Goal: Task Accomplishment & Management: Manage account settings

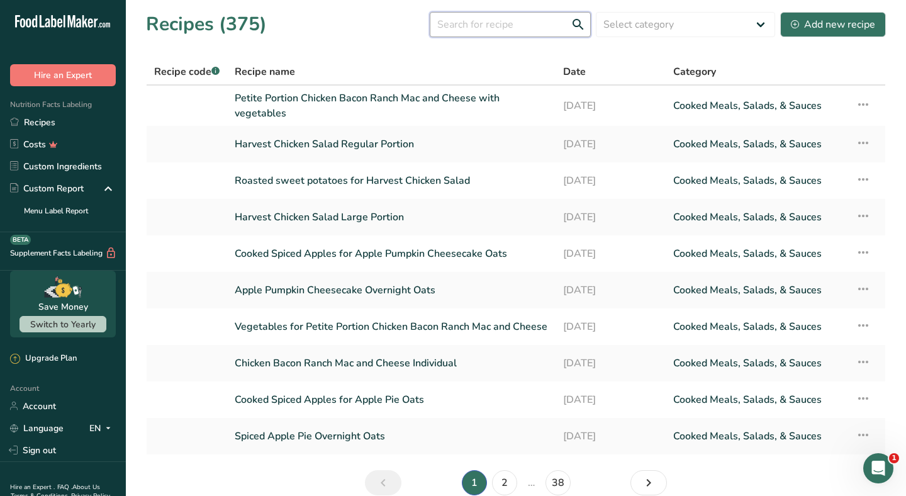
click at [510, 33] on input "text" at bounding box center [510, 24] width 161 height 25
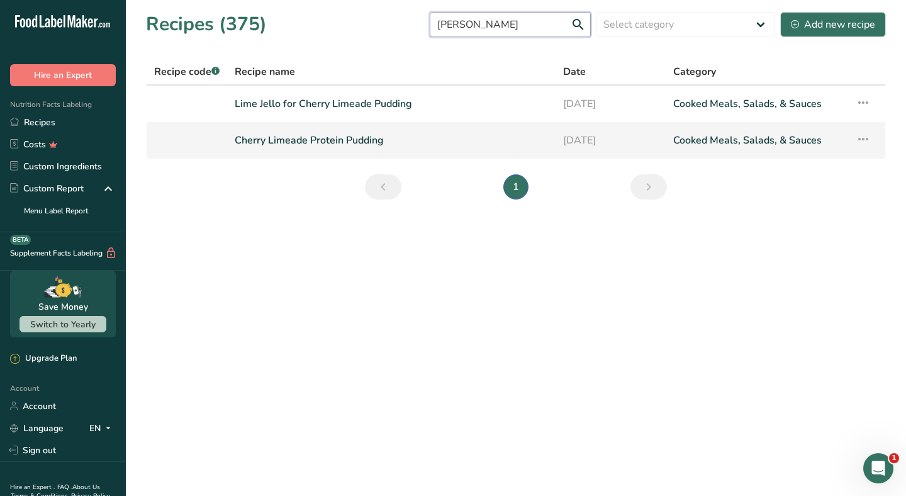
type input "cherry lim"
click at [374, 139] on link "Cherry Limeade Protein Pudding" at bounding box center [391, 140] width 313 height 26
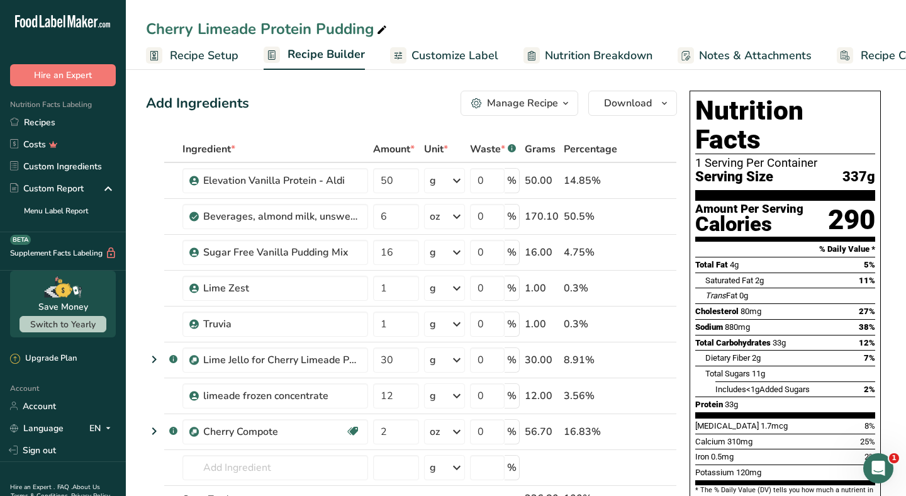
click at [278, 113] on div "Add Ingredients Manage Recipe Delete Recipe Duplicate Recipe Scale Recipe Save …" at bounding box center [411, 103] width 531 height 25
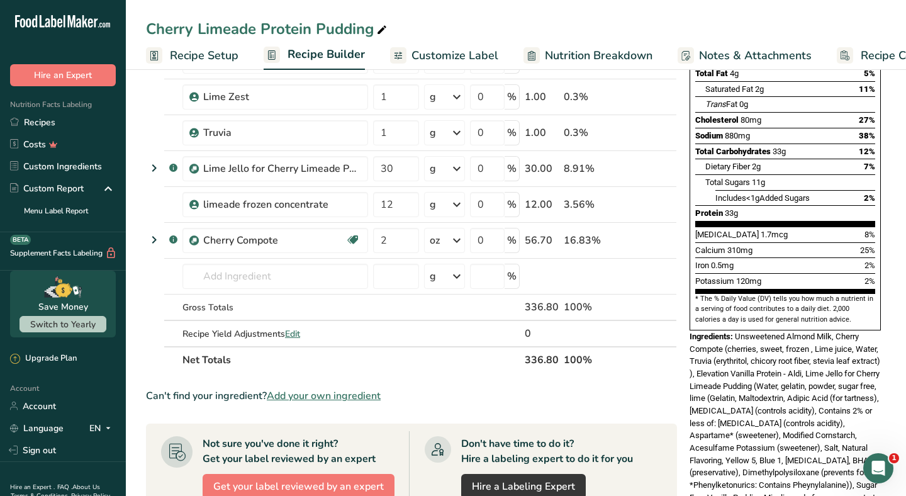
scroll to position [428, 0]
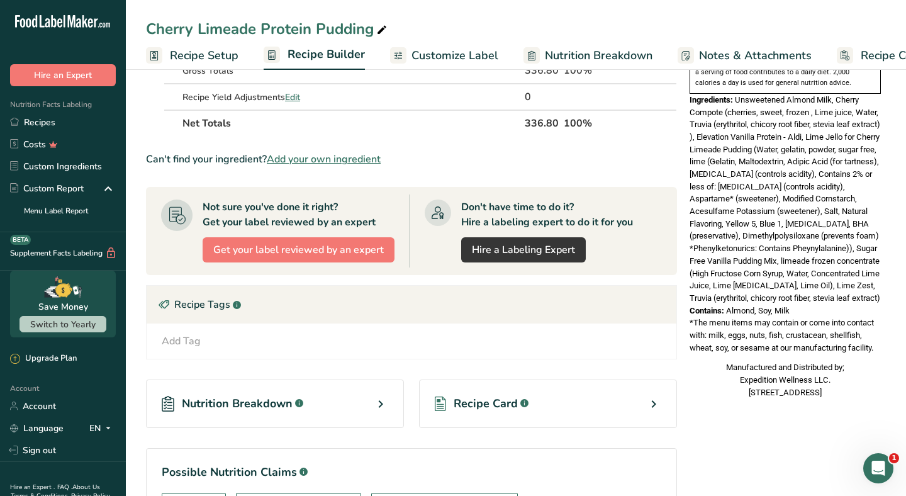
click at [501, 404] on span "Recipe Card" at bounding box center [486, 403] width 64 height 17
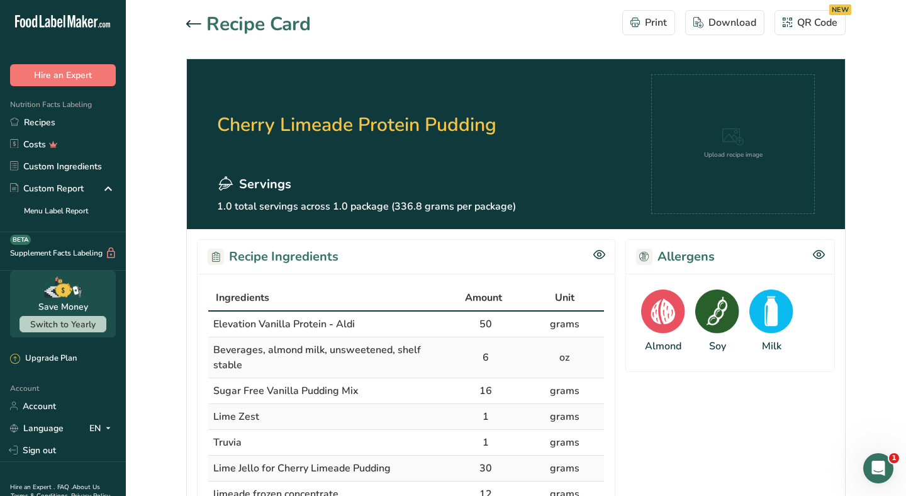
click at [202, 28] on div at bounding box center [196, 24] width 20 height 15
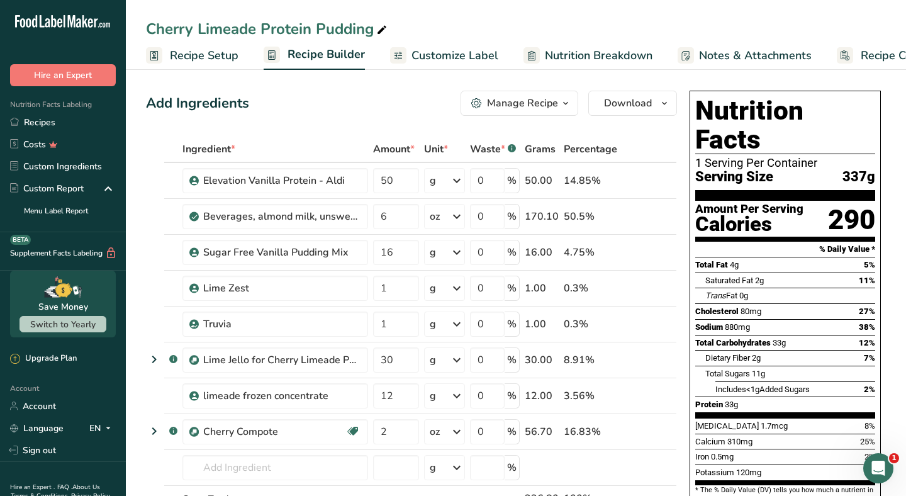
click at [544, 106] on div "Manage Recipe" at bounding box center [522, 103] width 71 height 15
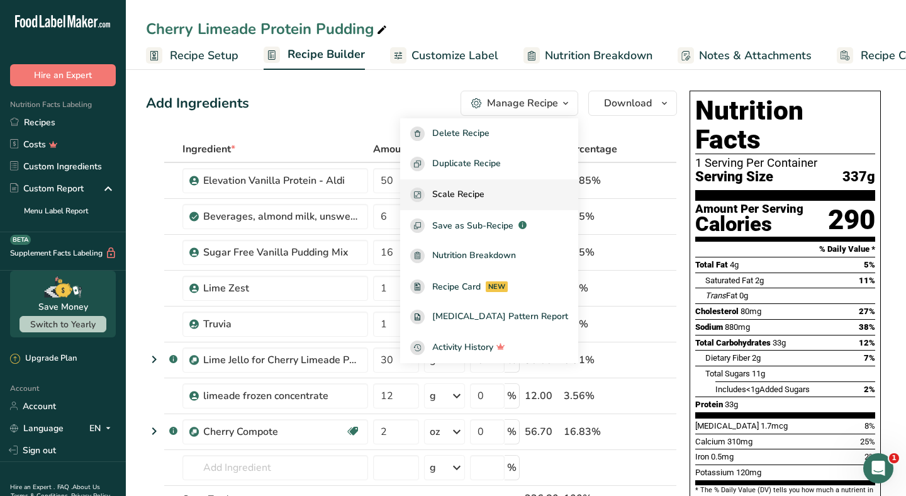
click at [512, 193] on div "Scale Recipe" at bounding box center [489, 195] width 158 height 14
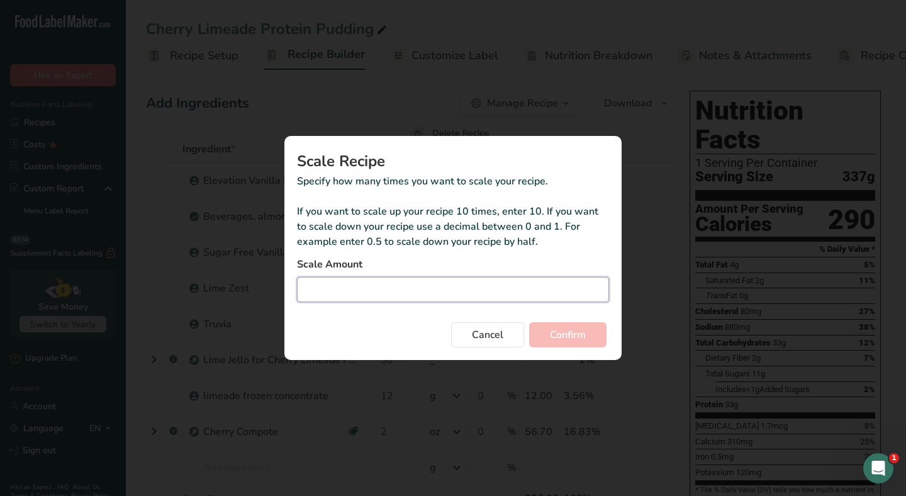
click at [419, 282] on input "Duplicate recipe modal" at bounding box center [453, 289] width 312 height 25
type input "29"
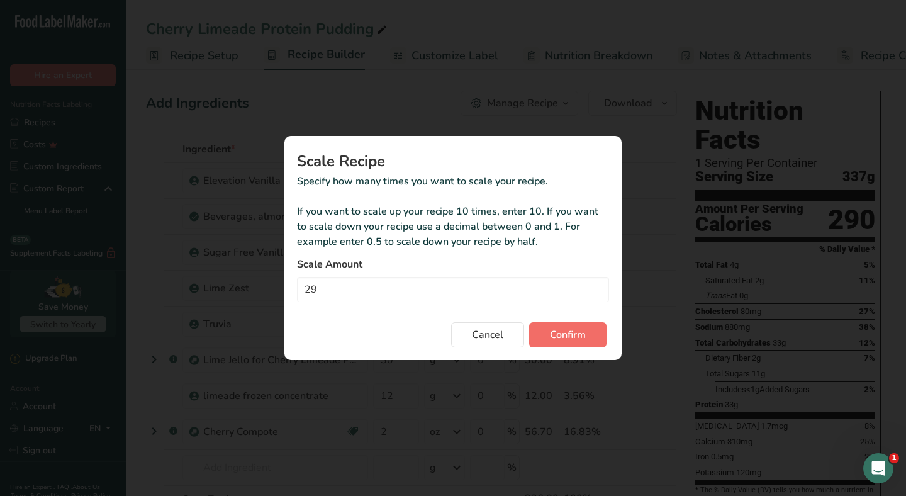
click at [551, 330] on span "Confirm" at bounding box center [568, 334] width 36 height 15
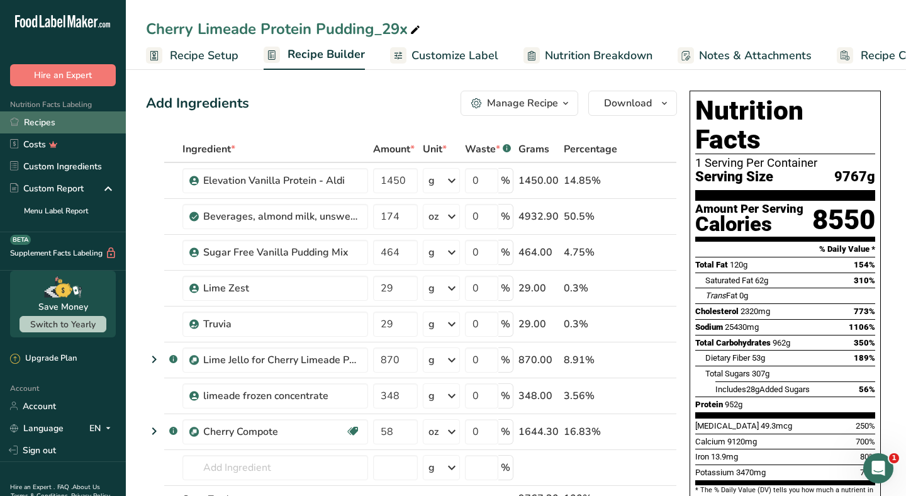
click at [70, 119] on link "Recipes" at bounding box center [63, 122] width 126 height 22
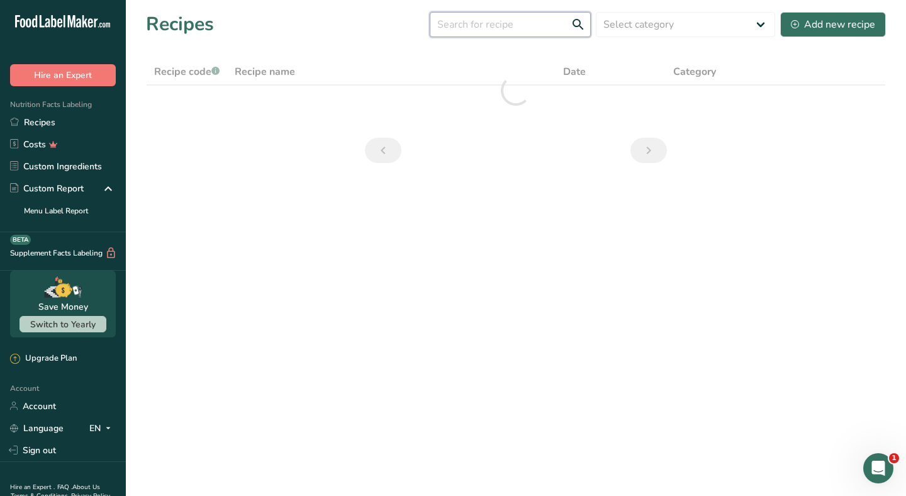
click at [455, 21] on input "text" at bounding box center [510, 24] width 161 height 25
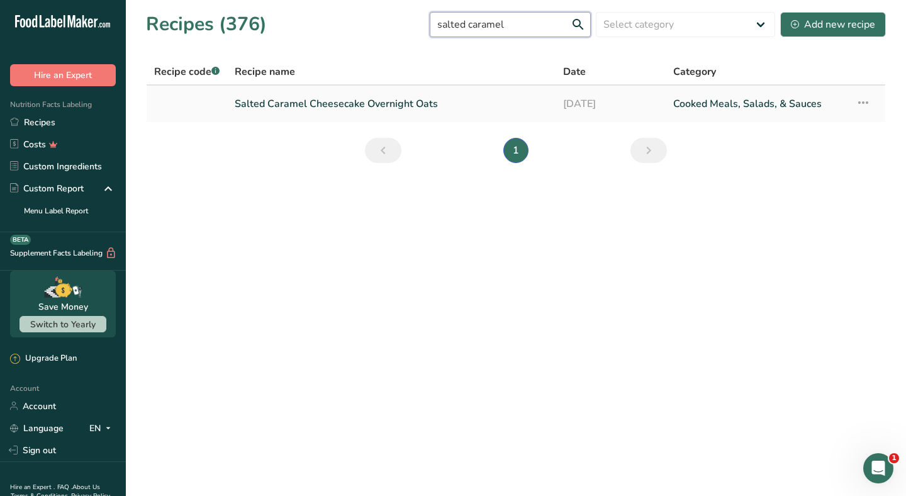
type input "salted caramel"
click at [347, 98] on link "Salted Caramel Cheesecake Overnight Oats" at bounding box center [391, 104] width 313 height 26
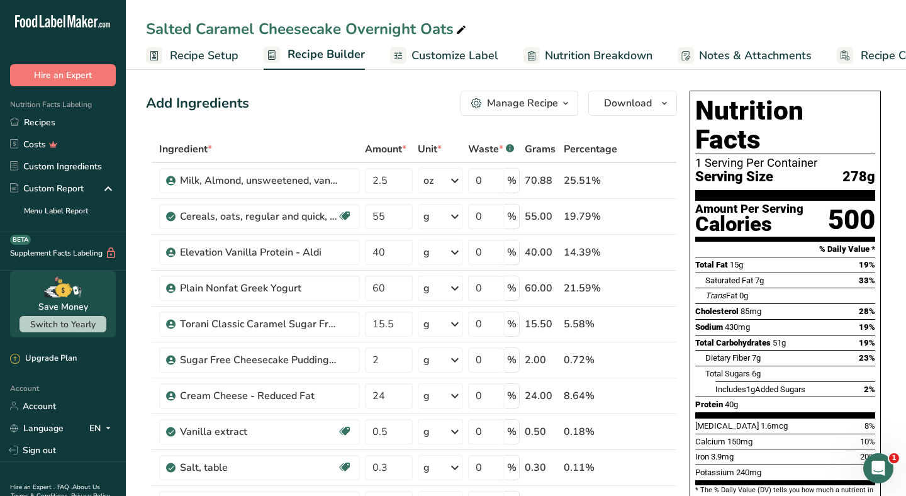
click at [496, 98] on div "Manage Recipe" at bounding box center [522, 103] width 71 height 15
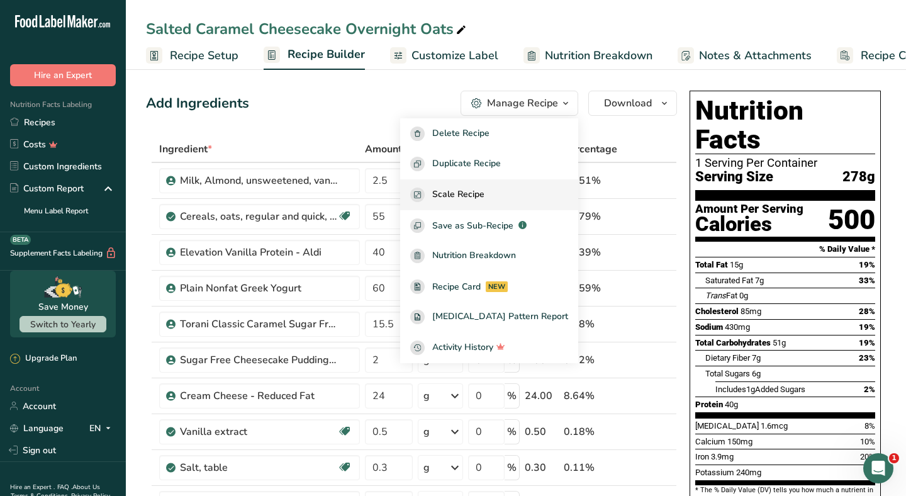
click at [485, 196] on span "Scale Recipe" at bounding box center [458, 195] width 52 height 14
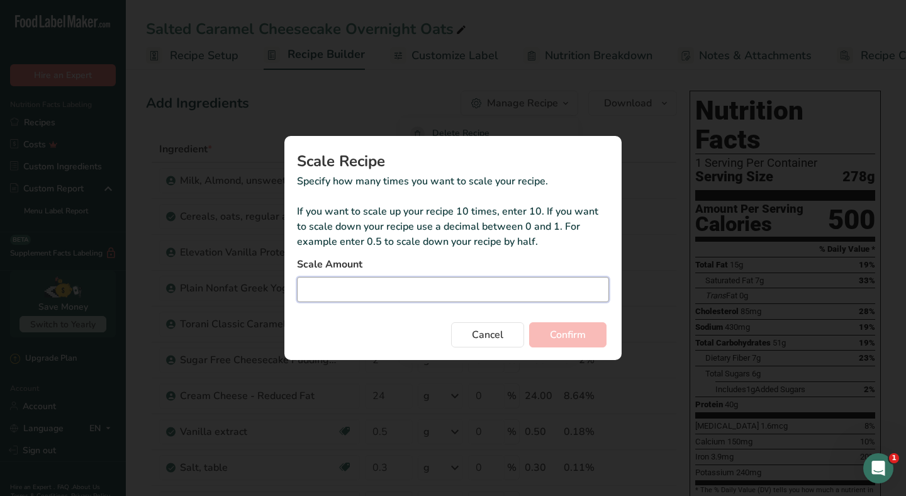
click at [380, 295] on input "Duplicate recipe modal" at bounding box center [453, 289] width 312 height 25
type input "32"
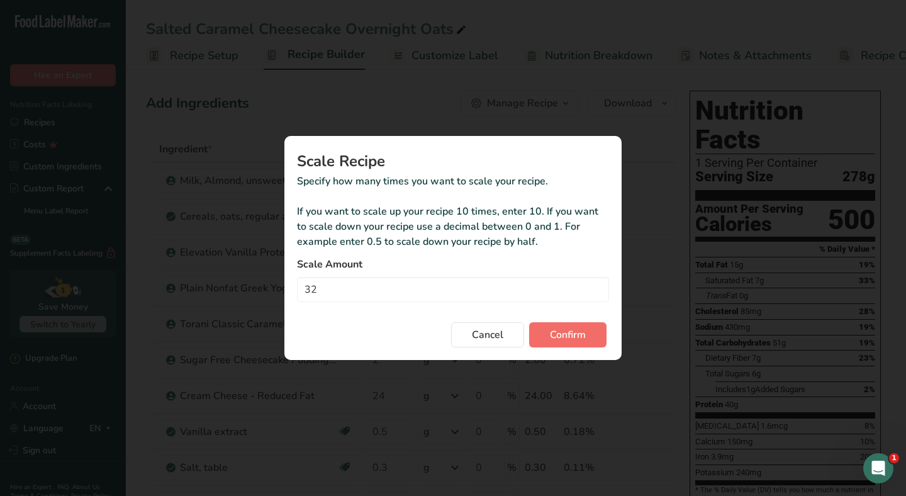
click at [576, 339] on span "Confirm" at bounding box center [568, 334] width 36 height 15
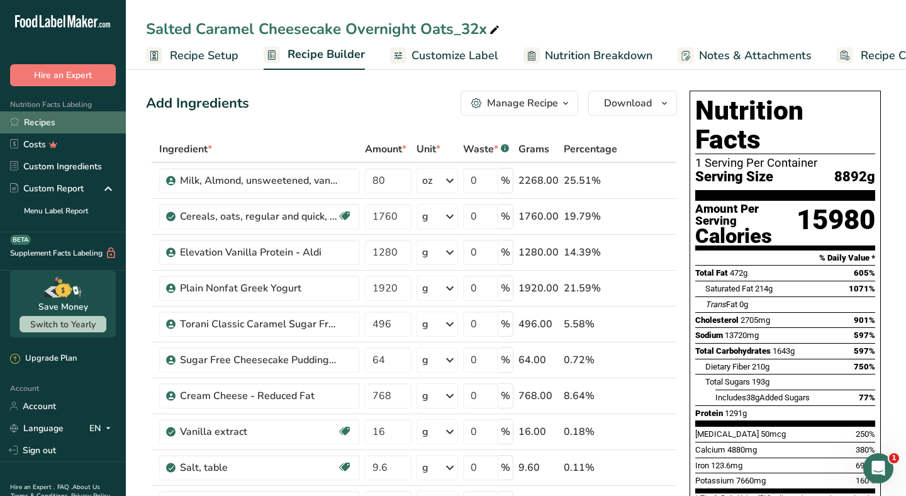
click at [65, 123] on link "Recipes" at bounding box center [63, 122] width 126 height 22
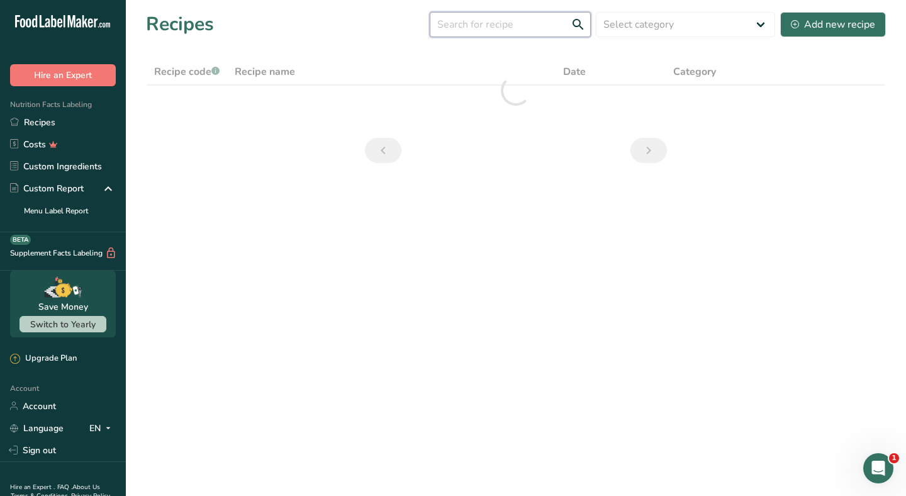
click at [460, 25] on input "text" at bounding box center [510, 24] width 161 height 25
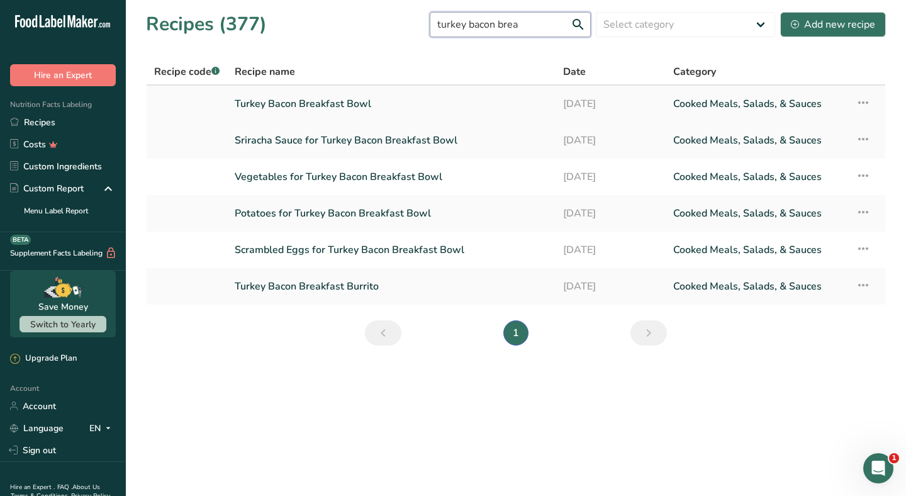
type input "turkey bacon brea"
click at [322, 100] on link "Turkey Bacon Breakfast Bowl" at bounding box center [391, 104] width 313 height 26
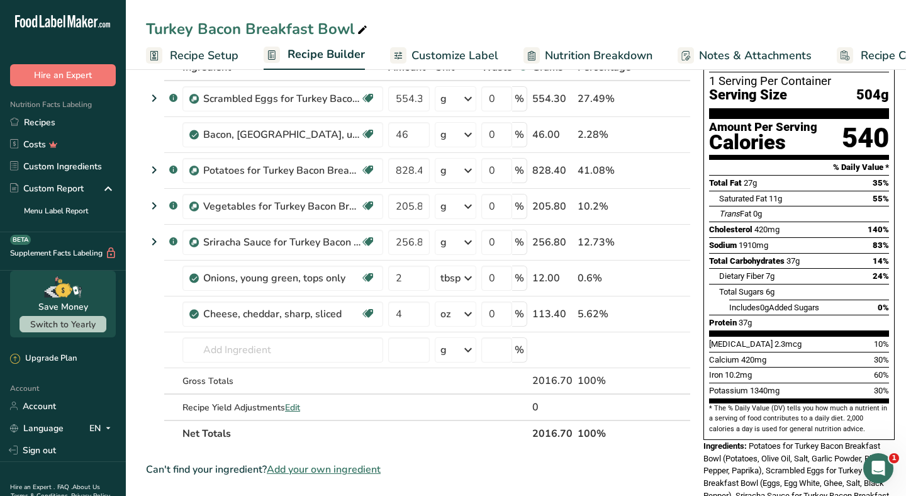
scroll to position [313, 0]
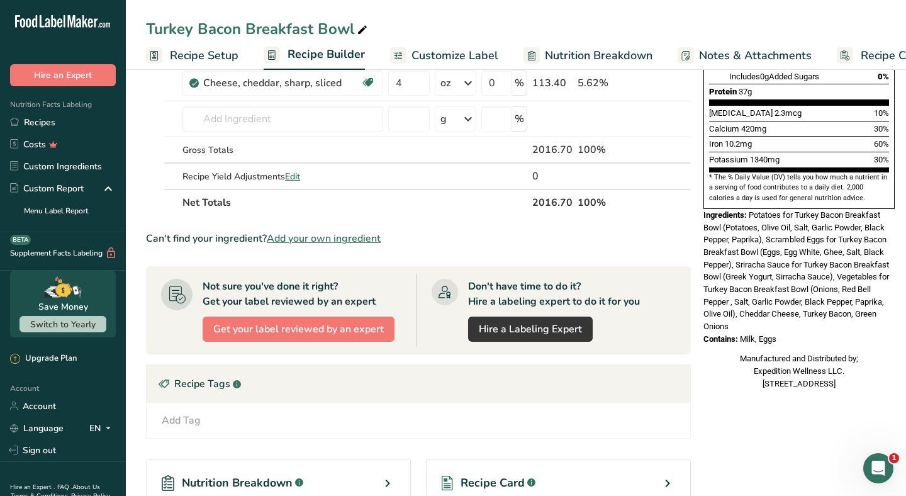
click at [484, 464] on div "Recipe Card .a-a{fill:#347362;}.b-a{fill:#fff;}" at bounding box center [558, 483] width 265 height 48
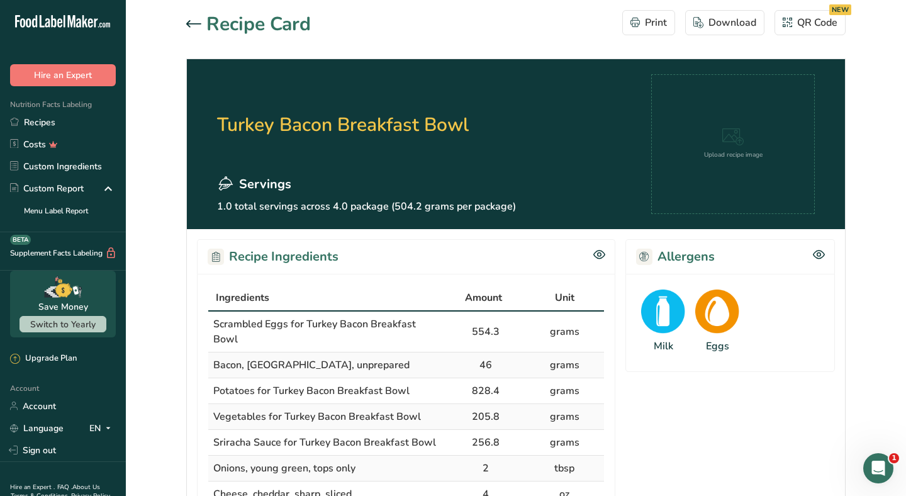
click at [194, 19] on div at bounding box center [196, 24] width 20 height 15
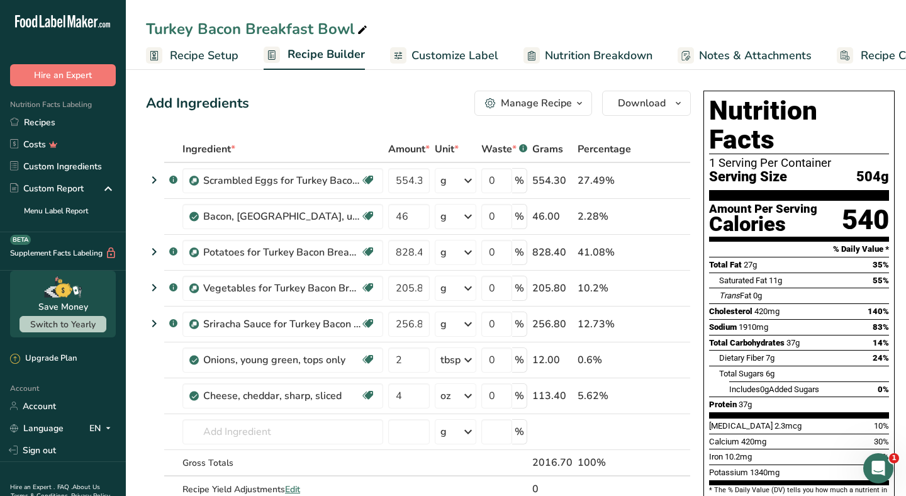
click at [529, 97] on div "Manage Recipe" at bounding box center [536, 103] width 71 height 15
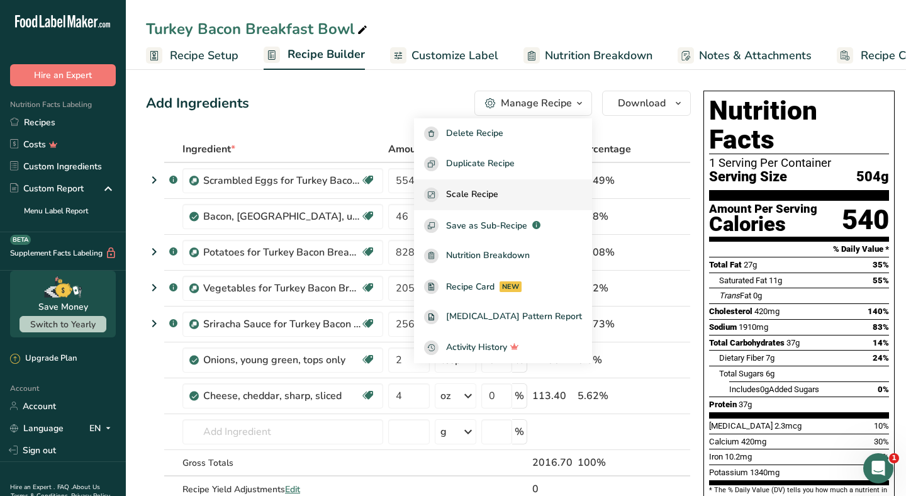
click at [498, 189] on span "Scale Recipe" at bounding box center [472, 195] width 52 height 14
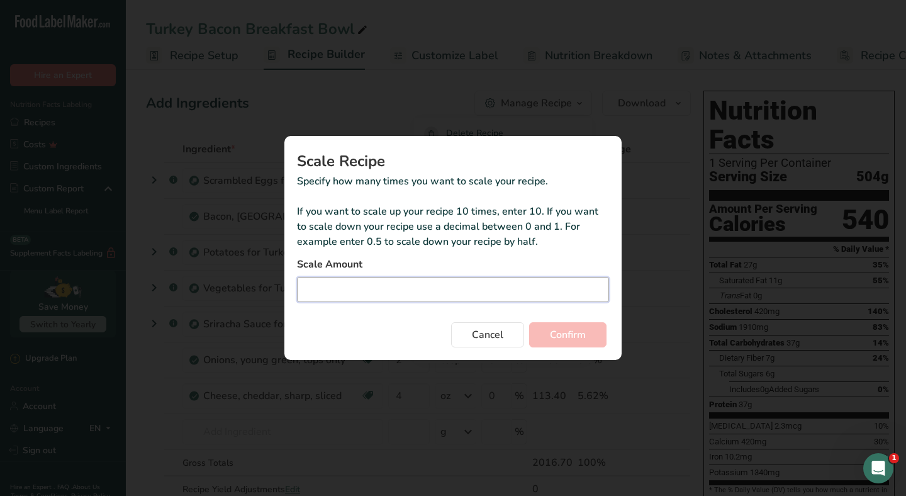
click at [459, 299] on input "Duplicate recipe modal" at bounding box center [453, 289] width 312 height 25
type input "3"
click at [576, 339] on span "Confirm" at bounding box center [568, 334] width 36 height 15
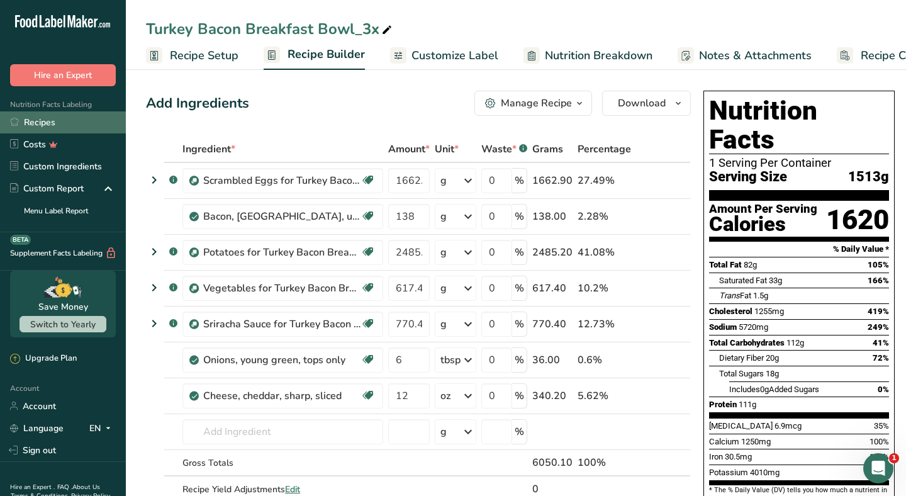
click at [68, 120] on link "Recipes" at bounding box center [63, 122] width 126 height 22
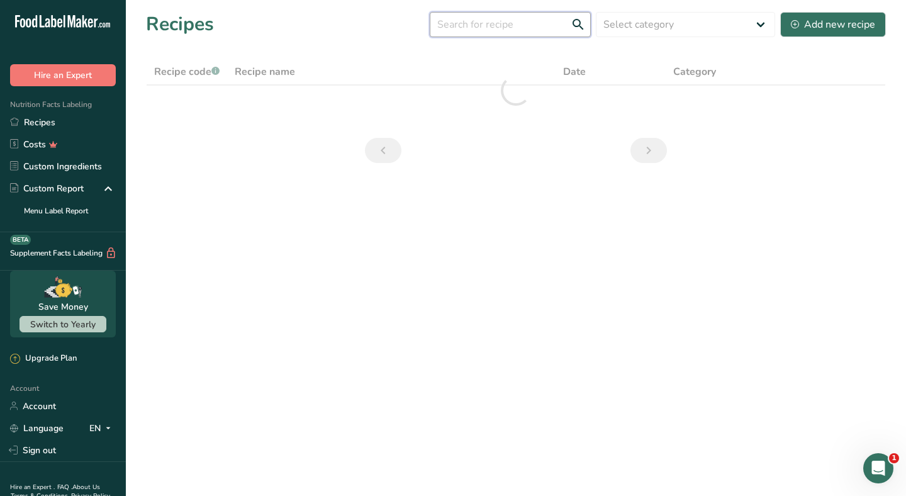
click at [467, 31] on input "text" at bounding box center [510, 24] width 161 height 25
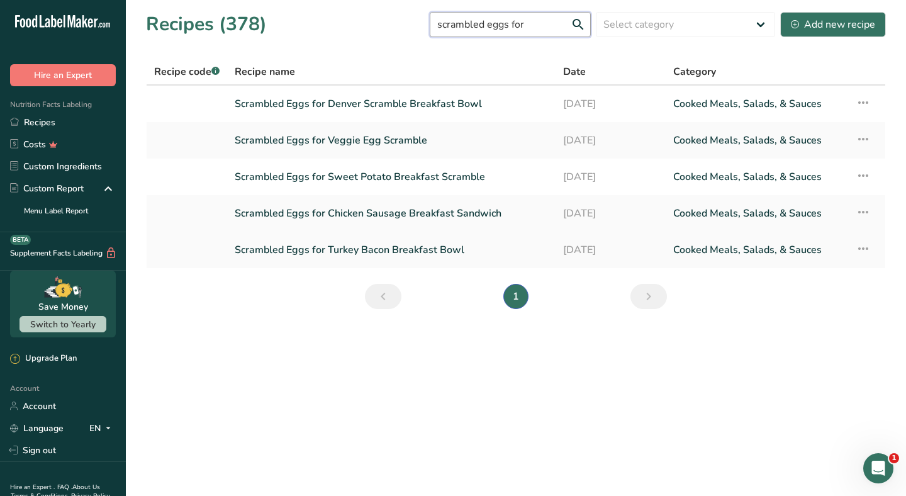
type input "scrambled eggs for"
click at [401, 250] on link "Scrambled Eggs for Turkey Bacon Breakfast Bowl" at bounding box center [391, 250] width 313 height 26
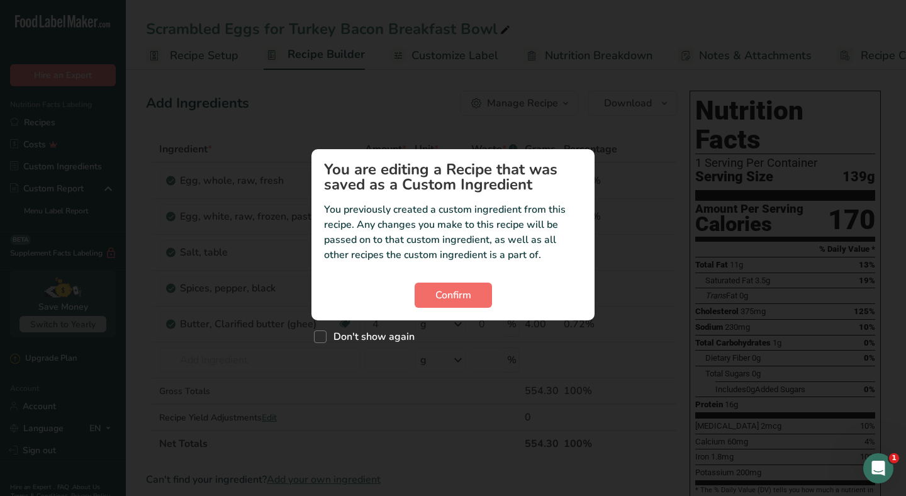
click at [448, 288] on span "Confirm" at bounding box center [453, 295] width 36 height 15
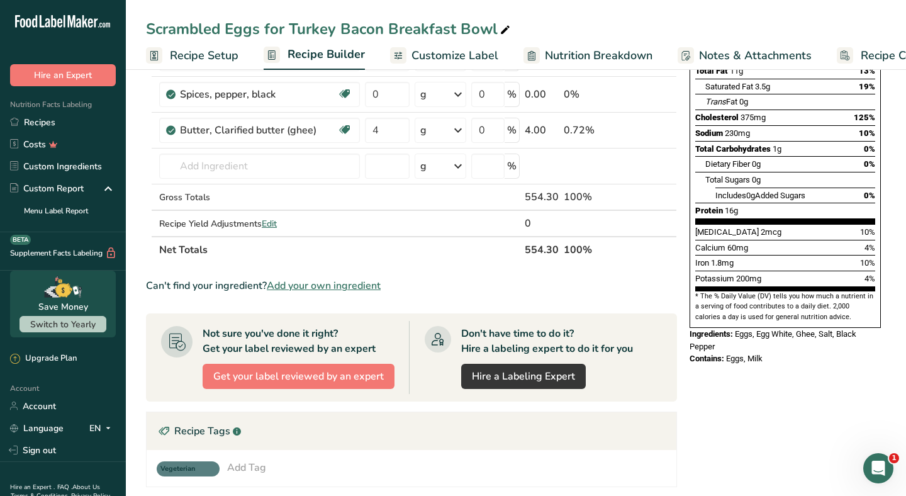
scroll to position [347, 0]
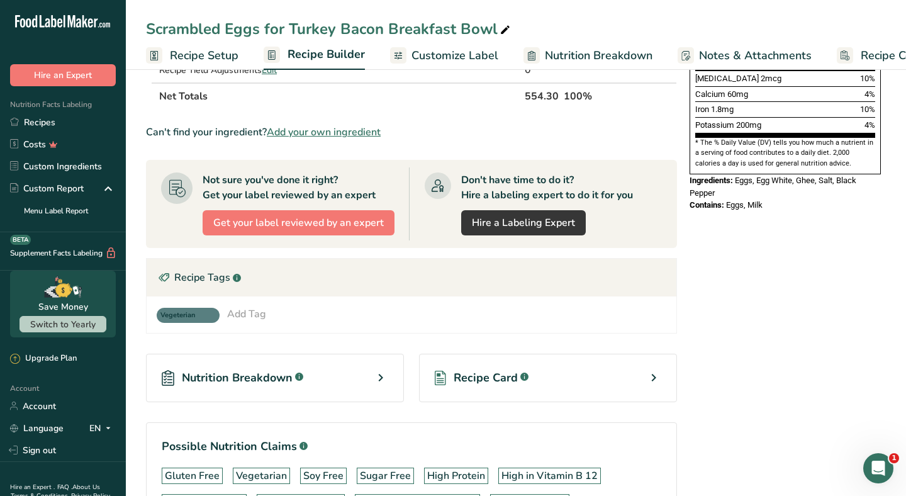
click at [485, 379] on span "Recipe Card" at bounding box center [486, 377] width 64 height 17
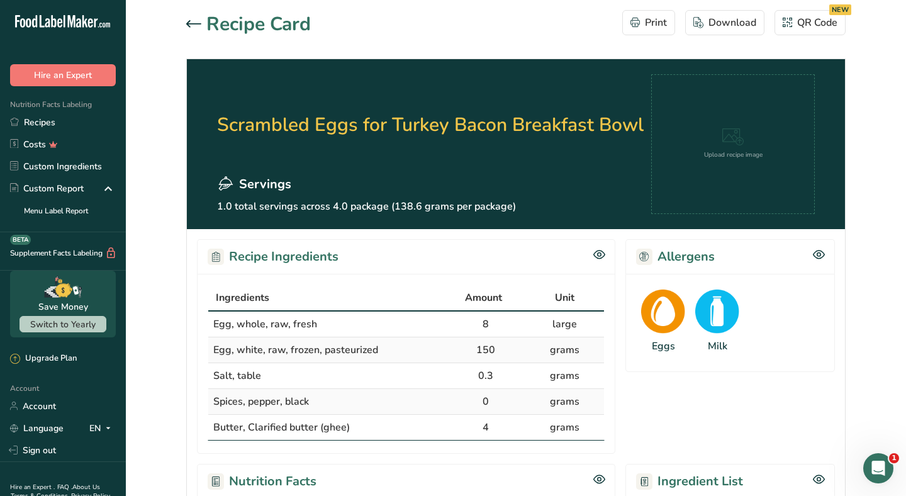
click at [191, 18] on div at bounding box center [196, 24] width 20 height 15
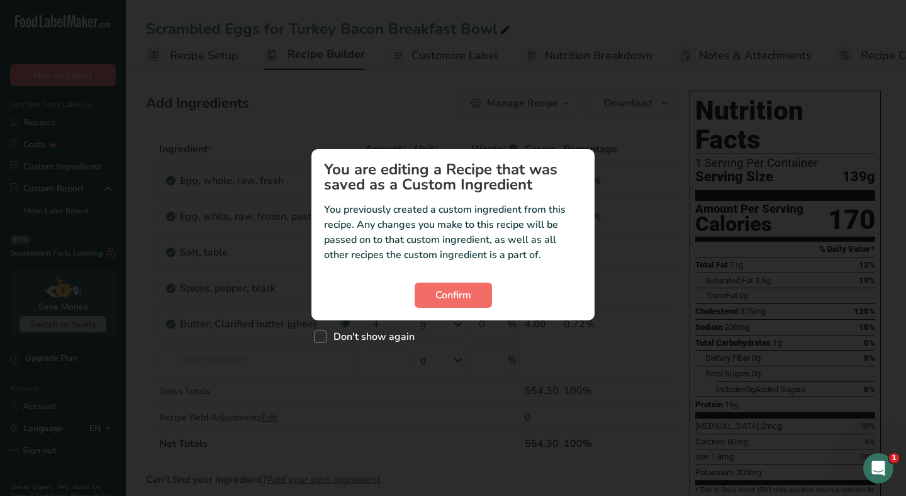
click at [465, 293] on span "Confirm" at bounding box center [453, 295] width 36 height 15
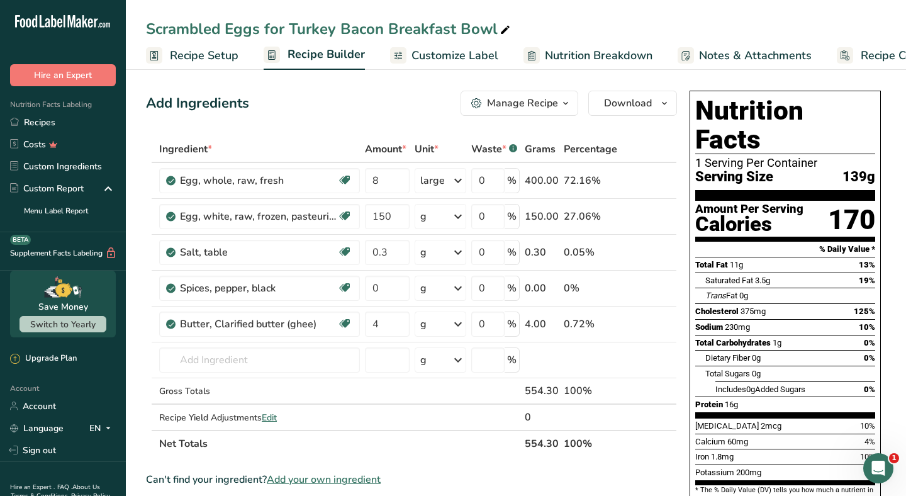
click at [524, 104] on div "Manage Recipe" at bounding box center [522, 103] width 71 height 15
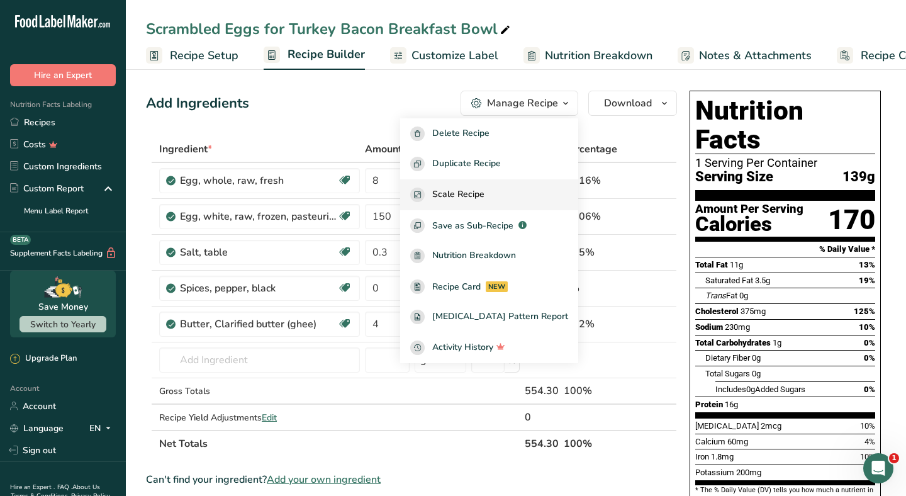
click at [513, 188] on div "Scale Recipe" at bounding box center [489, 195] width 158 height 14
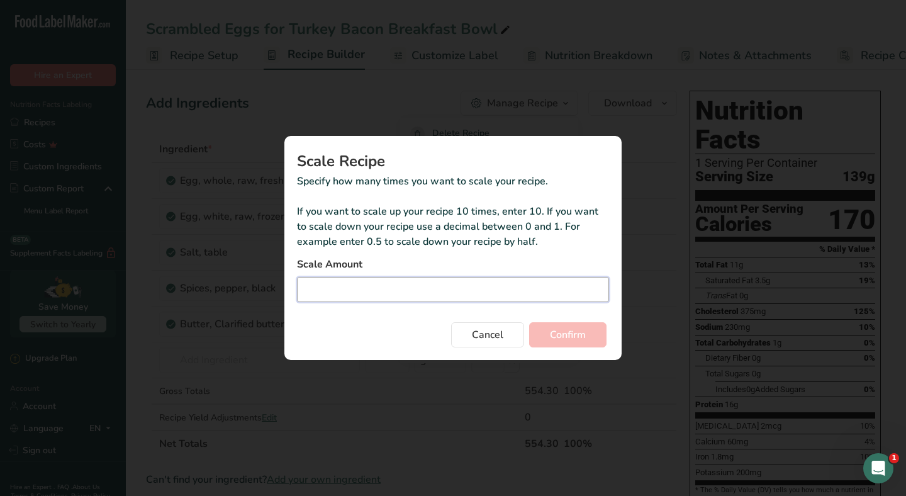
click at [376, 284] on input "Duplicate recipe modal" at bounding box center [453, 289] width 312 height 25
type input "3"
click at [549, 335] on button "Confirm" at bounding box center [567, 334] width 77 height 25
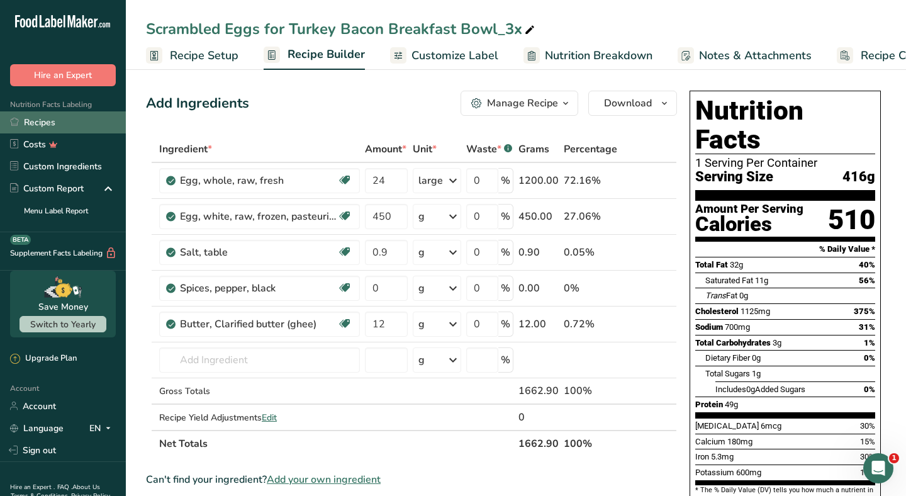
click at [97, 118] on link "Recipes" at bounding box center [63, 122] width 126 height 22
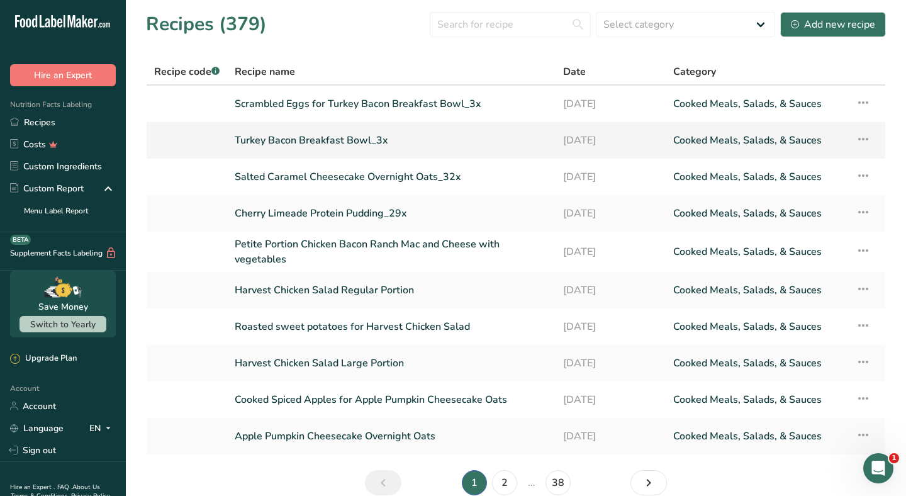
click at [318, 140] on link "Turkey Bacon Breakfast Bowl_3x" at bounding box center [391, 140] width 313 height 26
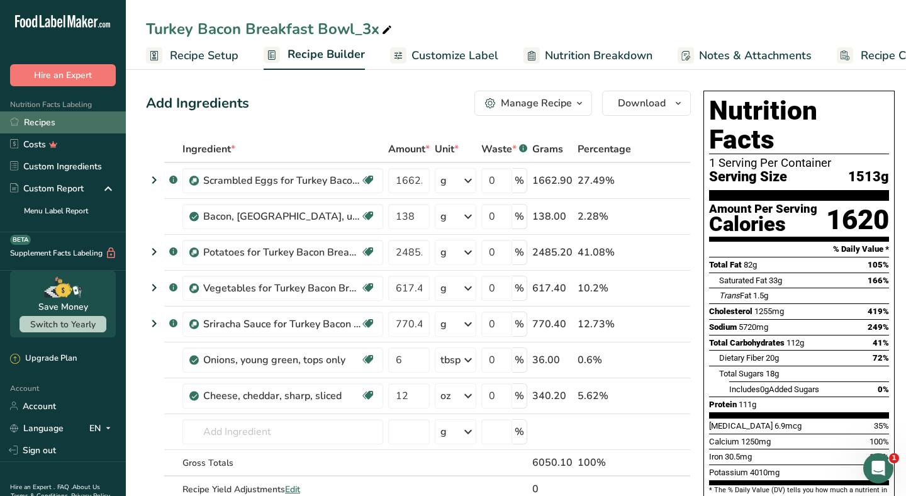
click at [68, 120] on link "Recipes" at bounding box center [63, 122] width 126 height 22
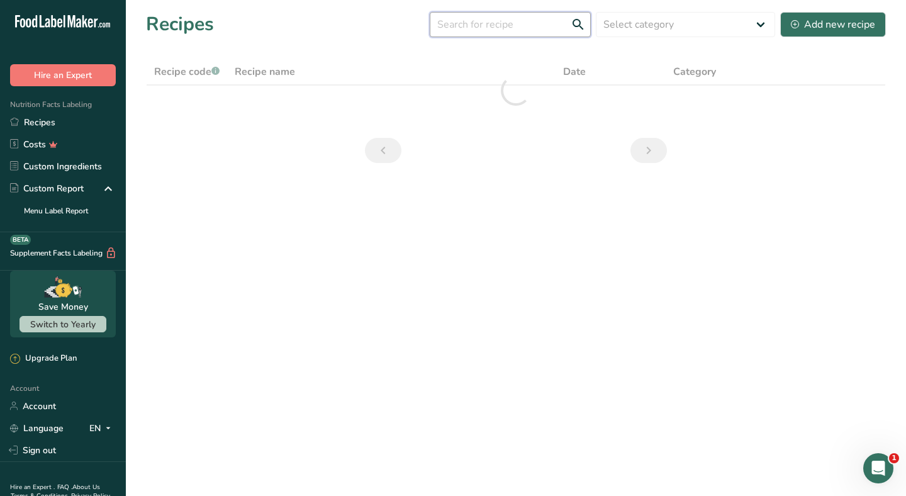
click at [471, 29] on input "text" at bounding box center [510, 24] width 161 height 25
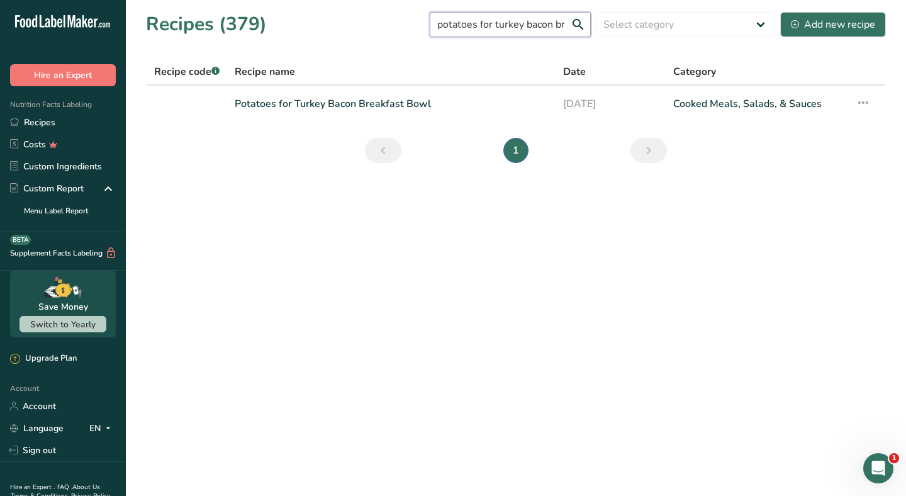
type input "potatoes for turkey bacon are"
drag, startPoint x: 471, startPoint y: 29, endPoint x: 384, endPoint y: 110, distance: 119.3
click at [384, 110] on link "Potatoes for Turkey Bacon Breakfast Bowl" at bounding box center [391, 104] width 313 height 26
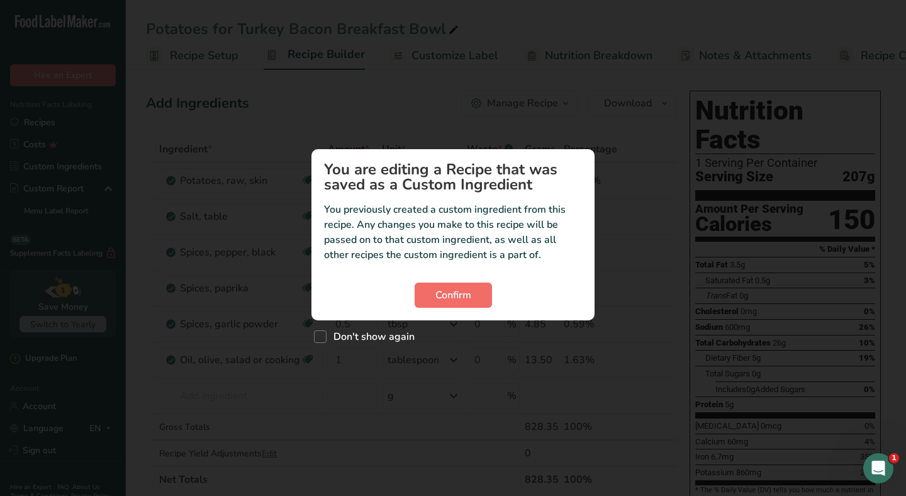
click at [474, 301] on button "Confirm" at bounding box center [453, 295] width 77 height 25
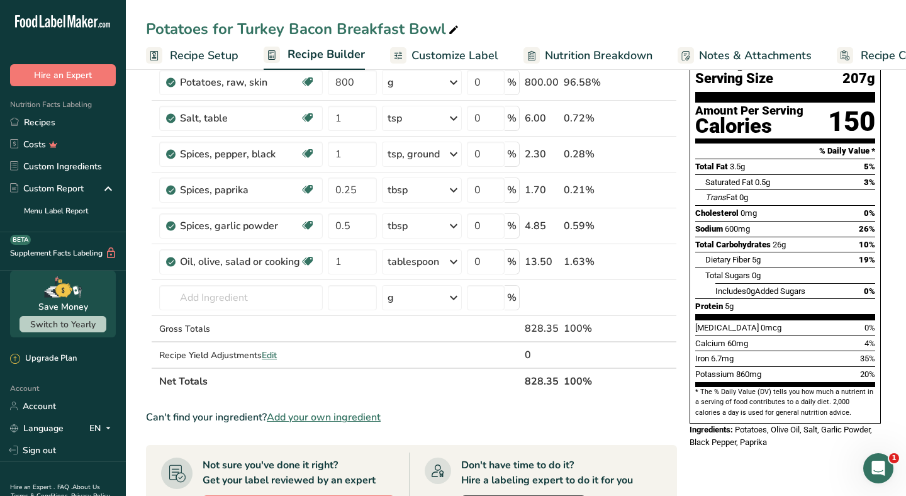
scroll to position [338, 0]
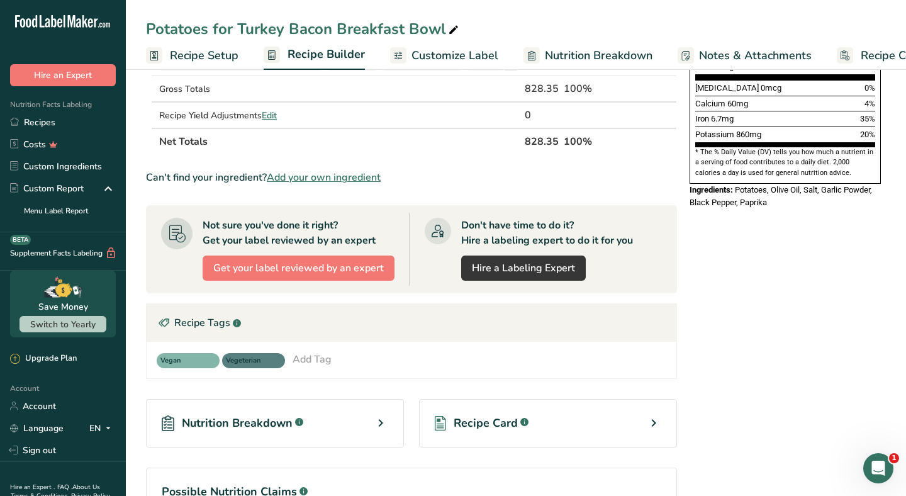
click at [489, 417] on span "Recipe Card" at bounding box center [486, 423] width 64 height 17
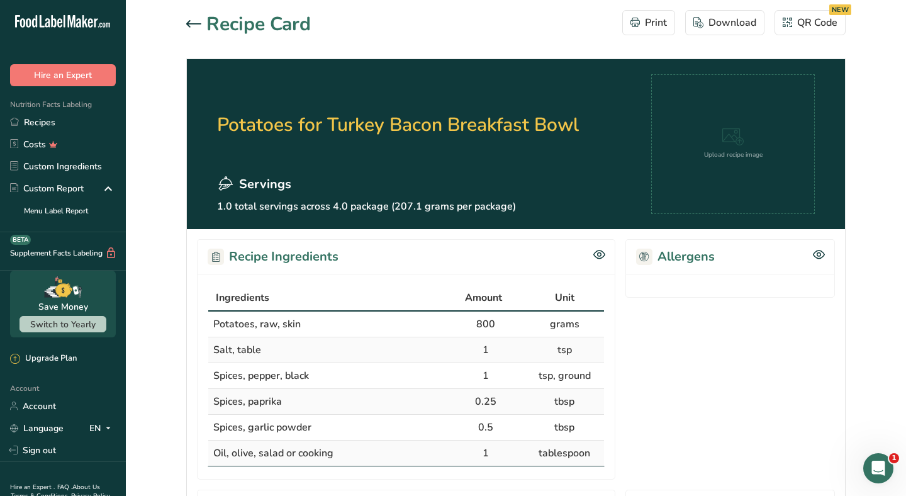
click at [201, 30] on div at bounding box center [196, 24] width 20 height 15
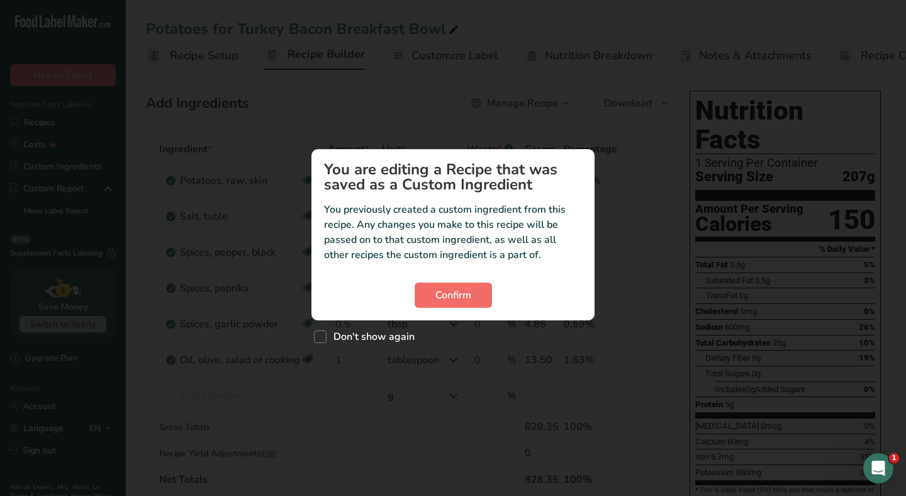
click at [464, 294] on span "Confirm" at bounding box center [453, 295] width 36 height 15
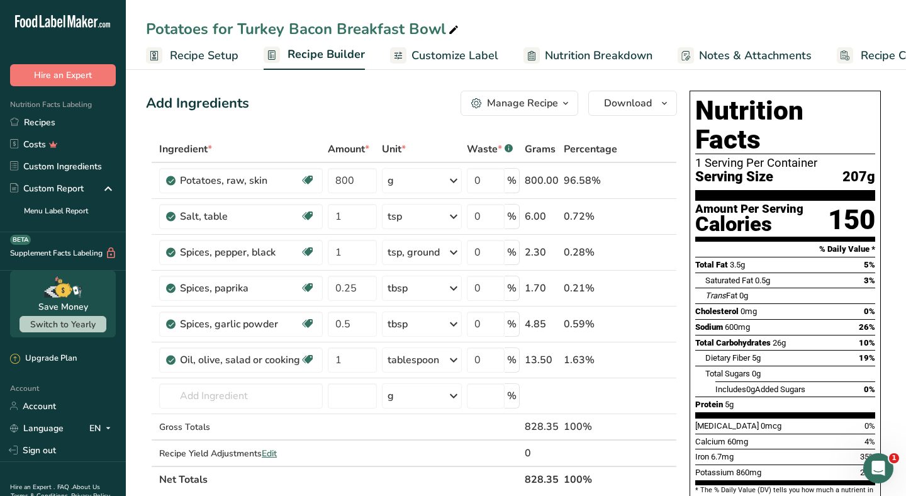
click at [535, 105] on div "Manage Recipe" at bounding box center [522, 103] width 71 height 15
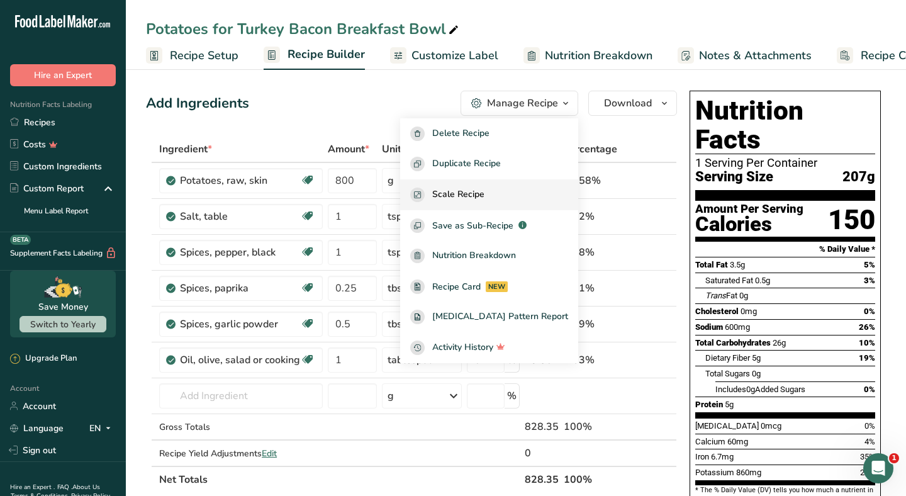
click at [512, 190] on div "Scale Recipe" at bounding box center [489, 195] width 158 height 14
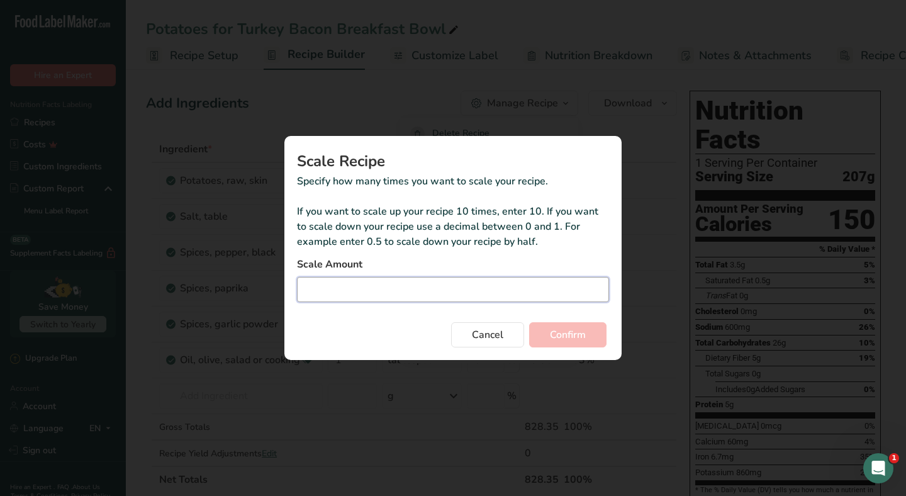
click at [390, 296] on input "Duplicate recipe modal" at bounding box center [453, 289] width 312 height 25
type input "3"
click at [583, 334] on span "Confirm" at bounding box center [568, 334] width 36 height 15
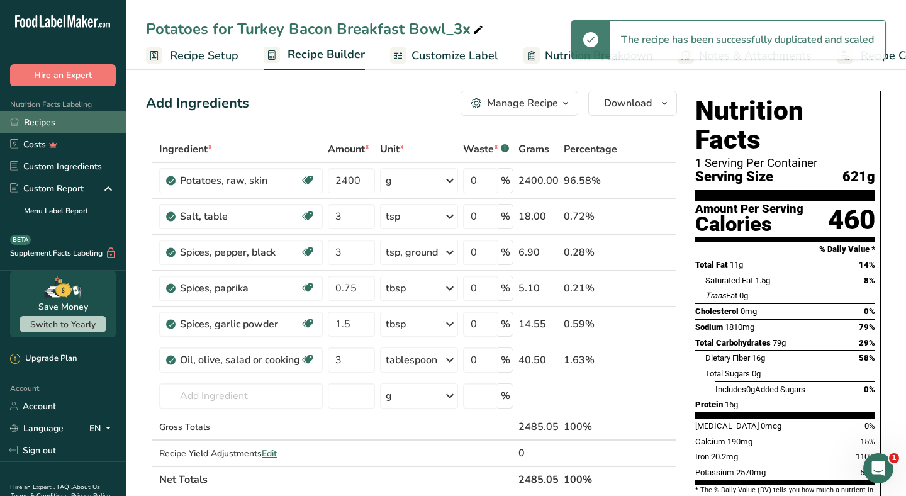
click at [76, 124] on link "Recipes" at bounding box center [63, 122] width 126 height 22
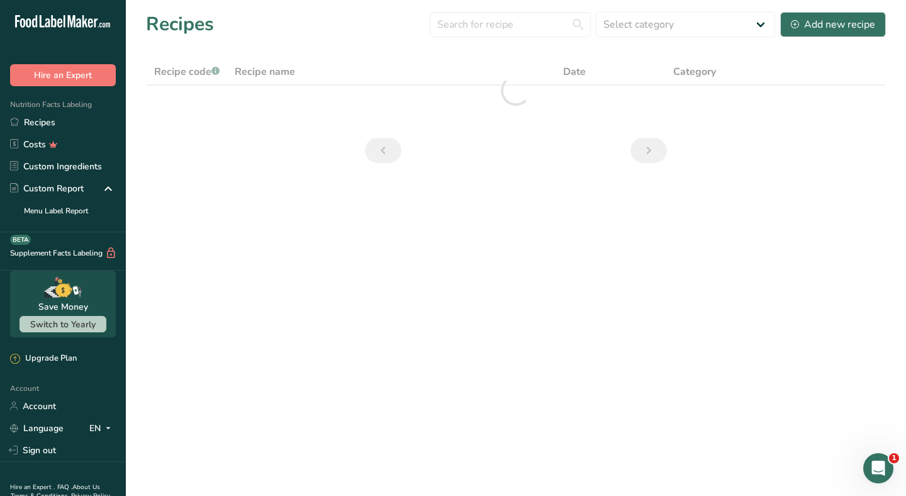
click at [364, 0] on html ".a-20{fill:#fff;} Hire an Expert Nutrition Facts Labeling Recipes Costs Custom …" at bounding box center [453, 248] width 906 height 496
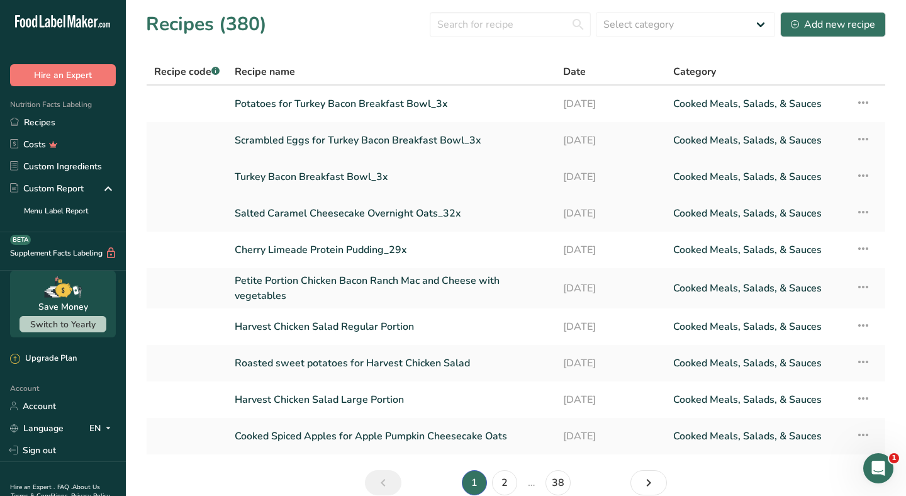
click at [295, 175] on link "Turkey Bacon Breakfast Bowl_3x" at bounding box center [391, 177] width 313 height 26
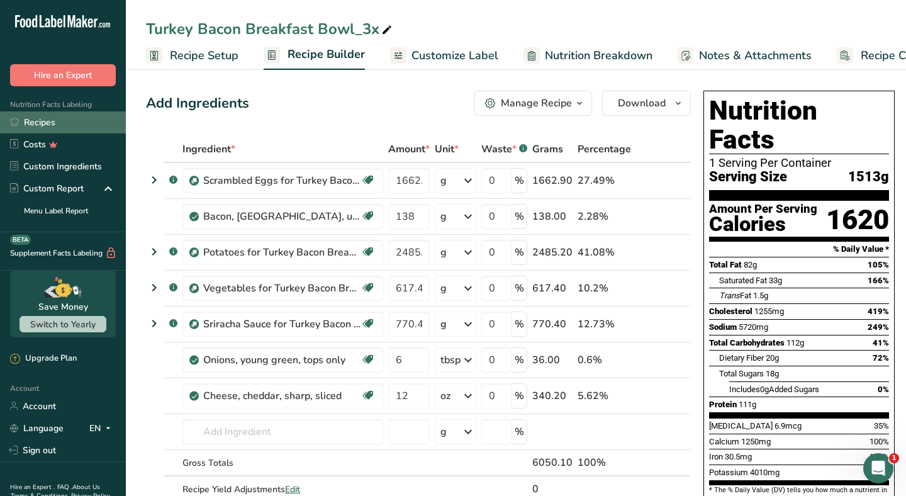
click at [53, 128] on link "Recipes" at bounding box center [63, 122] width 126 height 22
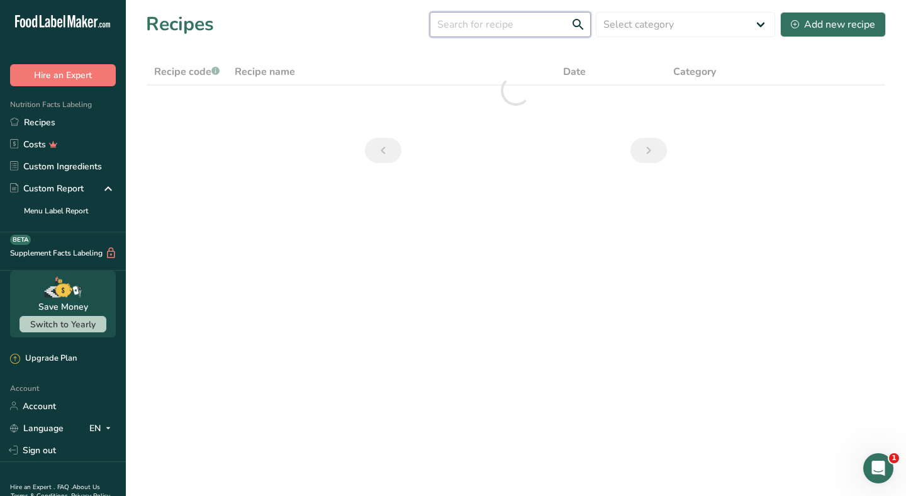
click at [457, 26] on input "text" at bounding box center [510, 24] width 161 height 25
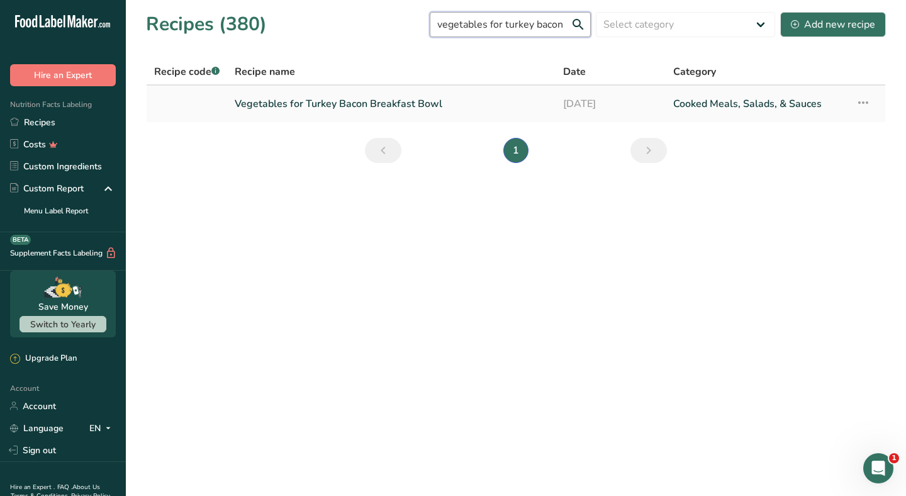
type input "vegetables for turkey bacon"
click at [380, 106] on link "Vegetables for Turkey Bacon Breakfast Bowl" at bounding box center [391, 104] width 313 height 26
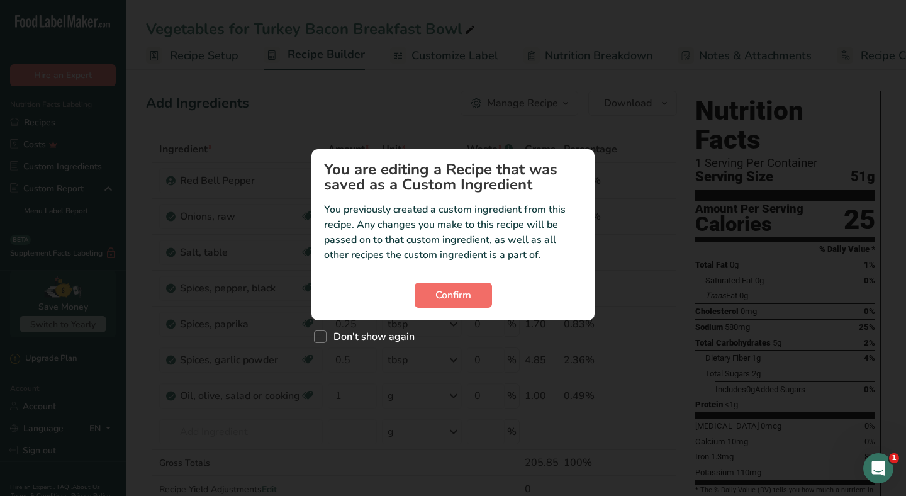
click at [455, 298] on span "Confirm" at bounding box center [453, 295] width 36 height 15
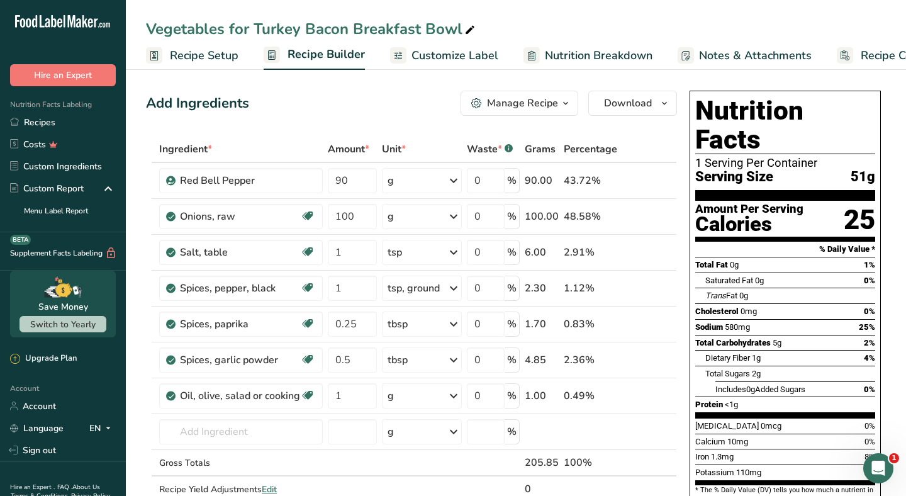
click at [493, 104] on div "Manage Recipe" at bounding box center [522, 103] width 71 height 15
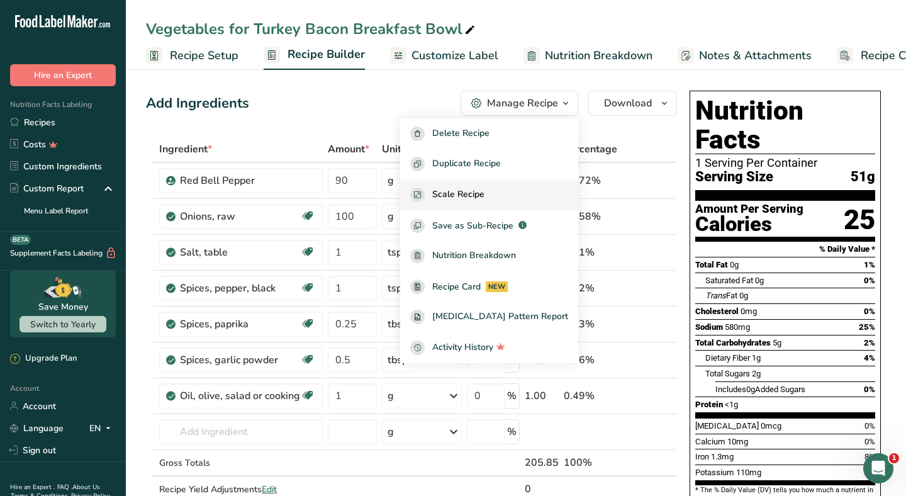
click at [475, 189] on span "Scale Recipe" at bounding box center [458, 195] width 52 height 14
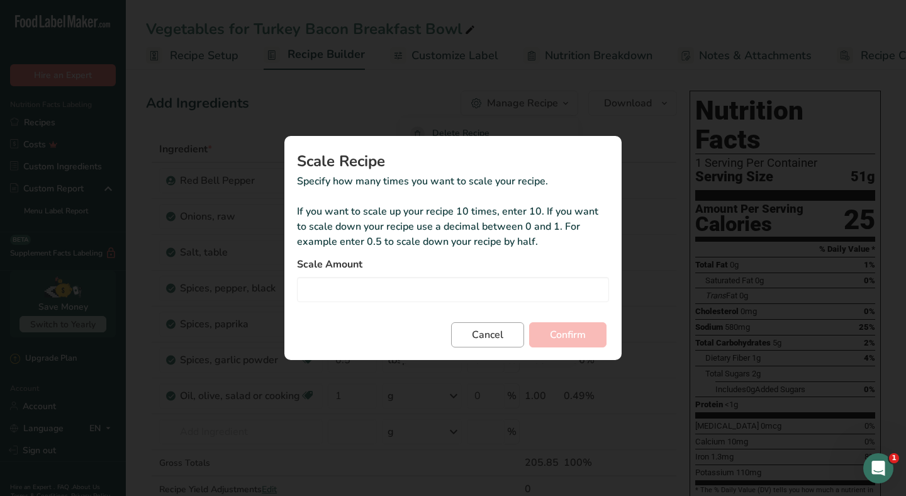
click at [491, 339] on span "Cancel" at bounding box center [487, 334] width 31 height 15
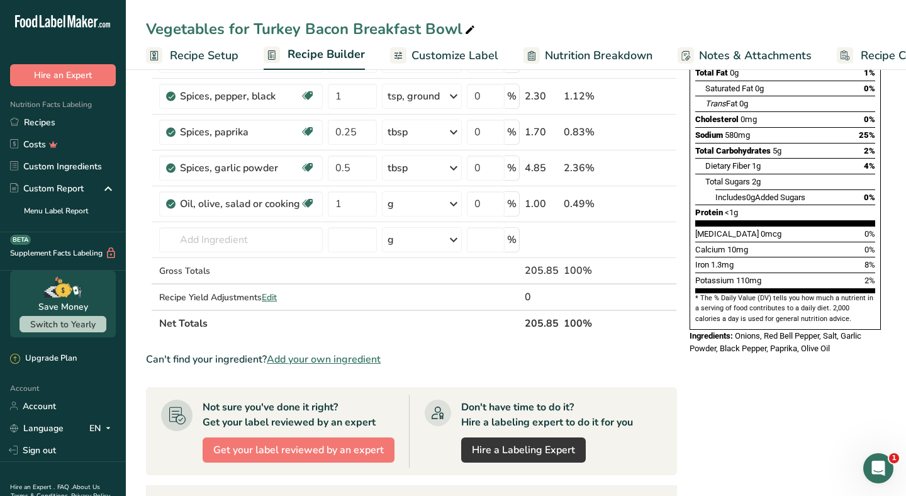
scroll to position [317, 0]
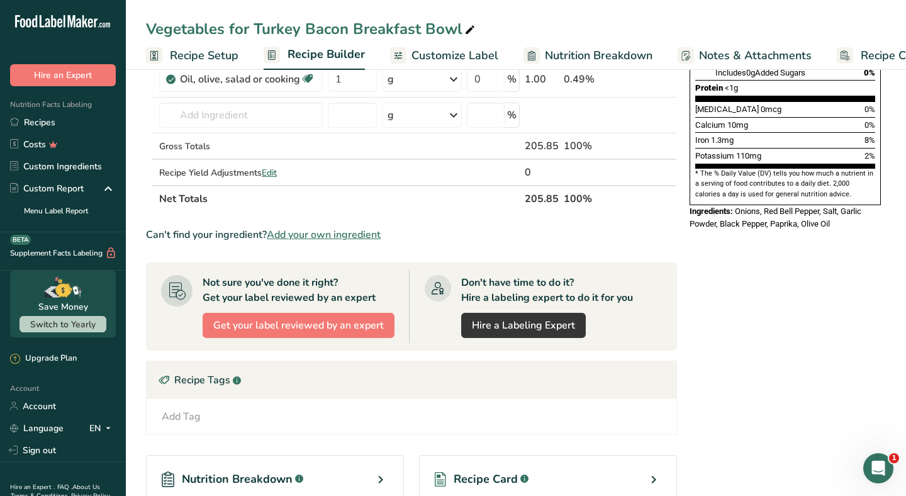
click at [490, 467] on div "Recipe Card .a-a{fill:#347362;}.b-a{fill:#fff;}" at bounding box center [548, 479] width 258 height 48
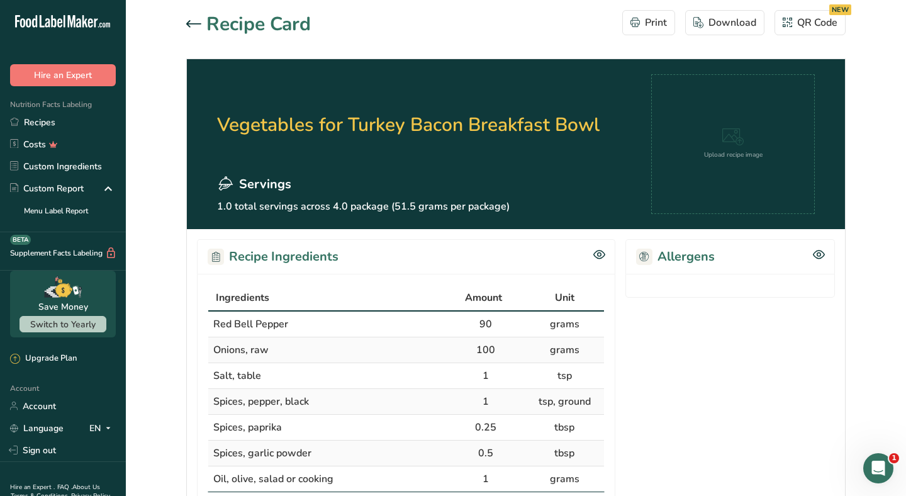
click at [188, 25] on icon at bounding box center [193, 23] width 15 height 7
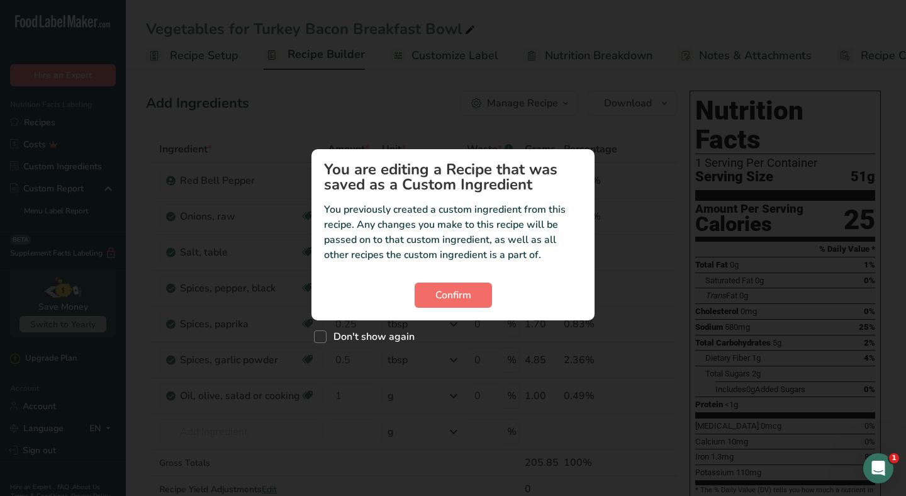
click at [478, 286] on button "Confirm" at bounding box center [453, 295] width 77 height 25
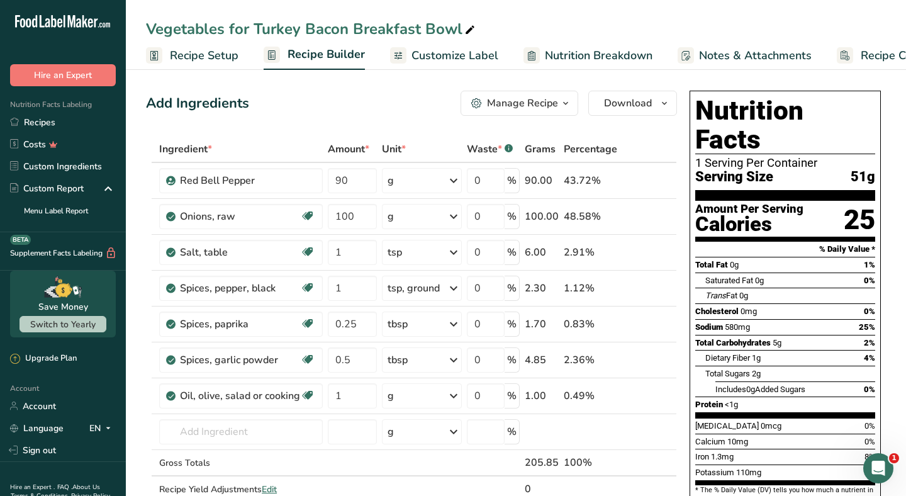
click at [520, 101] on div "Manage Recipe" at bounding box center [522, 103] width 71 height 15
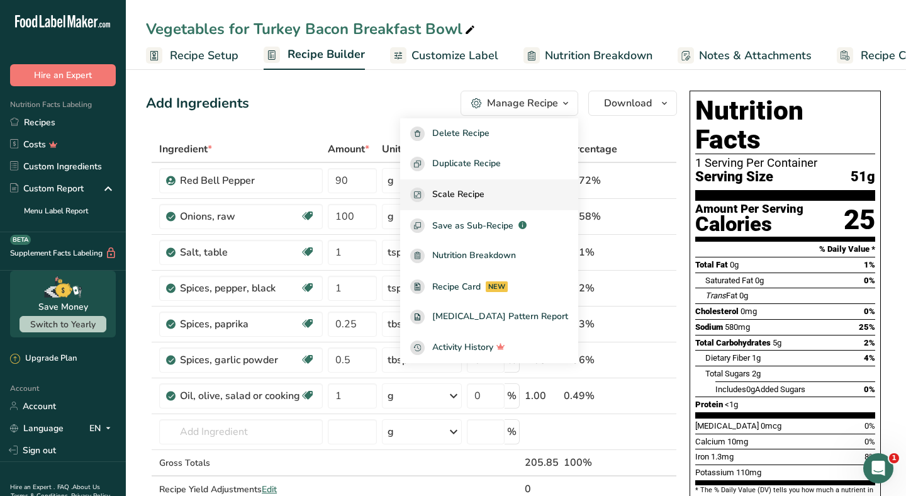
click at [485, 189] on span "Scale Recipe" at bounding box center [458, 195] width 52 height 14
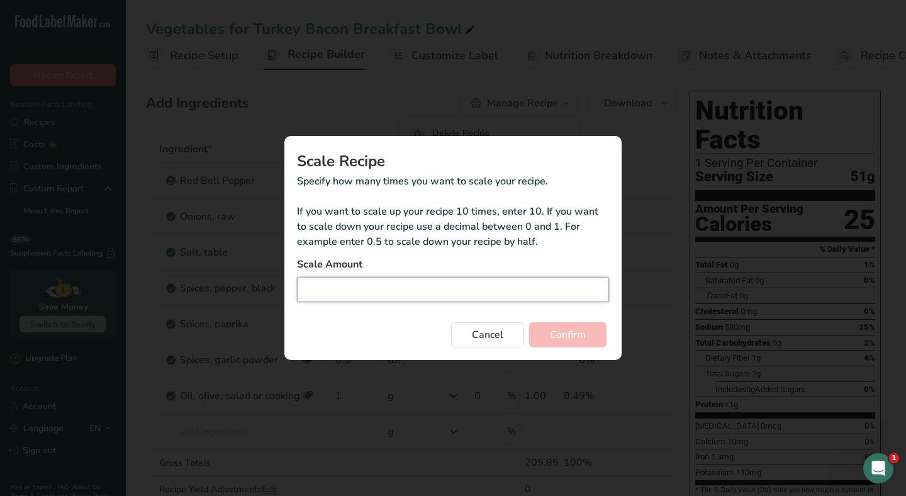
click at [378, 288] on input "Duplicate recipe modal" at bounding box center [453, 289] width 312 height 25
type input "3"
click at [559, 328] on span "Confirm" at bounding box center [568, 334] width 36 height 15
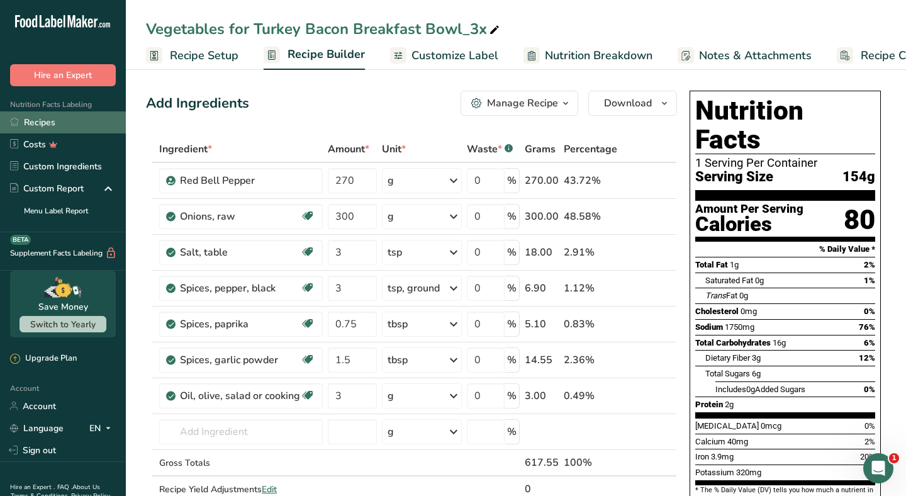
click at [70, 120] on link "Recipes" at bounding box center [63, 122] width 126 height 22
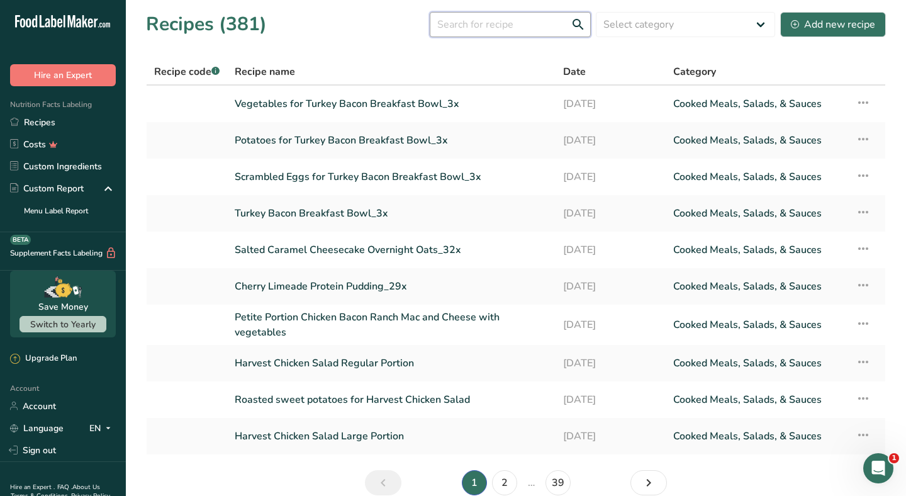
click at [454, 20] on input "text" at bounding box center [510, 24] width 161 height 25
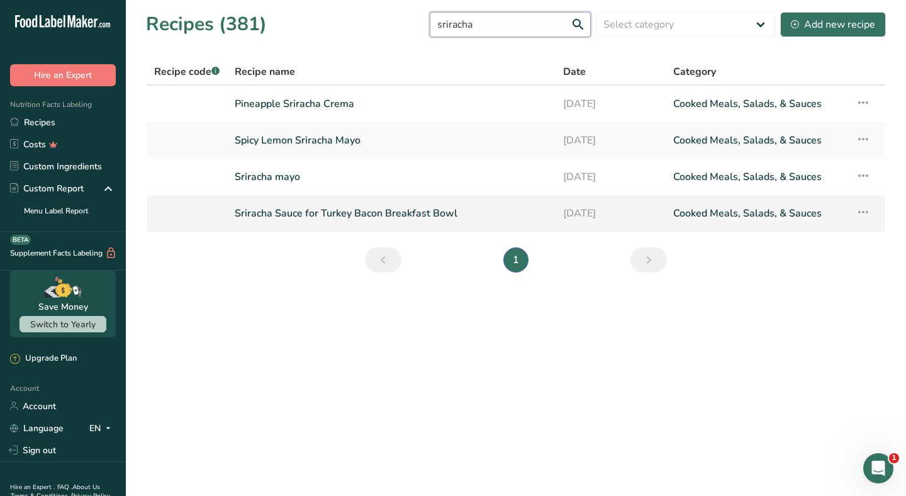
type input "sriracha"
click at [368, 209] on link "Sriracha Sauce for Turkey Bacon Breakfast Bowl" at bounding box center [391, 213] width 313 height 26
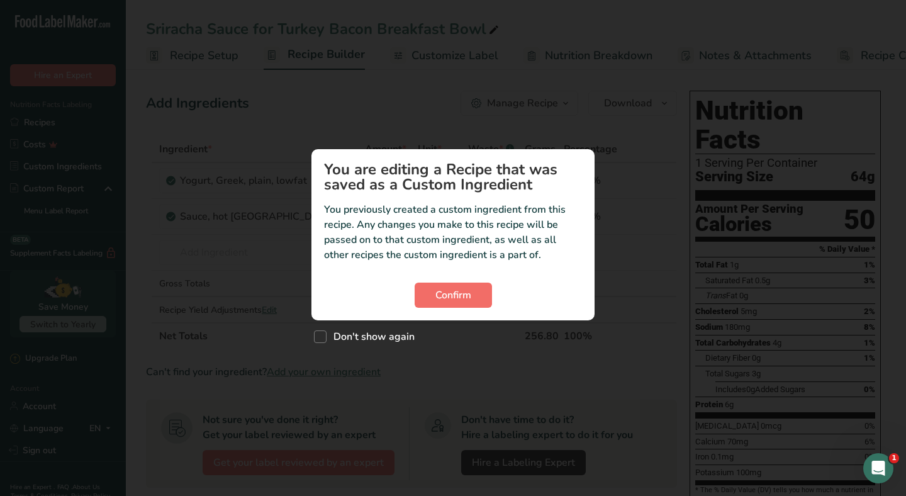
click at [468, 292] on span "Confirm" at bounding box center [453, 295] width 36 height 15
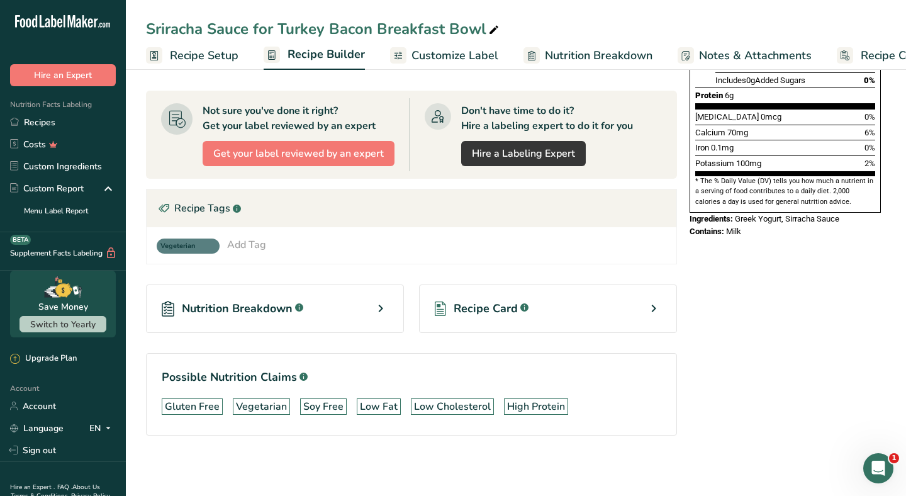
scroll to position [309, 0]
click at [500, 310] on span "Recipe Card" at bounding box center [486, 308] width 64 height 17
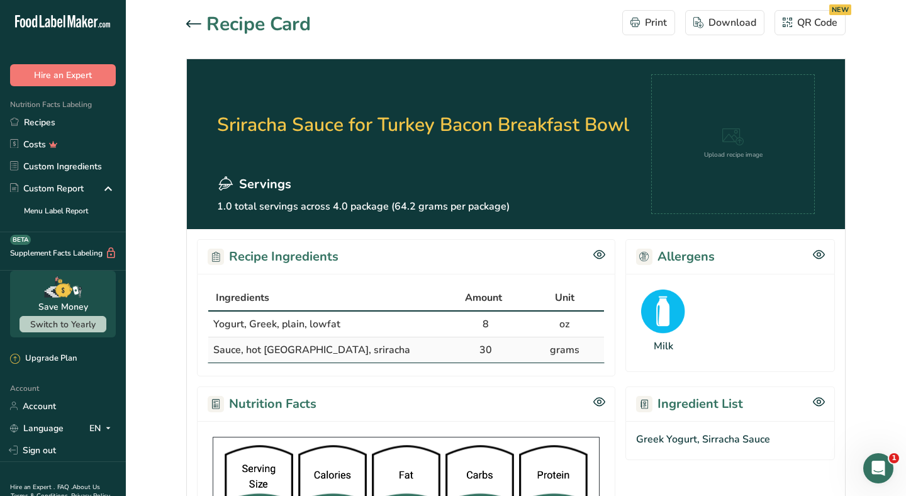
drag, startPoint x: 375, startPoint y: 251, endPoint x: 357, endPoint y: 251, distance: 17.6
click at [357, 251] on div "Recipe Ingredients" at bounding box center [406, 256] width 418 height 35
click at [194, 31] on div at bounding box center [196, 24] width 20 height 15
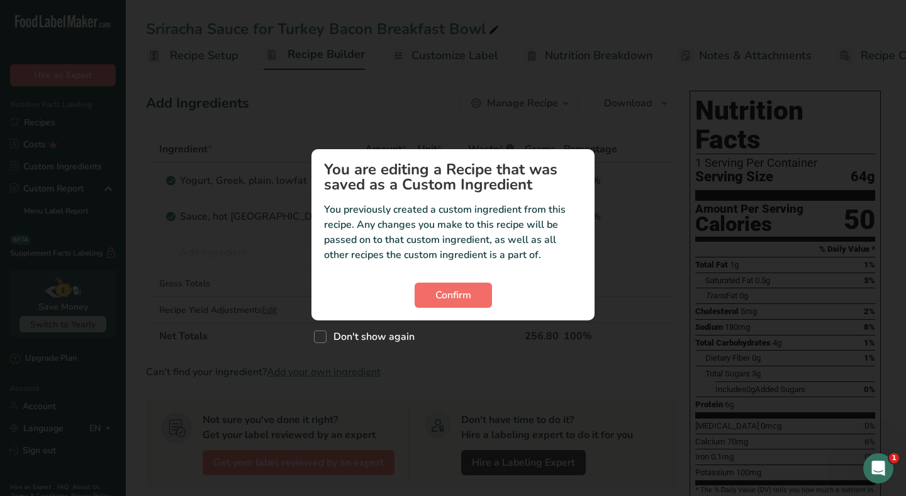
click at [460, 291] on span "Confirm" at bounding box center [453, 295] width 36 height 15
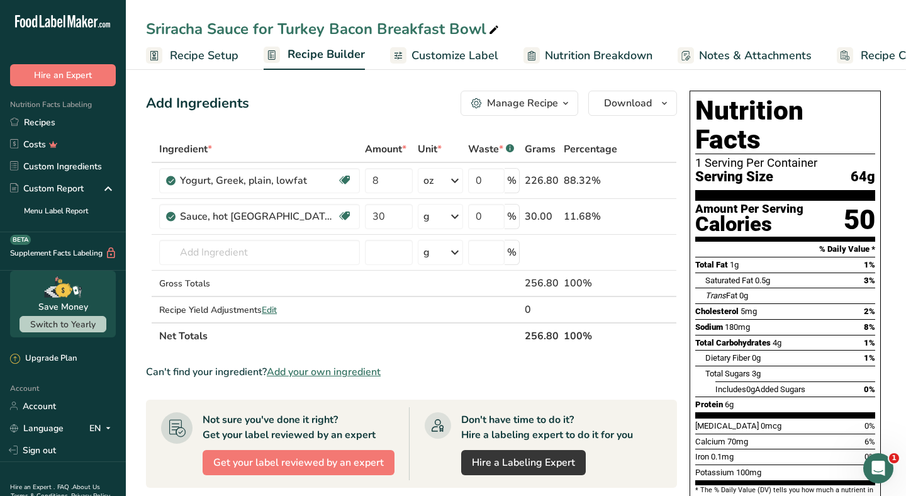
click at [507, 102] on div "Manage Recipe" at bounding box center [522, 103] width 71 height 15
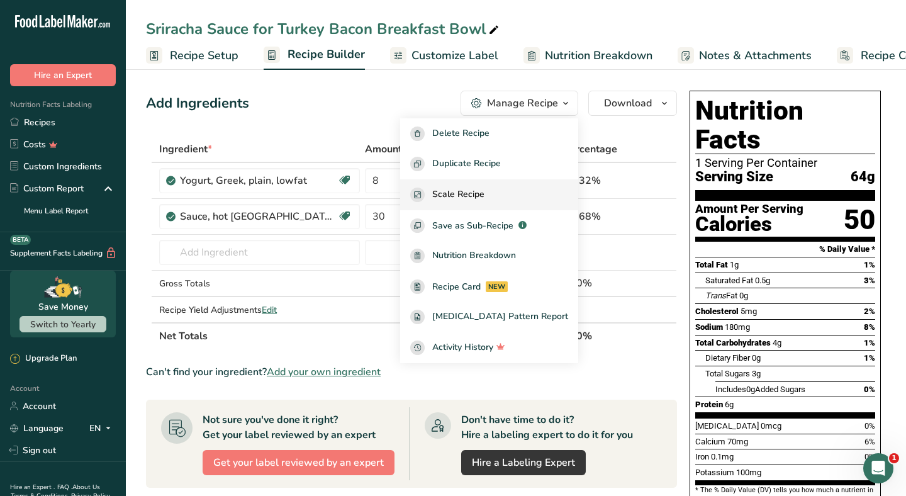
click at [485, 193] on span "Scale Recipe" at bounding box center [458, 195] width 52 height 14
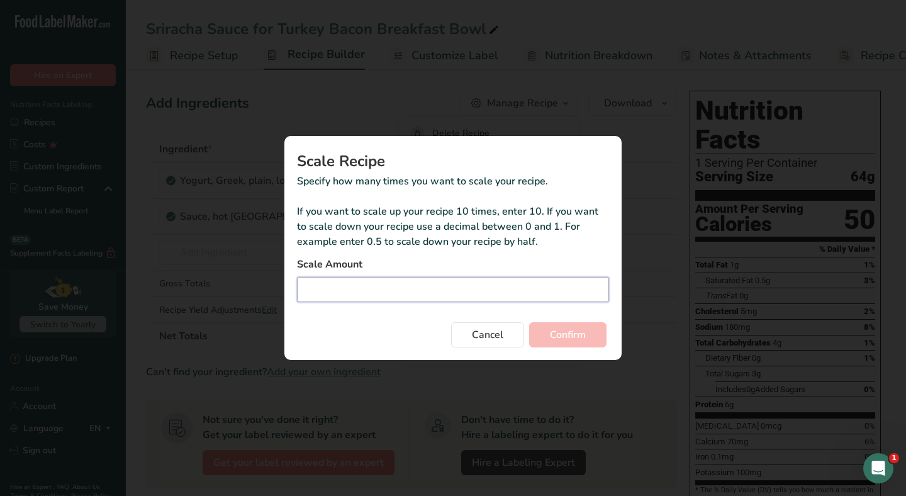
click at [402, 286] on input "Duplicate recipe modal" at bounding box center [453, 289] width 312 height 25
type input "3"
click at [578, 340] on span "Confirm" at bounding box center [568, 334] width 36 height 15
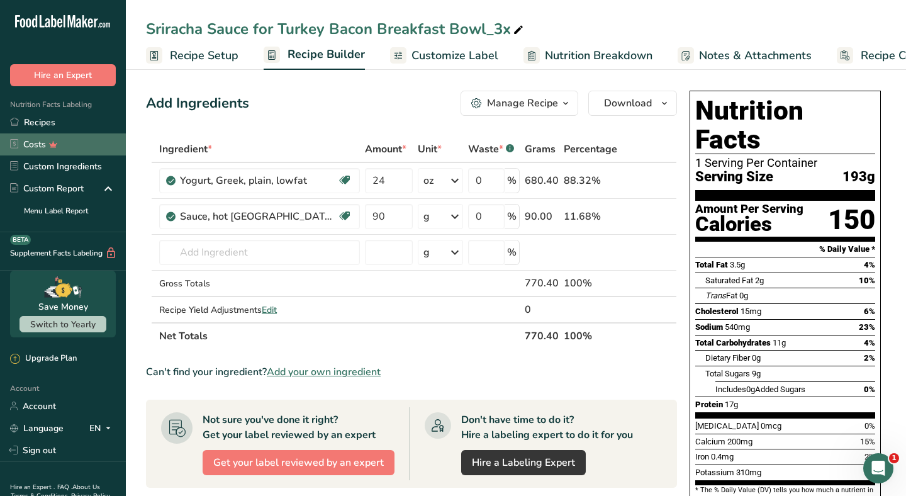
click at [38, 135] on link "Costs" at bounding box center [63, 144] width 126 height 22
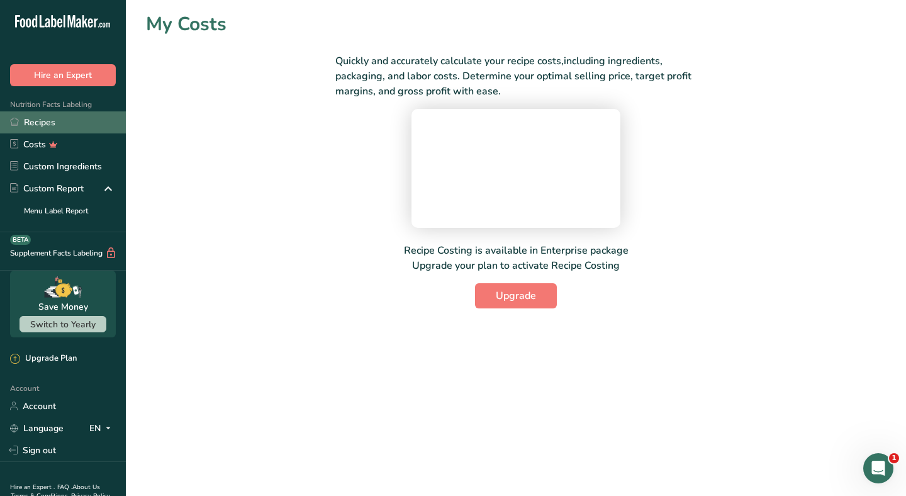
click at [47, 125] on link "Recipes" at bounding box center [63, 122] width 126 height 22
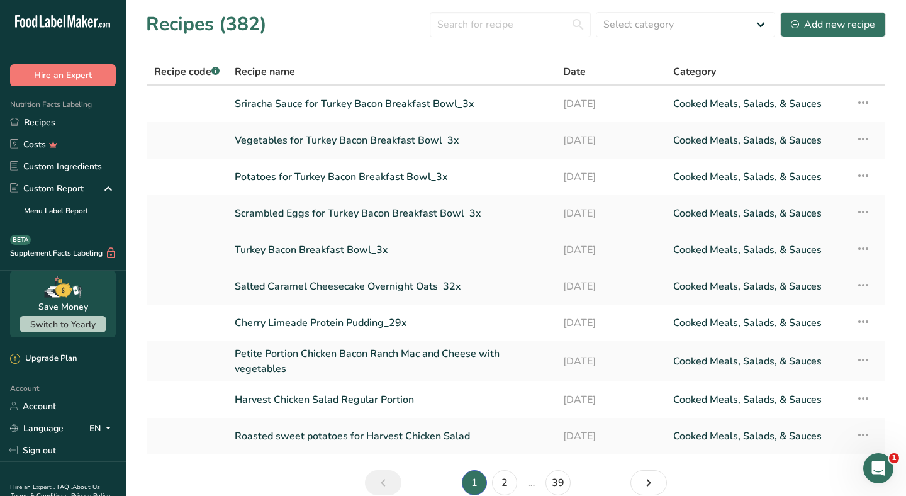
click at [337, 250] on link "Turkey Bacon Breakfast Bowl_3x" at bounding box center [391, 250] width 313 height 26
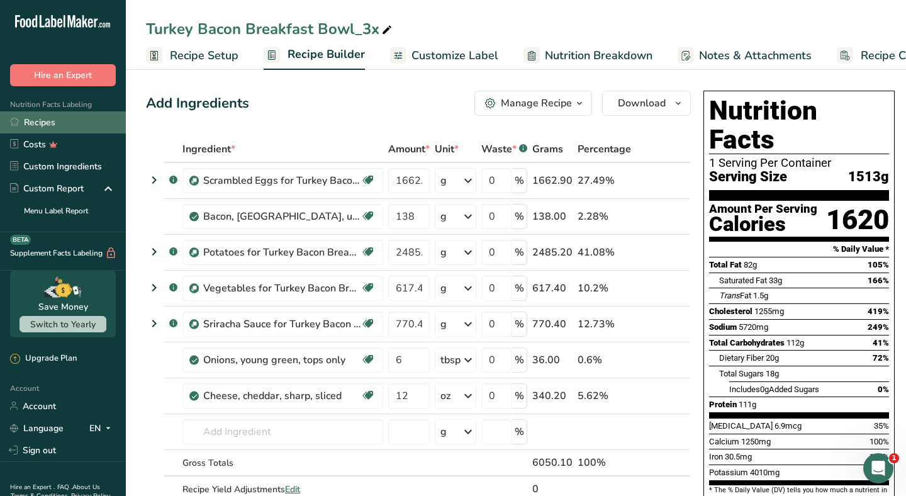
click at [72, 125] on link "Recipes" at bounding box center [63, 122] width 126 height 22
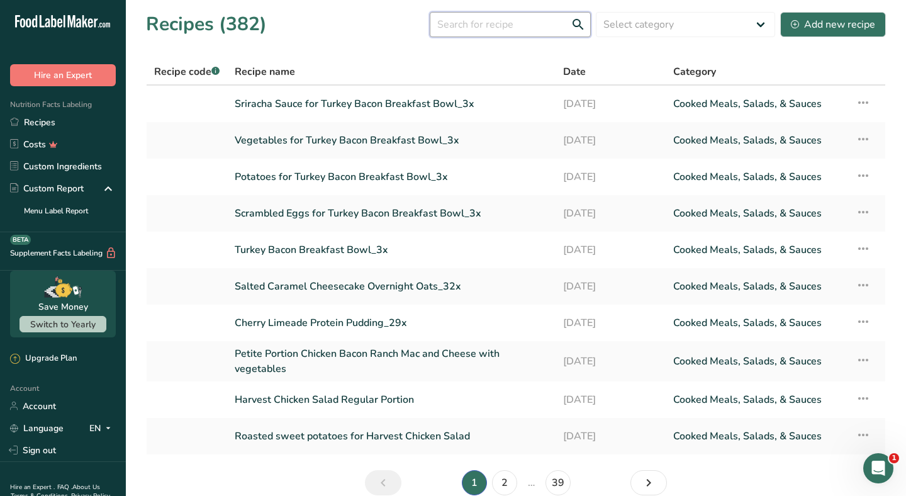
click at [476, 28] on input "text" at bounding box center [510, 24] width 161 height 25
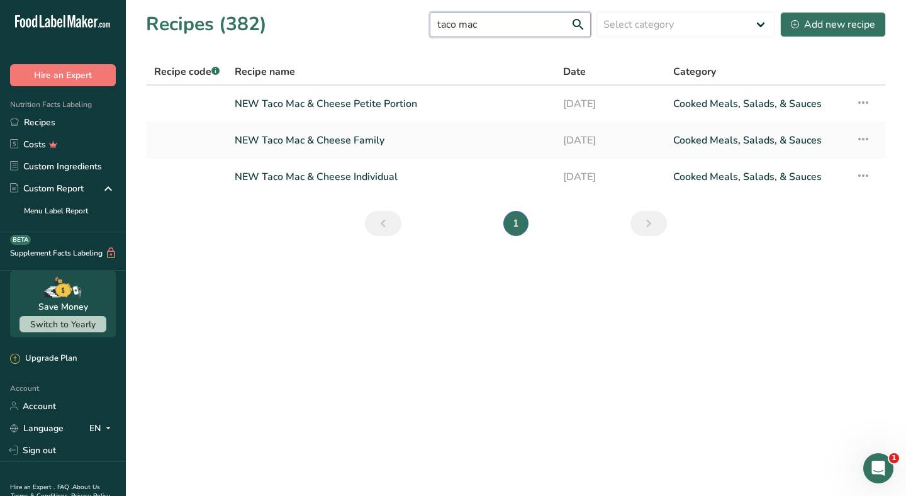
type input "taco Mac"
drag, startPoint x: 457, startPoint y: 48, endPoint x: 351, endPoint y: 180, distance: 169.1
click at [351, 180] on link "NEW Taco Mac & Cheese Individual" at bounding box center [391, 177] width 313 height 26
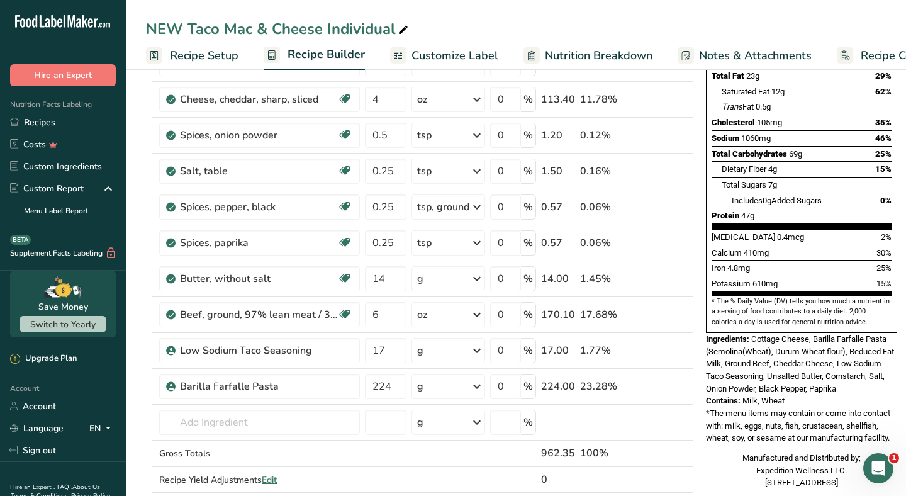
scroll to position [498, 0]
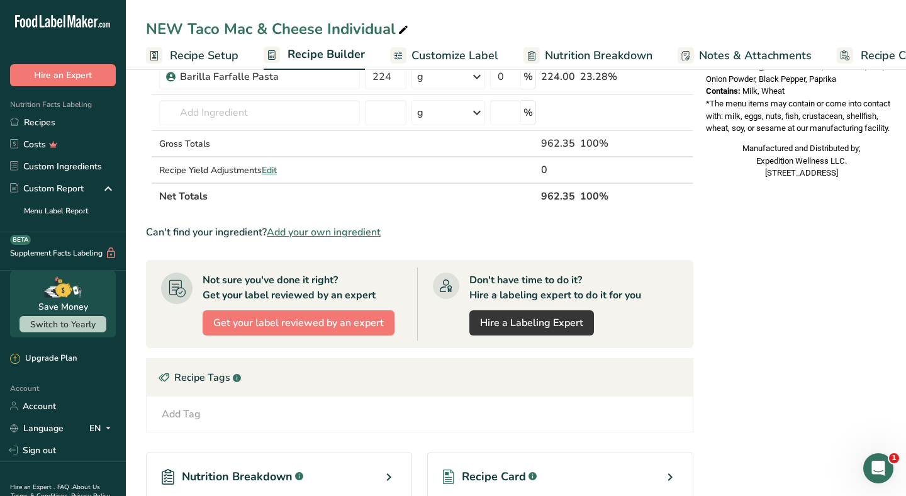
click at [508, 475] on span "Recipe Card" at bounding box center [494, 476] width 64 height 17
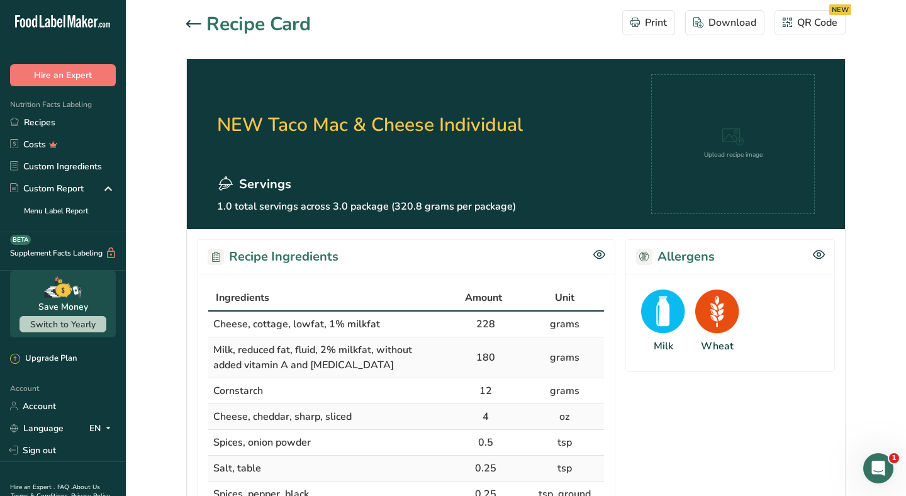
click at [191, 25] on icon at bounding box center [193, 24] width 15 height 8
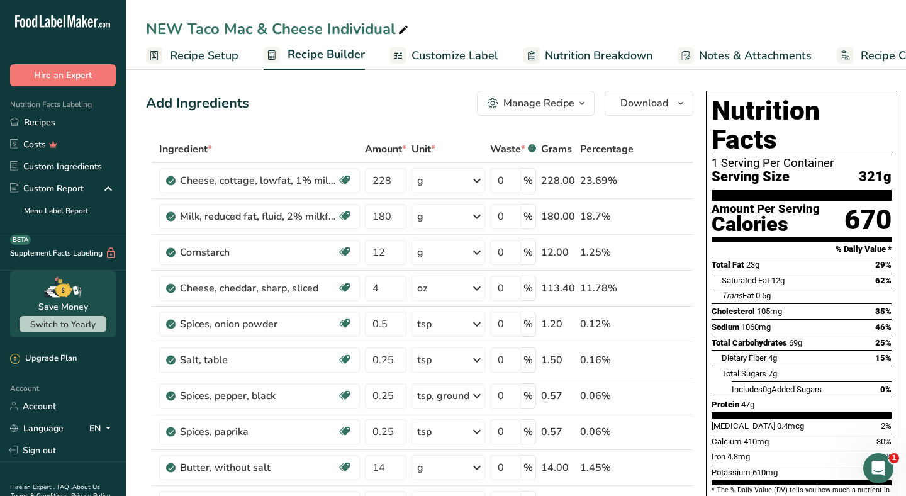
click at [535, 109] on div "Manage Recipe" at bounding box center [538, 103] width 71 height 15
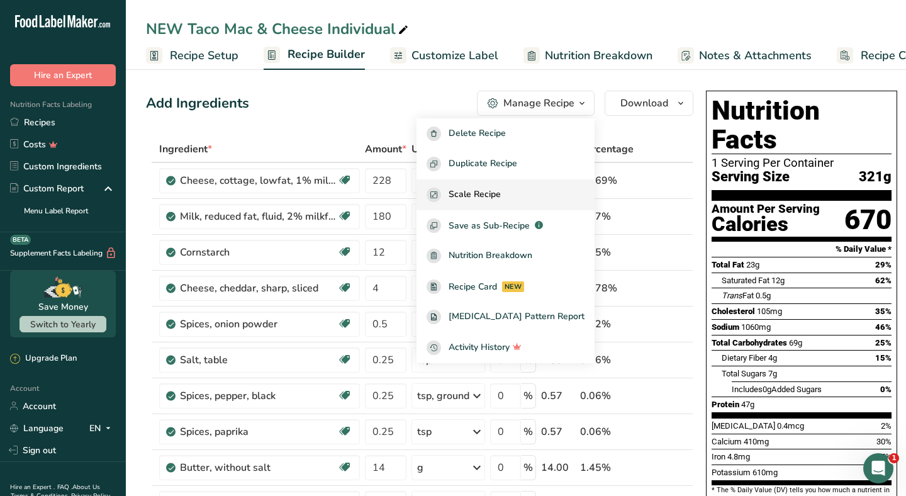
click at [501, 193] on span "Scale Recipe" at bounding box center [475, 195] width 52 height 14
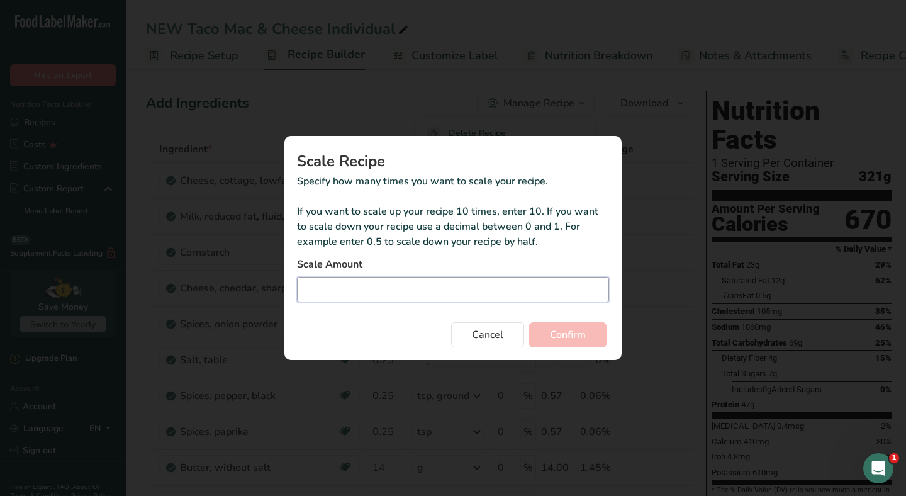
click at [430, 282] on input "Duplicate recipe modal" at bounding box center [453, 289] width 312 height 25
type input "6"
type input "6.4"
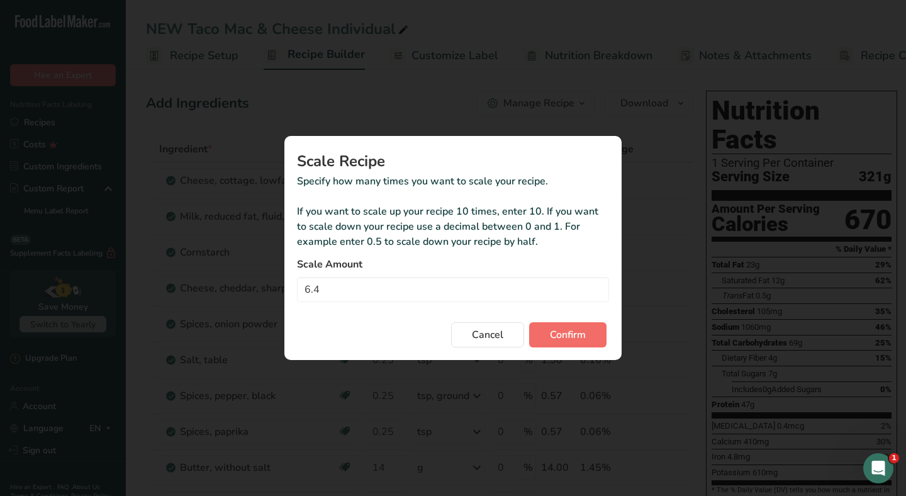
click at [586, 334] on button "Confirm" at bounding box center [567, 334] width 77 height 25
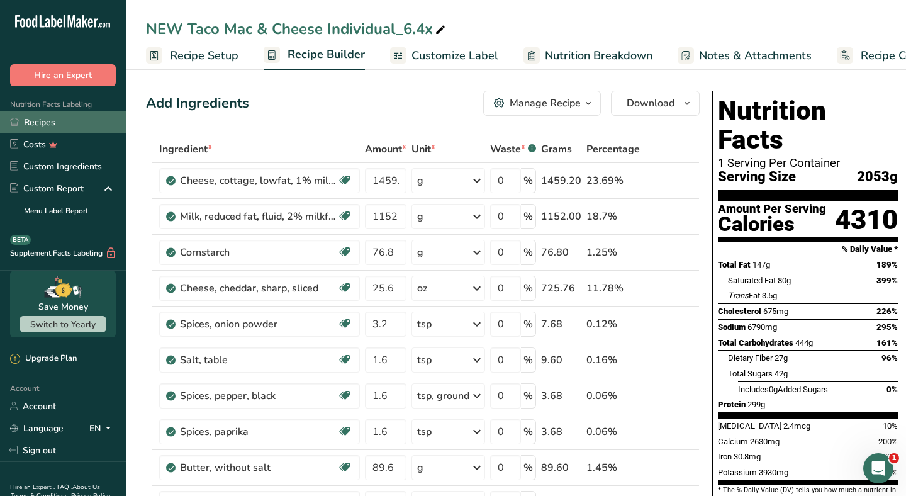
click at [79, 125] on link "Recipes" at bounding box center [63, 122] width 126 height 22
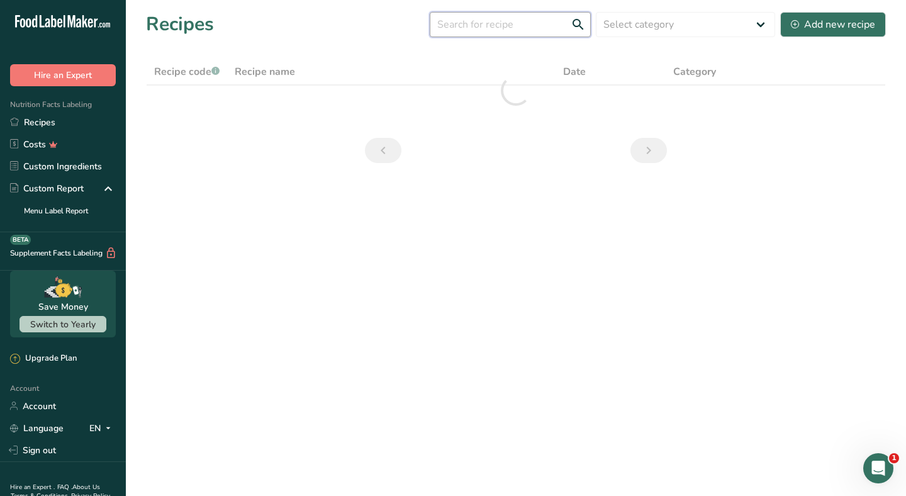
click at [492, 28] on input "text" at bounding box center [510, 24] width 161 height 25
type input "a"
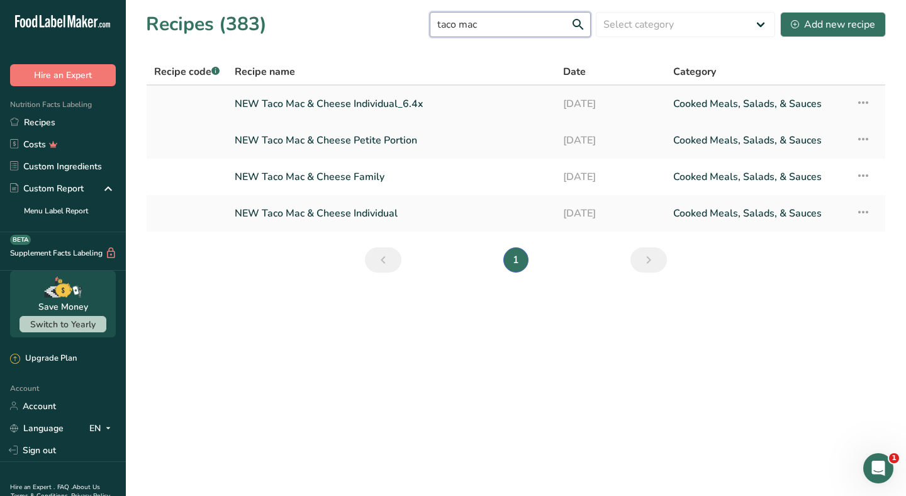
type input "taco Mac"
drag, startPoint x: 573, startPoint y: 108, endPoint x: 317, endPoint y: 177, distance: 265.3
click at [317, 177] on link "NEW Taco Mac & Cheese Family" at bounding box center [391, 177] width 313 height 26
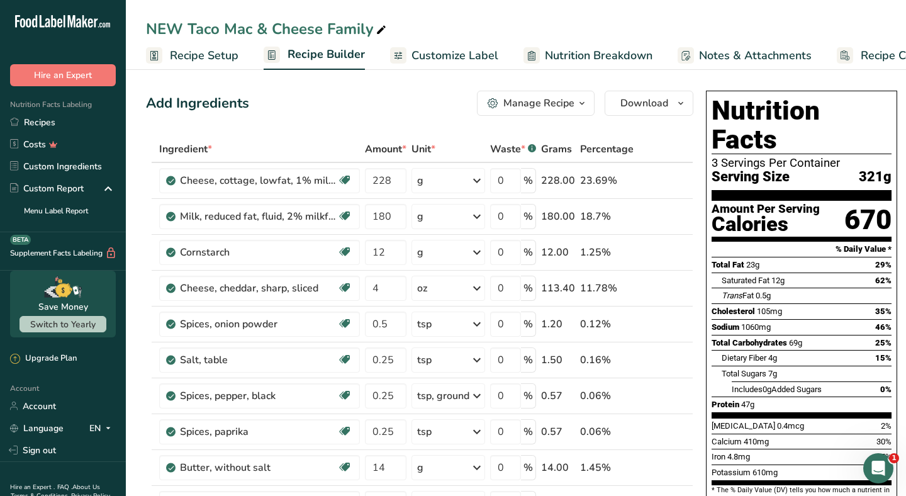
click at [547, 103] on div "Manage Recipe" at bounding box center [538, 103] width 71 height 15
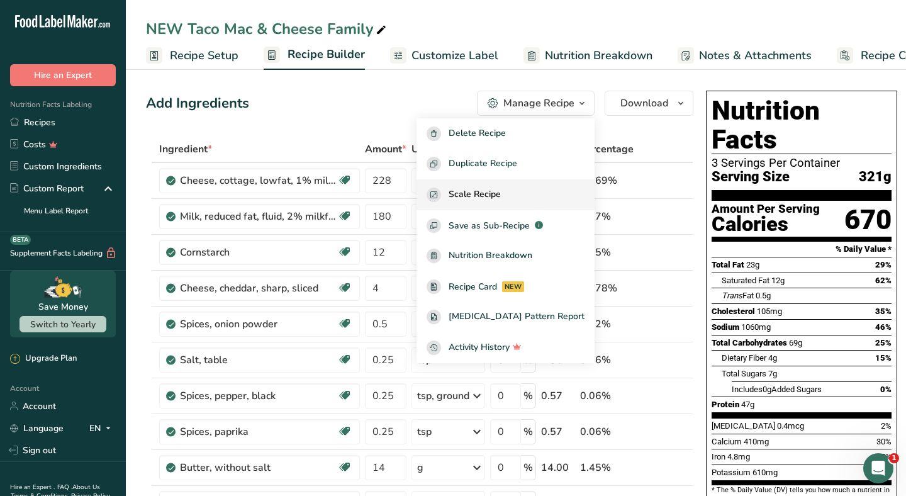
click at [524, 190] on div "Scale Recipe" at bounding box center [506, 195] width 158 height 14
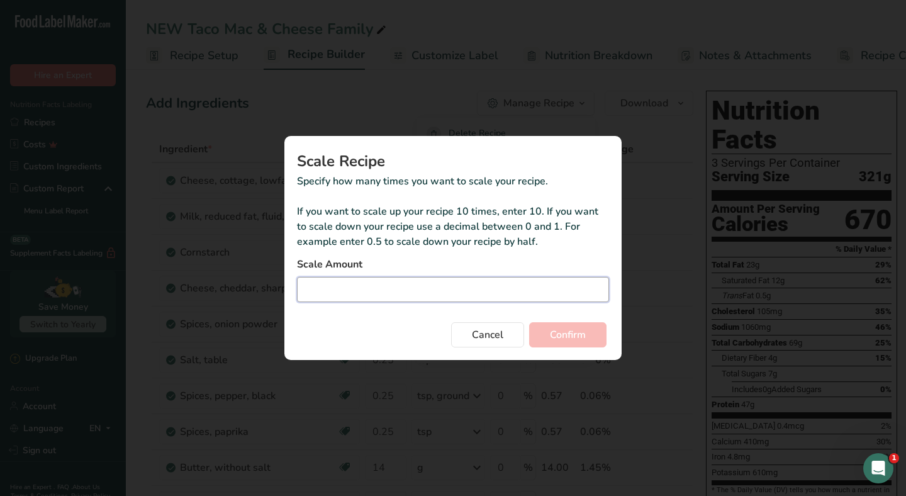
click at [432, 287] on input "Duplicate recipe modal" at bounding box center [453, 289] width 312 height 25
type input "1"
click at [573, 336] on span "Confirm" at bounding box center [568, 334] width 36 height 15
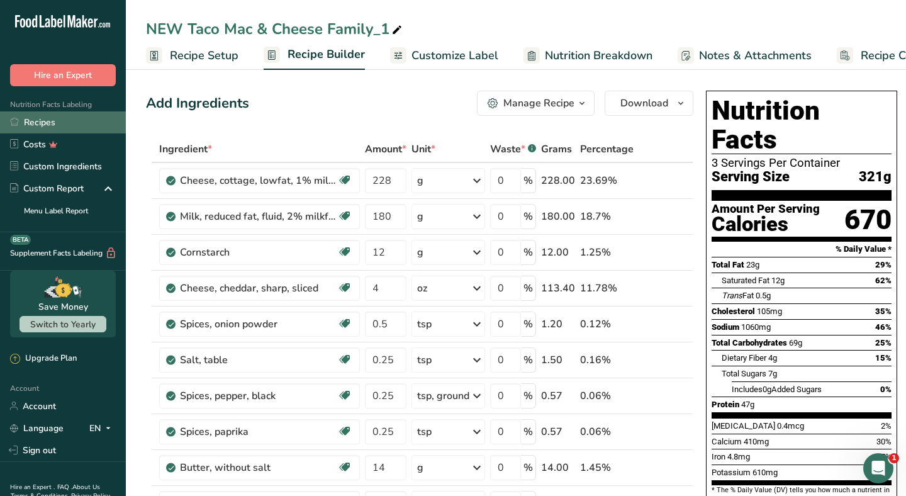
click at [80, 118] on link "Recipes" at bounding box center [63, 122] width 126 height 22
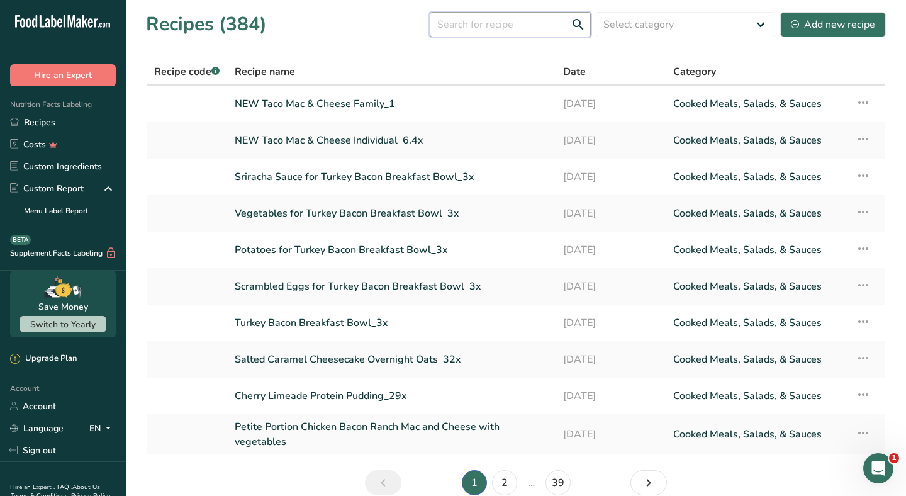
click at [461, 25] on input "text" at bounding box center [510, 24] width 161 height 25
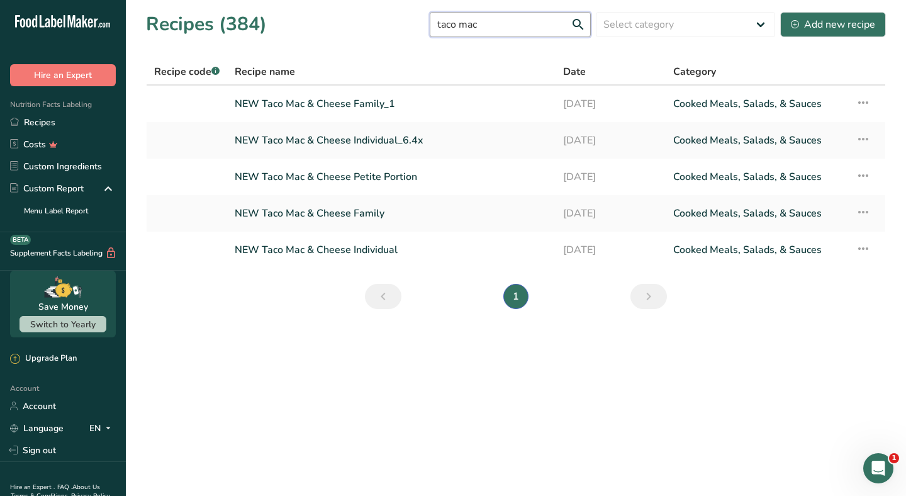
type input "taco Mac"
drag, startPoint x: 461, startPoint y: 25, endPoint x: 334, endPoint y: 179, distance: 199.4
click at [334, 179] on link "NEW Taco Mac & Cheese Petite Portion" at bounding box center [391, 177] width 313 height 26
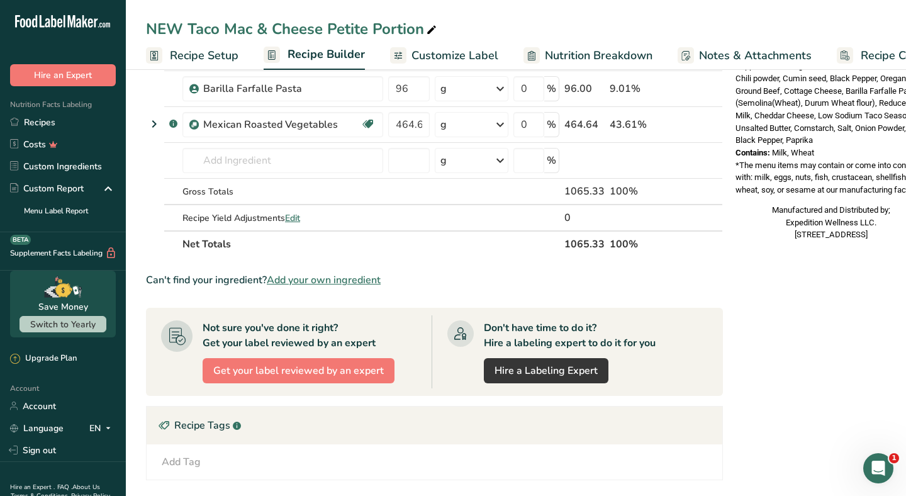
scroll to position [702, 0]
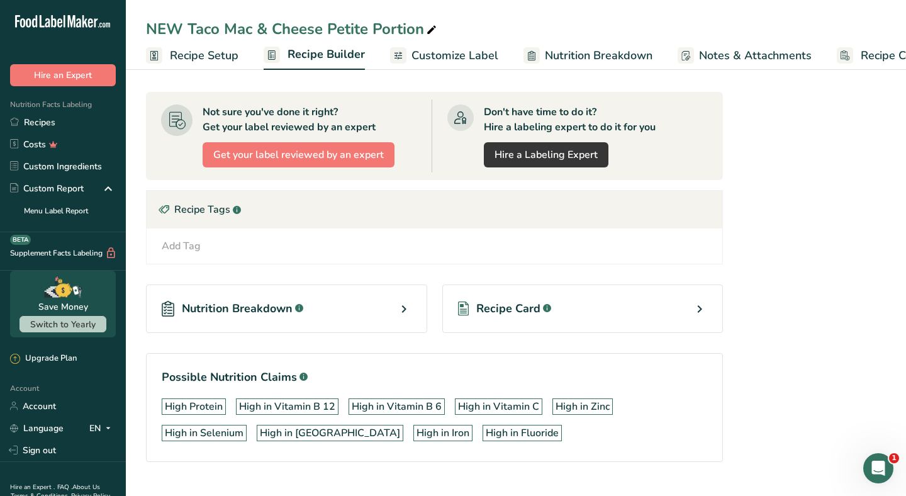
click at [508, 321] on div "Recipe Card .a-a{fill:#347362;}.b-a{fill:#fff;}" at bounding box center [582, 308] width 281 height 48
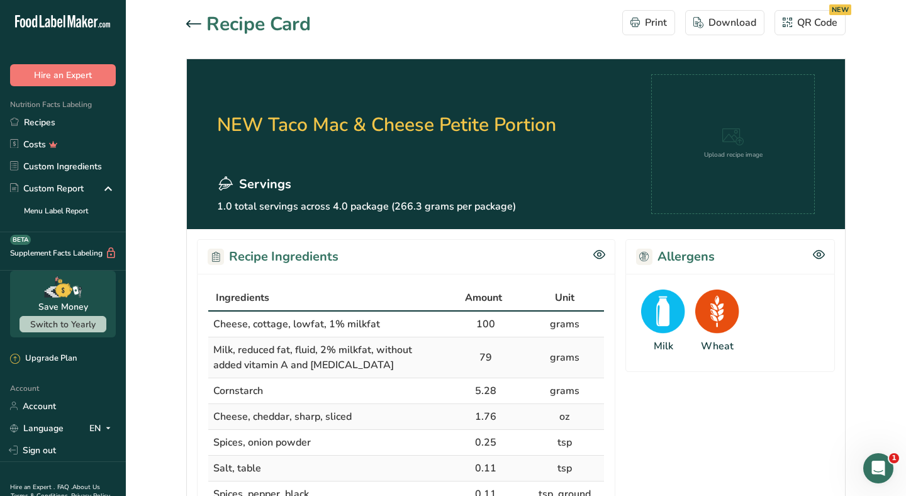
click at [198, 24] on icon at bounding box center [193, 23] width 15 height 7
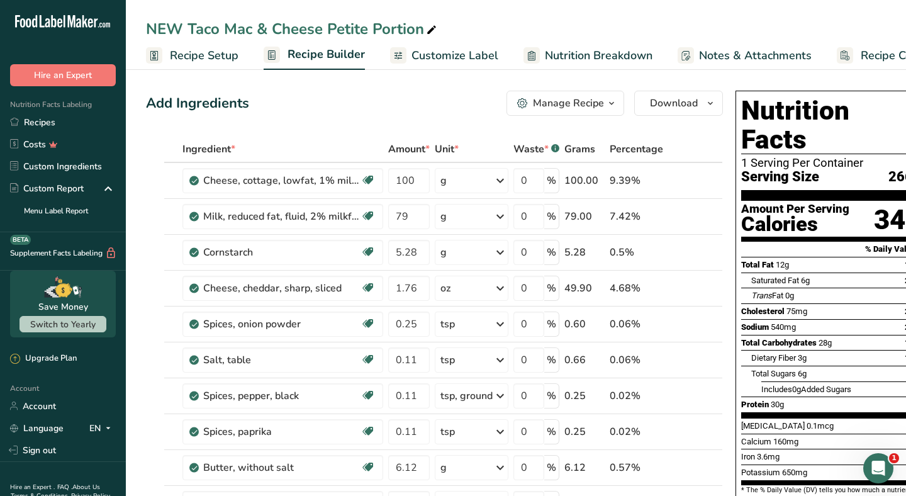
click at [550, 99] on div "Manage Recipe" at bounding box center [568, 103] width 71 height 15
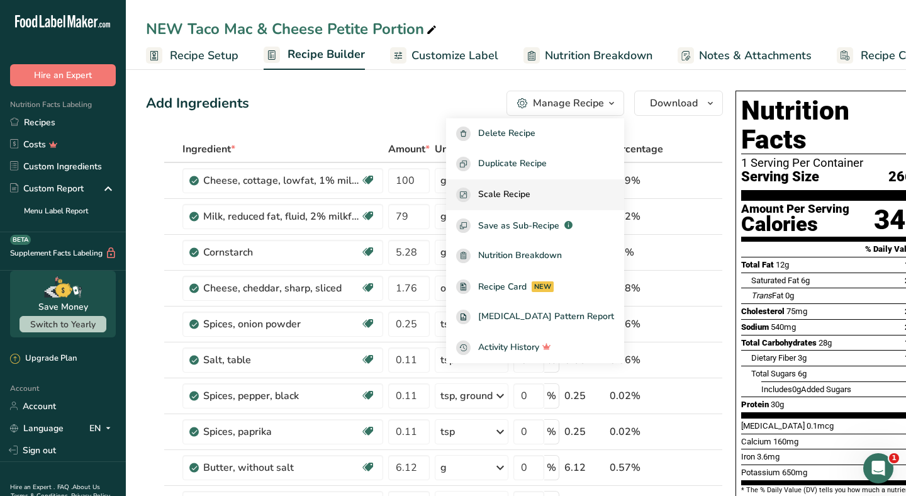
click at [518, 190] on span "Scale Recipe" at bounding box center [504, 195] width 52 height 14
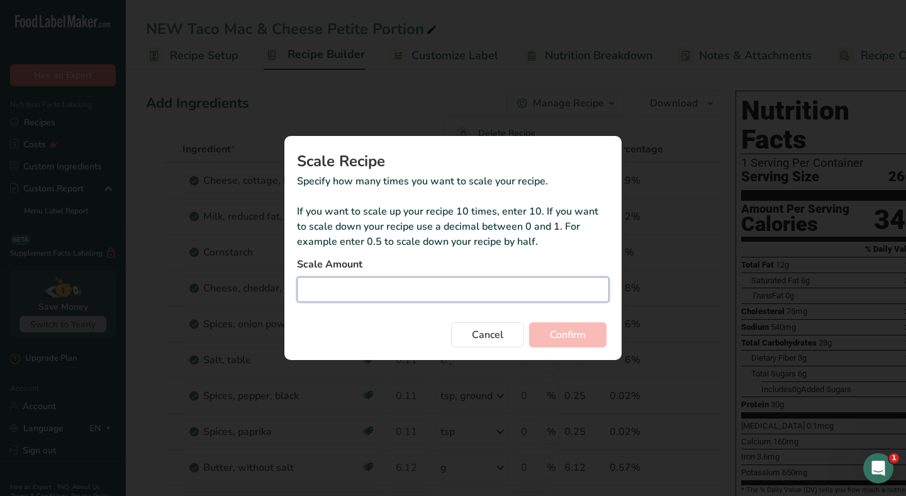
click at [469, 289] on input "Duplicate recipe modal" at bounding box center [453, 289] width 312 height 25
type input "3"
type input "3.75"
click at [588, 335] on button "Confirm" at bounding box center [567, 334] width 77 height 25
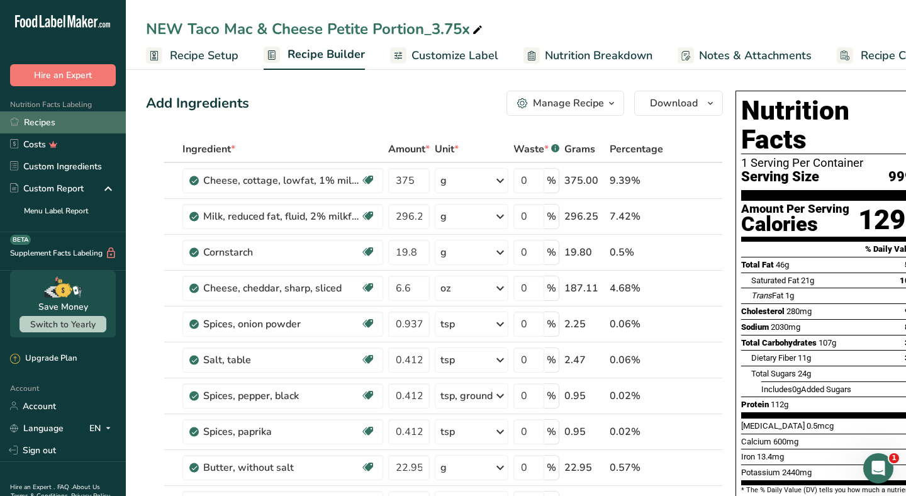
click at [97, 120] on link "Recipes" at bounding box center [63, 122] width 126 height 22
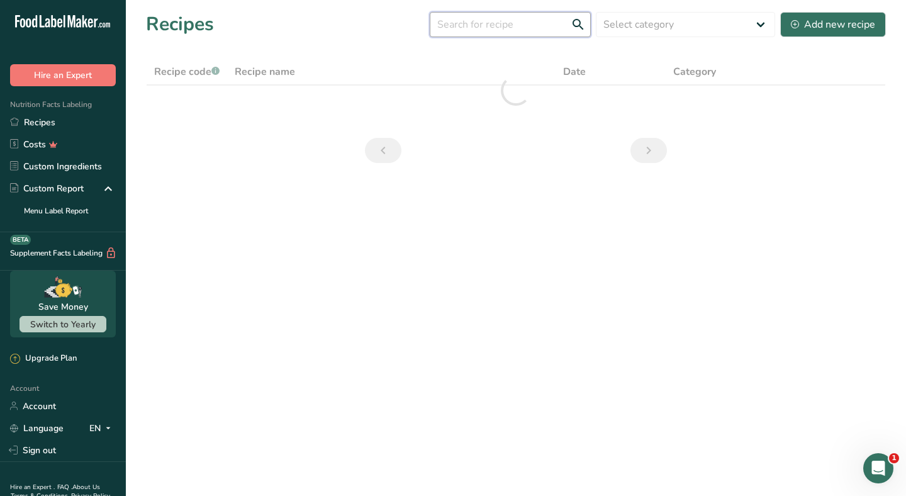
click at [482, 27] on input "text" at bounding box center [510, 24] width 161 height 25
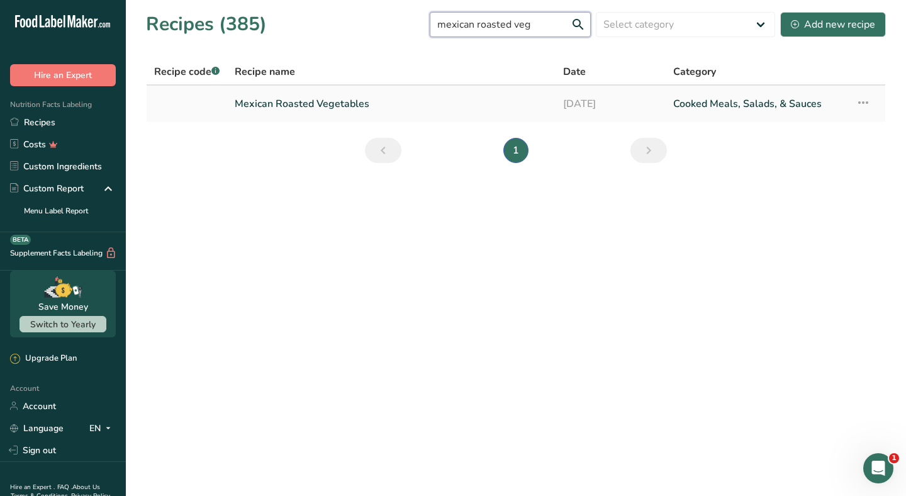
type input "mexican roasted veg"
click at [332, 108] on link "Mexican Roasted Vegetables" at bounding box center [391, 104] width 313 height 26
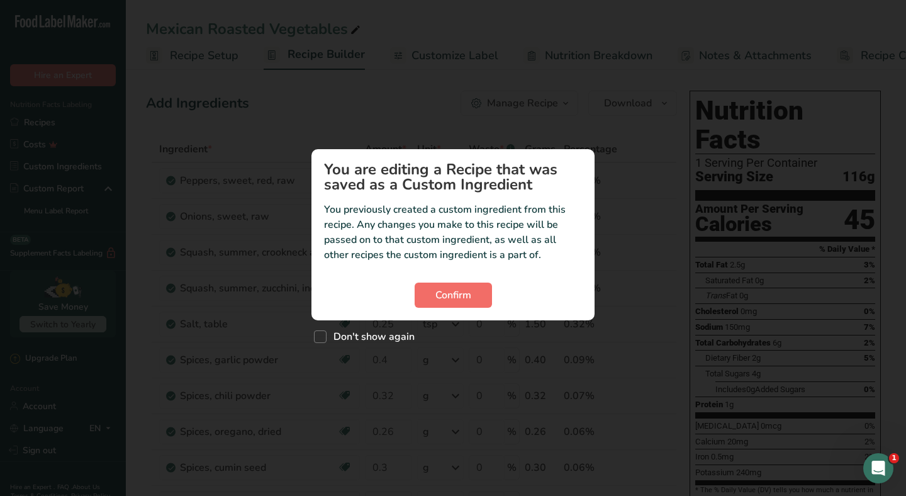
click at [457, 306] on button "Confirm" at bounding box center [453, 295] width 77 height 25
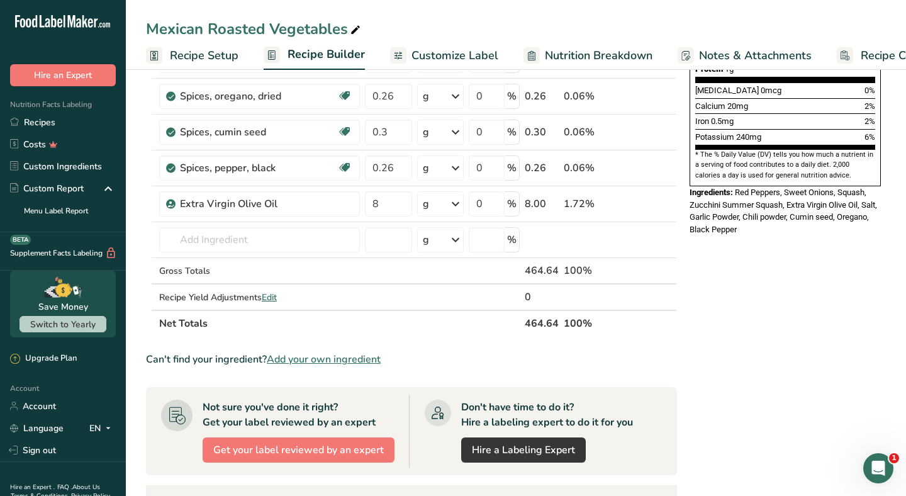
scroll to position [524, 0]
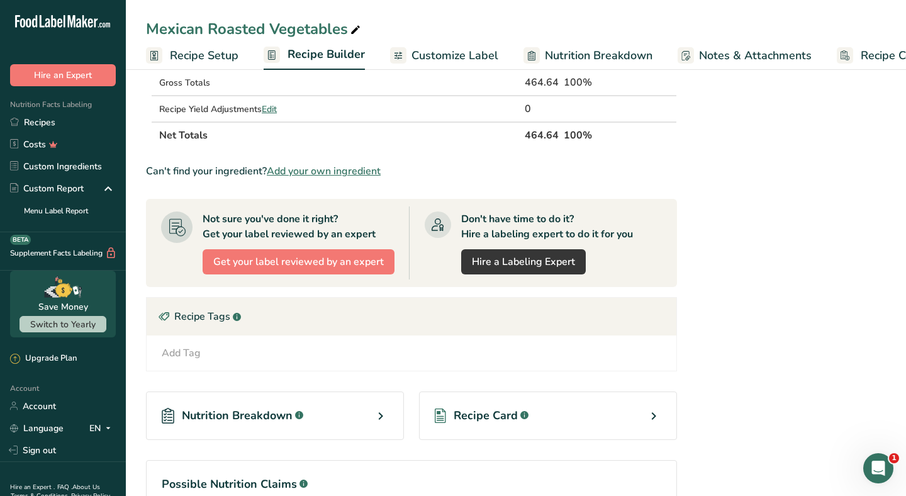
click at [490, 394] on div "Recipe Card .a-a{fill:#347362;}.b-a{fill:#fff;}" at bounding box center [548, 415] width 258 height 48
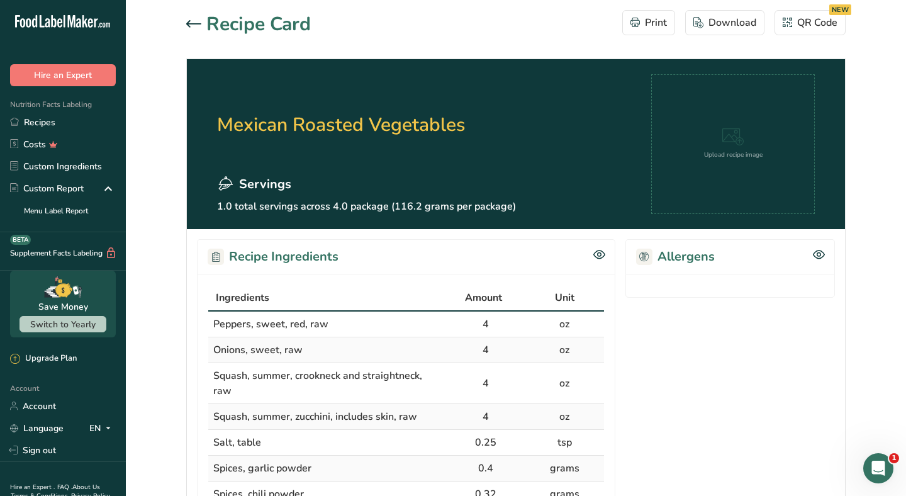
click at [192, 23] on icon at bounding box center [193, 24] width 15 height 8
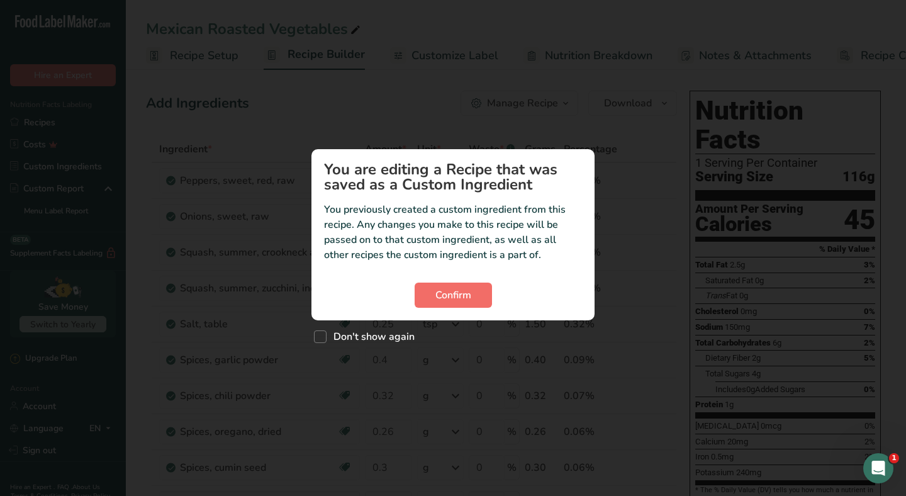
click at [479, 292] on button "Confirm" at bounding box center [453, 295] width 77 height 25
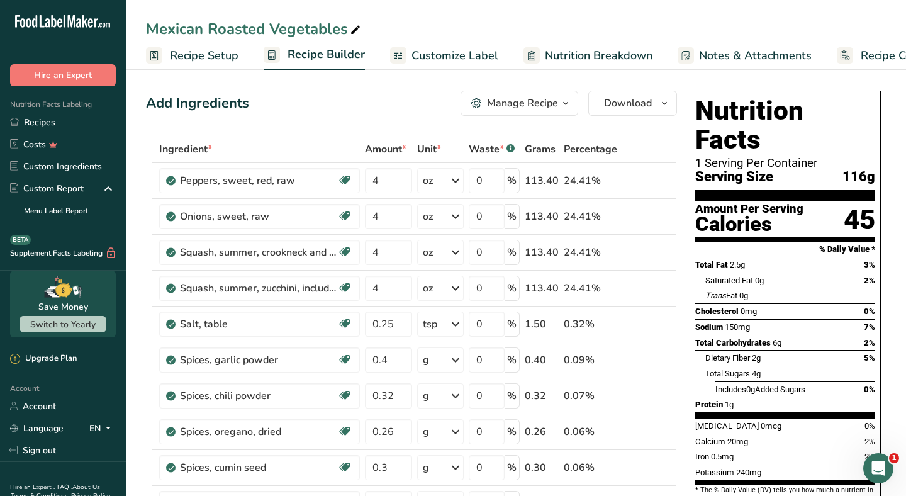
click at [524, 106] on div "Manage Recipe" at bounding box center [522, 103] width 71 height 15
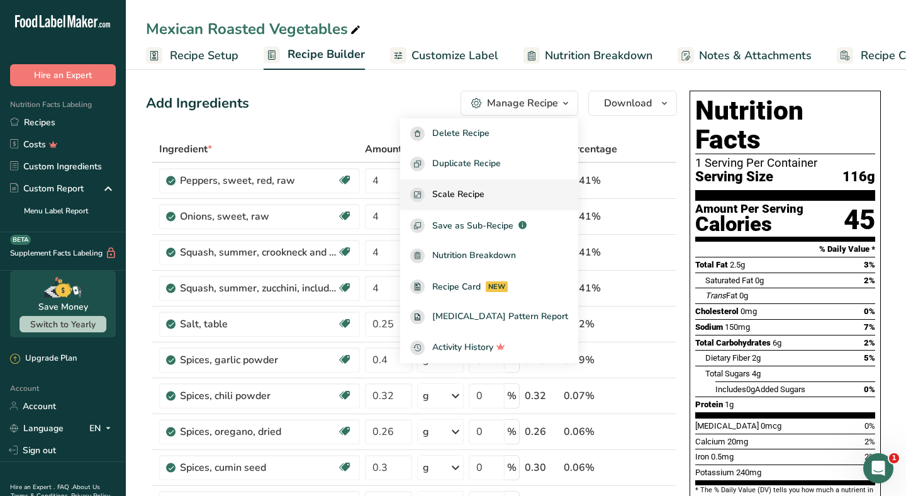
click at [516, 201] on div "Scale Recipe" at bounding box center [489, 195] width 158 height 14
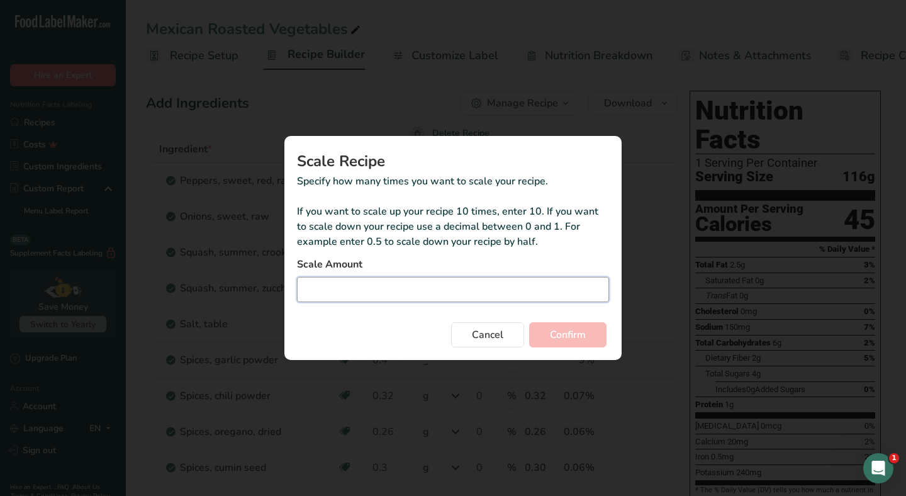
click at [417, 281] on input "Duplicate recipe modal" at bounding box center [453, 289] width 312 height 25
type input "3"
type input "3.75"
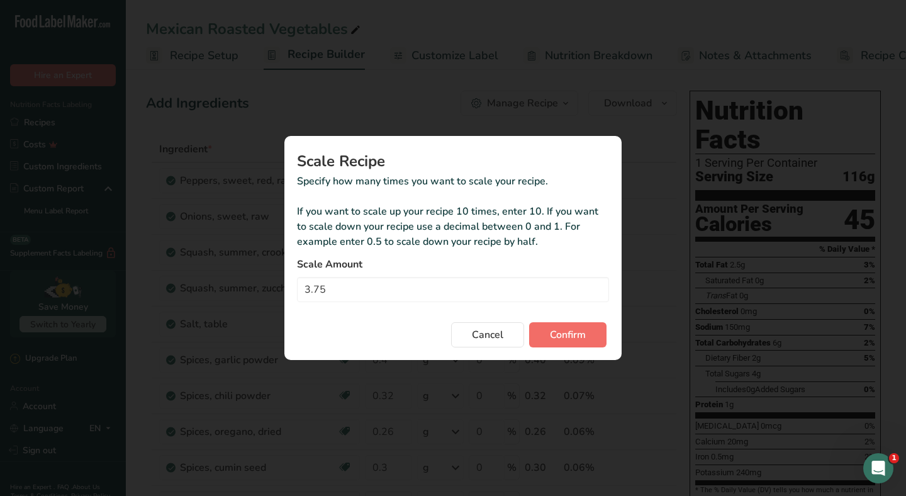
click at [562, 339] on span "Confirm" at bounding box center [568, 334] width 36 height 15
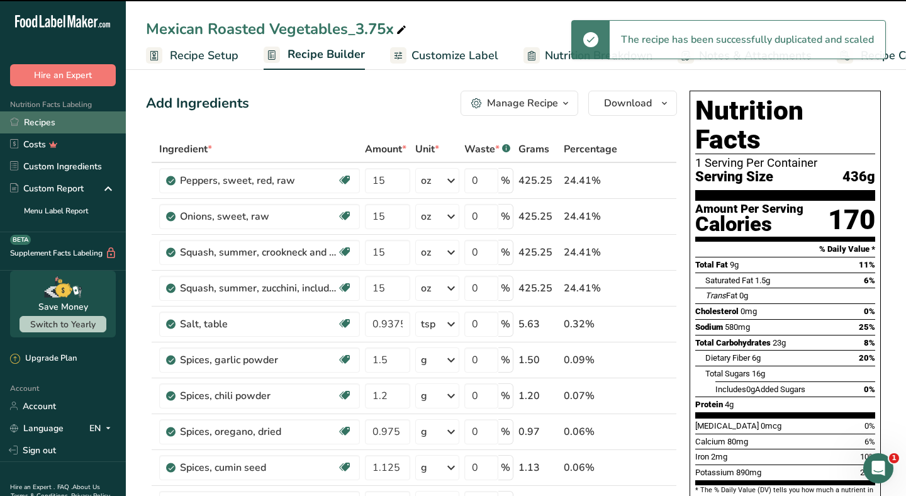
click at [70, 120] on link "Recipes" at bounding box center [63, 122] width 126 height 22
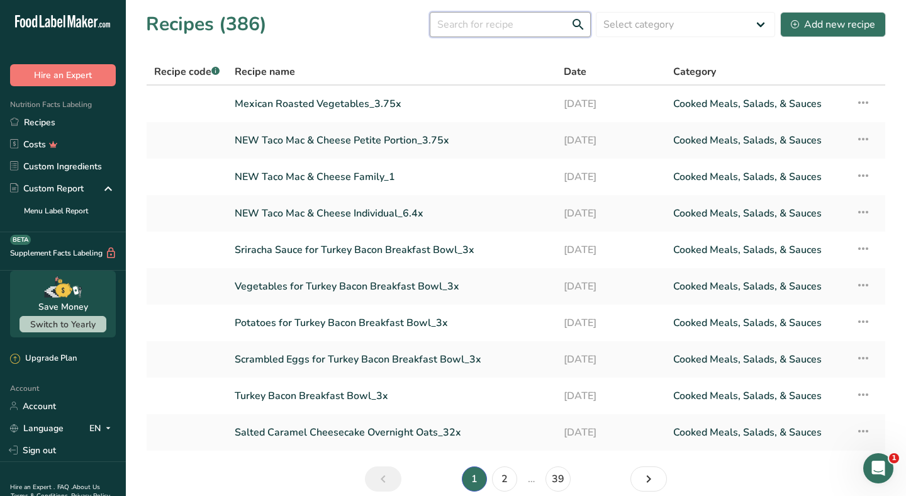
click at [463, 15] on input "text" at bounding box center [510, 24] width 161 height 25
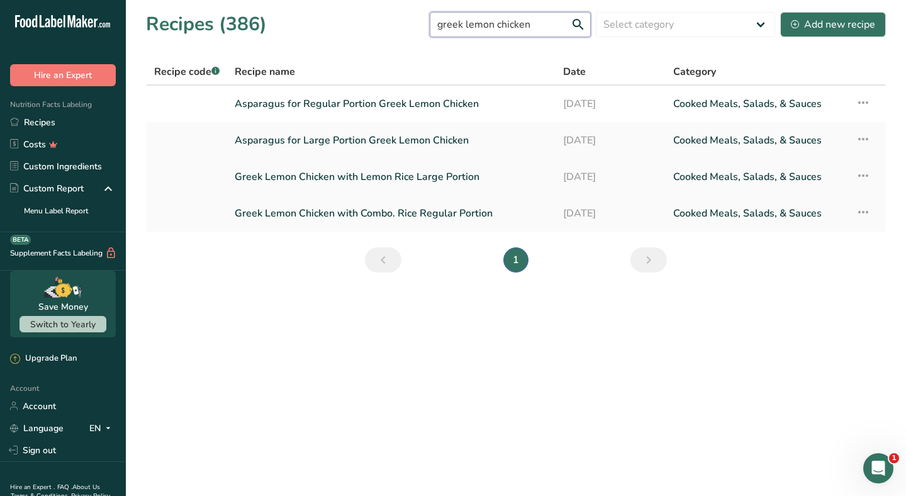
type input "greek lemon chicken"
click at [377, 177] on link "Greek Lemon Chicken with Lemon Rice Large Portion" at bounding box center [391, 177] width 313 height 26
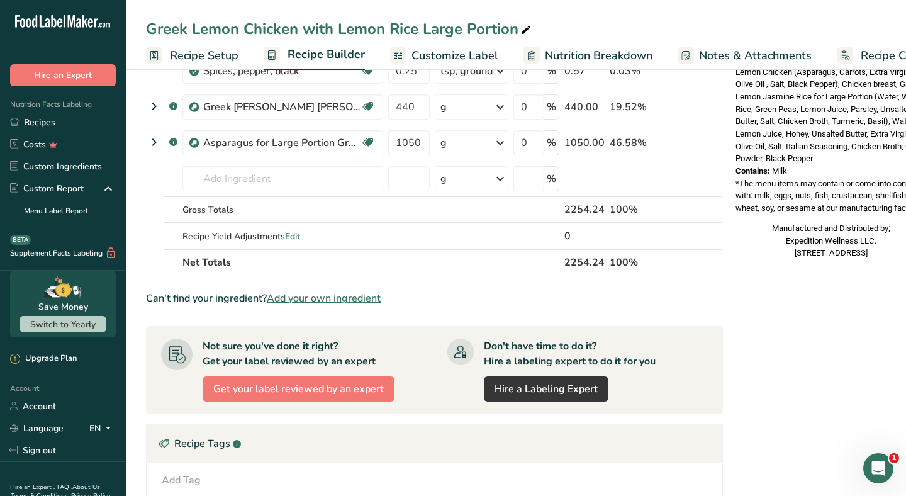
scroll to position [632, 0]
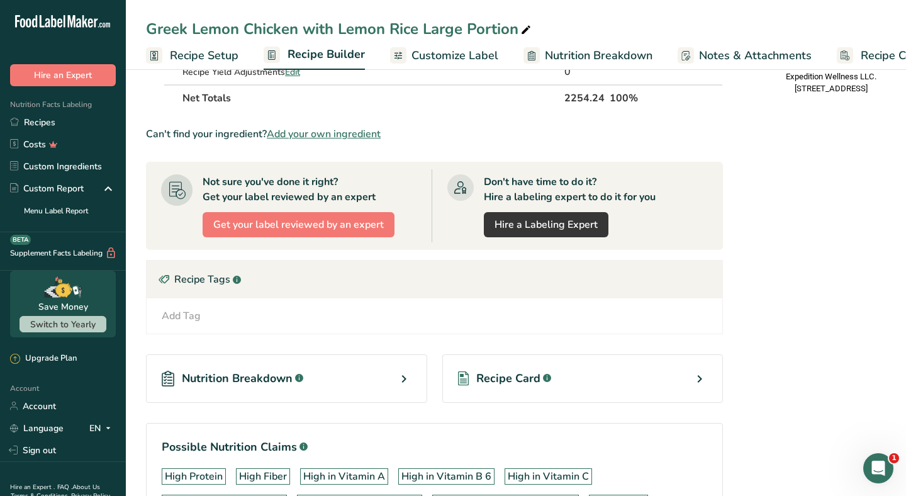
click at [525, 390] on div "Recipe Card .a-a{fill:#347362;}.b-a{fill:#fff;}" at bounding box center [582, 378] width 281 height 48
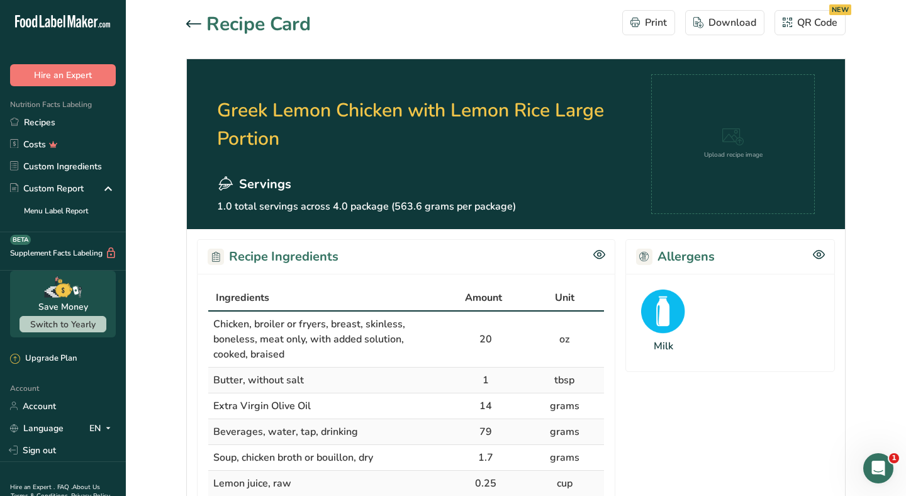
click at [199, 26] on icon at bounding box center [193, 24] width 15 height 8
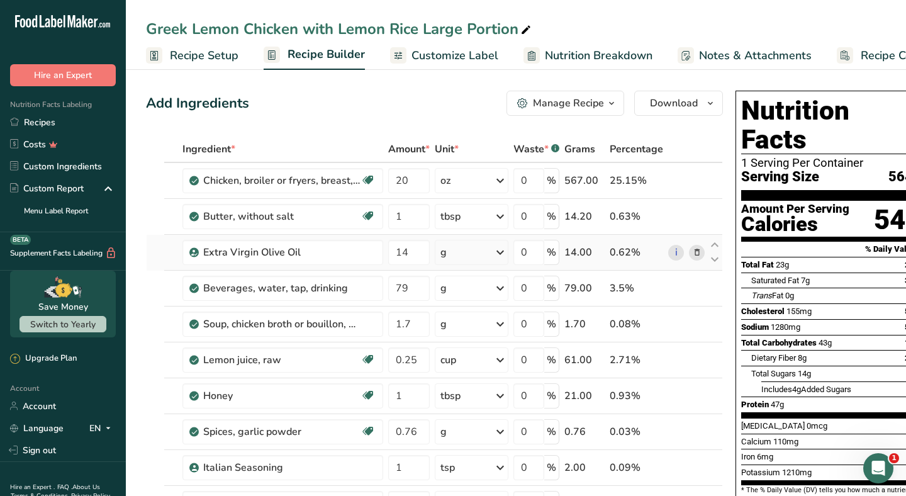
scroll to position [21, 0]
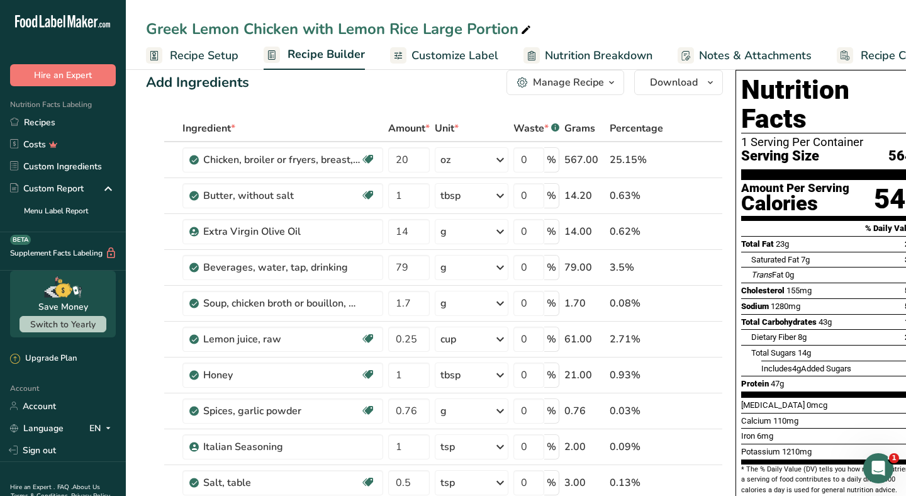
click at [560, 82] on div "Manage Recipe" at bounding box center [568, 82] width 71 height 15
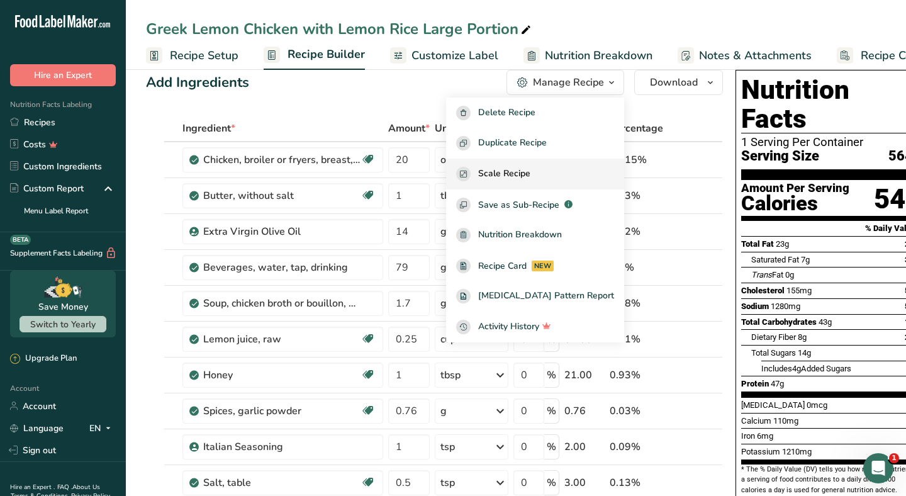
click at [530, 174] on span "Scale Recipe" at bounding box center [504, 174] width 52 height 14
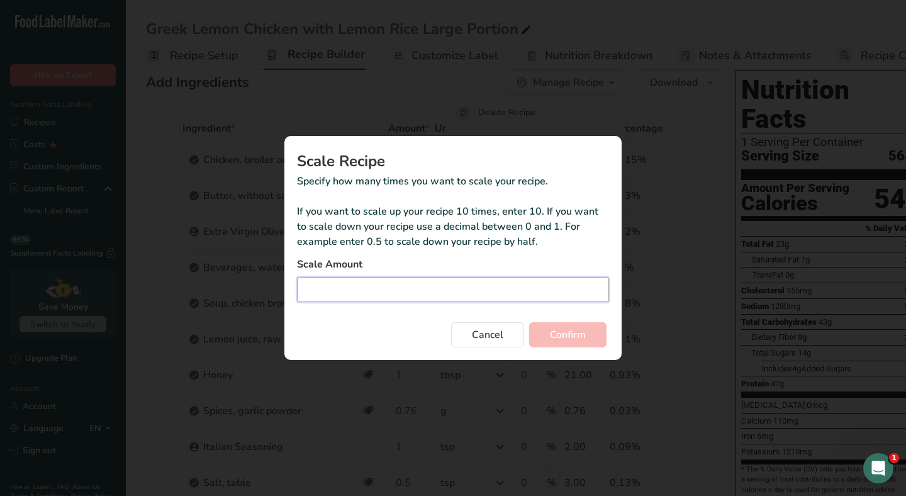
click at [463, 289] on input "Duplicate recipe modal" at bounding box center [453, 289] width 312 height 25
type input "2"
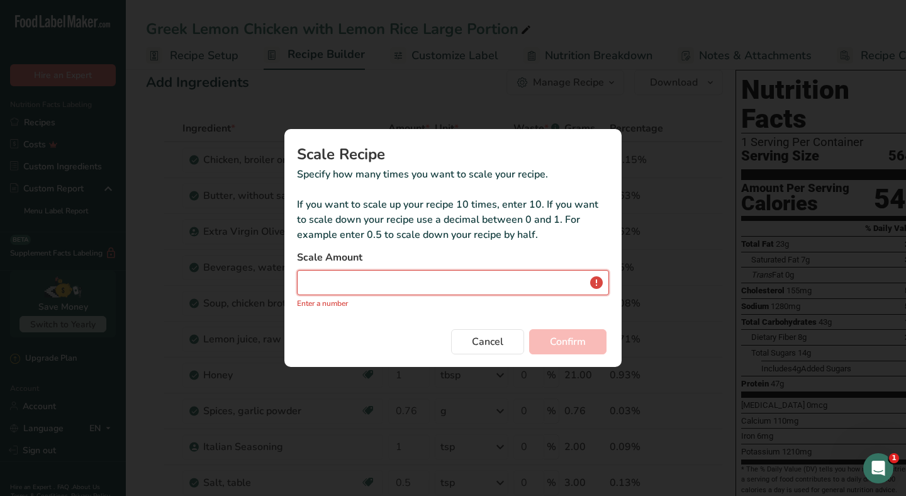
type input "2.5"
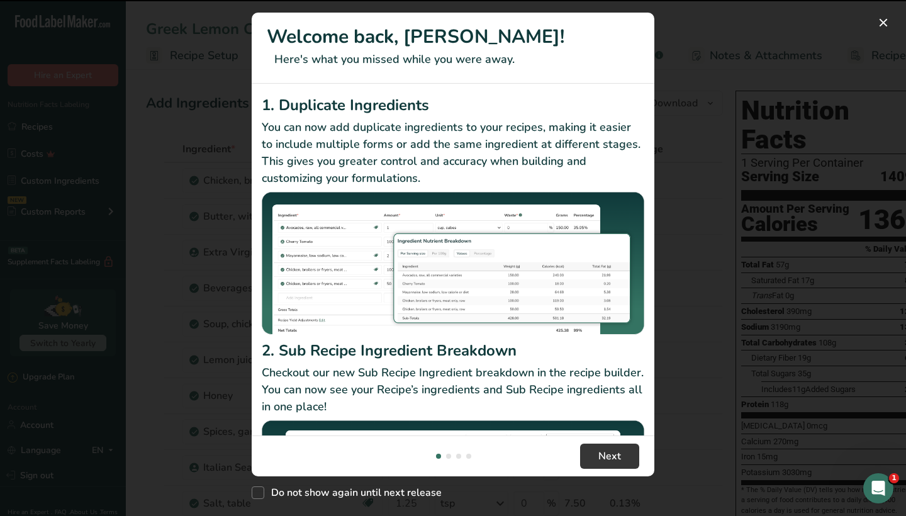
click at [722, 286] on div "New Features" at bounding box center [453, 258] width 906 height 516
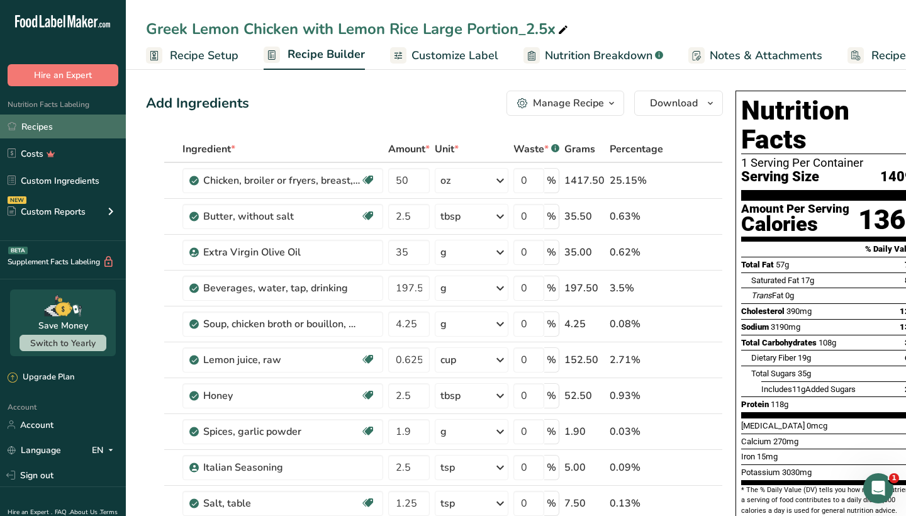
click at [77, 123] on link "Recipes" at bounding box center [63, 127] width 126 height 24
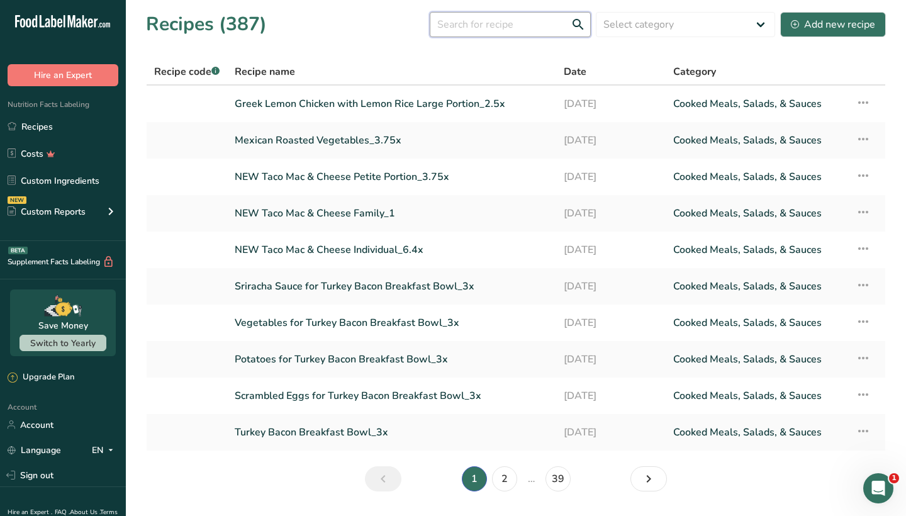
click at [459, 30] on input "text" at bounding box center [510, 24] width 161 height 25
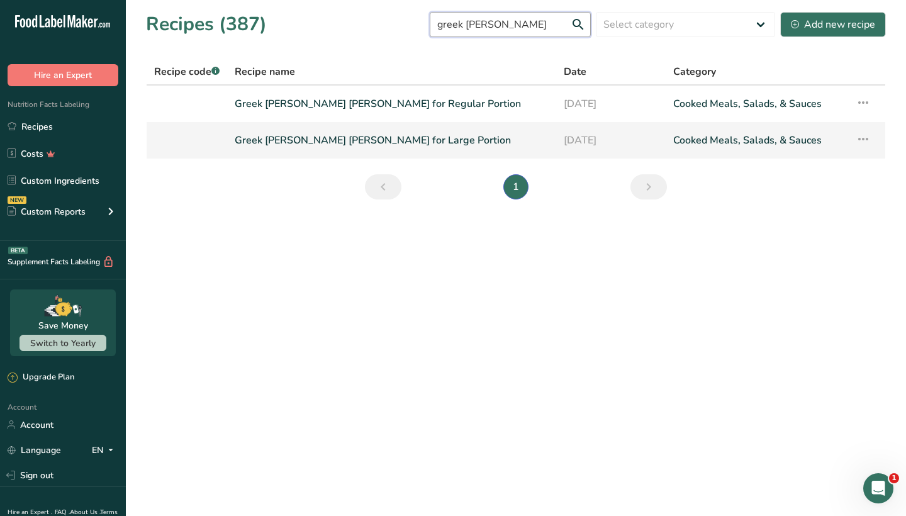
type input "greek lemon jasmine r"
click at [355, 144] on link "Greek [PERSON_NAME] [PERSON_NAME] for Large Portion" at bounding box center [392, 140] width 314 height 26
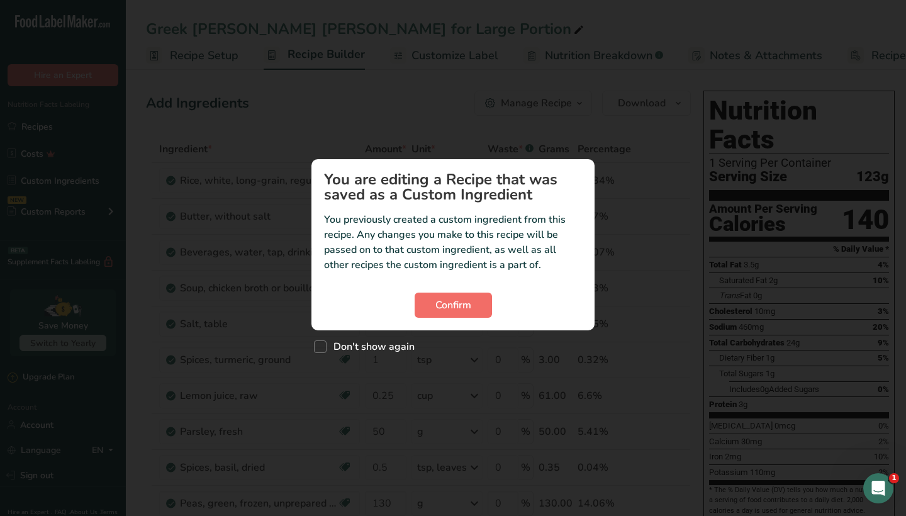
click at [484, 293] on button "Confirm" at bounding box center [453, 305] width 77 height 25
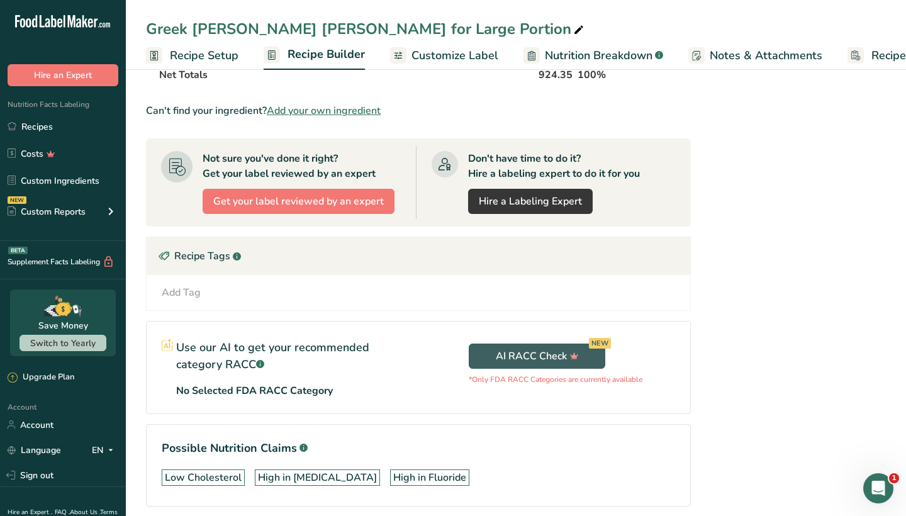
scroll to position [525, 0]
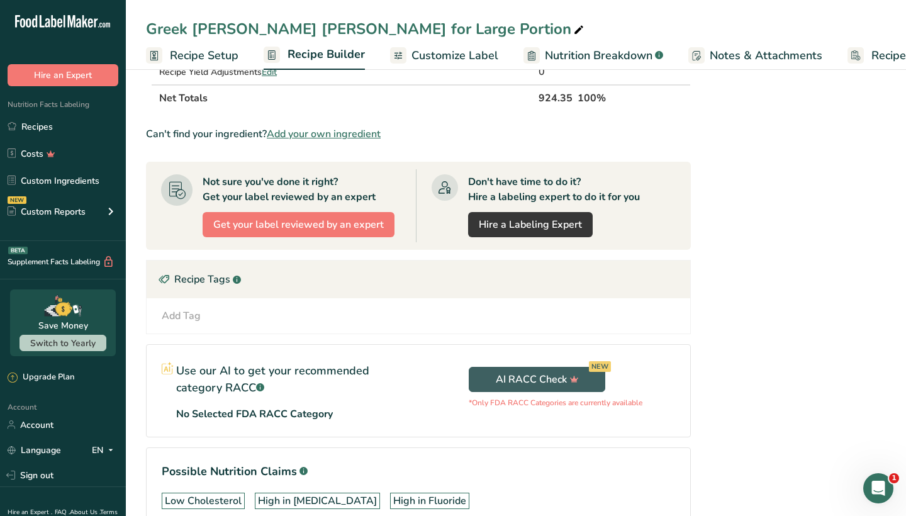
click at [206, 279] on div "Recipe Tags .a-a{fill:#347362;}.b-a{fill:#fff;}" at bounding box center [419, 280] width 544 height 38
click at [228, 278] on div "Recipe Tags .a-a{fill:#347362;}.b-a{fill:#fff;}" at bounding box center [419, 280] width 544 height 38
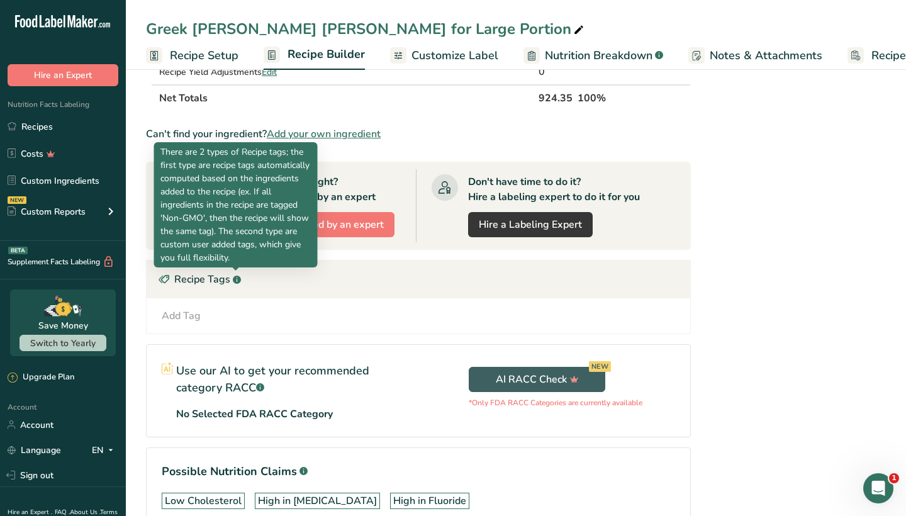
click at [242, 281] on div "Recipe Tags .a-a{fill:#347362;}.b-a{fill:#fff;}" at bounding box center [419, 280] width 544 height 38
click at [237, 278] on rect at bounding box center [237, 280] width 8 height 8
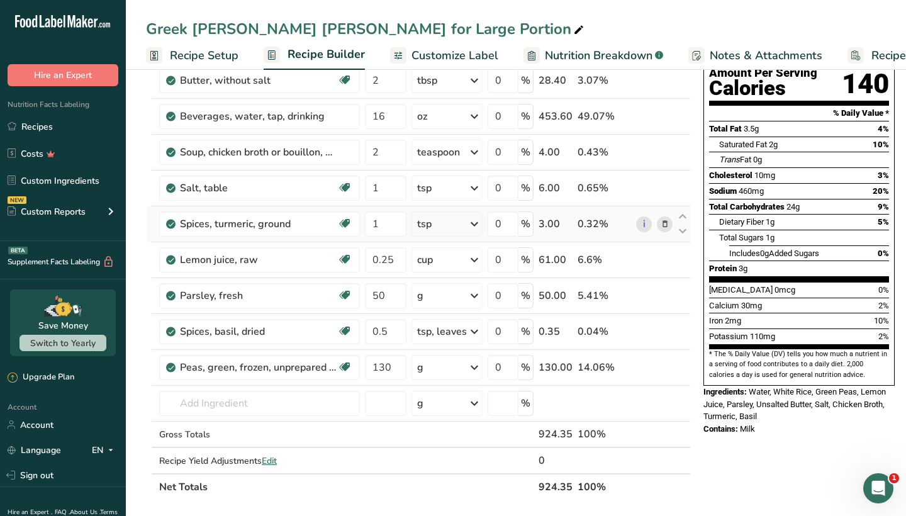
scroll to position [182, 0]
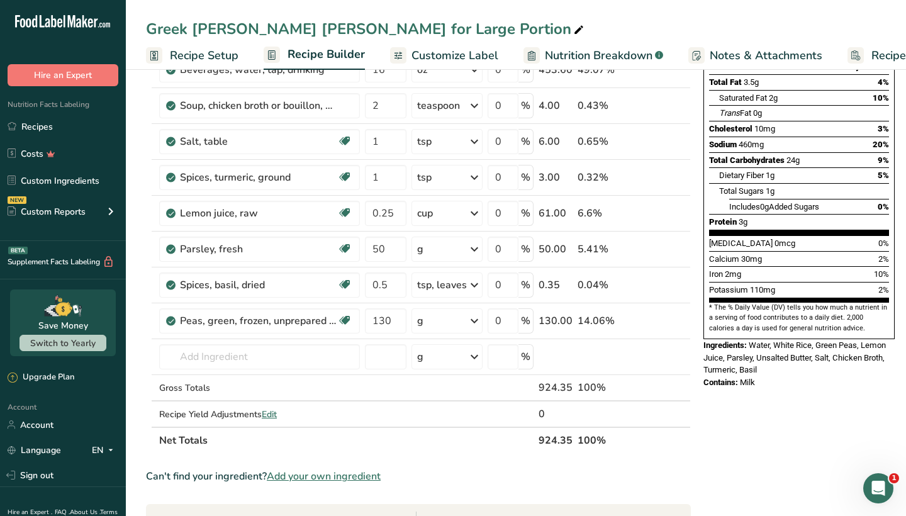
click at [726, 55] on span "Notes & Attachments" at bounding box center [766, 55] width 113 height 17
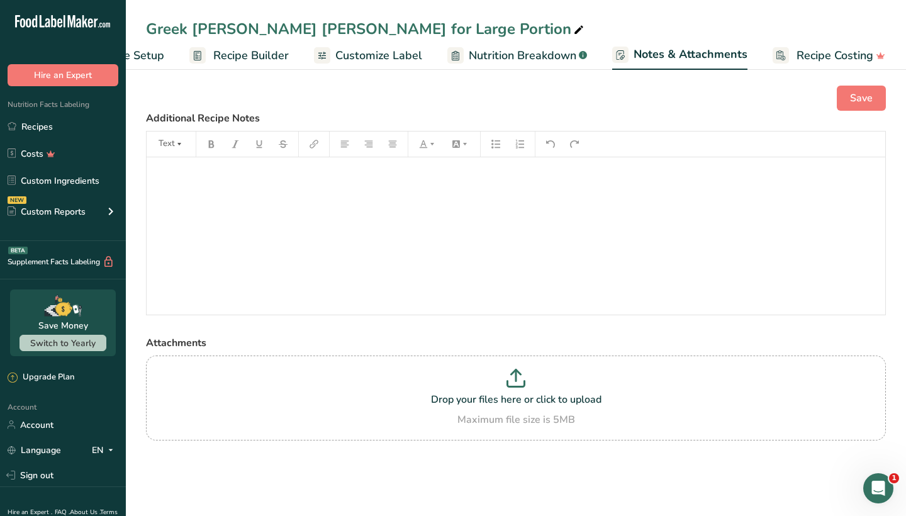
click at [841, 52] on span "Recipe Costing" at bounding box center [835, 55] width 77 height 17
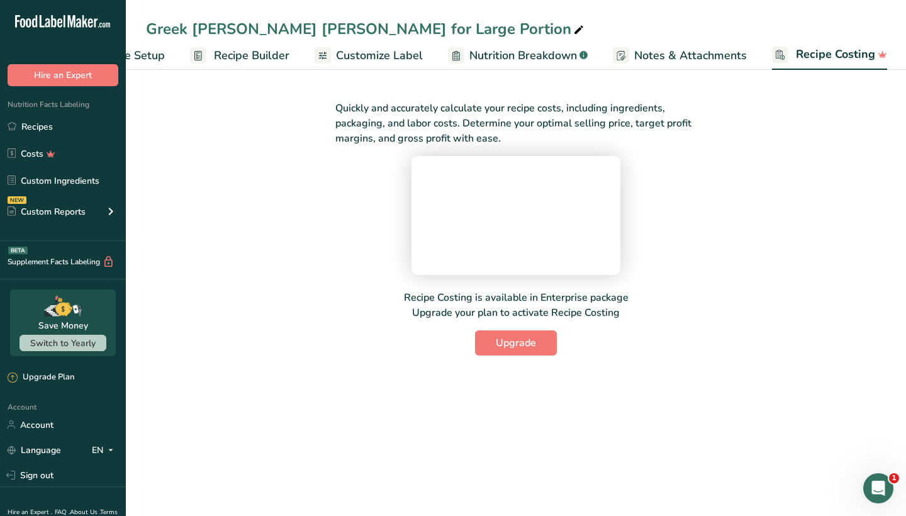
click at [636, 52] on span "Notes & Attachments" at bounding box center [690, 55] width 113 height 17
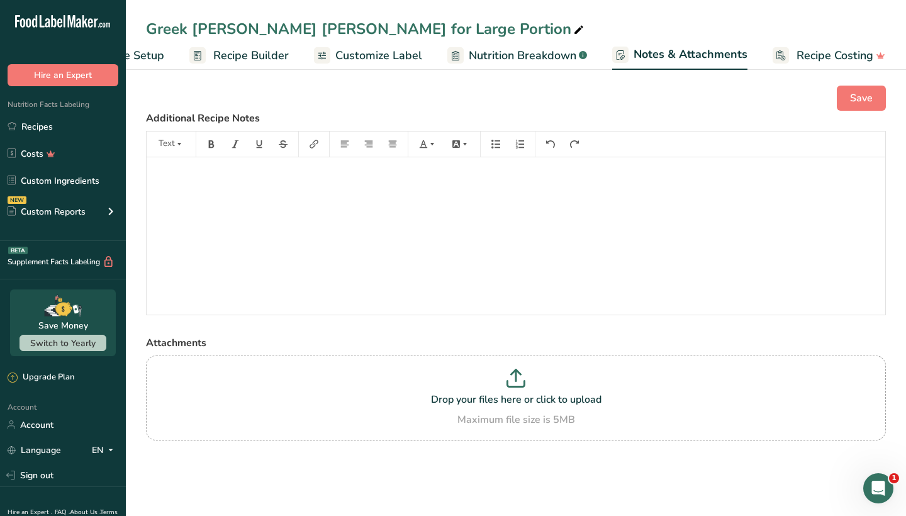
click at [495, 50] on span "Nutrition Breakdown" at bounding box center [523, 55] width 108 height 17
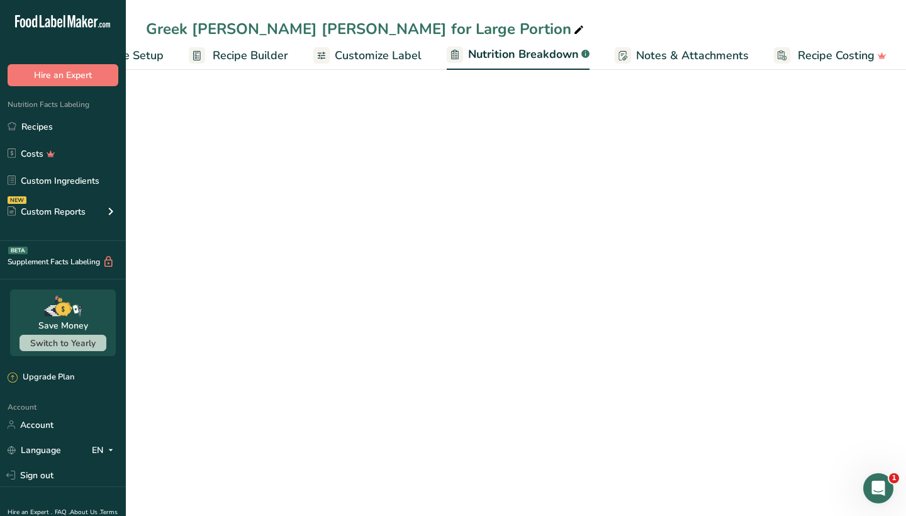
select select "Calories"
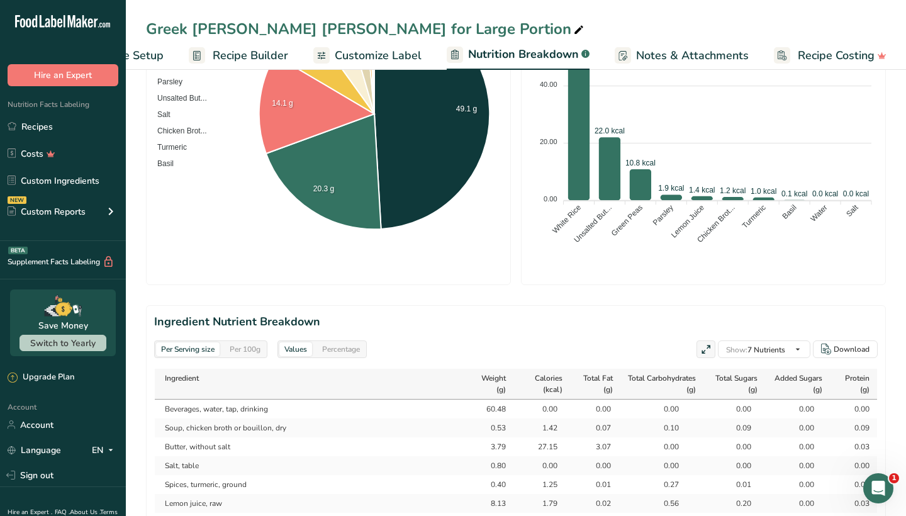
scroll to position [128, 0]
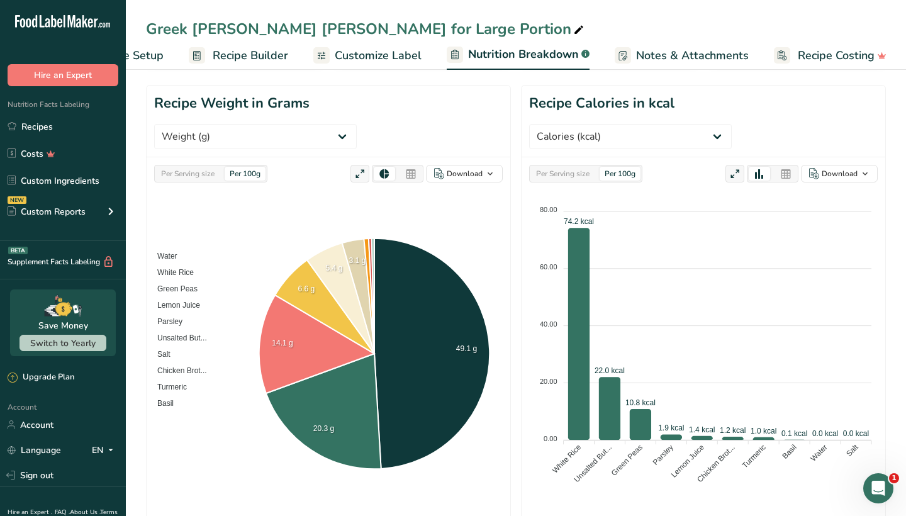
click at [376, 59] on span "Customize Label" at bounding box center [378, 55] width 87 height 17
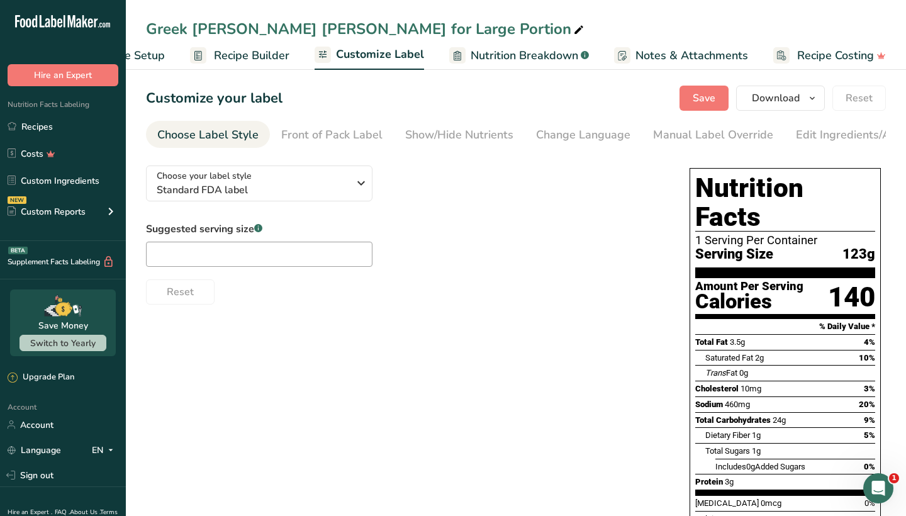
click at [257, 54] on span "Recipe Builder" at bounding box center [252, 55] width 76 height 17
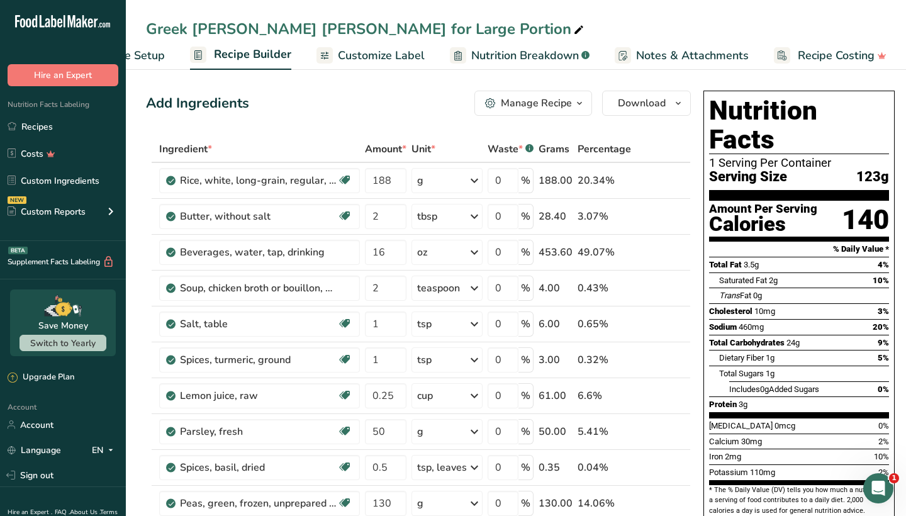
click at [156, 57] on span "Recipe Setup" at bounding box center [130, 55] width 69 height 17
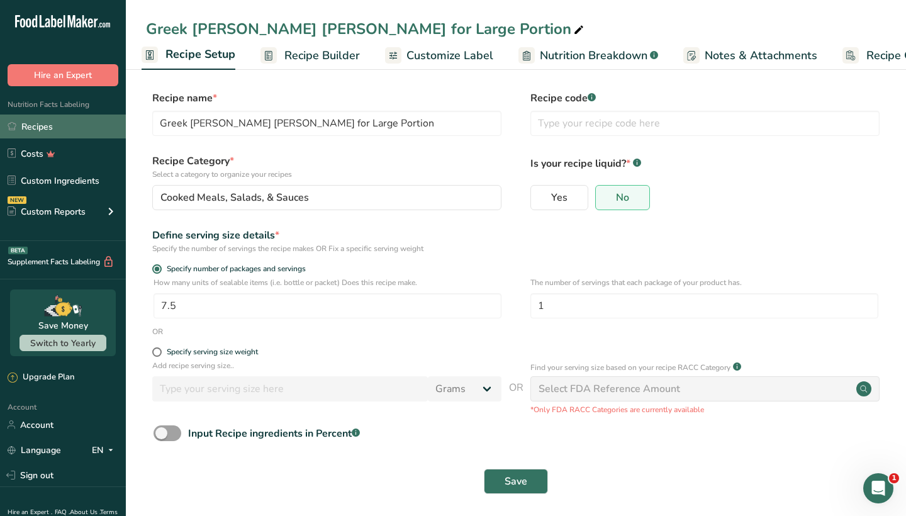
click at [77, 127] on link "Recipes" at bounding box center [63, 127] width 126 height 24
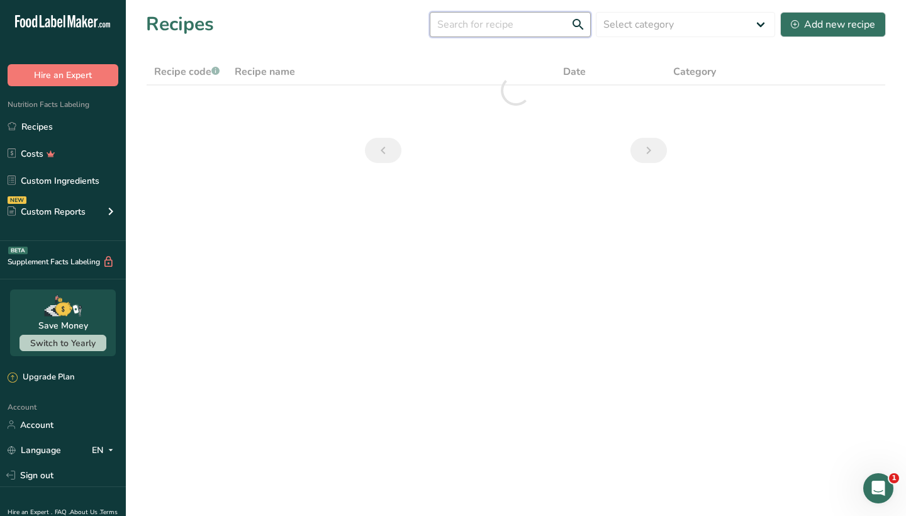
click at [471, 30] on input "text" at bounding box center [510, 24] width 161 height 25
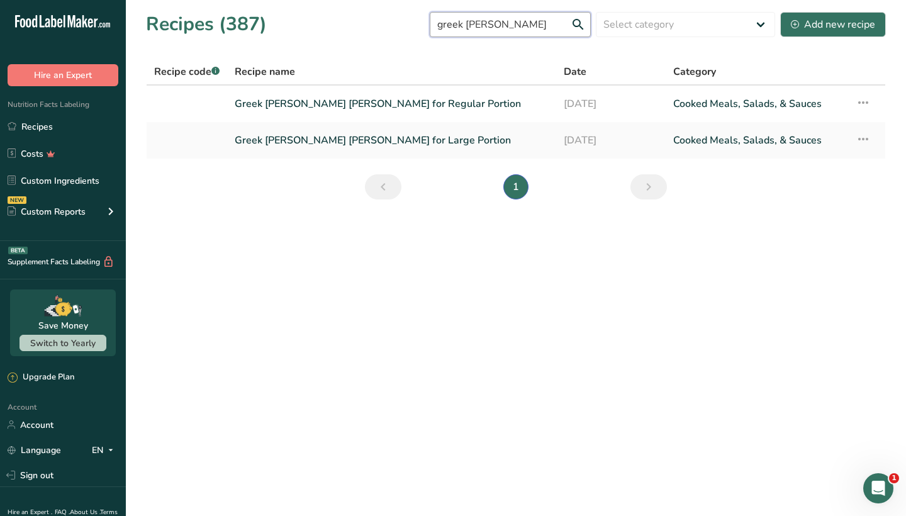
type input "greek lemon Jasmin"
drag, startPoint x: 391, startPoint y: 368, endPoint x: 373, endPoint y: 100, distance: 268.7
click at [373, 100] on link "Greek Lemon Jasmine Rice for Regular Portion" at bounding box center [392, 104] width 314 height 26
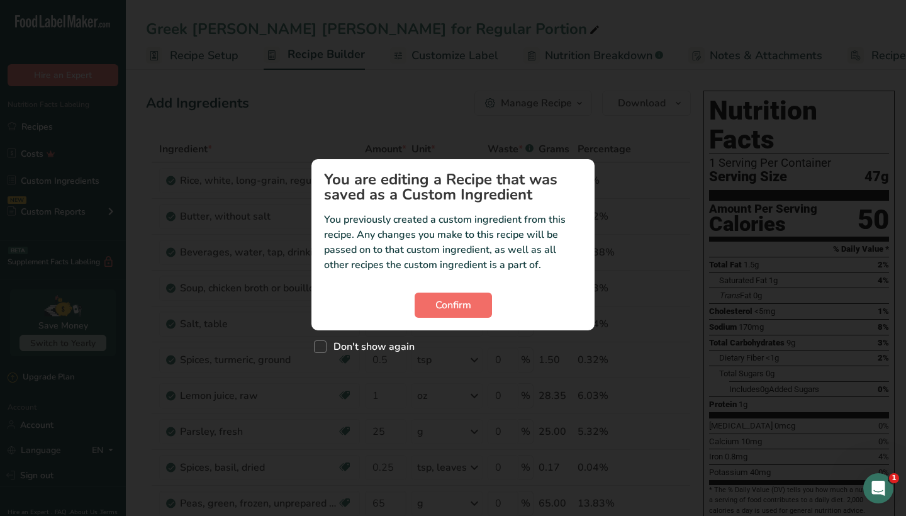
click at [476, 301] on button "Confirm" at bounding box center [453, 305] width 77 height 25
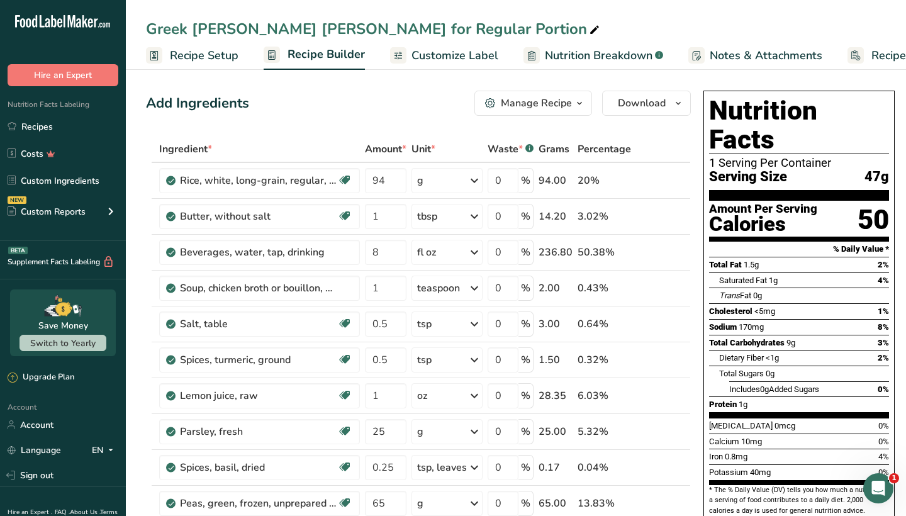
click at [520, 108] on div "Manage Recipe" at bounding box center [536, 103] width 71 height 15
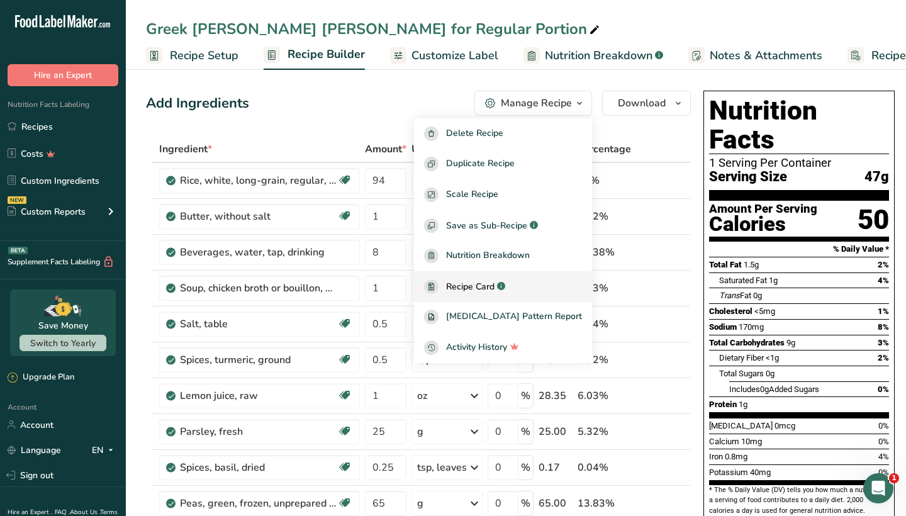
click at [495, 288] on span "Recipe Card" at bounding box center [470, 286] width 48 height 13
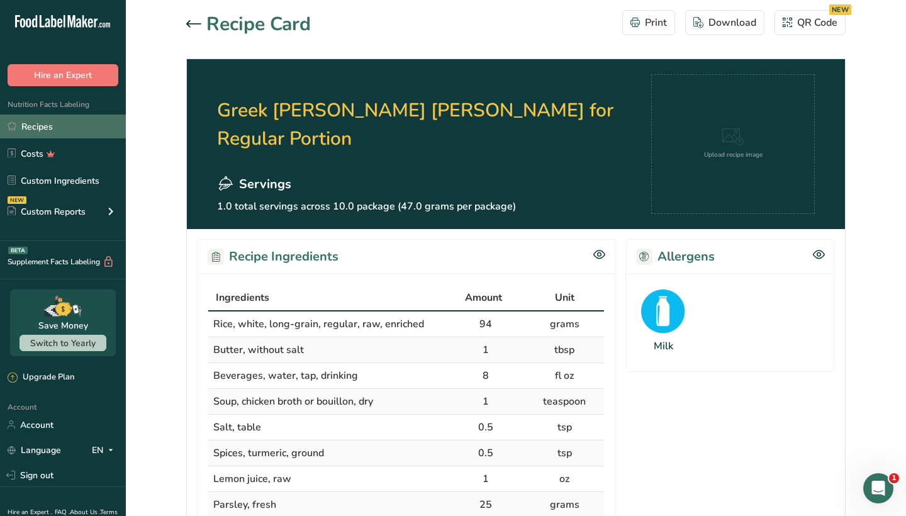
click at [90, 128] on link "Recipes" at bounding box center [63, 127] width 126 height 24
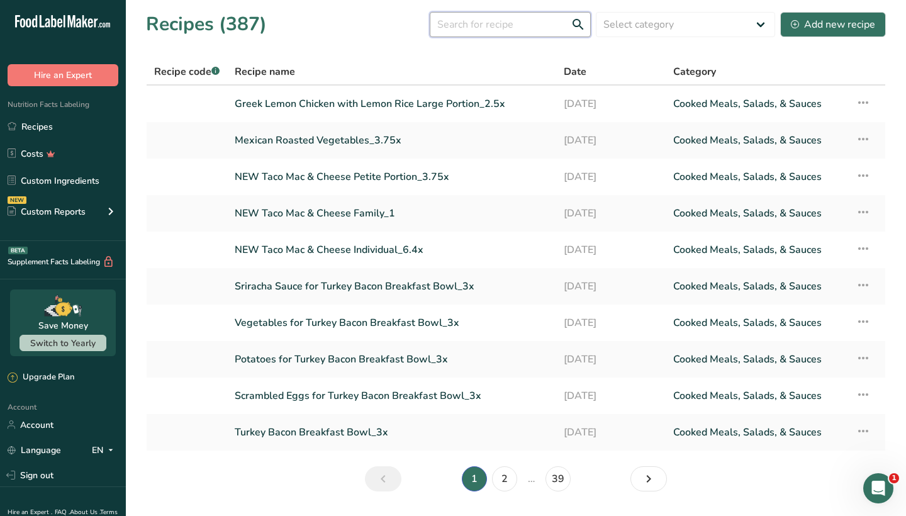
click at [472, 20] on input "text" at bounding box center [510, 24] width 161 height 25
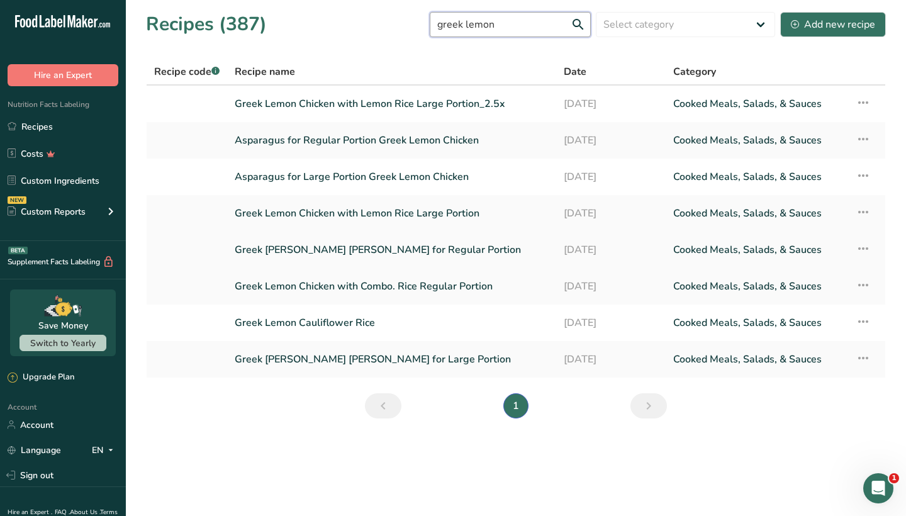
type input "greek lemon"
click at [375, 249] on link "Greek Lemon Jasmine Rice for Regular Portion" at bounding box center [392, 250] width 314 height 26
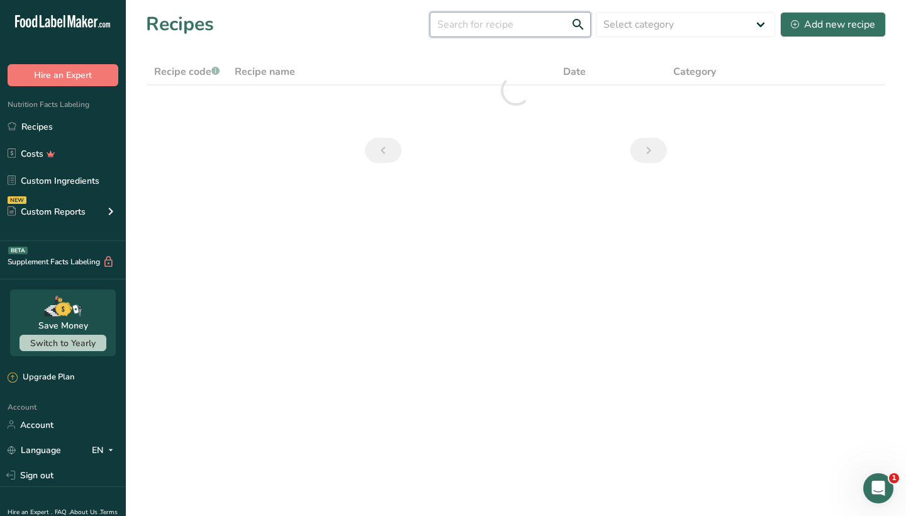
click at [486, 27] on input "text" at bounding box center [510, 24] width 161 height 25
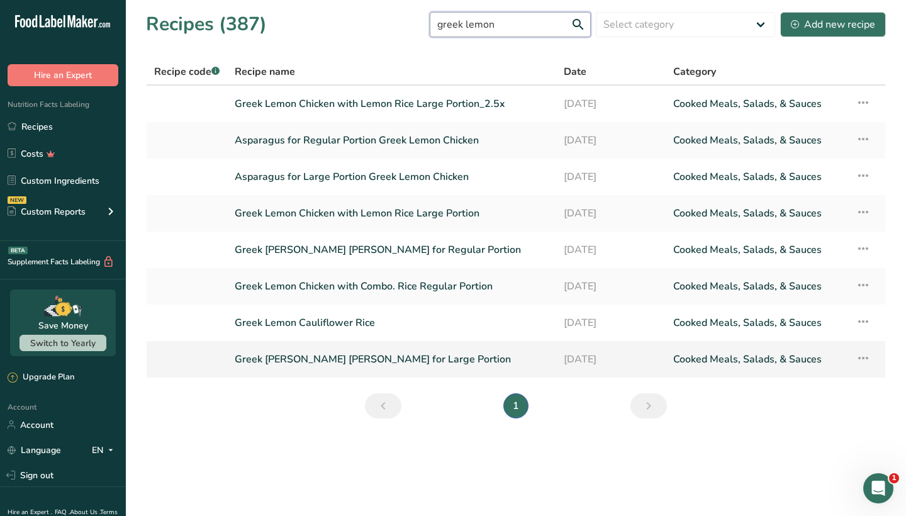
type input "greek lemon"
click at [378, 361] on link "Greek [PERSON_NAME] [PERSON_NAME] for Large Portion" at bounding box center [392, 359] width 314 height 26
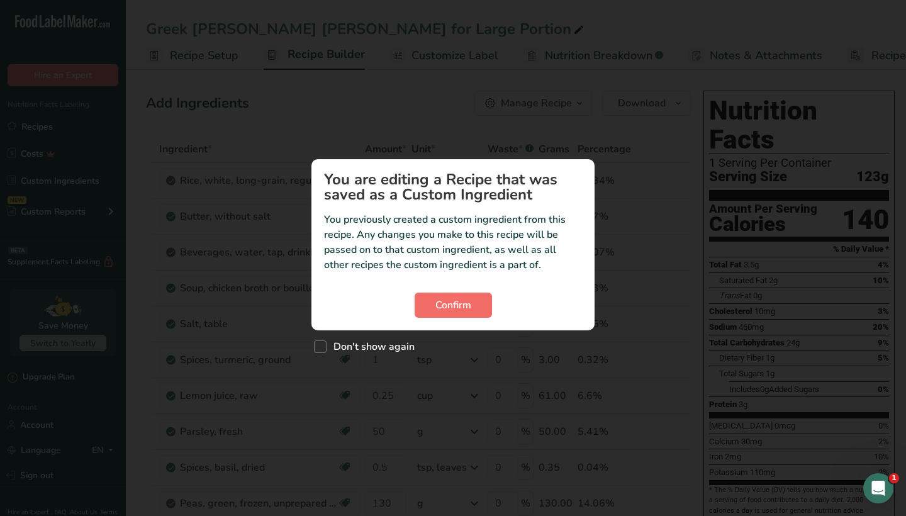
click at [452, 305] on span "Confirm" at bounding box center [453, 305] width 36 height 15
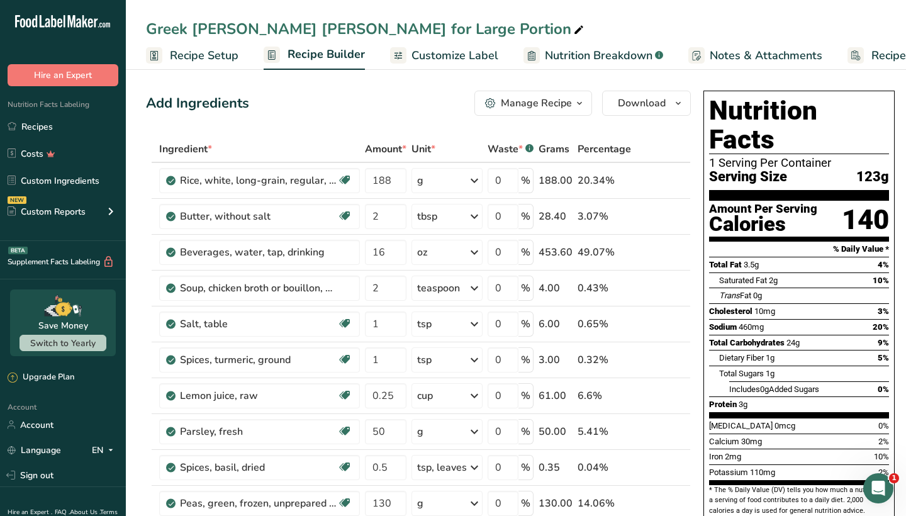
click at [516, 106] on div "Manage Recipe" at bounding box center [536, 103] width 71 height 15
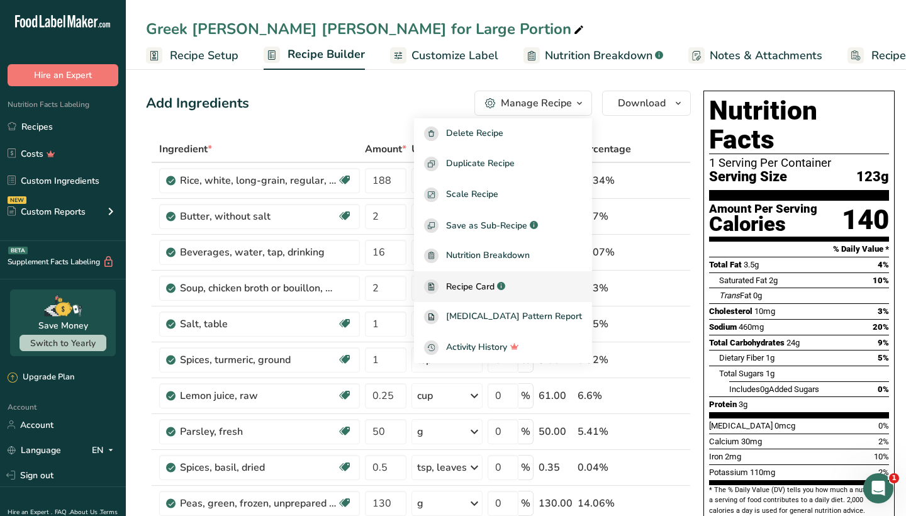
click at [495, 280] on span "Recipe Card" at bounding box center [470, 286] width 48 height 13
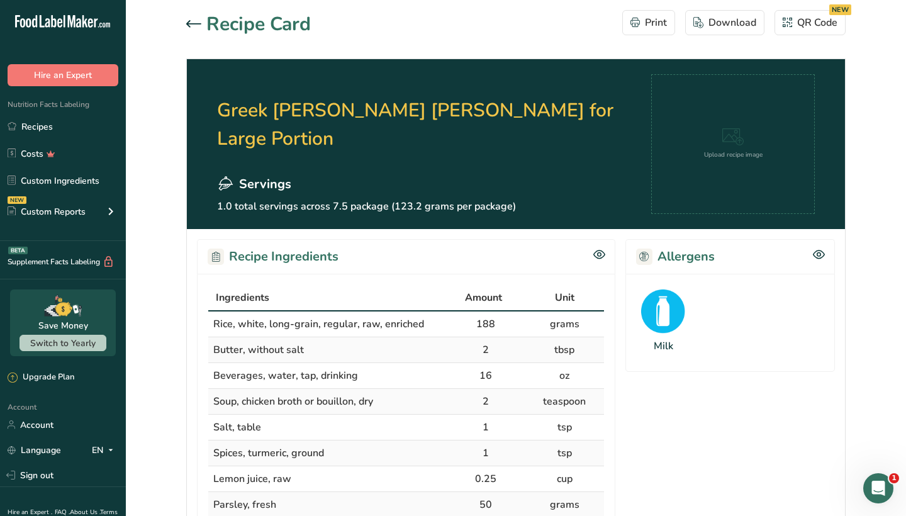
click at [197, 28] on div at bounding box center [196, 24] width 20 height 15
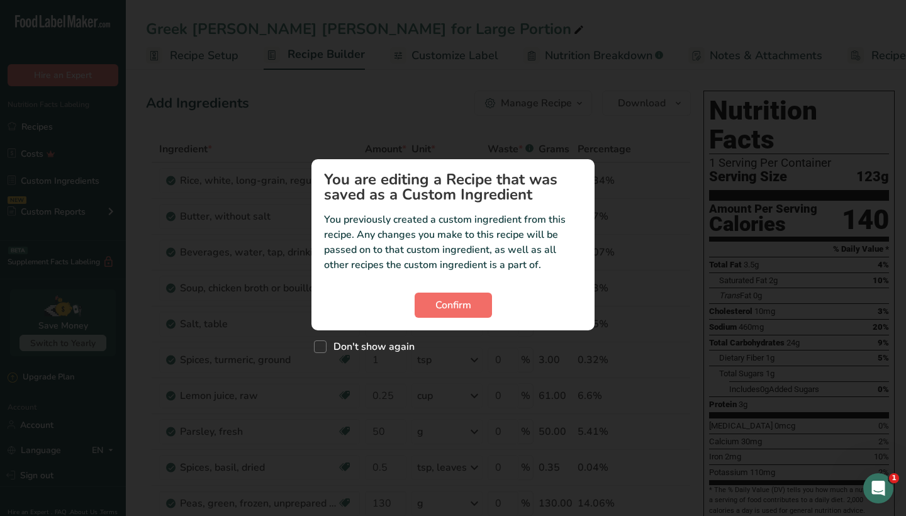
click at [448, 307] on span "Confirm" at bounding box center [453, 305] width 36 height 15
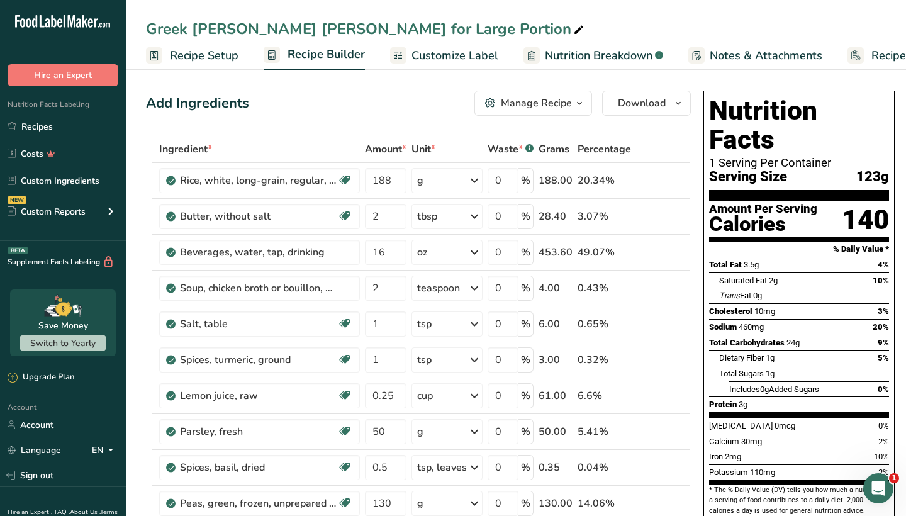
click at [515, 108] on div "Manage Recipe" at bounding box center [536, 103] width 71 height 15
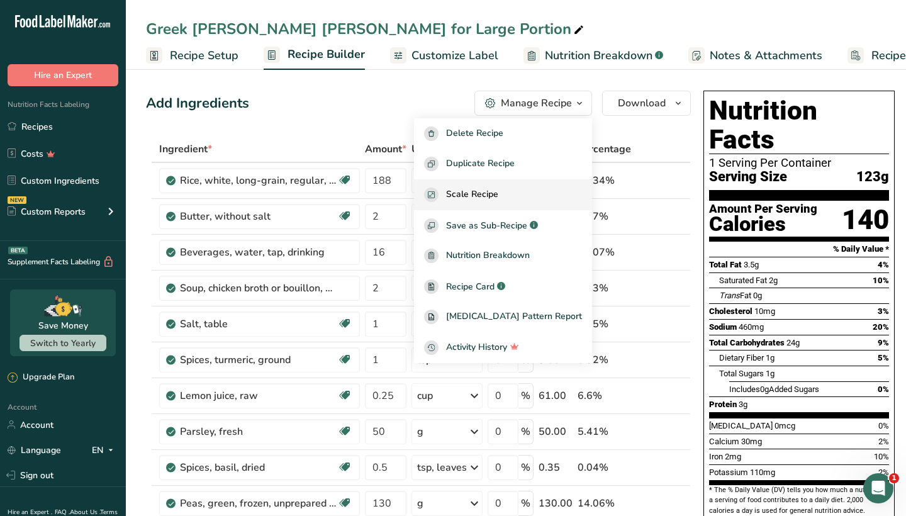
click at [498, 192] on span "Scale Recipe" at bounding box center [472, 195] width 52 height 14
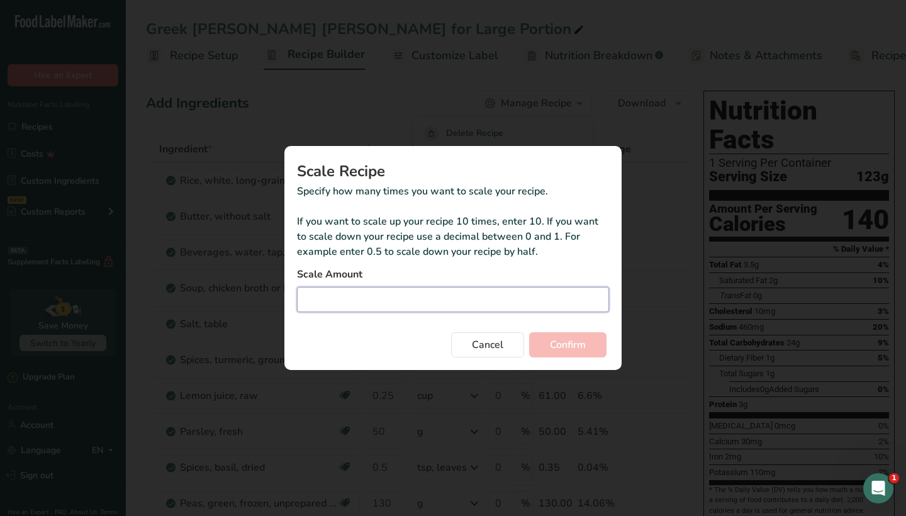
click at [429, 303] on input "Duplicate recipe modal" at bounding box center [453, 299] width 312 height 25
type input "1"
type input "1.4"
click at [573, 340] on span "Confirm" at bounding box center [568, 344] width 36 height 15
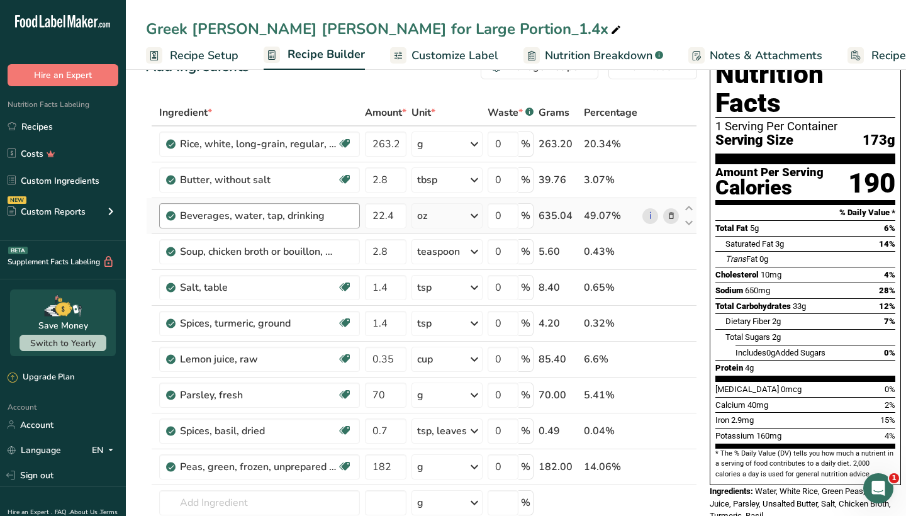
scroll to position [74, 0]
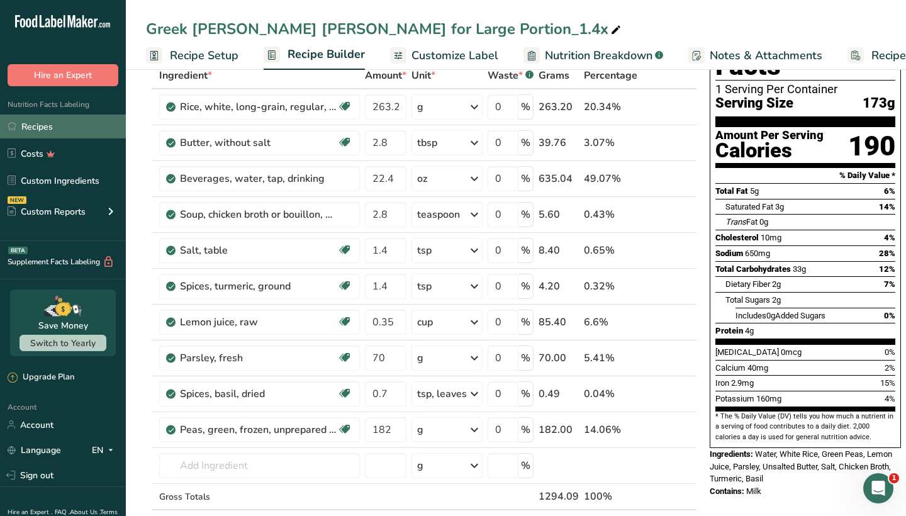
click at [80, 137] on link "Recipes" at bounding box center [63, 127] width 126 height 24
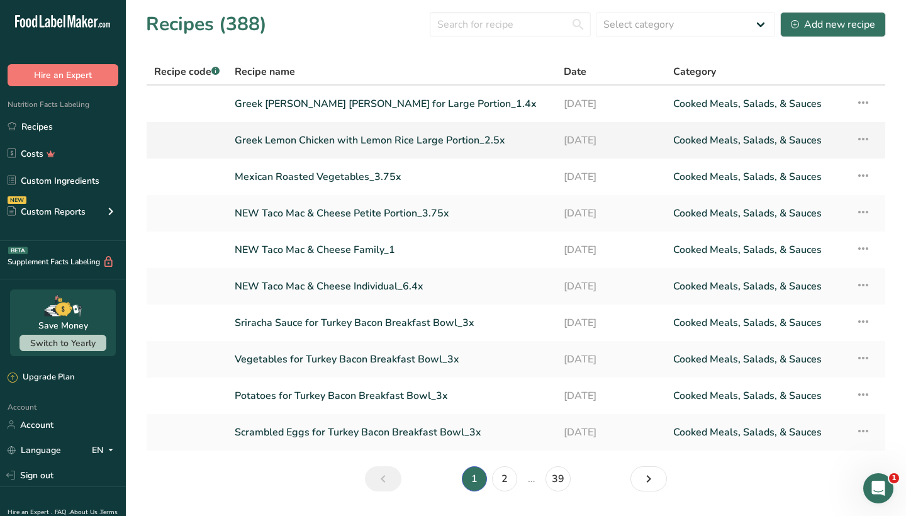
click at [322, 141] on link "Greek Lemon Chicken with Lemon Rice Large Portion_2.5x" at bounding box center [392, 140] width 314 height 26
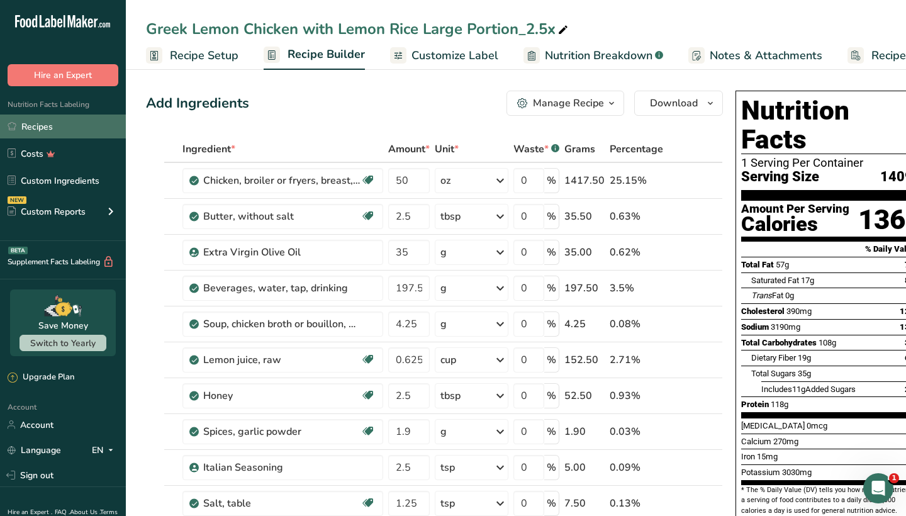
click at [70, 120] on link "Recipes" at bounding box center [63, 127] width 126 height 24
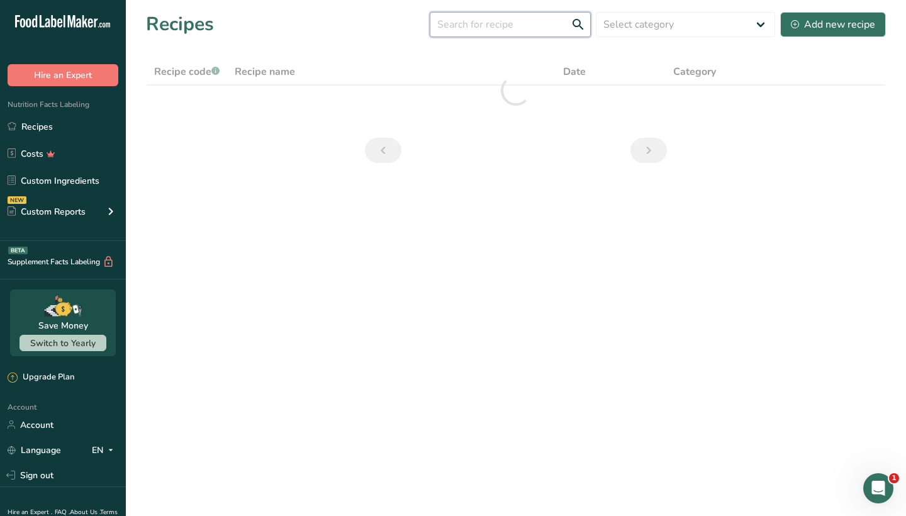
click at [520, 20] on input "text" at bounding box center [510, 24] width 161 height 25
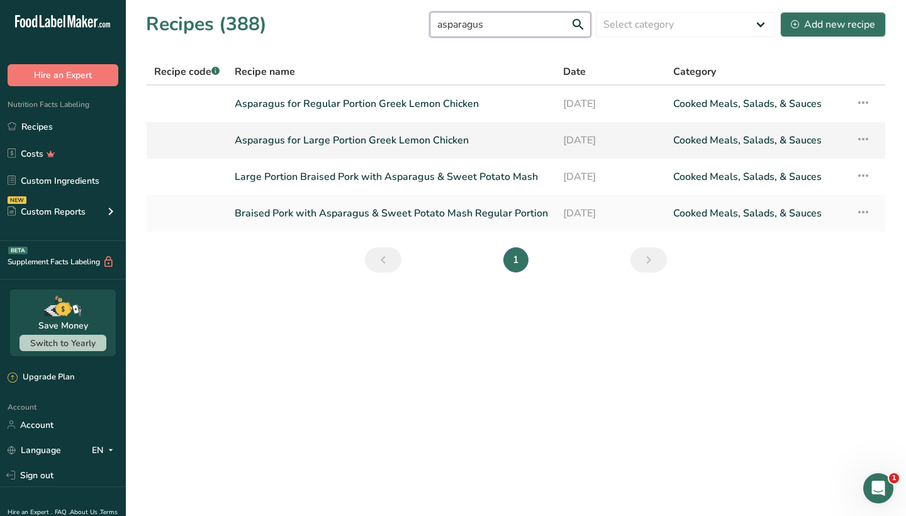
type input "asparagus"
click at [375, 137] on link "Asparagus for Large Portion Greek Lemon Chicken" at bounding box center [391, 140] width 313 height 26
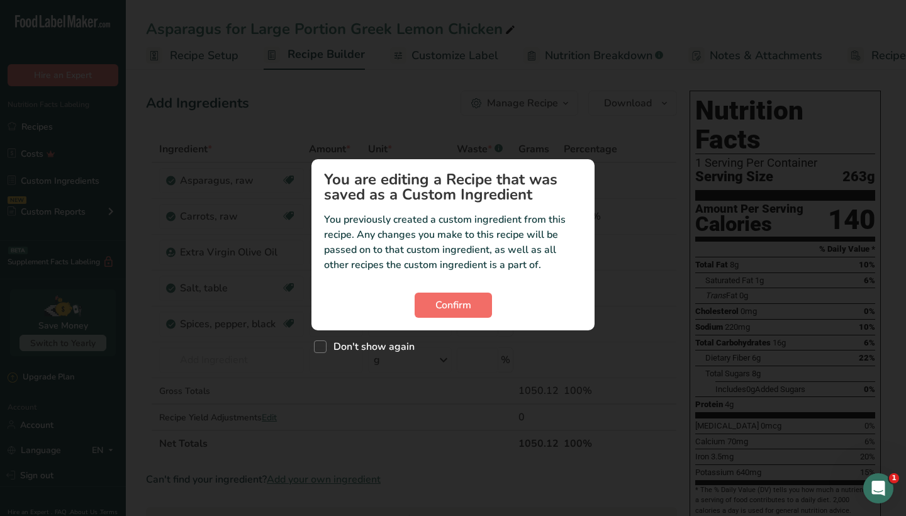
click at [453, 306] on span "Confirm" at bounding box center [453, 305] width 36 height 15
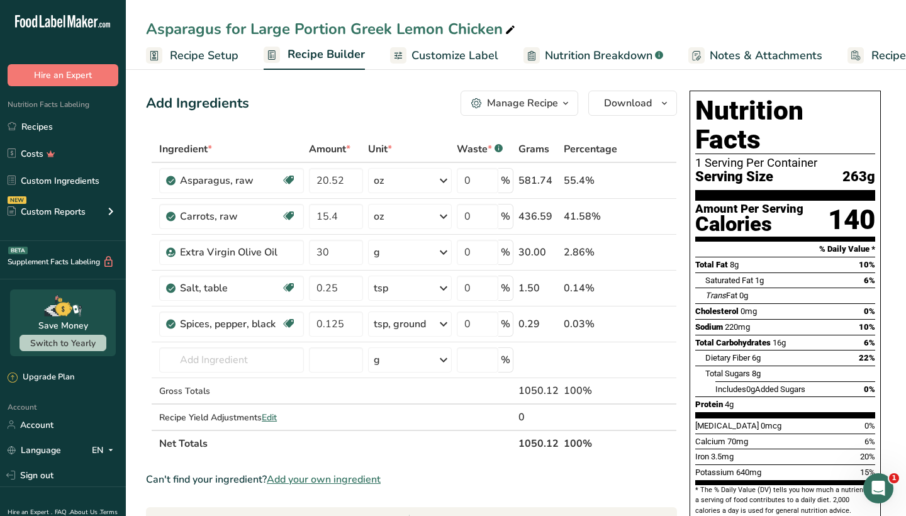
click at [508, 104] on div "Manage Recipe" at bounding box center [522, 103] width 71 height 15
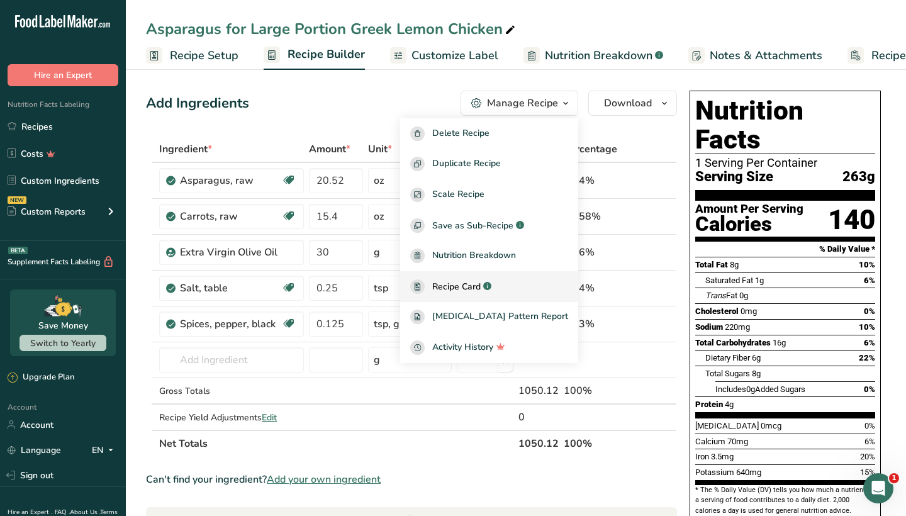
click at [481, 284] on span "Recipe Card" at bounding box center [456, 286] width 48 height 13
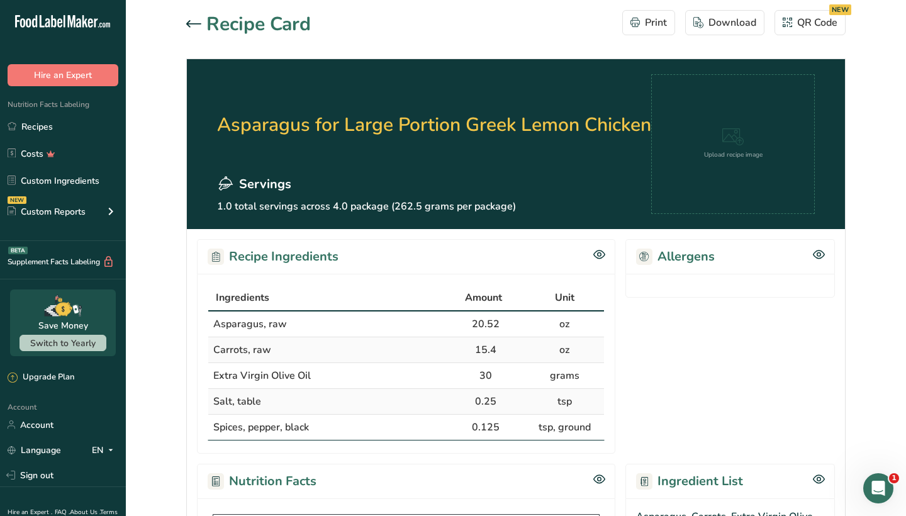
click at [197, 19] on div at bounding box center [196, 24] width 20 height 15
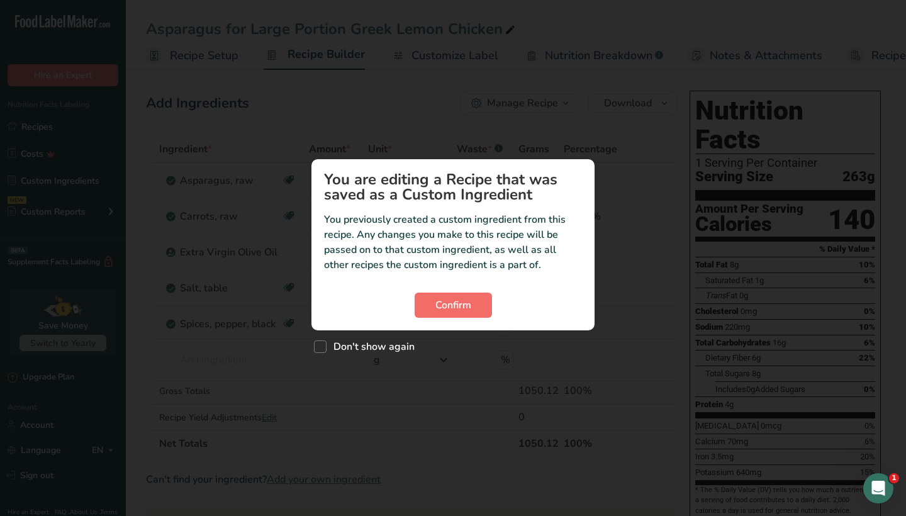
click at [474, 298] on button "Confirm" at bounding box center [453, 305] width 77 height 25
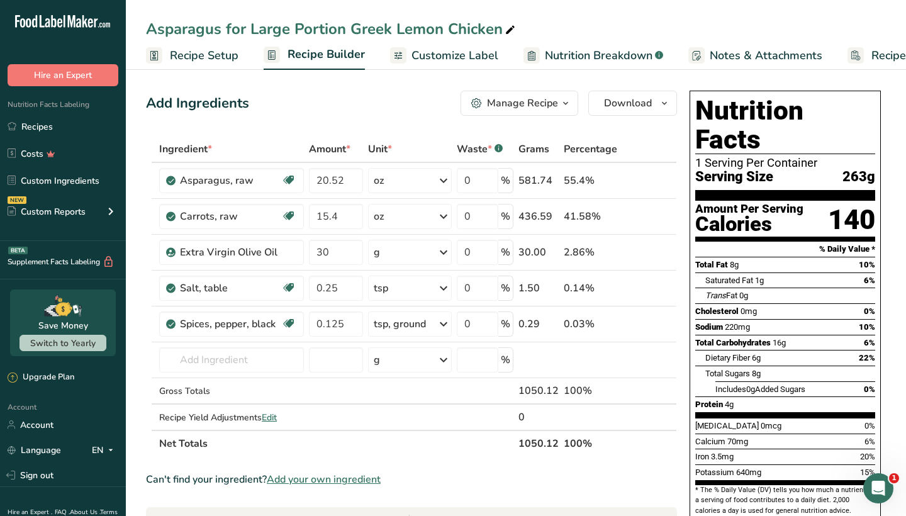
click at [517, 101] on div "Manage Recipe" at bounding box center [522, 103] width 71 height 15
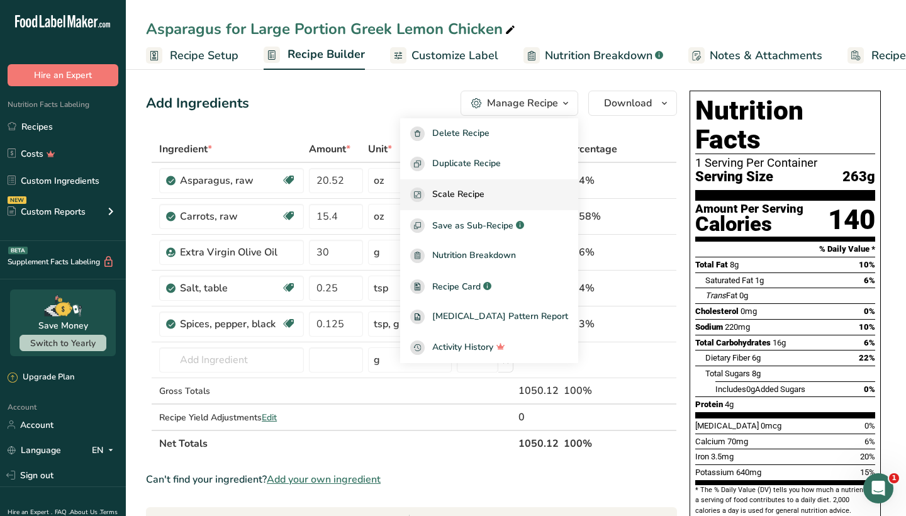
click at [485, 189] on span "Scale Recipe" at bounding box center [458, 195] width 52 height 14
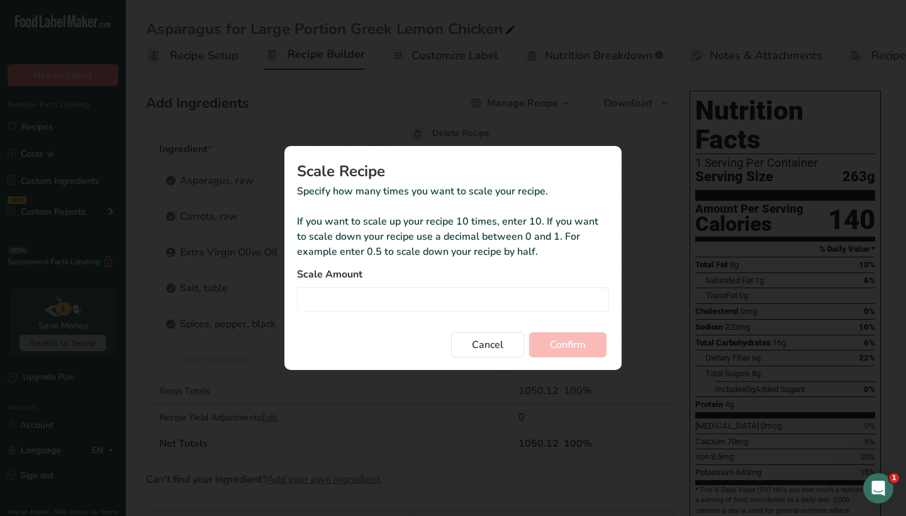
click at [391, 314] on form "Scale Amount Cancel Confirm" at bounding box center [453, 312] width 312 height 91
click at [395, 301] on input "Duplicate recipe modal" at bounding box center [453, 299] width 312 height 25
type input "2"
type input "2.5"
click at [563, 345] on span "Confirm" at bounding box center [568, 344] width 36 height 15
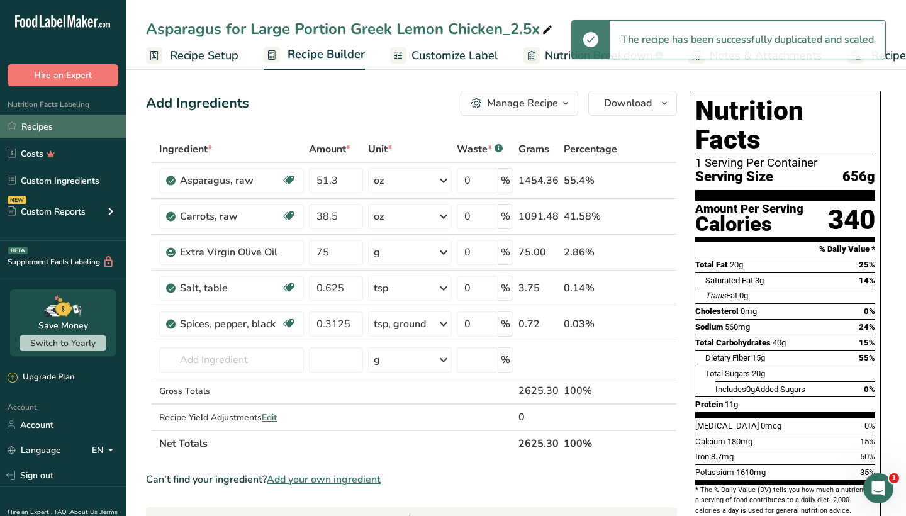
click at [72, 125] on link "Recipes" at bounding box center [63, 127] width 126 height 24
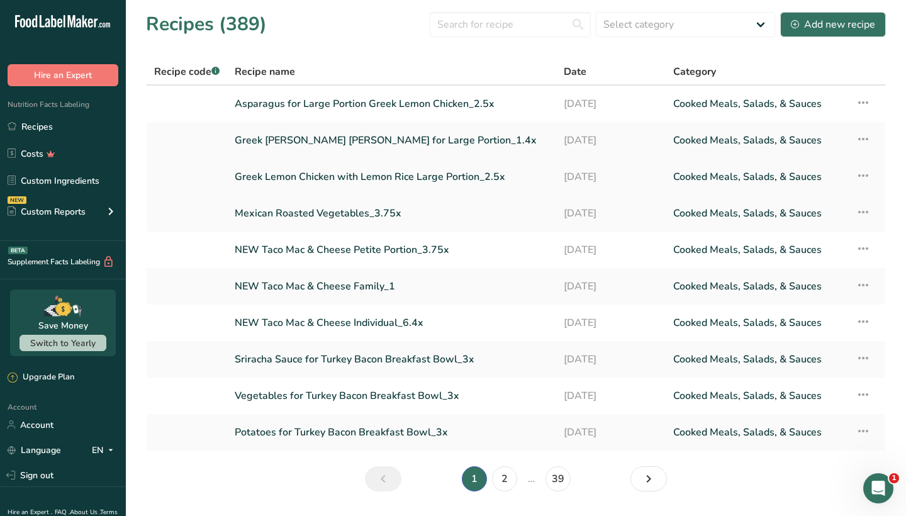
click at [329, 176] on link "Greek Lemon Chicken with Lemon Rice Large Portion_2.5x" at bounding box center [392, 177] width 314 height 26
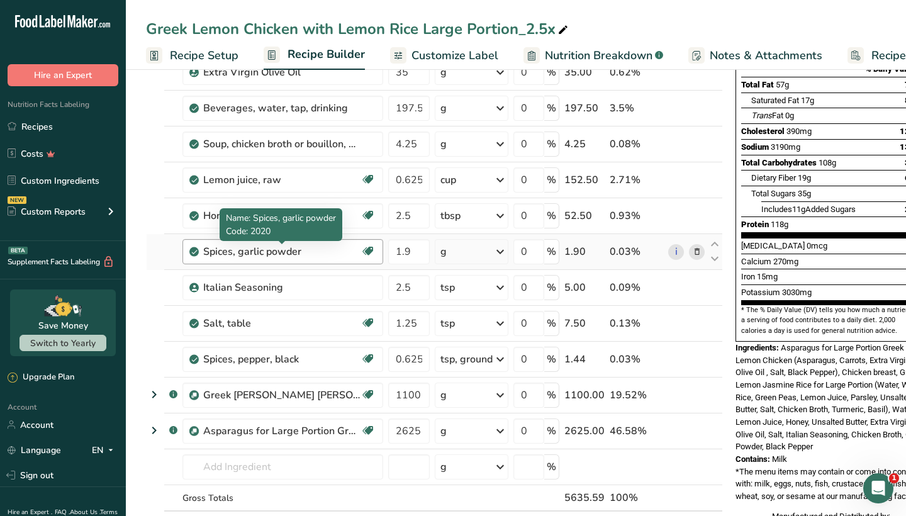
scroll to position [183, 0]
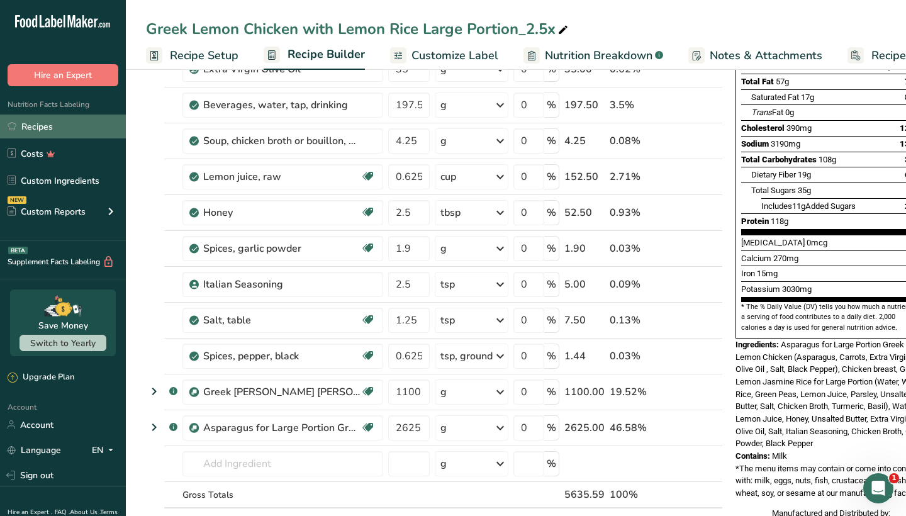
click at [87, 123] on link "Recipes" at bounding box center [63, 127] width 126 height 24
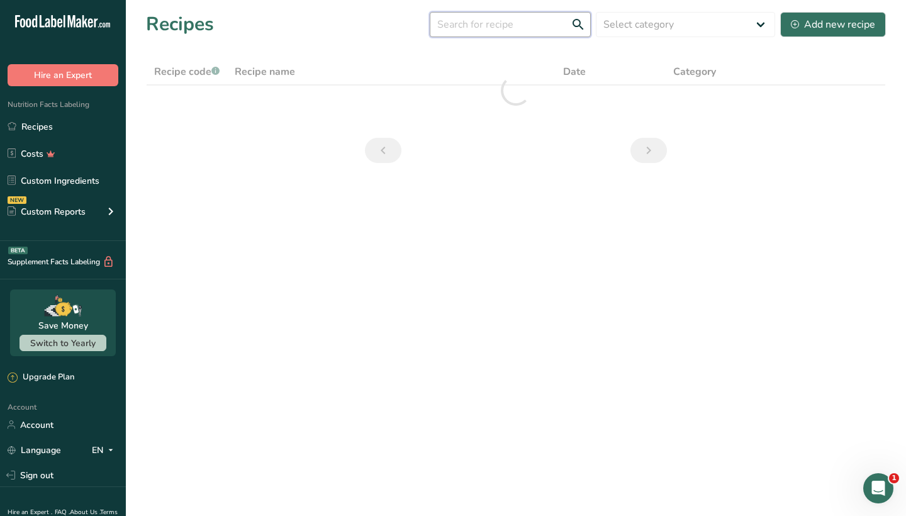
click at [478, 24] on input "text" at bounding box center [510, 24] width 161 height 25
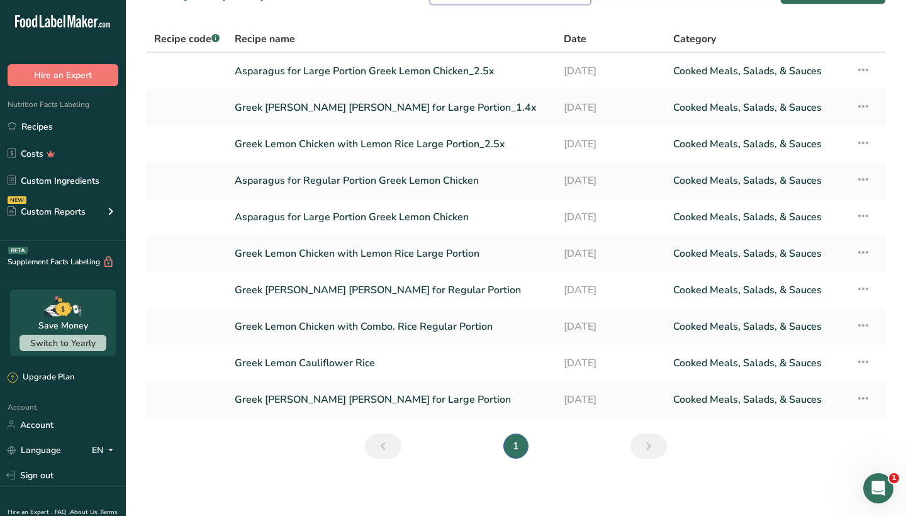
scroll to position [34, 0]
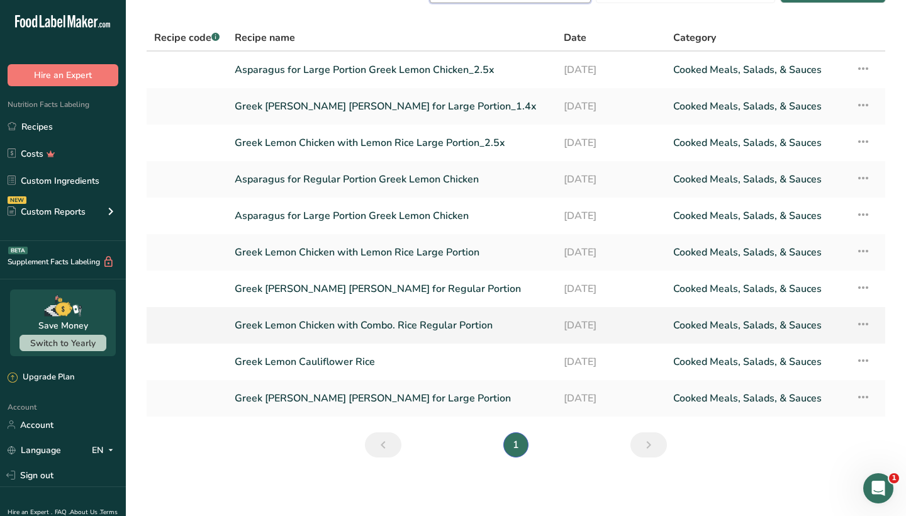
type input "greek lemon"
click at [359, 330] on link "Greek Lemon Chicken with Combo. Rice Regular Portion" at bounding box center [392, 325] width 314 height 26
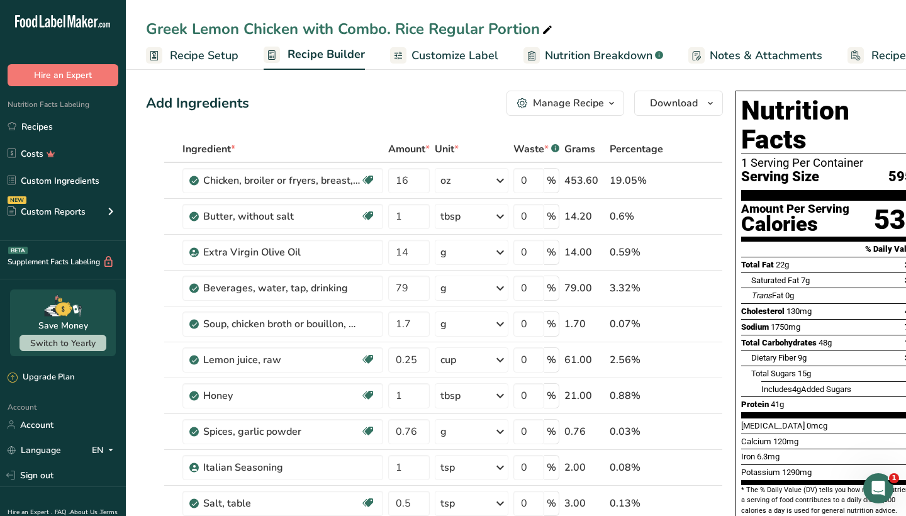
click at [575, 104] on div "Manage Recipe" at bounding box center [568, 103] width 71 height 15
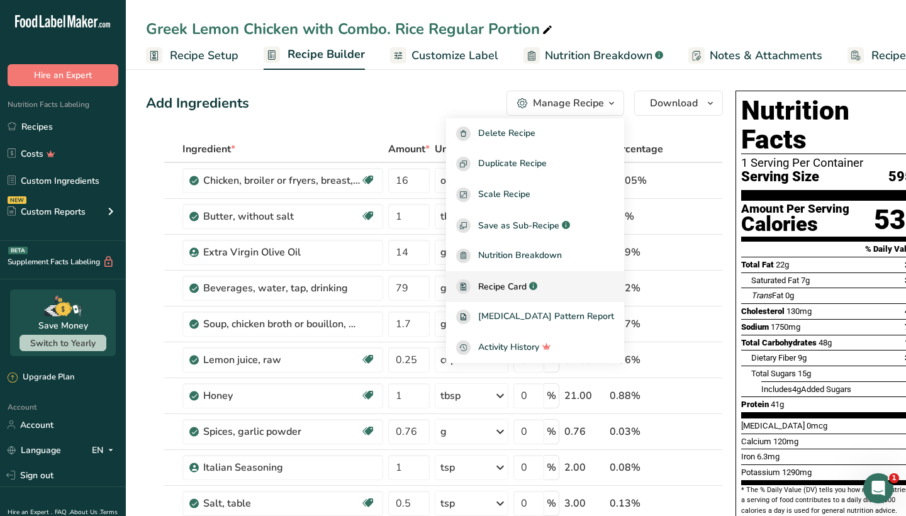
click at [527, 284] on span "Recipe Card" at bounding box center [502, 286] width 48 height 13
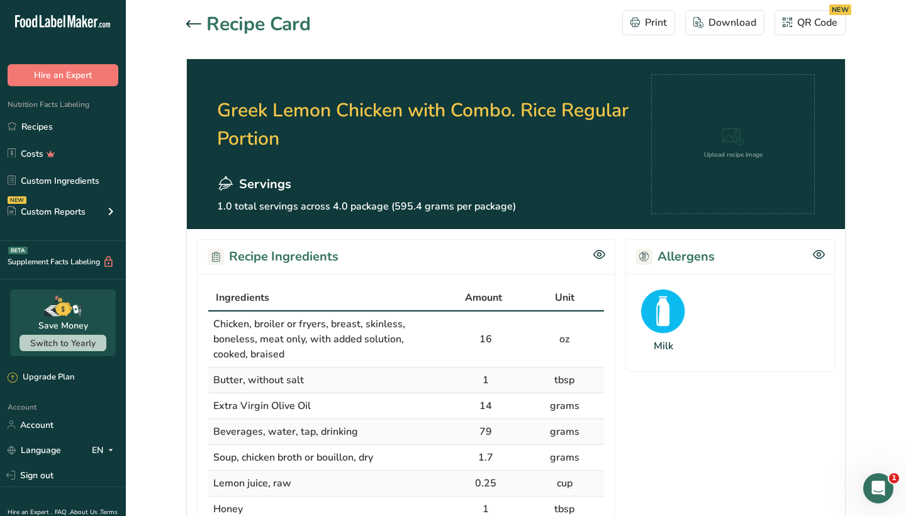
click at [191, 24] on icon at bounding box center [193, 23] width 15 height 7
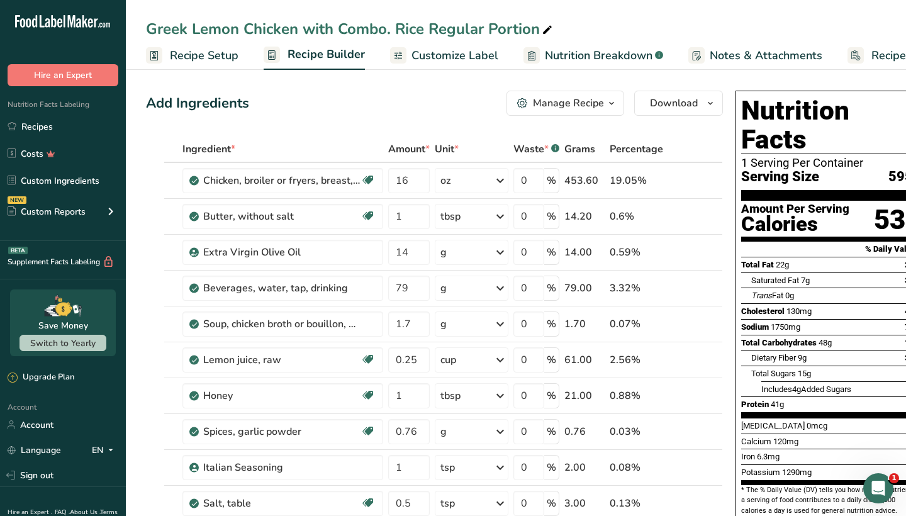
click at [559, 104] on div "Manage Recipe" at bounding box center [568, 103] width 71 height 15
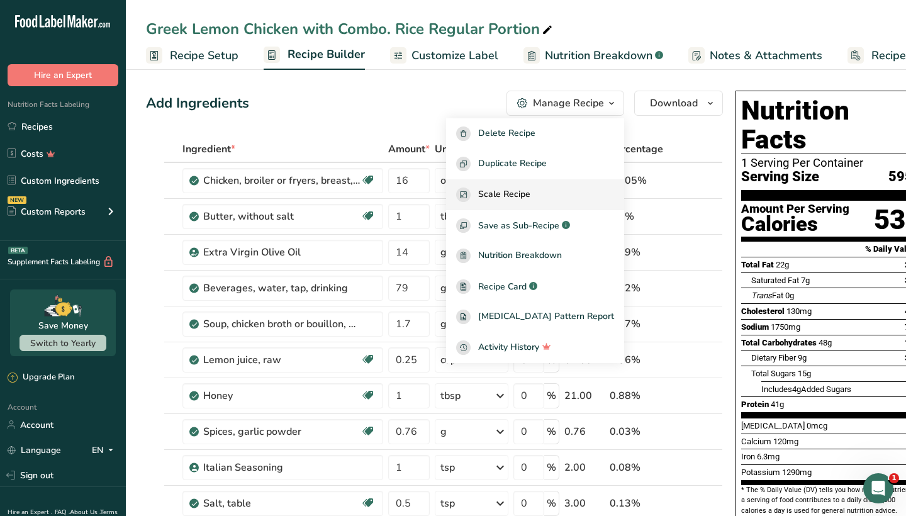
click at [525, 199] on span "Scale Recipe" at bounding box center [504, 195] width 52 height 14
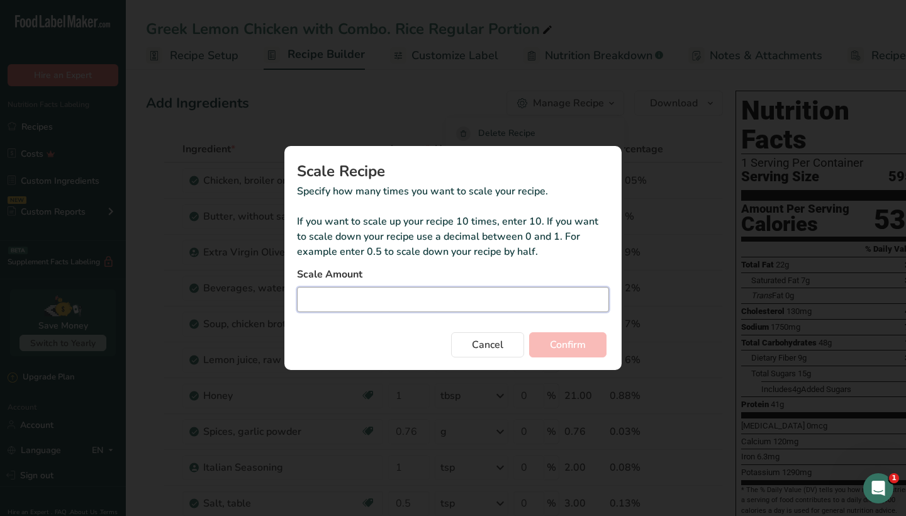
click at [461, 294] on input "Duplicate recipe modal" at bounding box center [453, 299] width 312 height 25
type input "3"
type input "3.75"
click at [570, 347] on span "Confirm" at bounding box center [568, 344] width 36 height 15
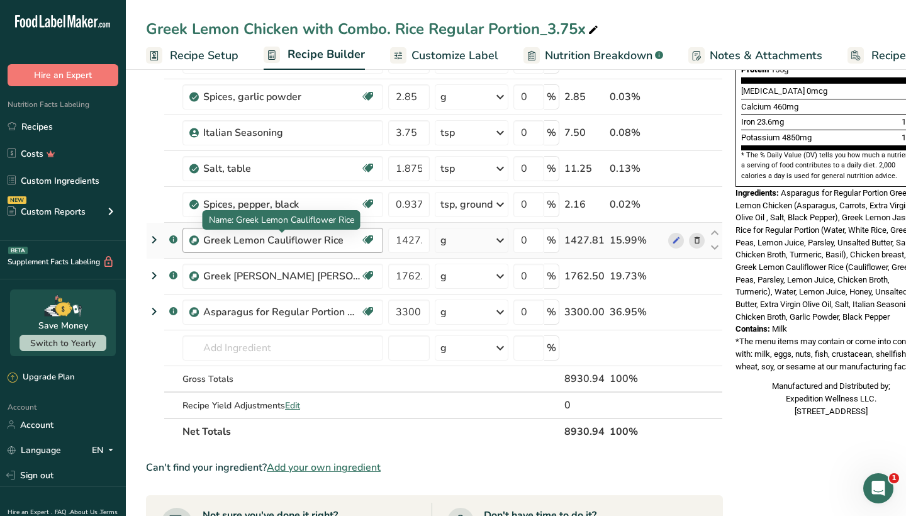
scroll to position [339, 0]
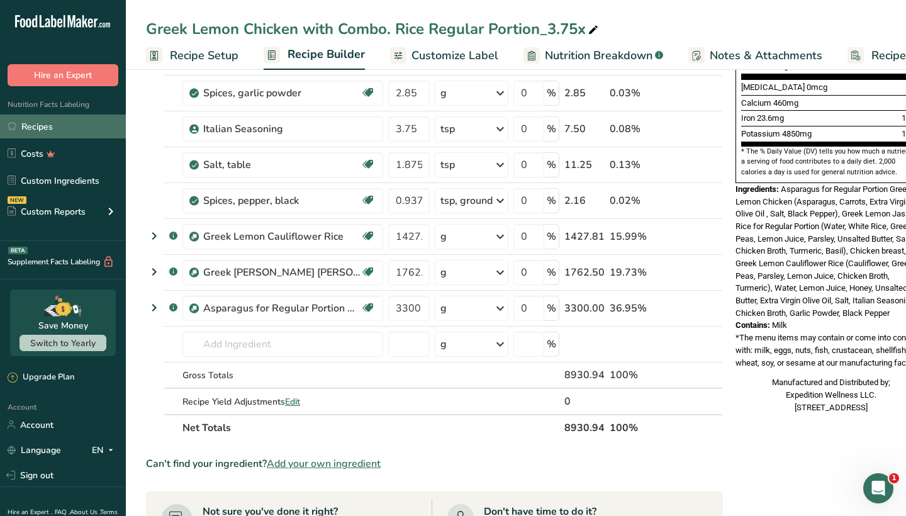
click at [69, 129] on link "Recipes" at bounding box center [63, 127] width 126 height 24
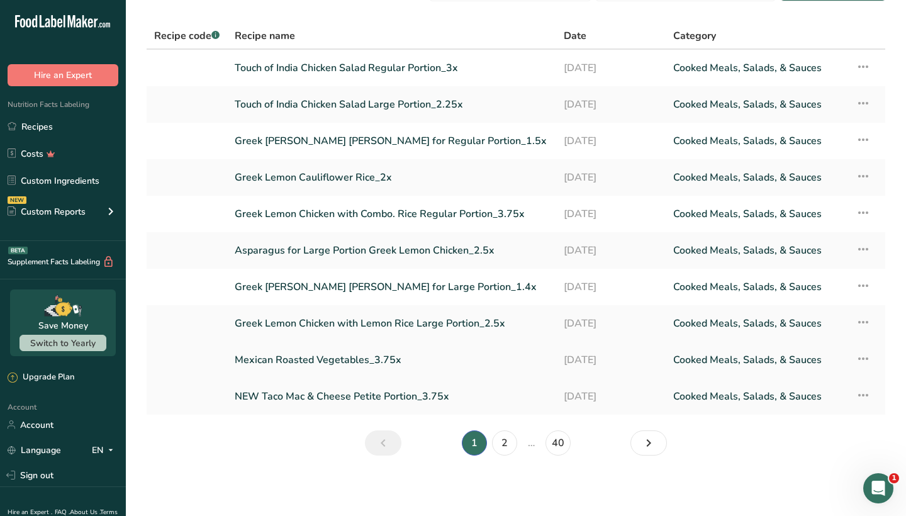
scroll to position [36, 0]
click at [505, 442] on link "2" at bounding box center [504, 442] width 25 height 25
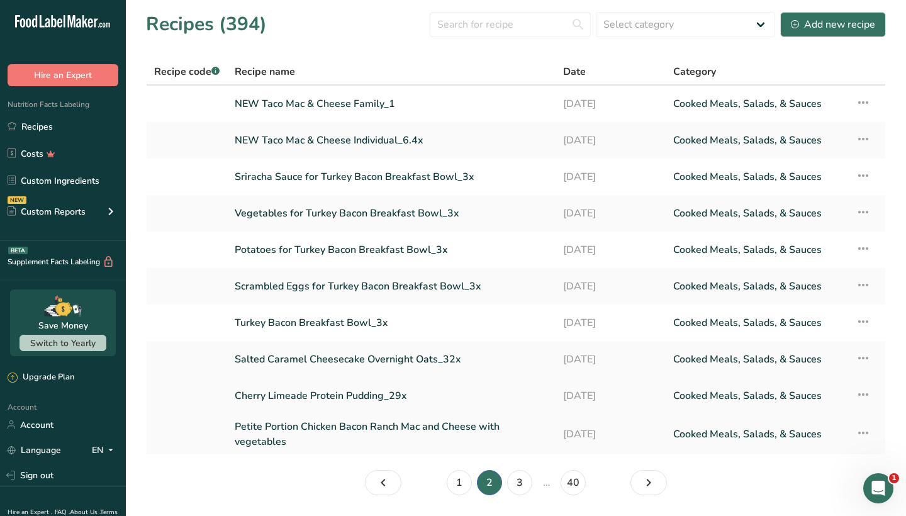
click at [369, 390] on link "Cherry Limeade Protein Pudding_29x" at bounding box center [391, 396] width 313 height 26
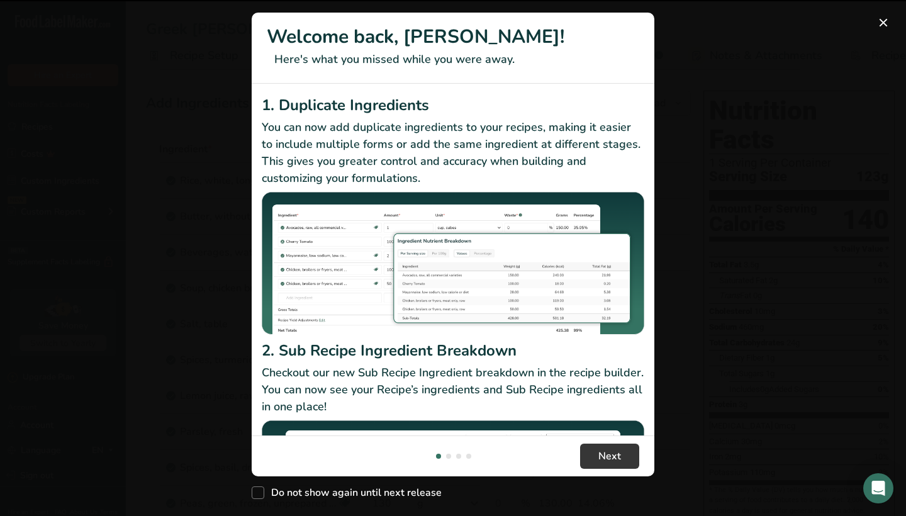
click at [466, 310] on img "New Features" at bounding box center [453, 263] width 383 height 143
click at [671, 212] on div "New Features" at bounding box center [453, 258] width 906 height 516
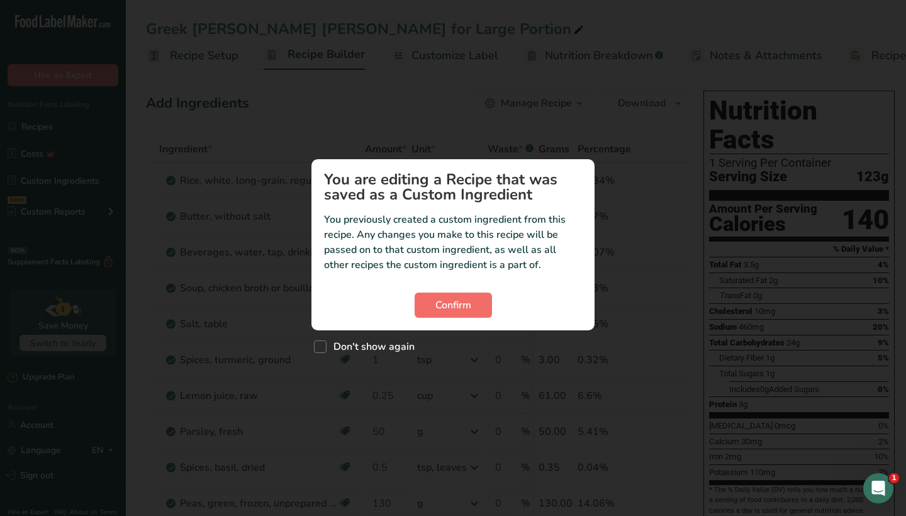
click at [469, 300] on span "Confirm" at bounding box center [453, 305] width 36 height 15
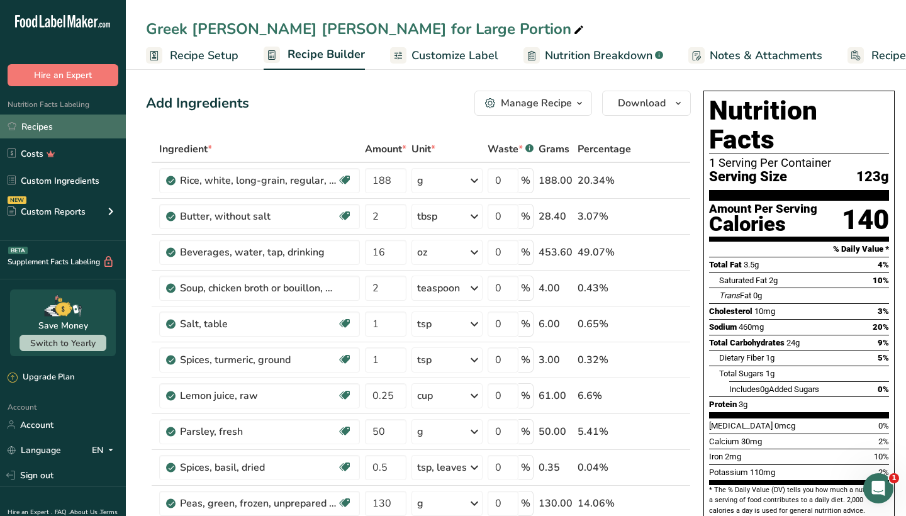
click at [49, 123] on link "Recipes" at bounding box center [63, 127] width 126 height 24
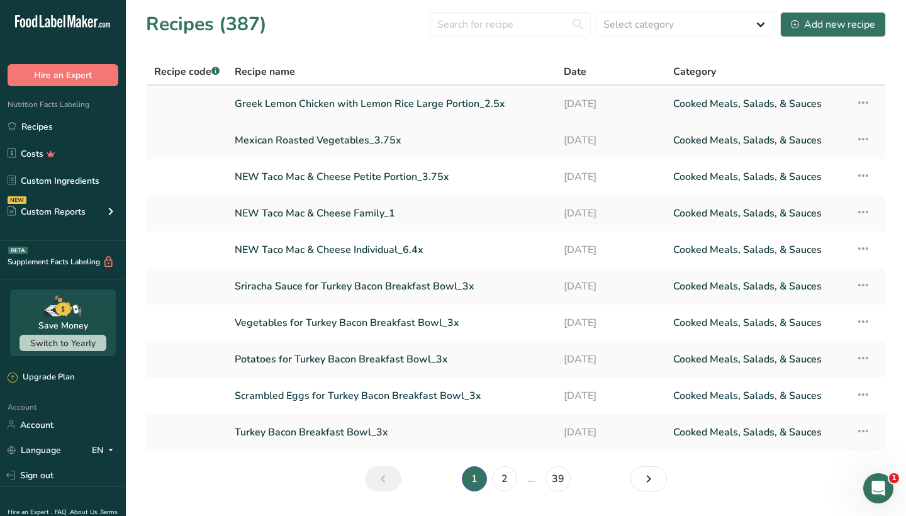
click at [267, 101] on link "Greek Lemon Chicken with Lemon Rice Large Portion_2.5x" at bounding box center [392, 104] width 314 height 26
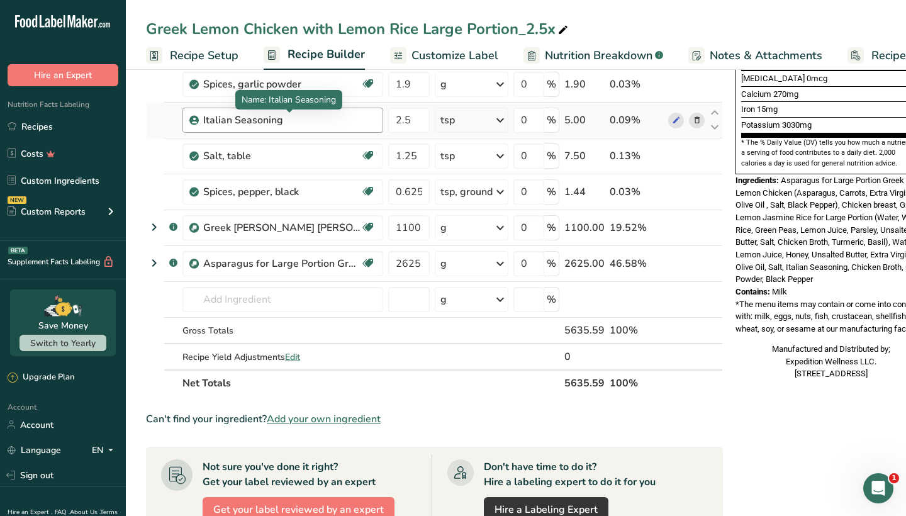
scroll to position [61, 0]
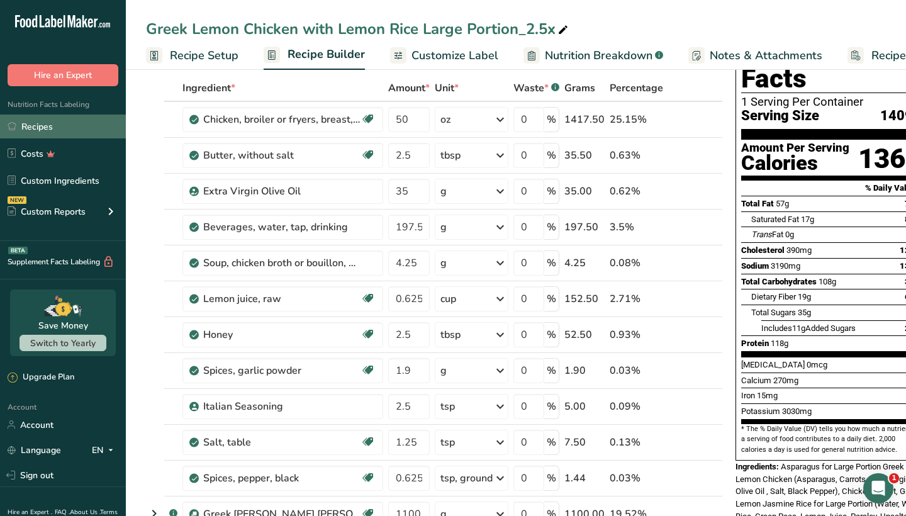
click at [87, 121] on link "Recipes" at bounding box center [63, 127] width 126 height 24
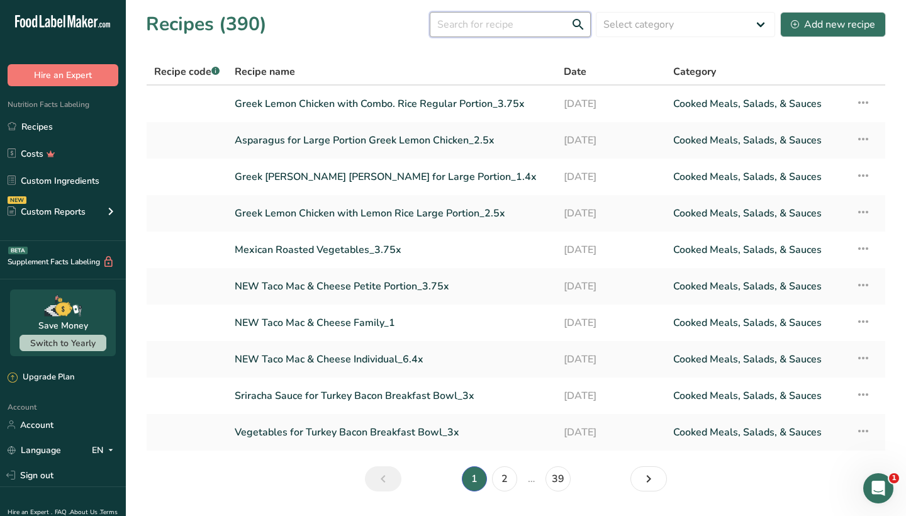
click at [462, 29] on input "text" at bounding box center [510, 24] width 161 height 25
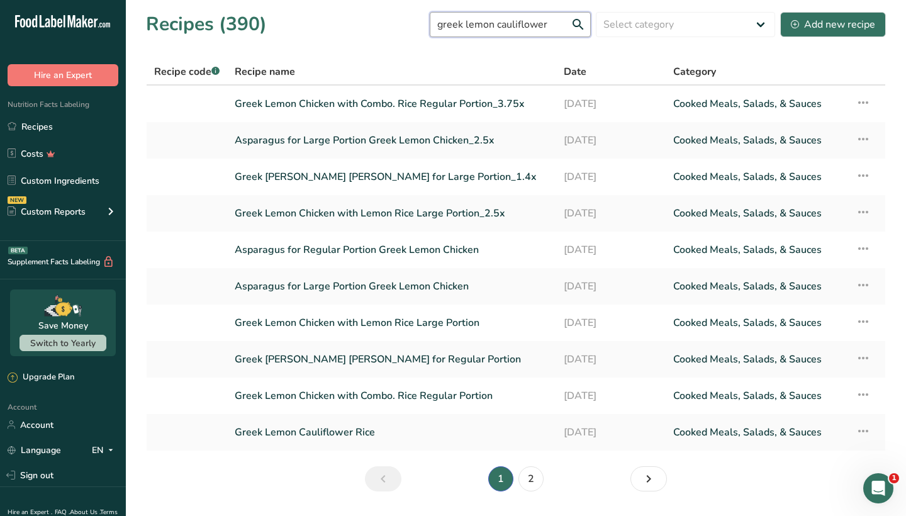
type input "greek lemon cauliflower"
drag, startPoint x: 462, startPoint y: 28, endPoint x: 366, endPoint y: 103, distance: 121.1
click at [366, 103] on link "Greek Lemon Chicken with Combo. Rice Regular Portion_3.75x" at bounding box center [392, 104] width 314 height 26
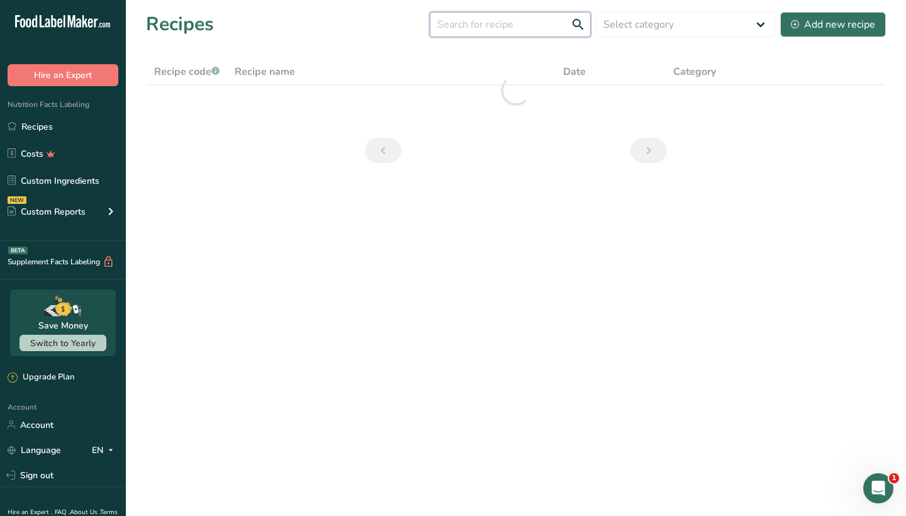
click at [463, 26] on input "text" at bounding box center [510, 24] width 161 height 25
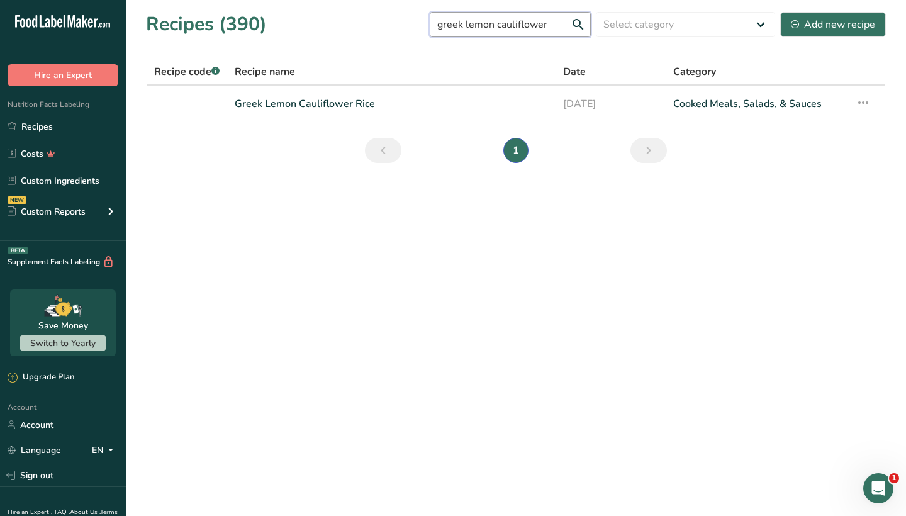
type input "greek lemon cauliflower"
drag, startPoint x: 463, startPoint y: 25, endPoint x: 306, endPoint y: 105, distance: 175.3
click at [306, 105] on link "Greek Lemon Cauliflower Rice" at bounding box center [391, 104] width 313 height 26
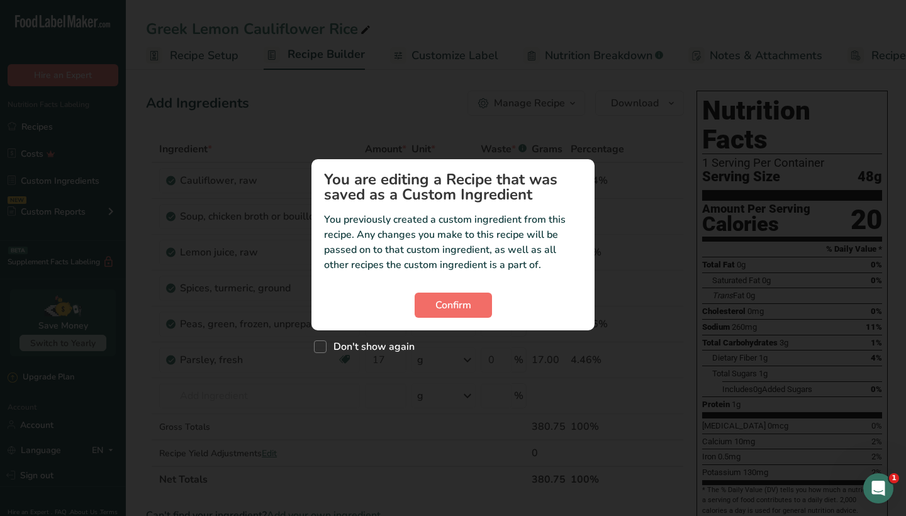
click at [433, 304] on button "Confirm" at bounding box center [453, 305] width 77 height 25
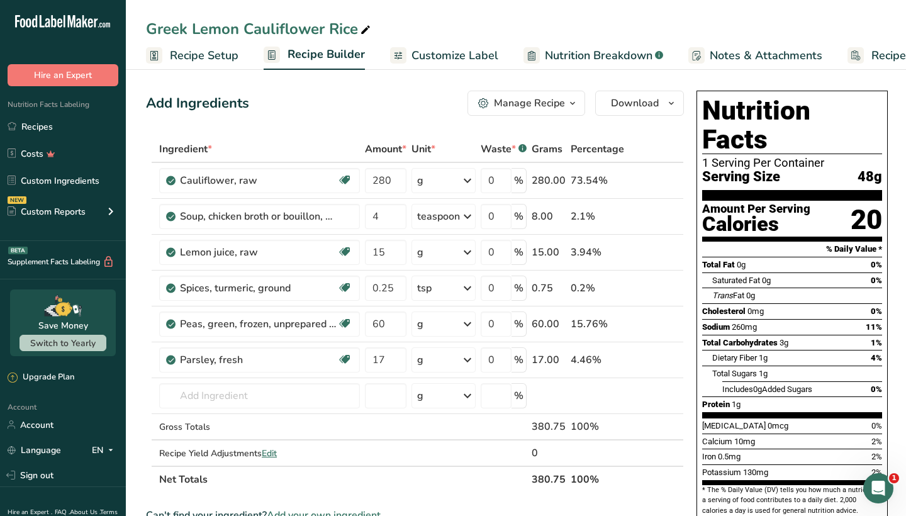
click at [534, 104] on div "Manage Recipe" at bounding box center [529, 103] width 71 height 15
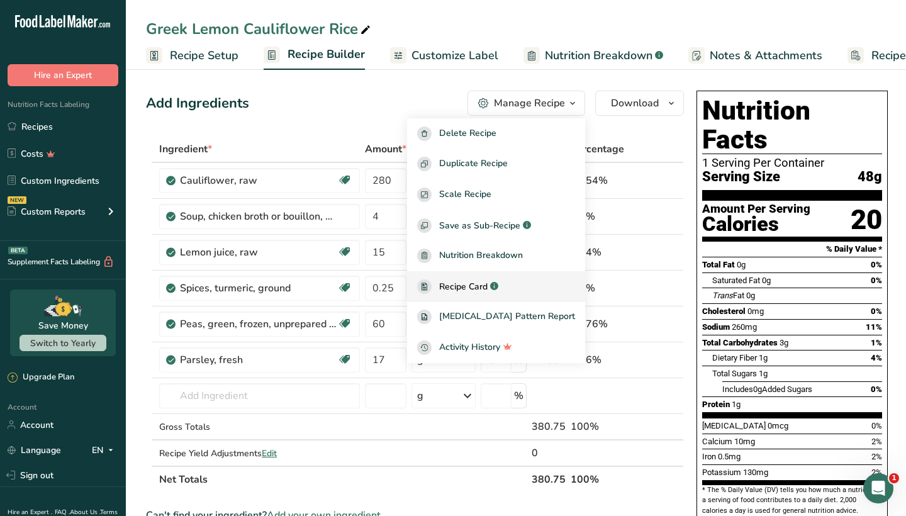
click at [488, 286] on span "Recipe Card" at bounding box center [463, 286] width 48 height 13
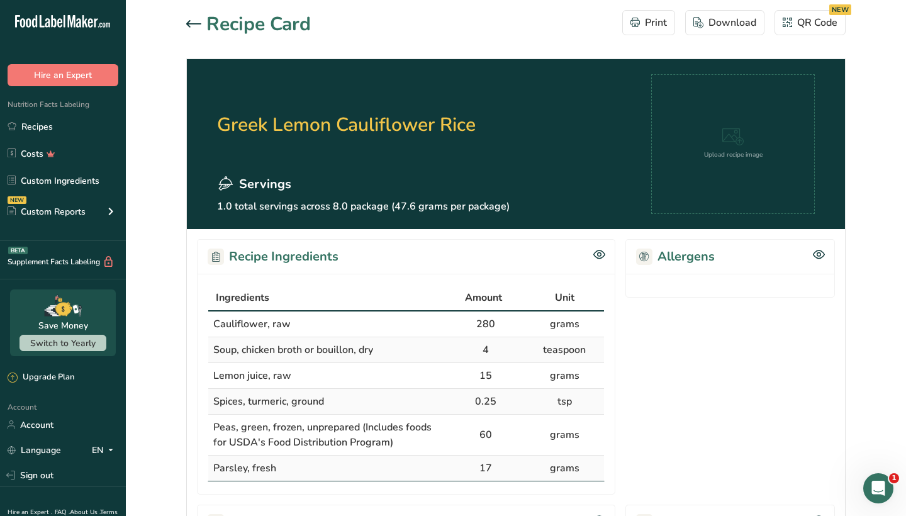
click at [198, 21] on icon at bounding box center [193, 24] width 15 height 8
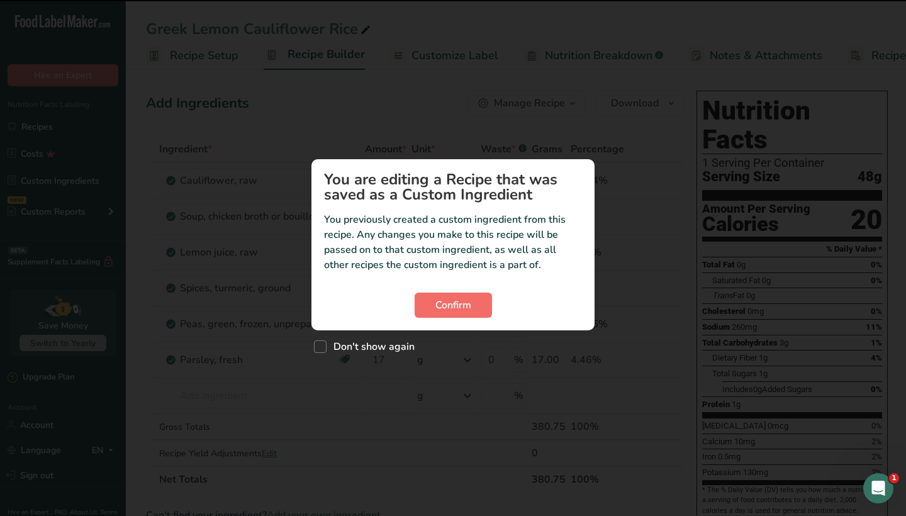
click at [449, 305] on span "Confirm" at bounding box center [453, 305] width 36 height 15
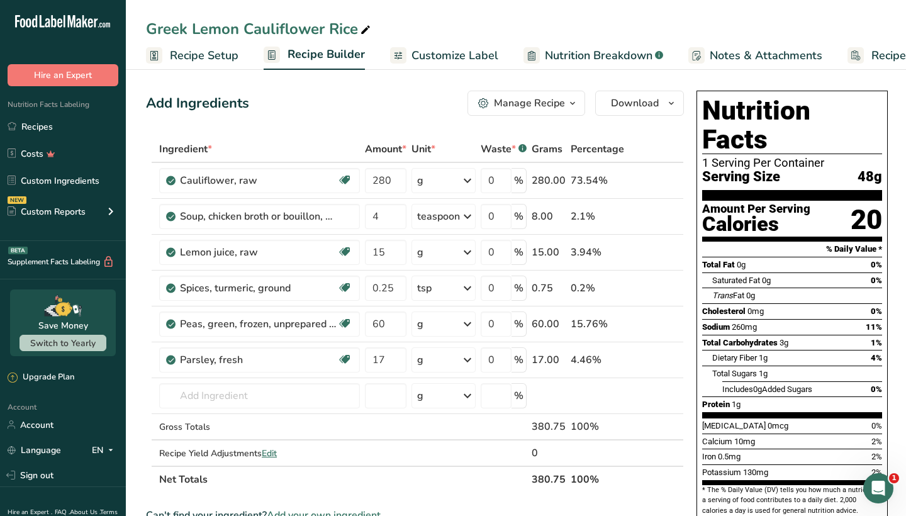
click at [532, 100] on div "Manage Recipe" at bounding box center [529, 103] width 71 height 15
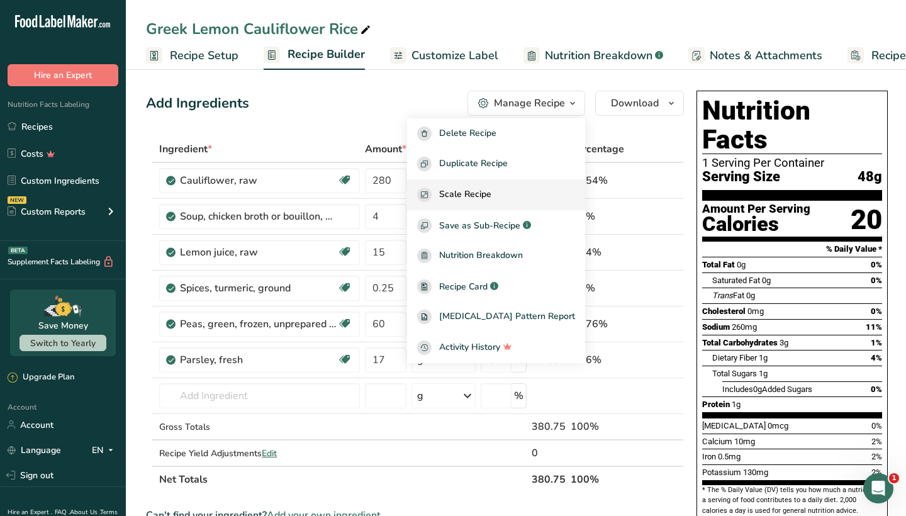
click at [491, 198] on span "Scale Recipe" at bounding box center [465, 195] width 52 height 14
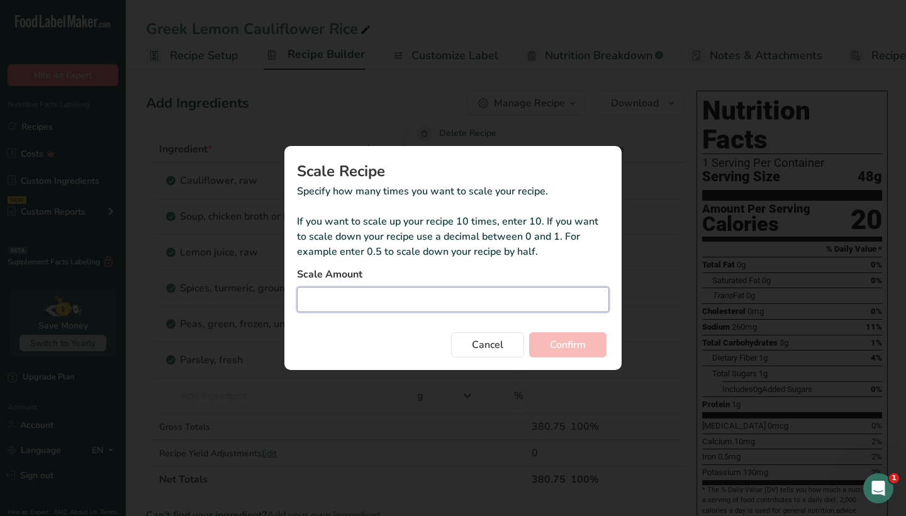
click at [421, 295] on input "Duplicate recipe modal" at bounding box center [453, 299] width 312 height 25
type input "2"
click at [558, 342] on span "Confirm" at bounding box center [568, 344] width 36 height 15
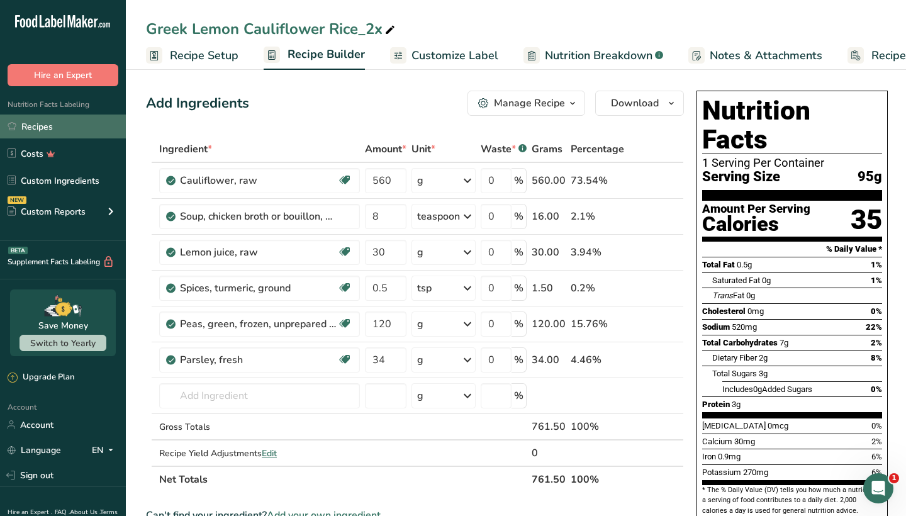
click at [68, 126] on link "Recipes" at bounding box center [63, 127] width 126 height 24
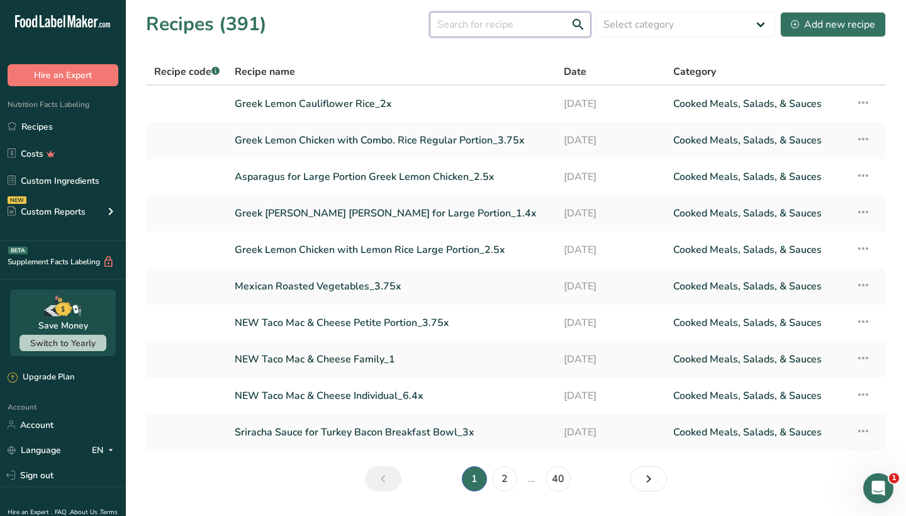
click at [474, 27] on input "text" at bounding box center [510, 24] width 161 height 25
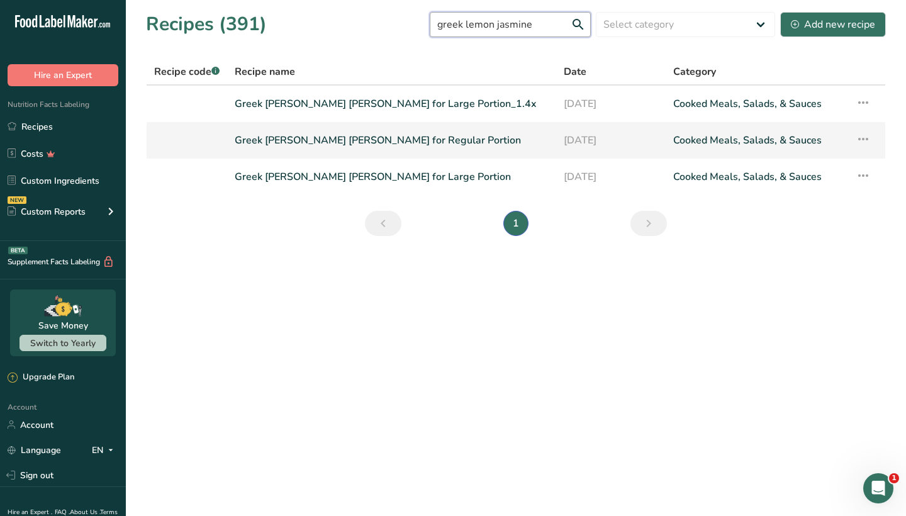
type input "greek lemon jasmine"
click at [367, 137] on link "Greek Lemon Jasmine Rice for Regular Portion" at bounding box center [392, 140] width 314 height 26
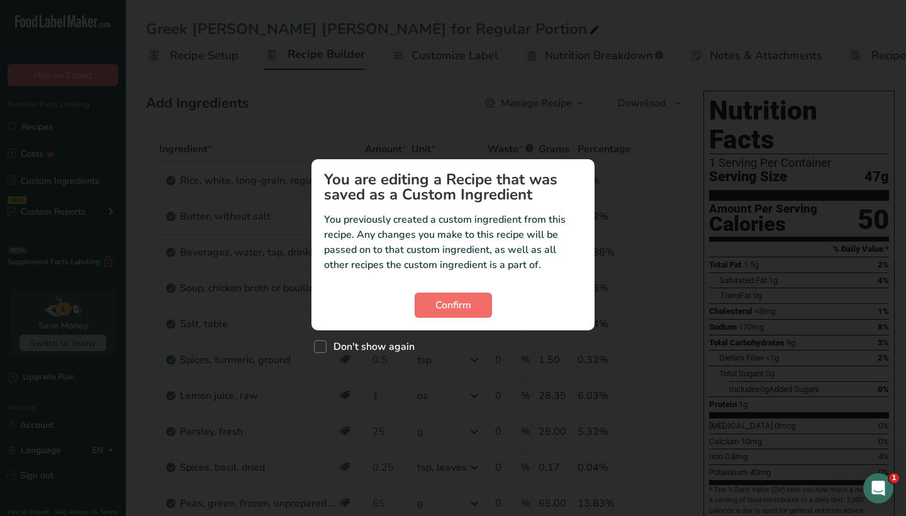
click at [461, 298] on span "Confirm" at bounding box center [453, 305] width 36 height 15
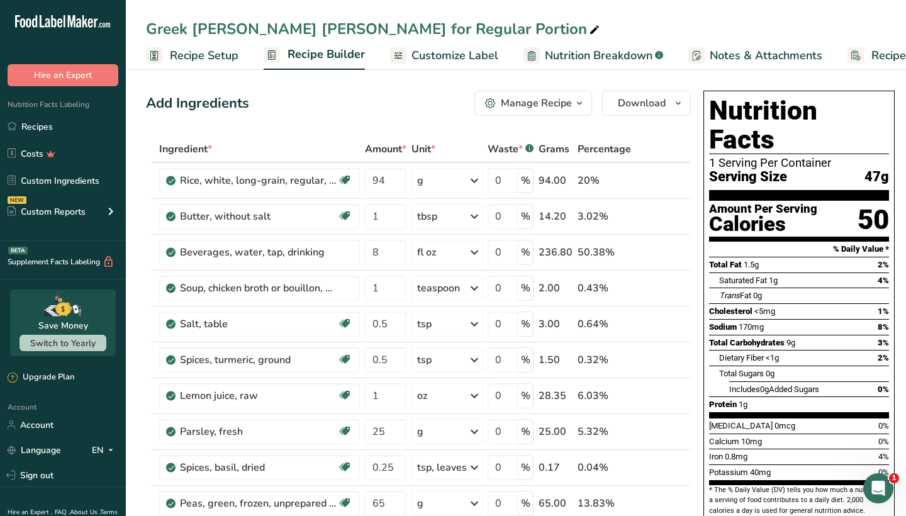
click at [542, 104] on div "Manage Recipe" at bounding box center [536, 103] width 71 height 15
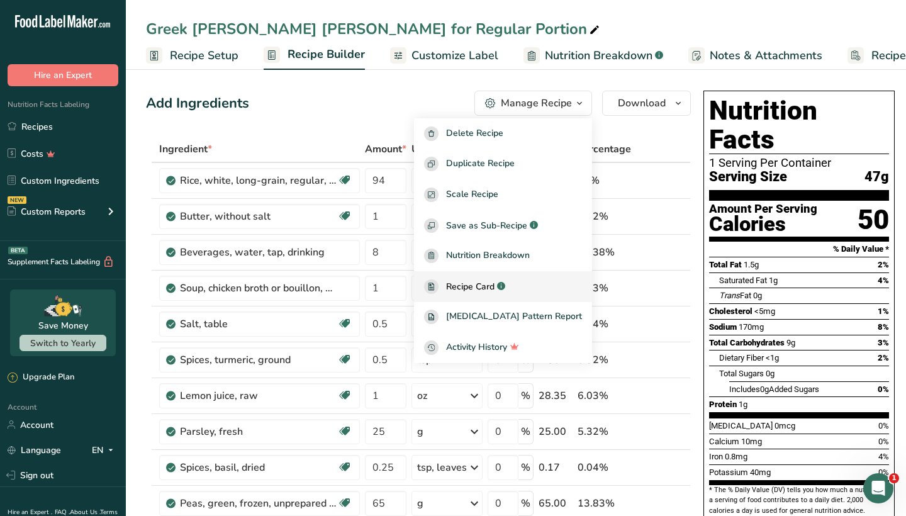
click at [495, 285] on span "Recipe Card" at bounding box center [470, 286] width 48 height 13
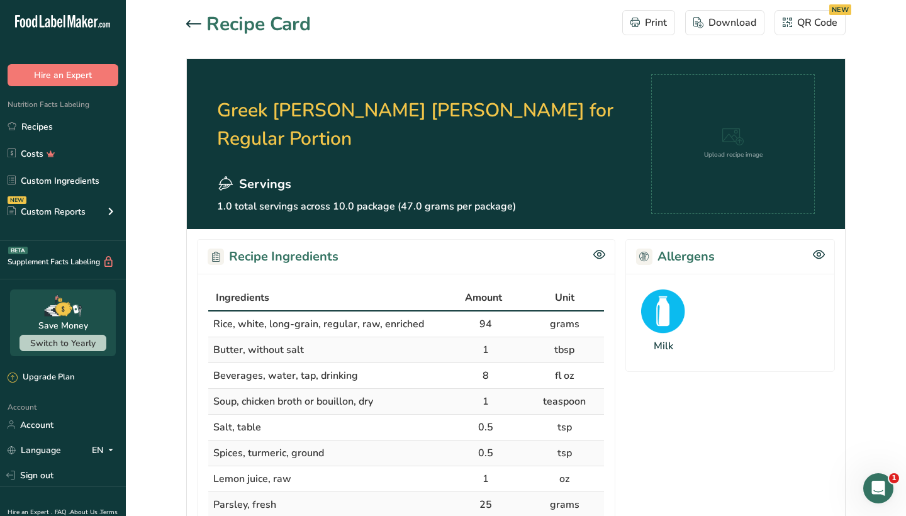
click at [196, 23] on icon at bounding box center [193, 23] width 15 height 7
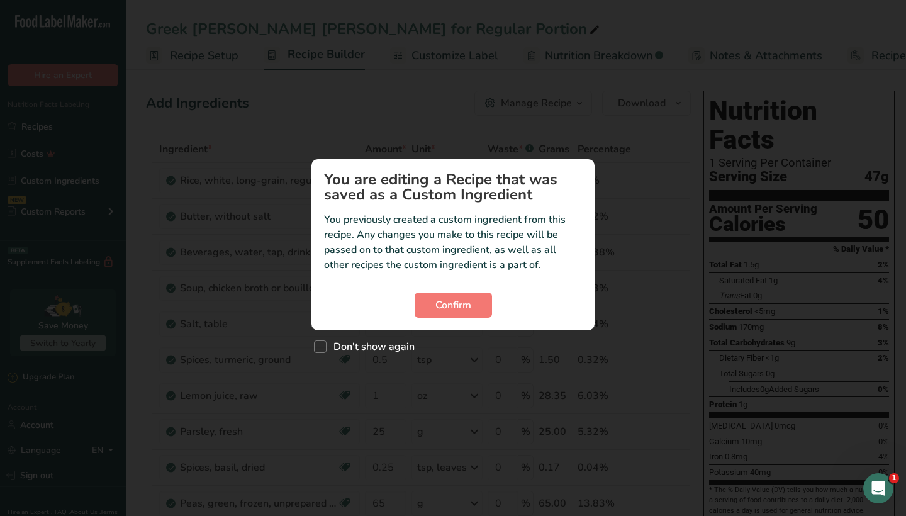
click at [433, 77] on div "Custom ingredient modal" at bounding box center [453, 258] width 906 height 516
click at [468, 304] on span "Confirm" at bounding box center [453, 305] width 36 height 15
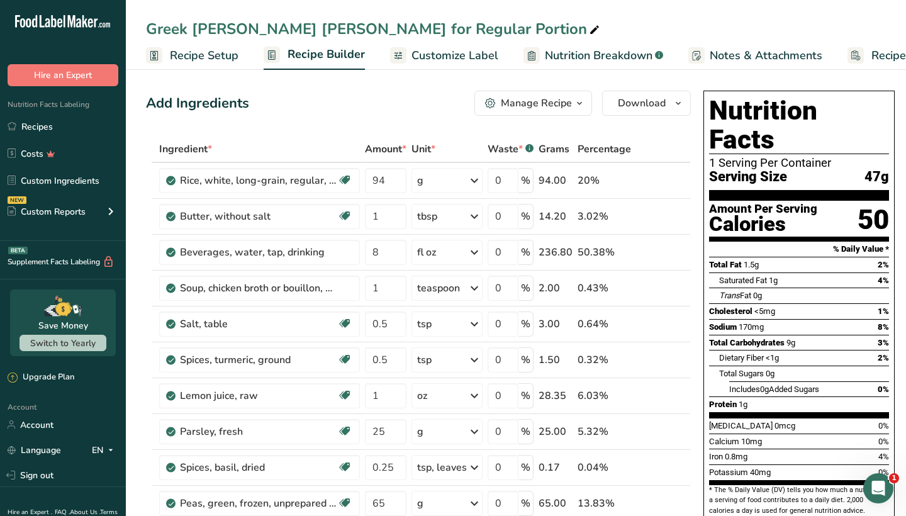
click at [538, 99] on div "Manage Recipe" at bounding box center [536, 103] width 71 height 15
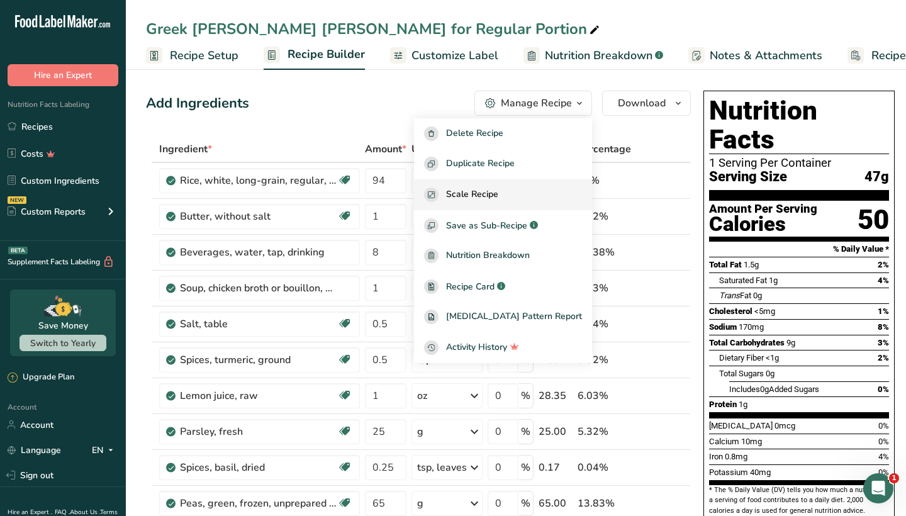
click at [498, 191] on span "Scale Recipe" at bounding box center [472, 195] width 52 height 14
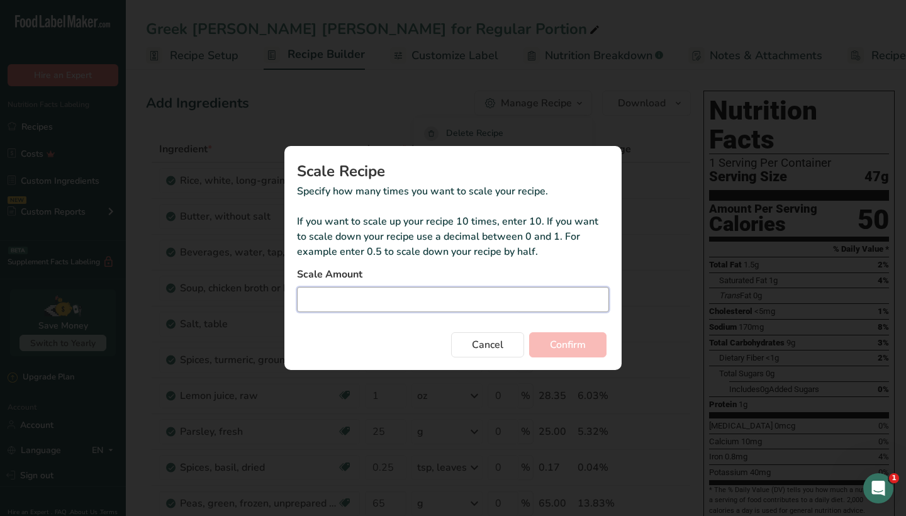
click at [407, 305] on input "Duplicate recipe modal" at bounding box center [453, 299] width 312 height 25
type input "1"
type input "1.5"
click at [549, 346] on button "Confirm" at bounding box center [567, 344] width 77 height 25
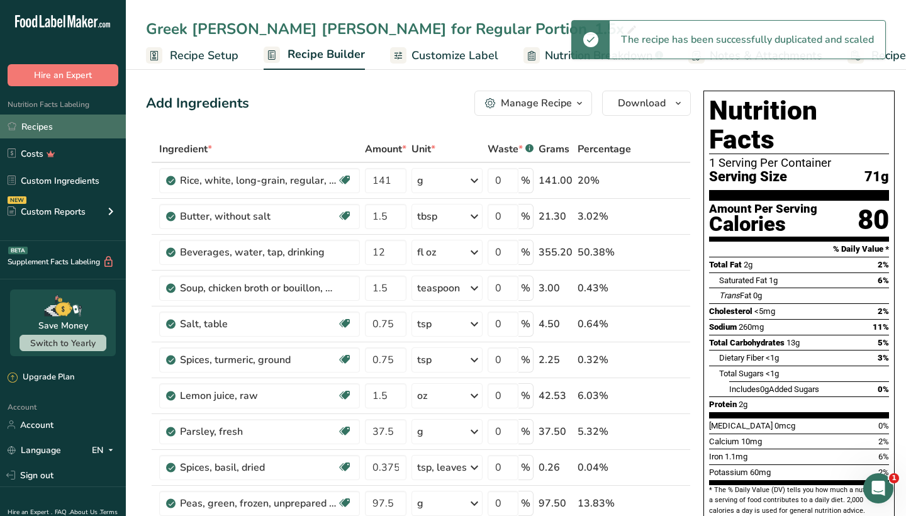
click at [78, 124] on link "Recipes" at bounding box center [63, 127] width 126 height 24
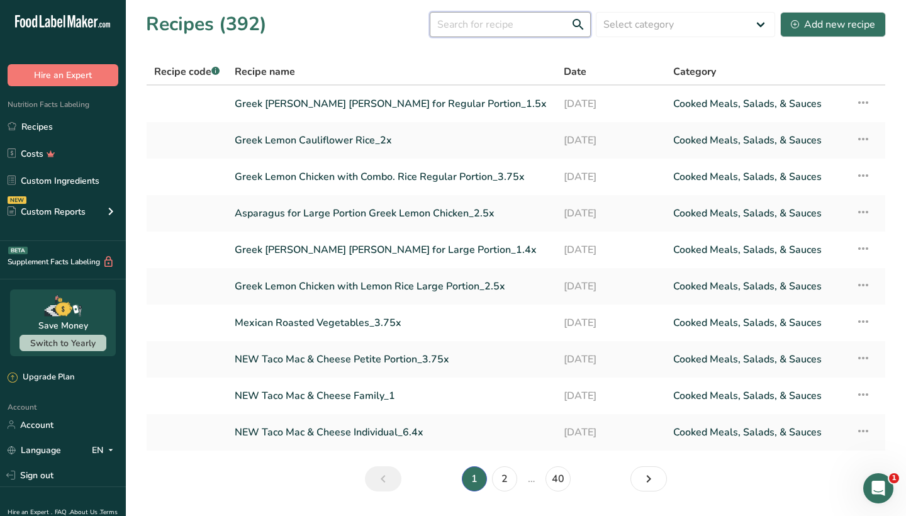
click at [473, 19] on input "text" at bounding box center [510, 24] width 161 height 25
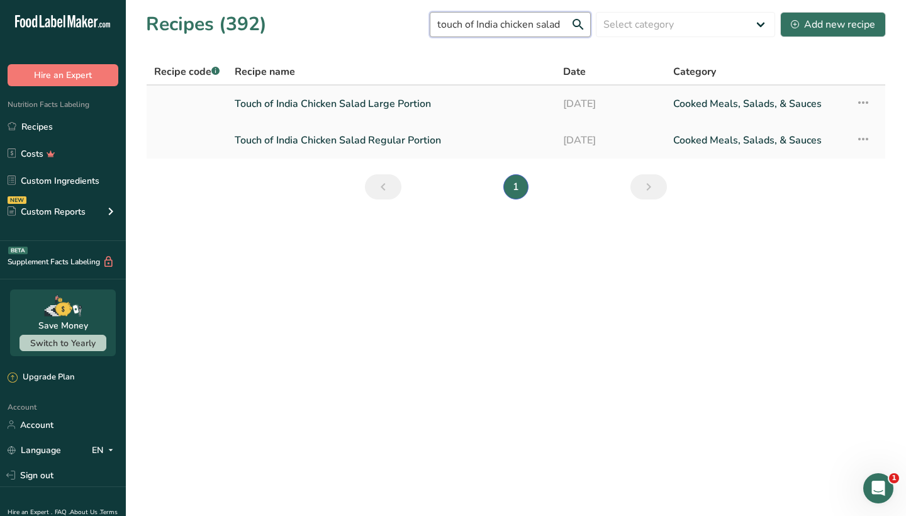
type input "touch of India chicken salad"
click at [391, 99] on link "Touch of India Chicken Salad Large Portion" at bounding box center [391, 104] width 313 height 26
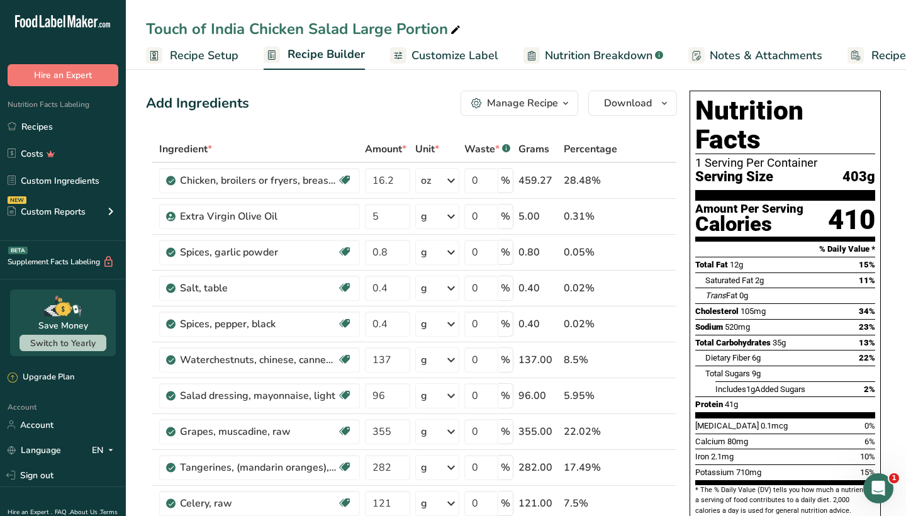
click at [506, 102] on div "Manage Recipe" at bounding box center [522, 103] width 71 height 15
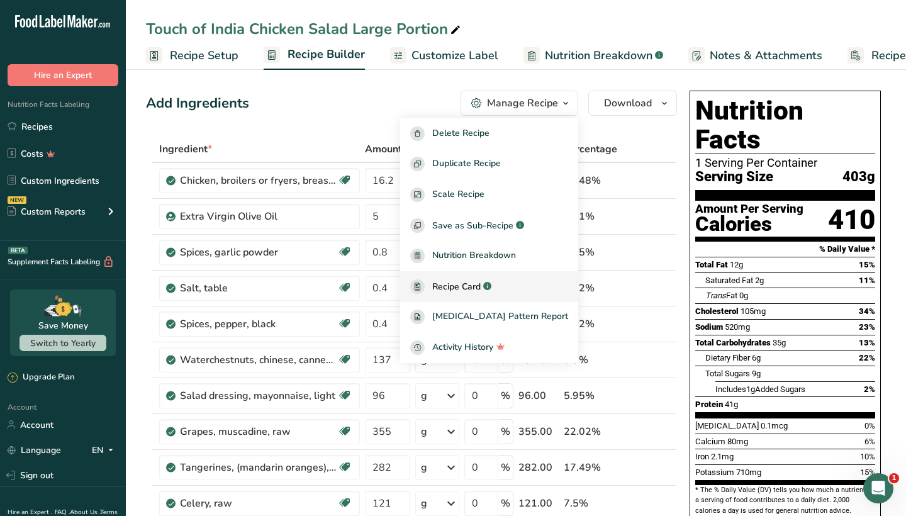
click at [481, 281] on span "Recipe Card" at bounding box center [456, 286] width 48 height 13
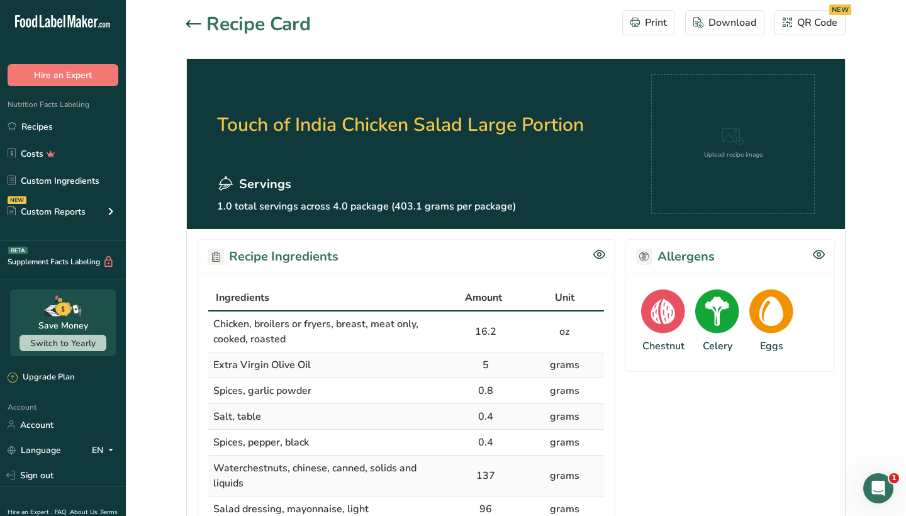
click at [195, 18] on div at bounding box center [196, 24] width 20 height 15
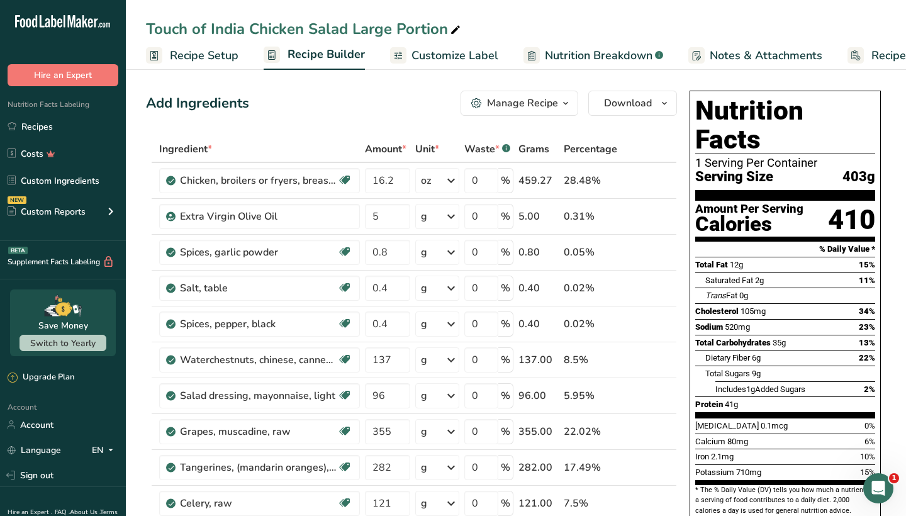
click at [499, 100] on div "Manage Recipe" at bounding box center [522, 103] width 71 height 15
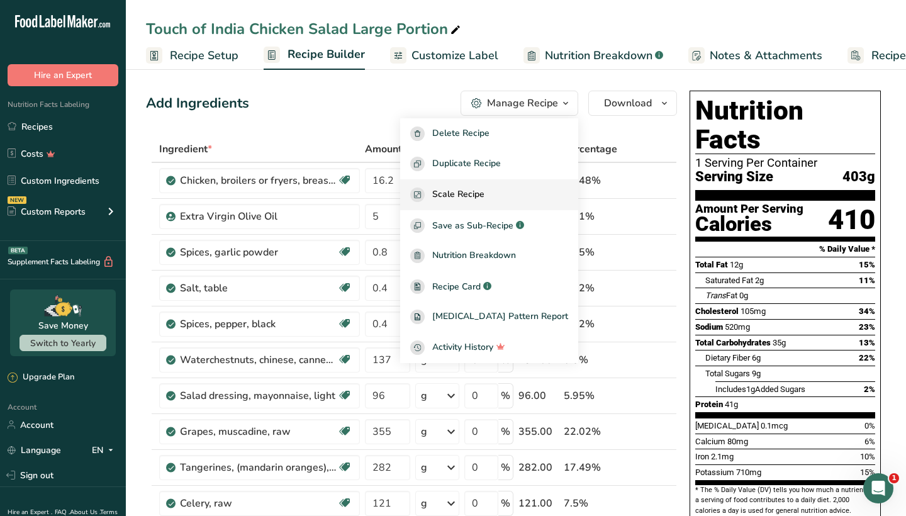
click at [485, 196] on span "Scale Recipe" at bounding box center [458, 195] width 52 height 14
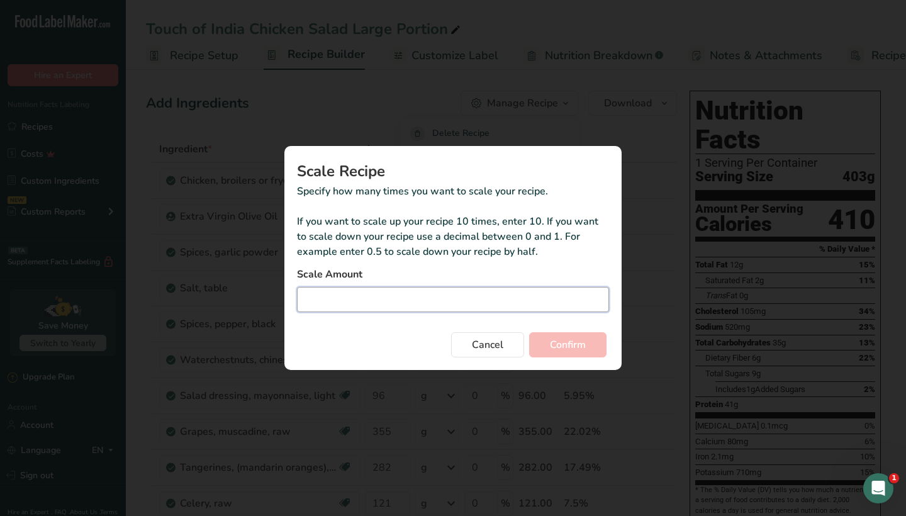
click at [435, 298] on input "Duplicate recipe modal" at bounding box center [453, 299] width 312 height 25
type input "2"
type input "2.25"
click at [563, 344] on span "Confirm" at bounding box center [568, 344] width 36 height 15
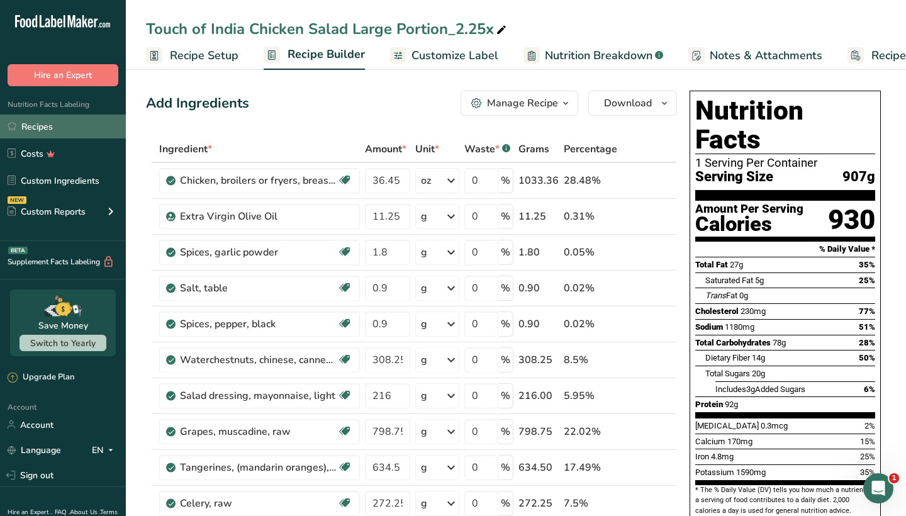
click at [76, 126] on link "Recipes" at bounding box center [63, 127] width 126 height 24
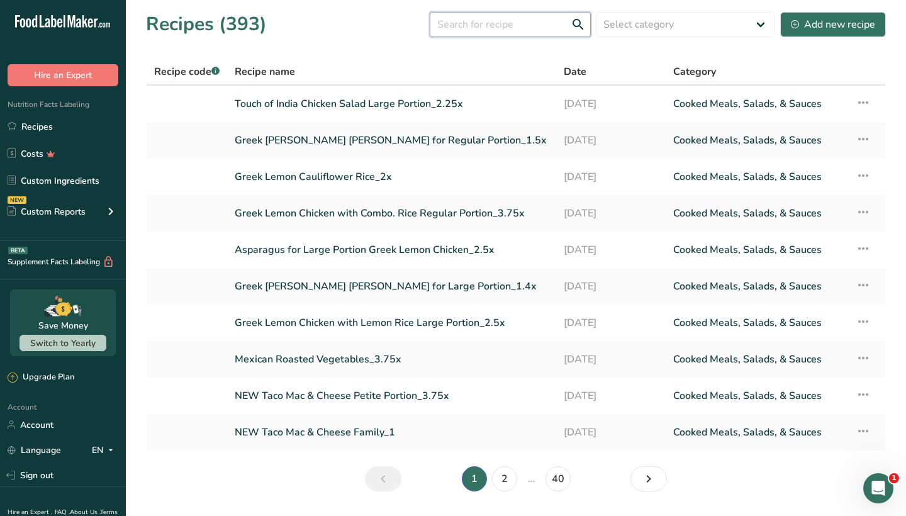
click at [469, 24] on input "text" at bounding box center [510, 24] width 161 height 25
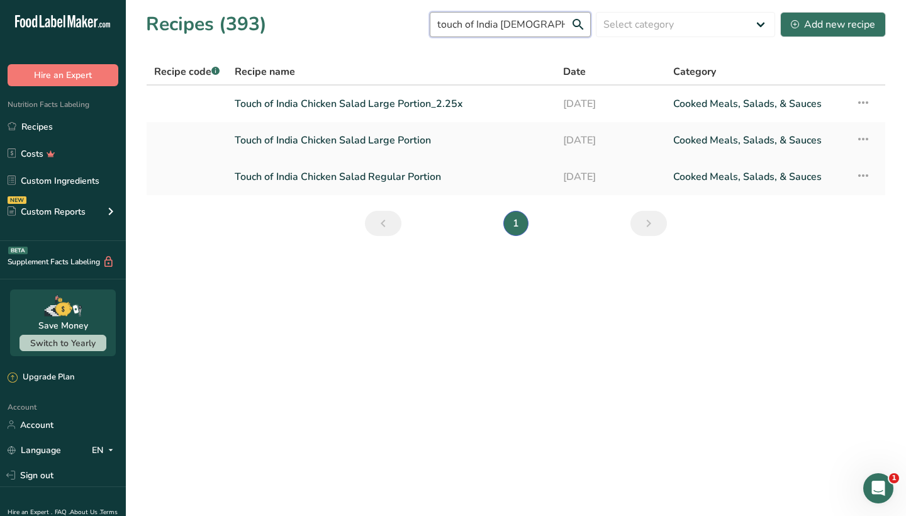
type input "touch of India chick"
click at [371, 179] on link "Touch of India Chicken Salad Regular Portion" at bounding box center [391, 177] width 313 height 26
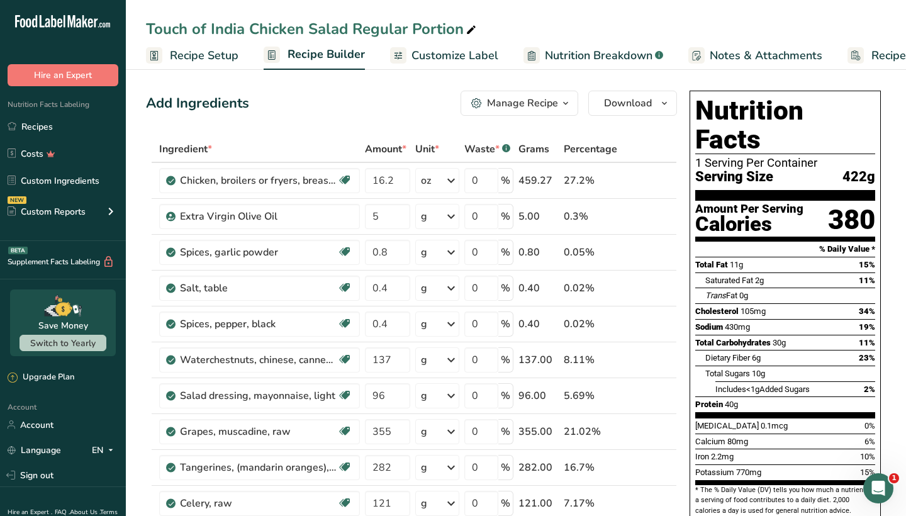
click at [512, 112] on button "Manage Recipe" at bounding box center [520, 103] width 118 height 25
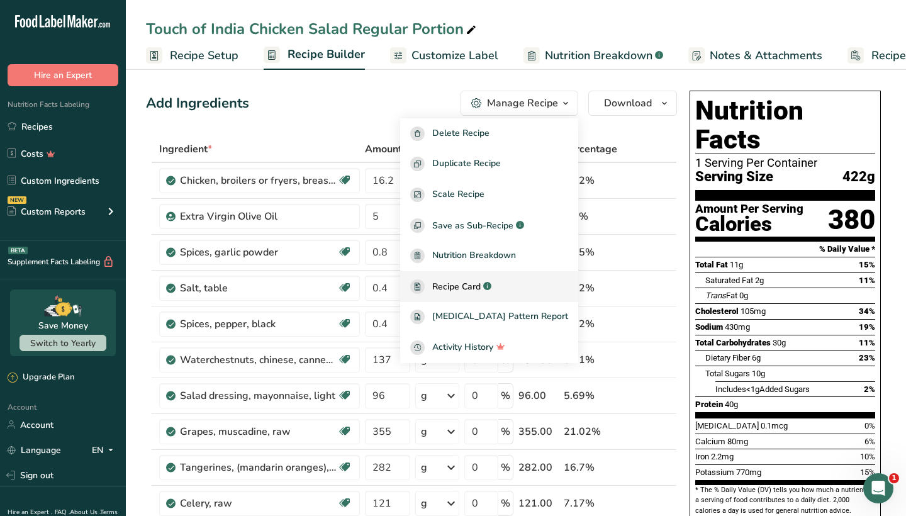
click at [481, 282] on span "Recipe Card" at bounding box center [456, 286] width 48 height 13
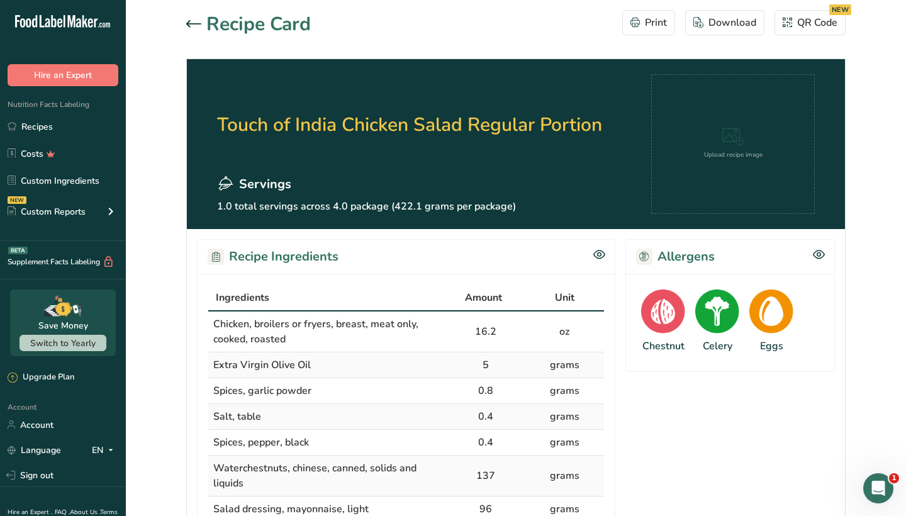
click at [195, 24] on icon at bounding box center [193, 23] width 15 height 7
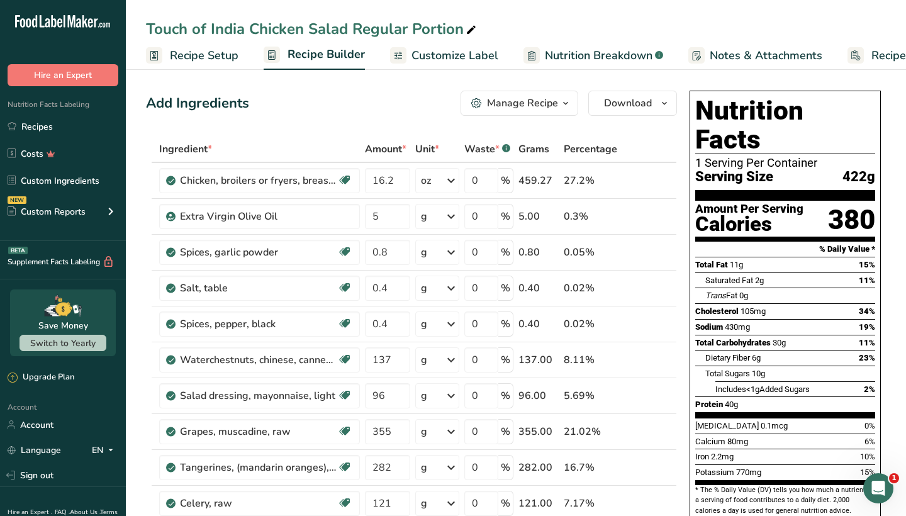
click at [522, 111] on button "Manage Recipe" at bounding box center [520, 103] width 118 height 25
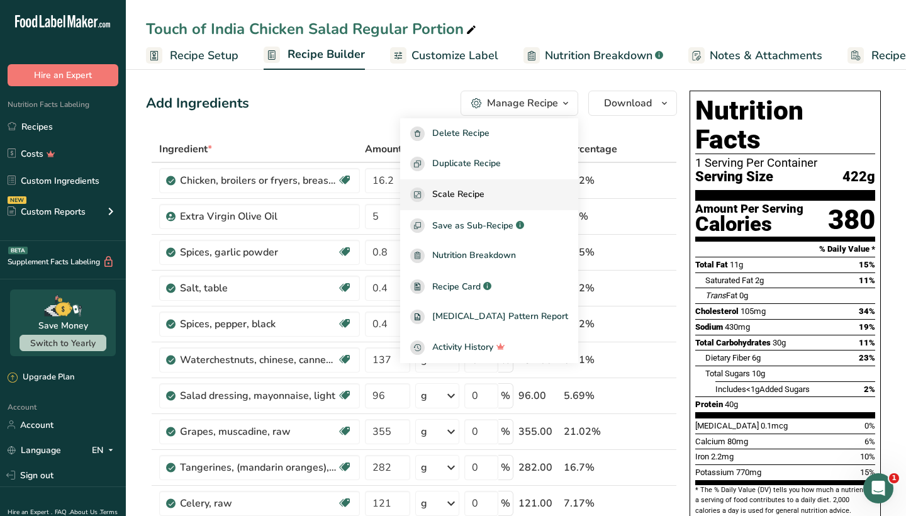
click at [485, 194] on span "Scale Recipe" at bounding box center [458, 195] width 52 height 14
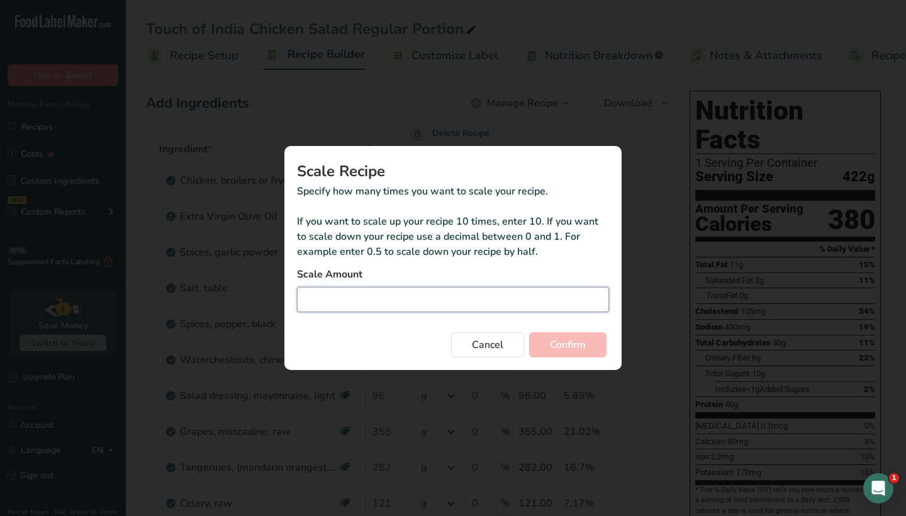
click at [448, 294] on input "Duplicate recipe modal" at bounding box center [453, 299] width 312 height 25
type input "3"
click at [575, 346] on span "Confirm" at bounding box center [568, 344] width 36 height 15
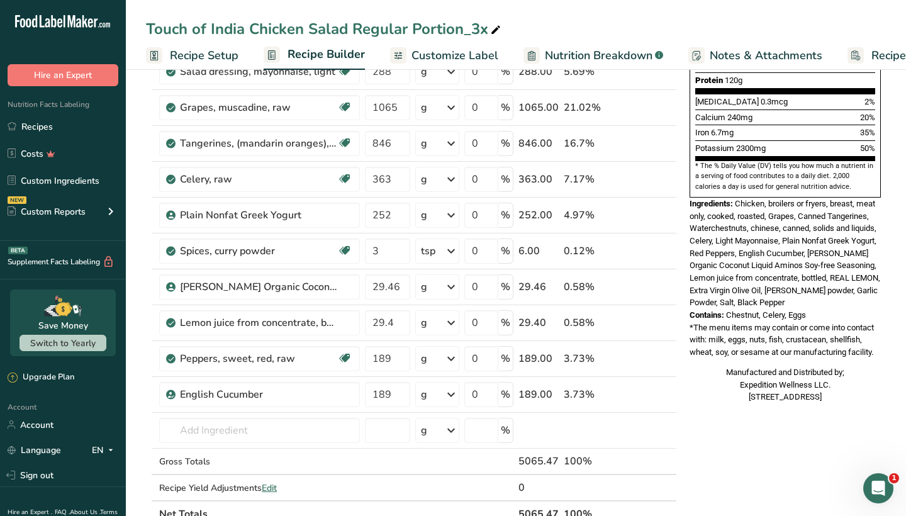
scroll to position [325, 0]
click at [55, 130] on link "Recipes" at bounding box center [63, 127] width 126 height 24
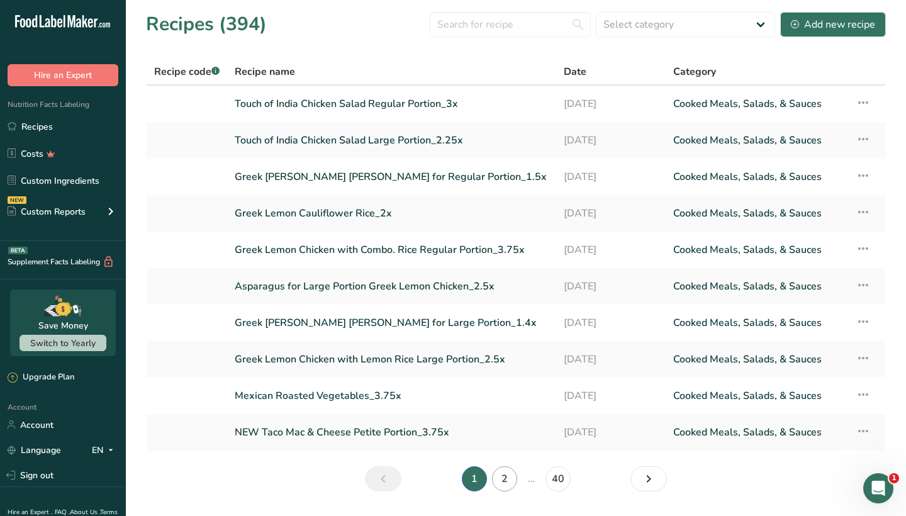
click at [507, 478] on link "2" at bounding box center [504, 478] width 25 height 25
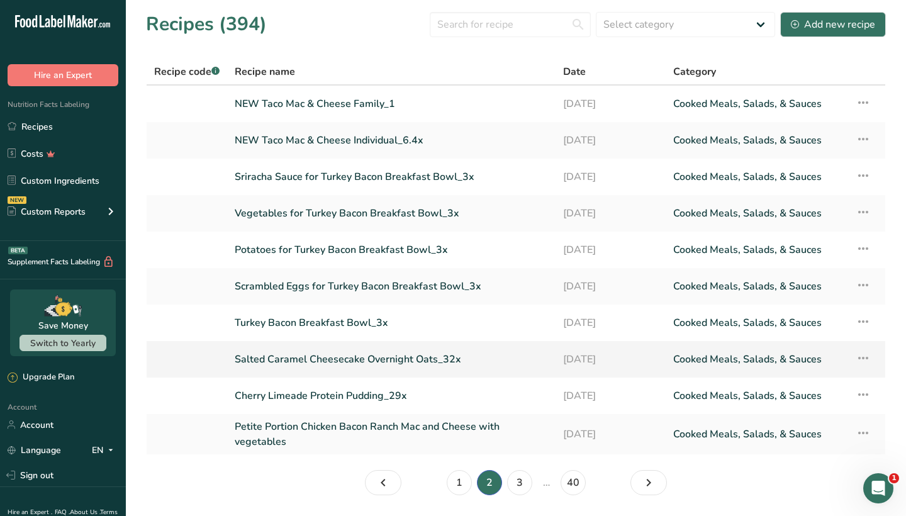
click at [327, 357] on link "Salted Caramel Cheesecake Overnight Oats_32x" at bounding box center [391, 359] width 313 height 26
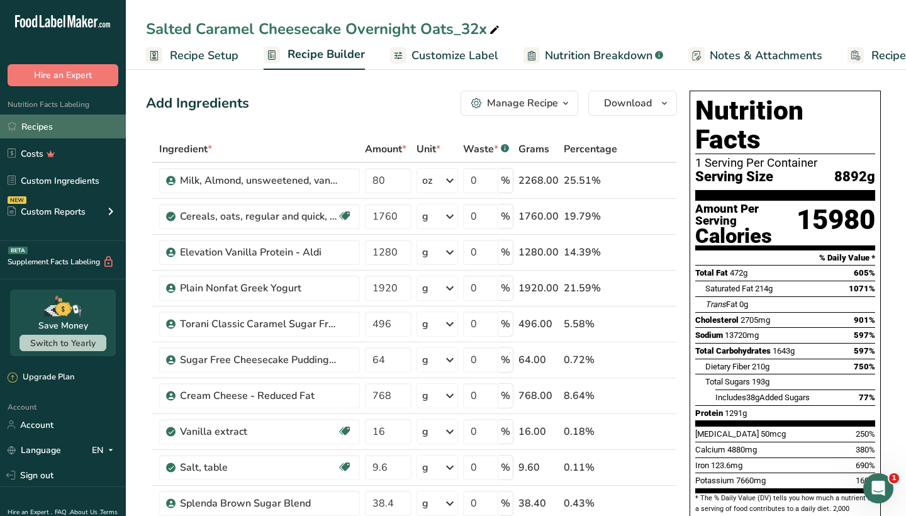
click at [73, 128] on link "Recipes" at bounding box center [63, 127] width 126 height 24
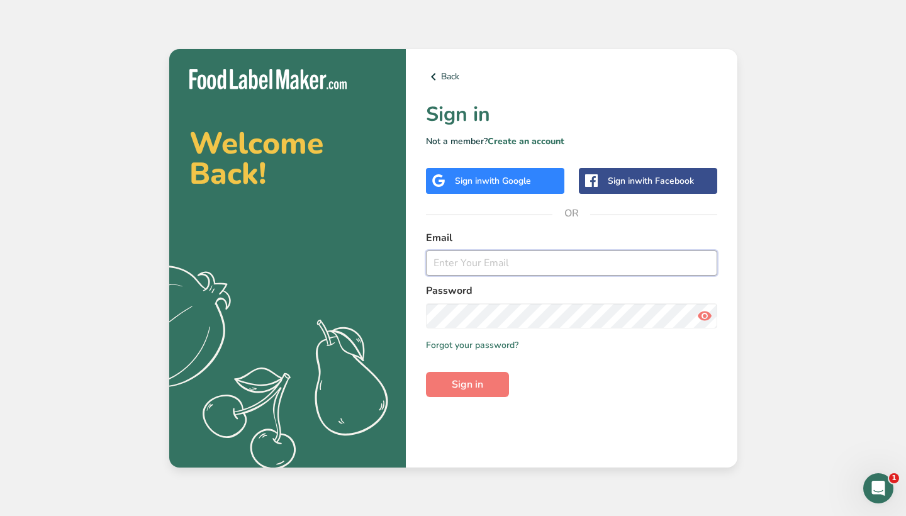
type input "[PERSON_NAME][EMAIL_ADDRESS][DOMAIN_NAME]"
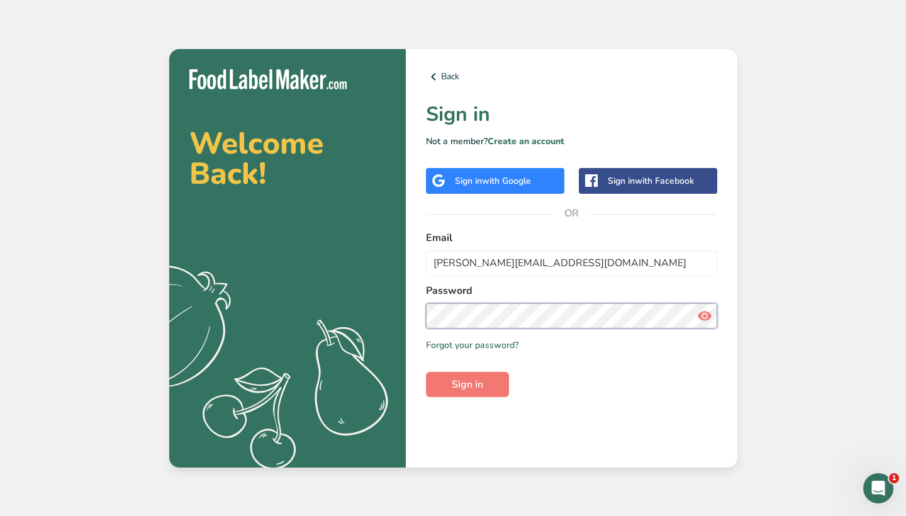
click at [467, 384] on button "Sign in" at bounding box center [467, 384] width 83 height 25
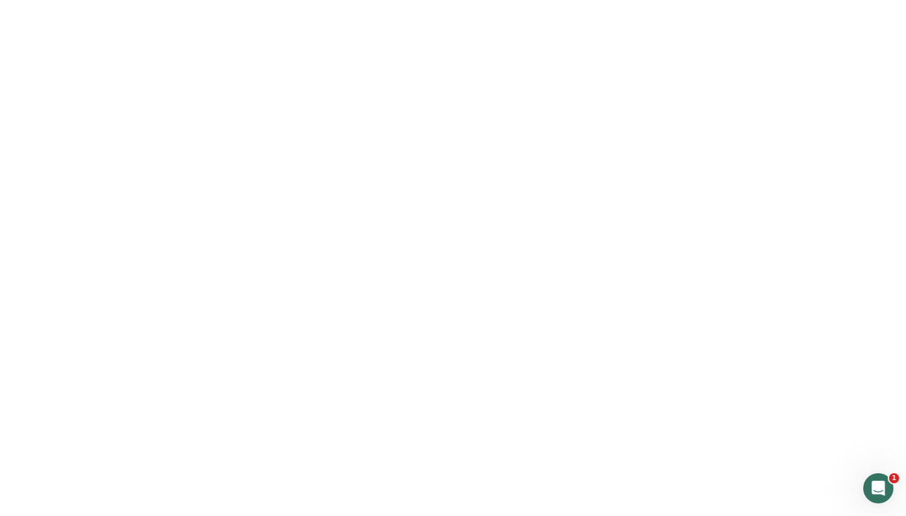
click at [486, 391] on button "Sign in" at bounding box center [467, 384] width 83 height 25
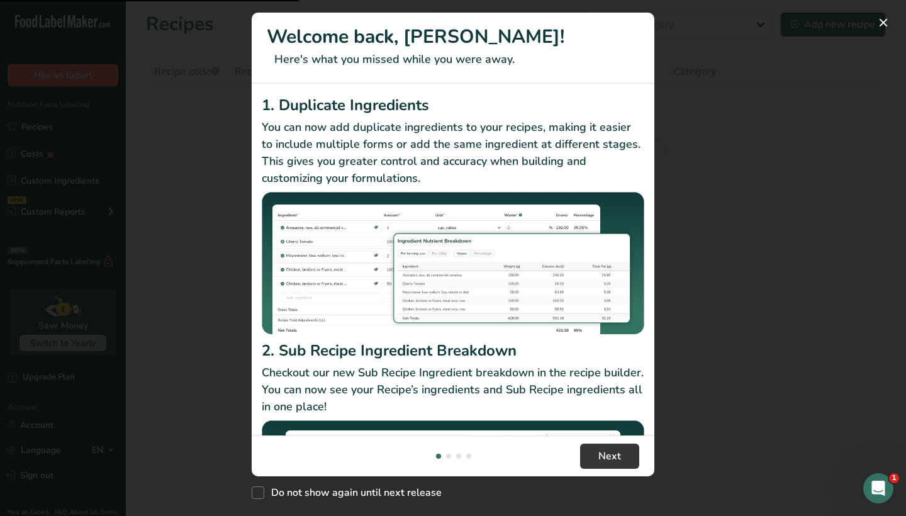
click at [724, 345] on div "New Features" at bounding box center [453, 258] width 906 height 516
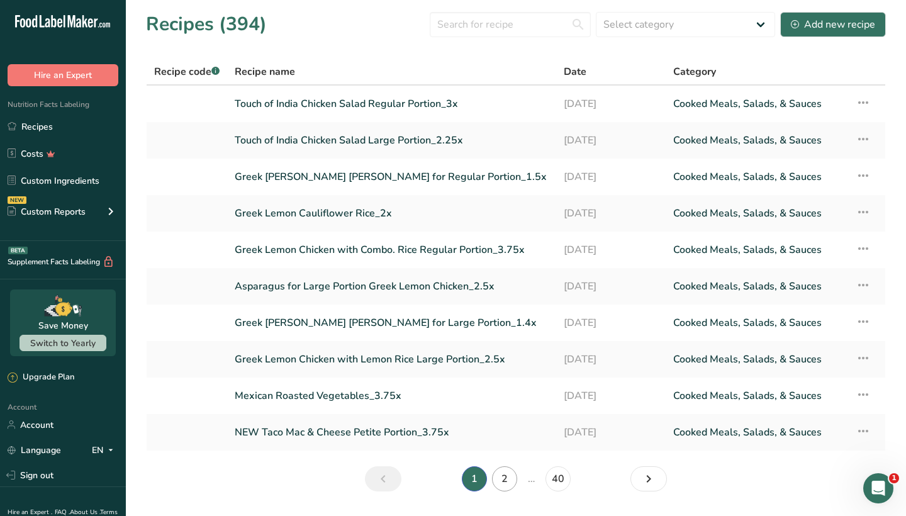
click at [509, 479] on link "2" at bounding box center [504, 478] width 25 height 25
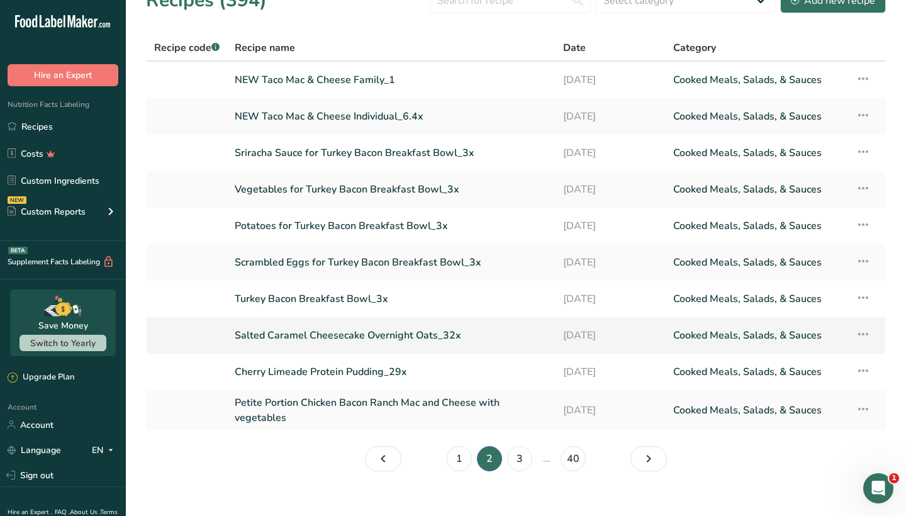
scroll to position [25, 0]
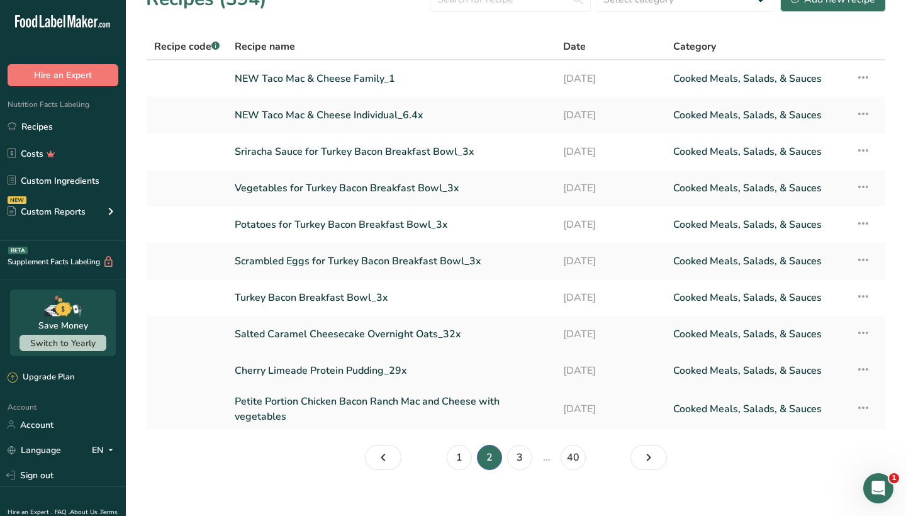
click at [339, 367] on link "Cherry Limeade Protein Pudding_29x" at bounding box center [391, 370] width 313 height 26
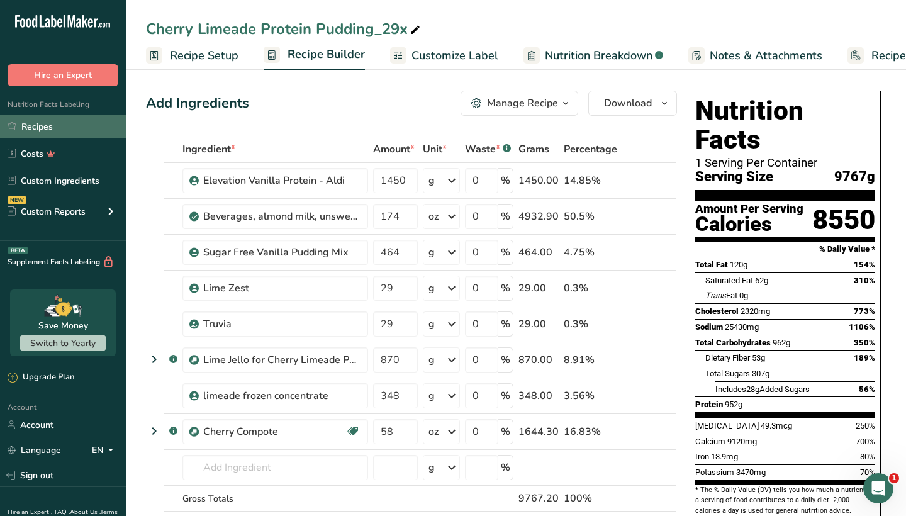
click at [76, 126] on link "Recipes" at bounding box center [63, 127] width 126 height 24
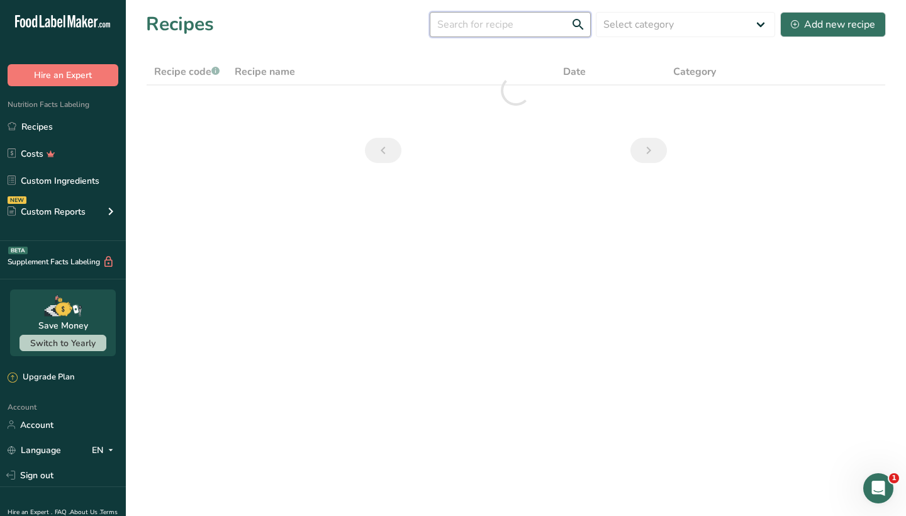
click at [496, 29] on input "text" at bounding box center [510, 24] width 161 height 25
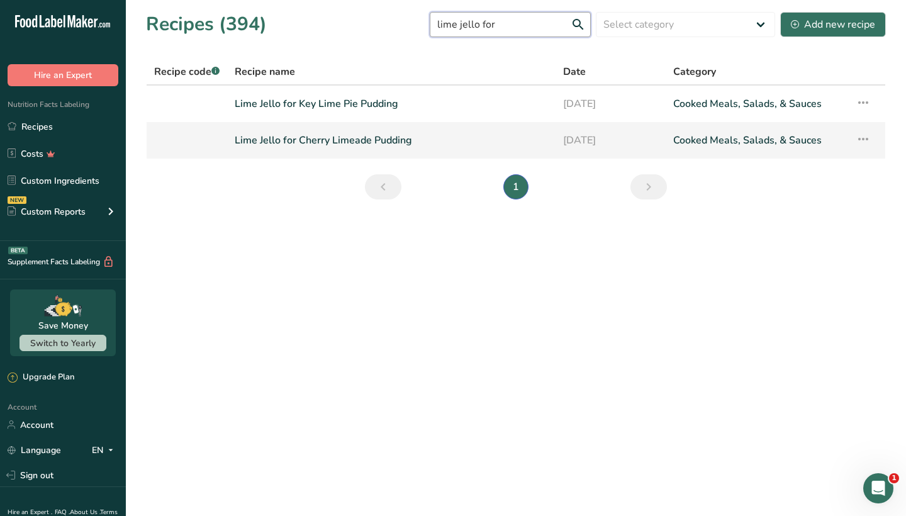
type input "lime jello for"
click at [360, 142] on link "Lime Jello for Cherry Limeade Pudding" at bounding box center [391, 140] width 313 height 26
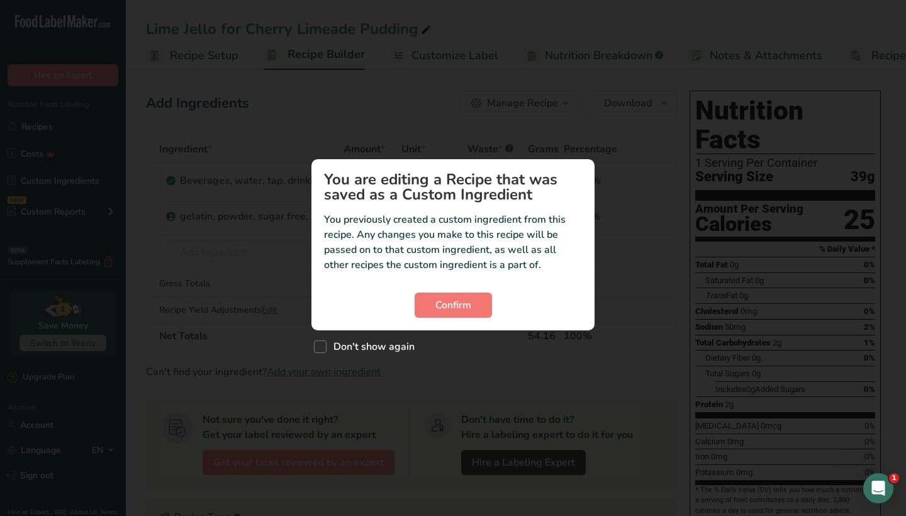
click at [623, 241] on div "Custom ingredient modal" at bounding box center [453, 258] width 906 height 516
click at [473, 306] on button "Confirm" at bounding box center [453, 305] width 77 height 25
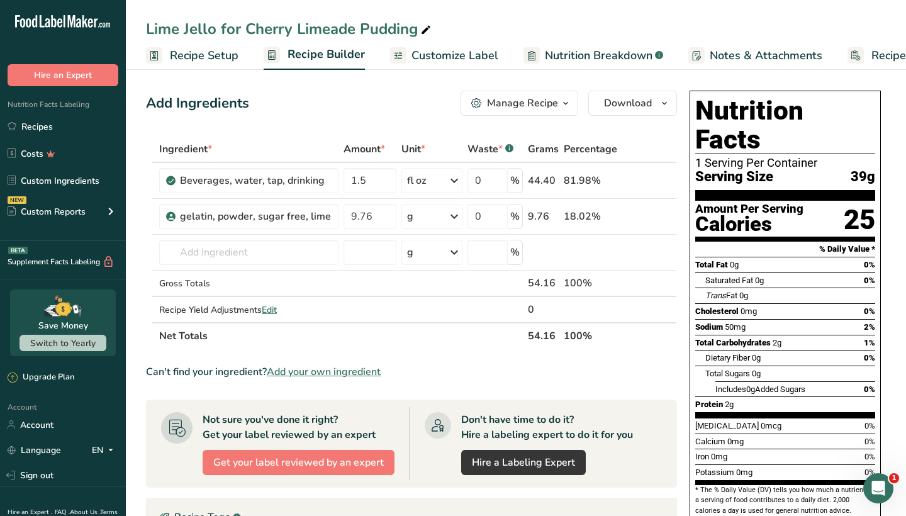
click at [520, 98] on div "Manage Recipe" at bounding box center [522, 103] width 71 height 15
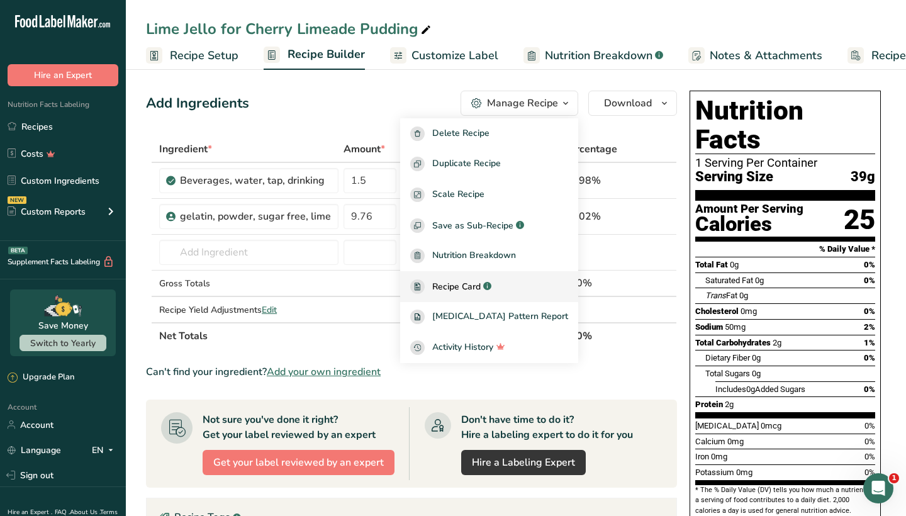
click at [481, 284] on span "Recipe Card" at bounding box center [456, 286] width 48 height 13
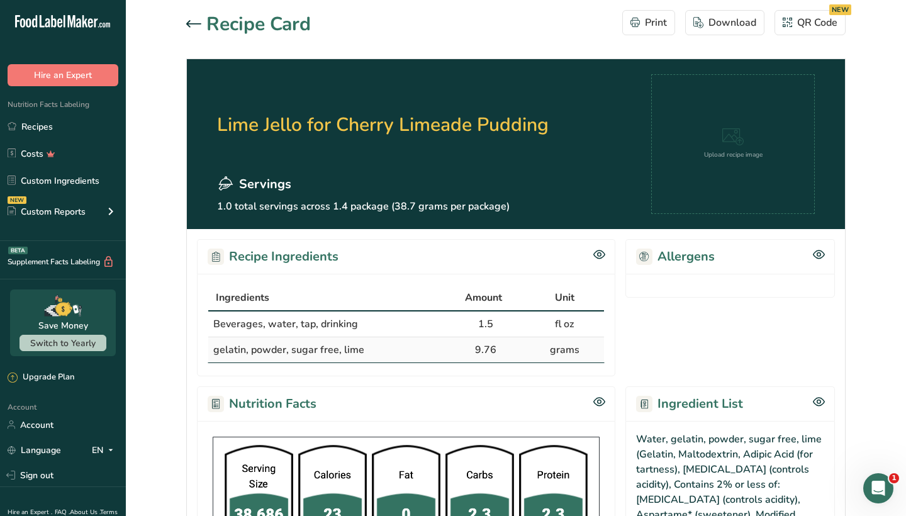
click at [196, 23] on icon at bounding box center [193, 23] width 15 height 7
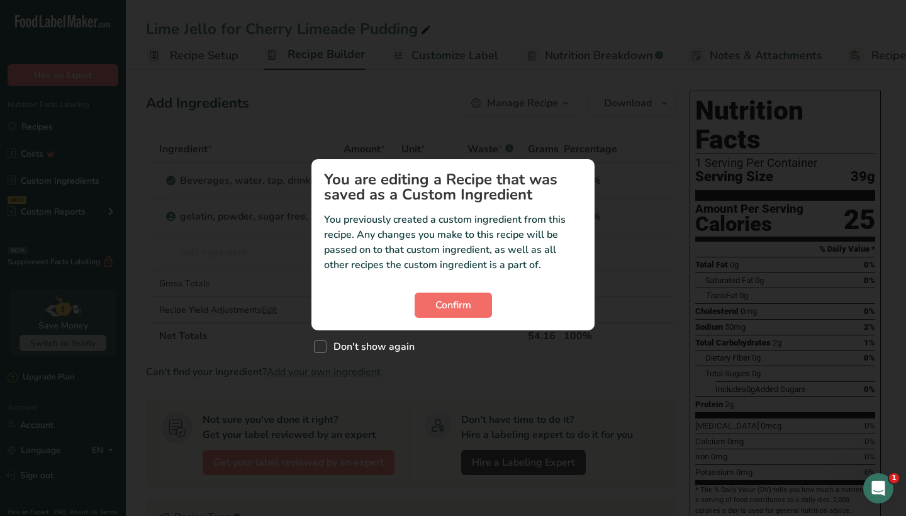
click at [469, 303] on span "Confirm" at bounding box center [453, 305] width 36 height 15
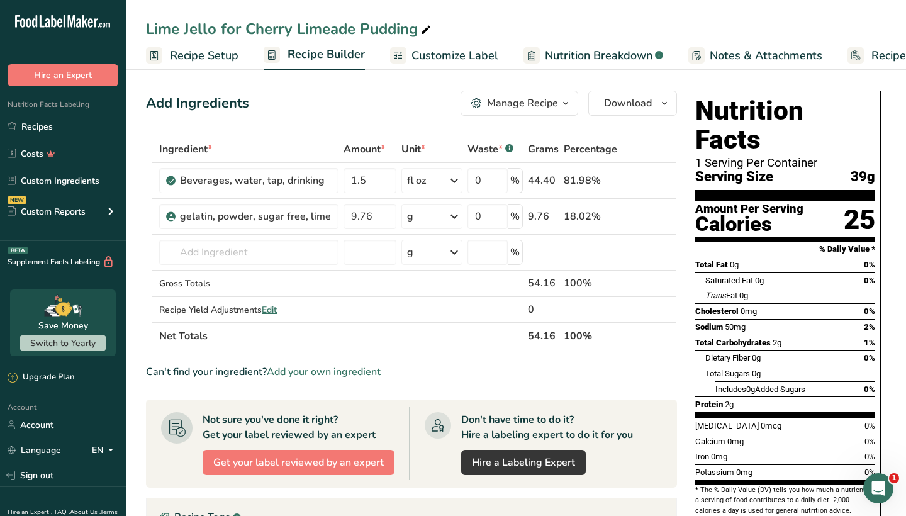
click at [520, 98] on div "Manage Recipe" at bounding box center [522, 103] width 71 height 15
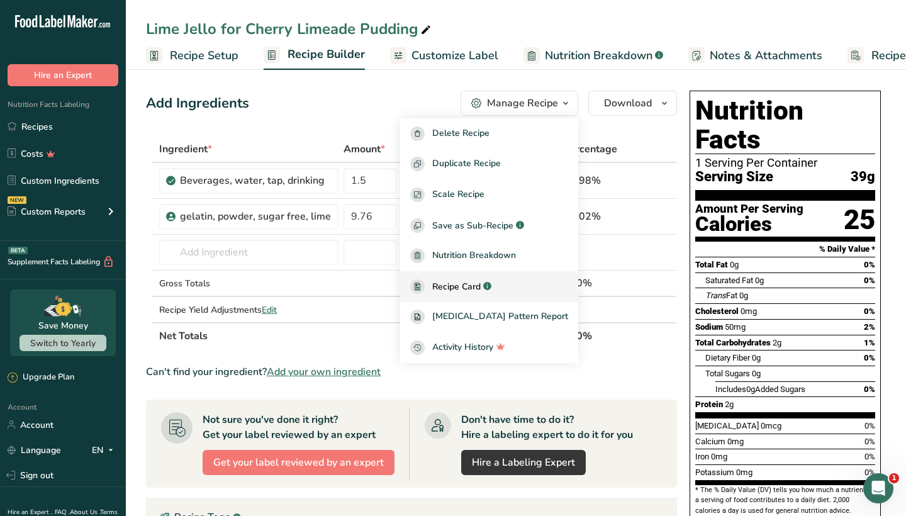
click at [481, 283] on span "Recipe Card" at bounding box center [456, 286] width 48 height 13
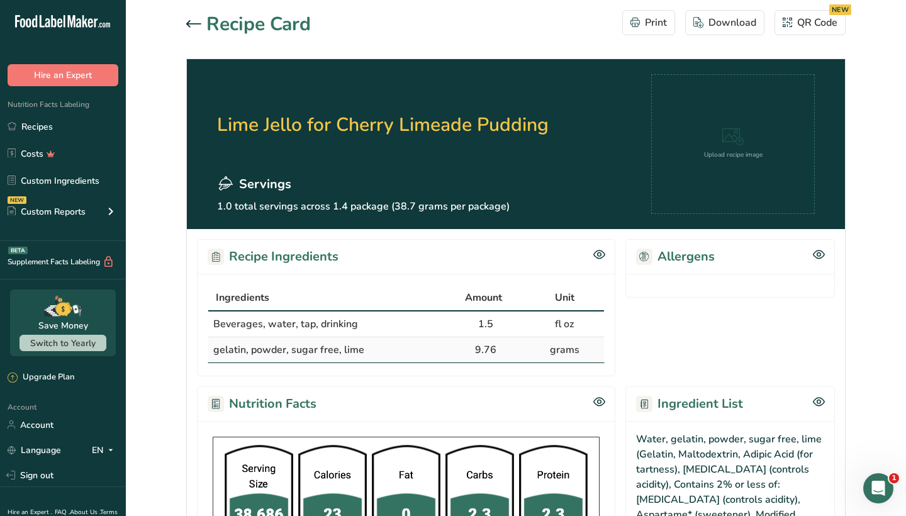
click at [194, 22] on icon at bounding box center [193, 24] width 15 height 8
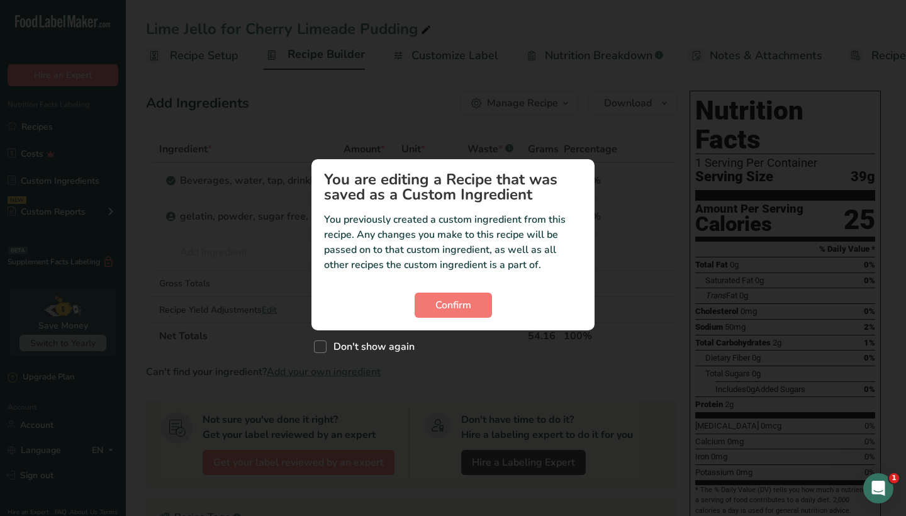
click at [483, 344] on div "Don't show again" at bounding box center [452, 343] width 283 height 27
click at [456, 298] on span "Confirm" at bounding box center [453, 305] width 36 height 15
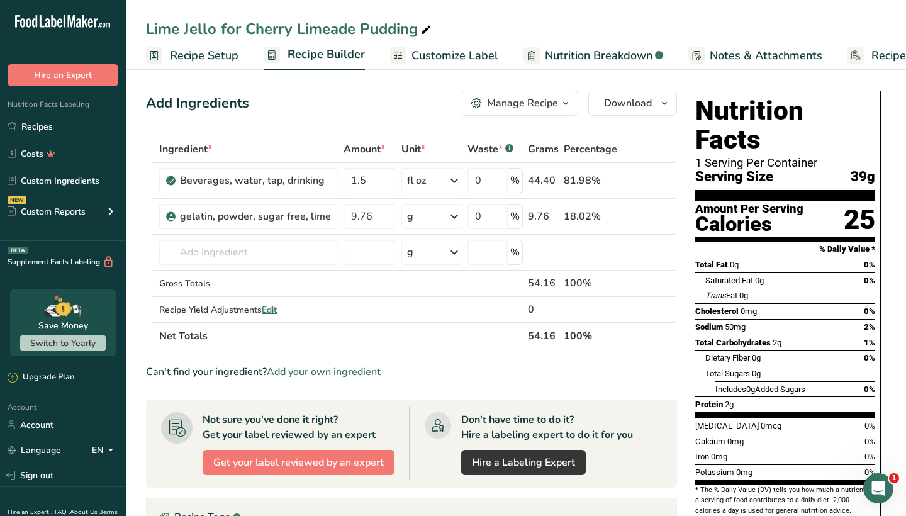
click at [530, 103] on div "Manage Recipe" at bounding box center [522, 103] width 71 height 15
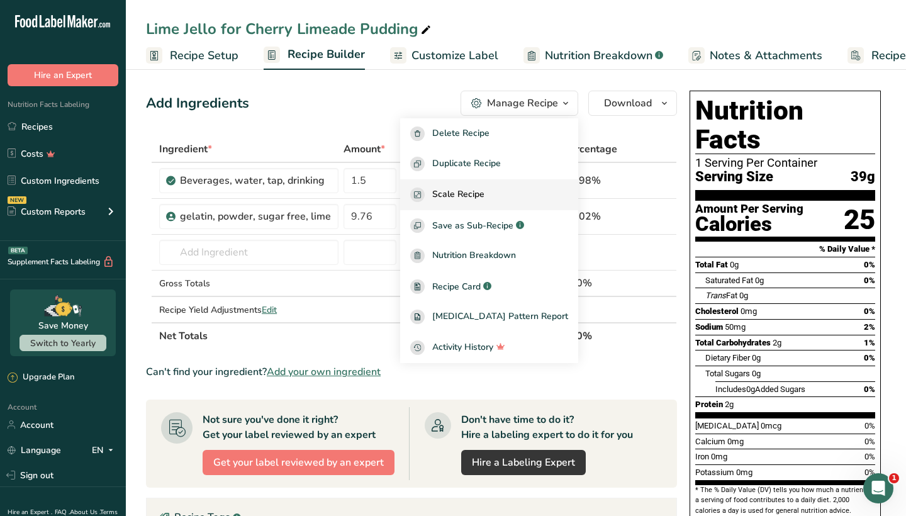
click at [485, 196] on span "Scale Recipe" at bounding box center [458, 195] width 52 height 14
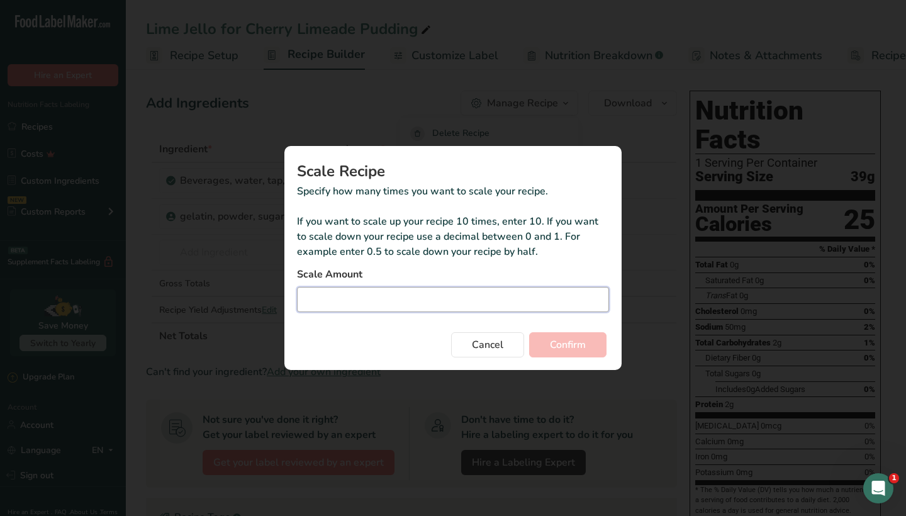
click at [390, 305] on input "Duplicate recipe modal" at bounding box center [453, 299] width 312 height 25
type input "20"
type input "20.8"
click at [555, 349] on span "Confirm" at bounding box center [568, 344] width 36 height 15
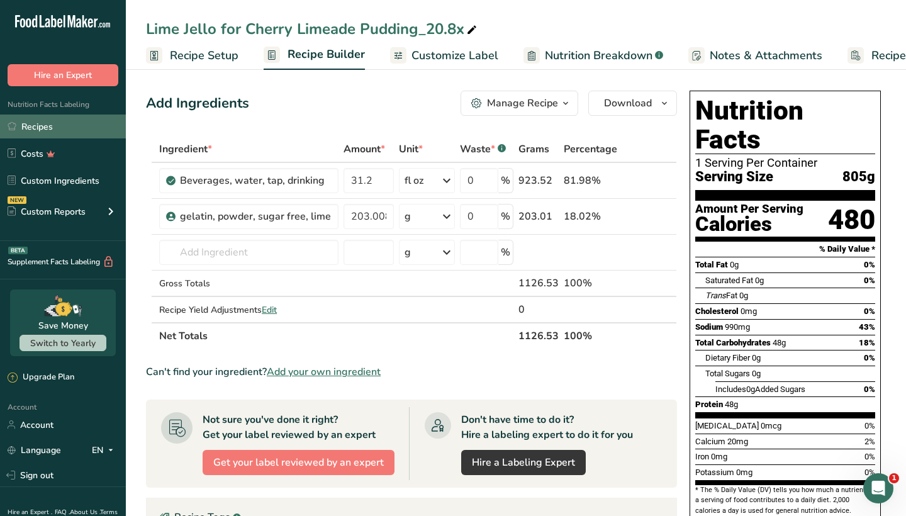
click at [5, 122] on link "Recipes" at bounding box center [63, 127] width 126 height 24
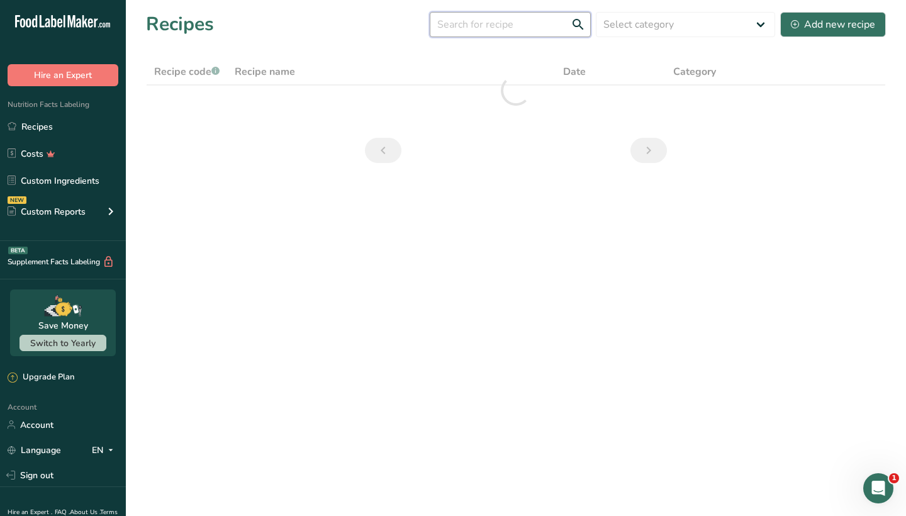
click at [494, 18] on input "text" at bounding box center [510, 24] width 161 height 25
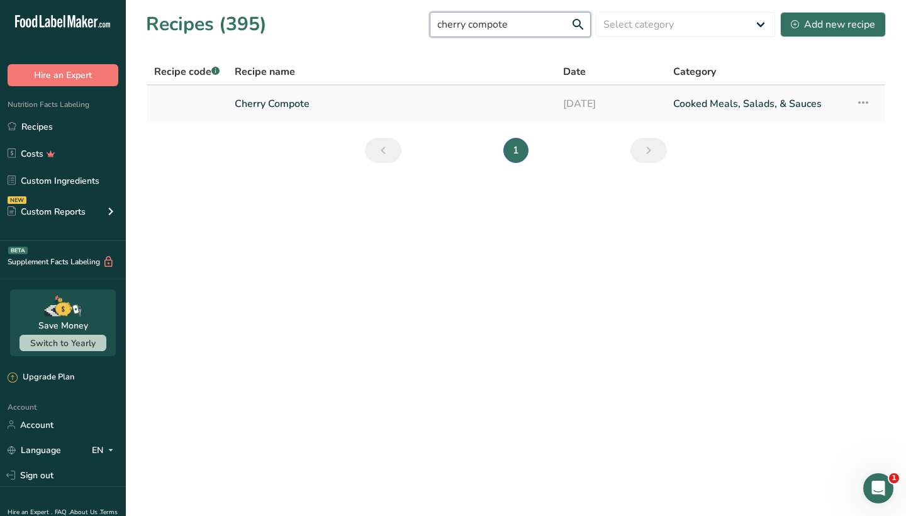
type input "cherry compote"
click at [298, 99] on link "Cherry Compote" at bounding box center [391, 104] width 313 height 26
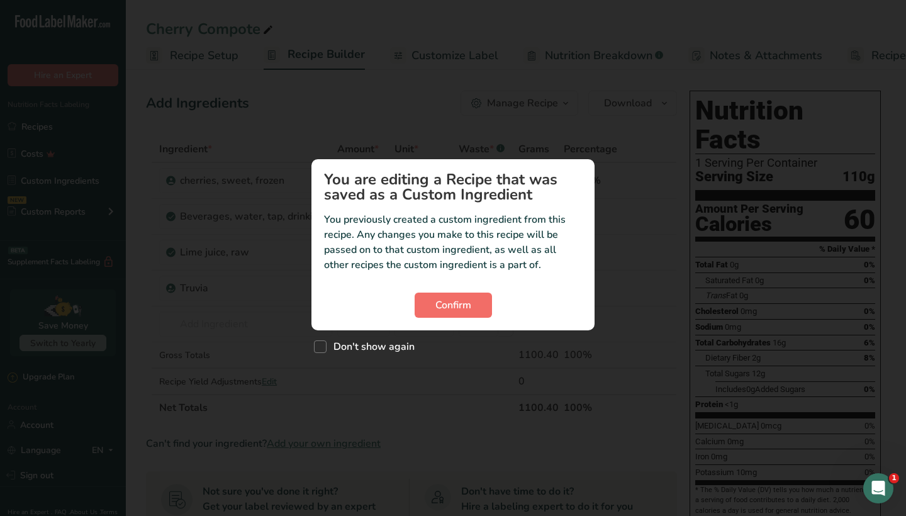
click at [479, 310] on button "Confirm" at bounding box center [453, 305] width 77 height 25
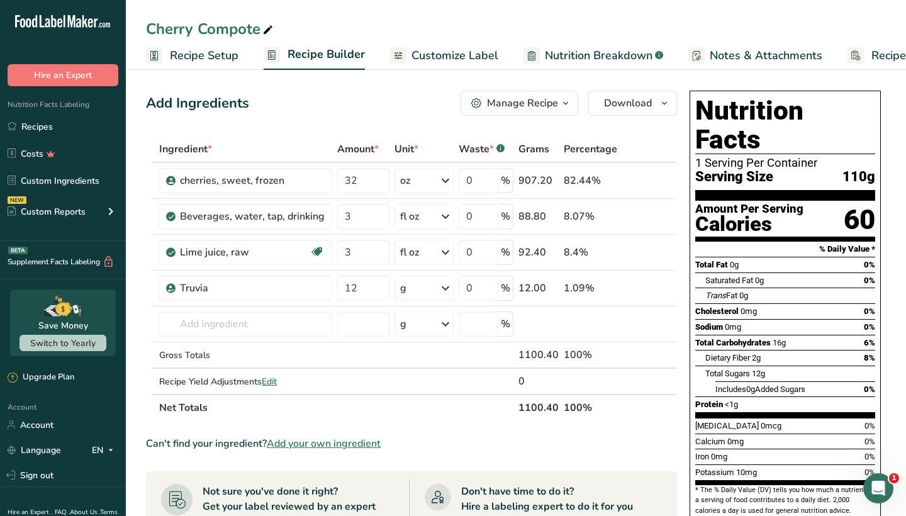
click at [524, 103] on div "Manage Recipe" at bounding box center [522, 103] width 71 height 15
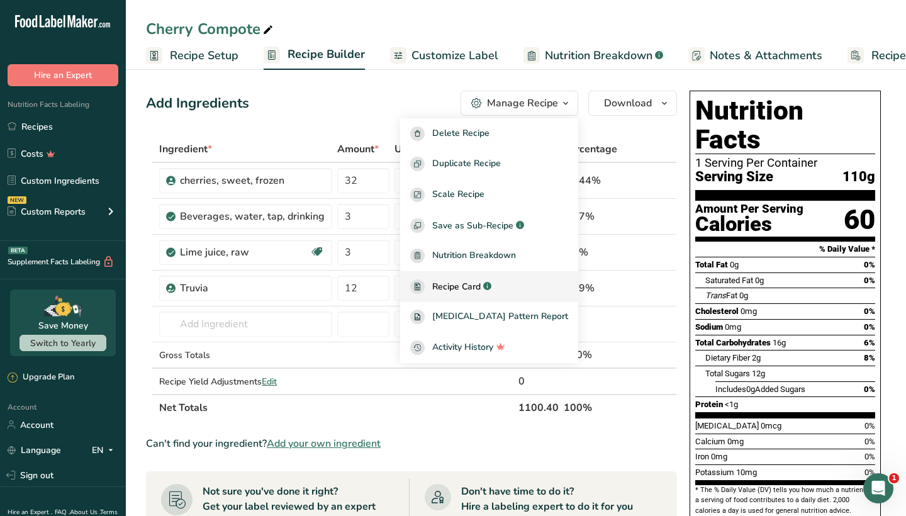
click at [481, 283] on span "Recipe Card" at bounding box center [456, 286] width 48 height 13
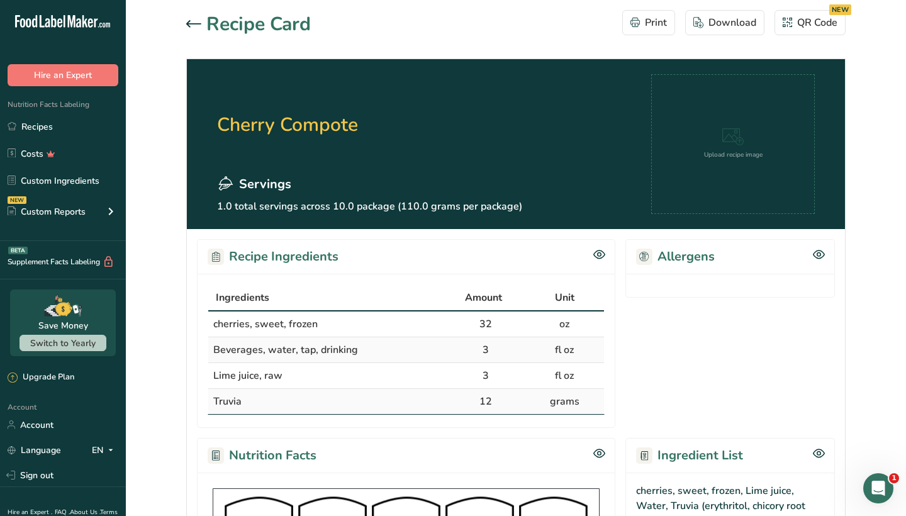
click at [194, 25] on icon at bounding box center [193, 24] width 15 height 8
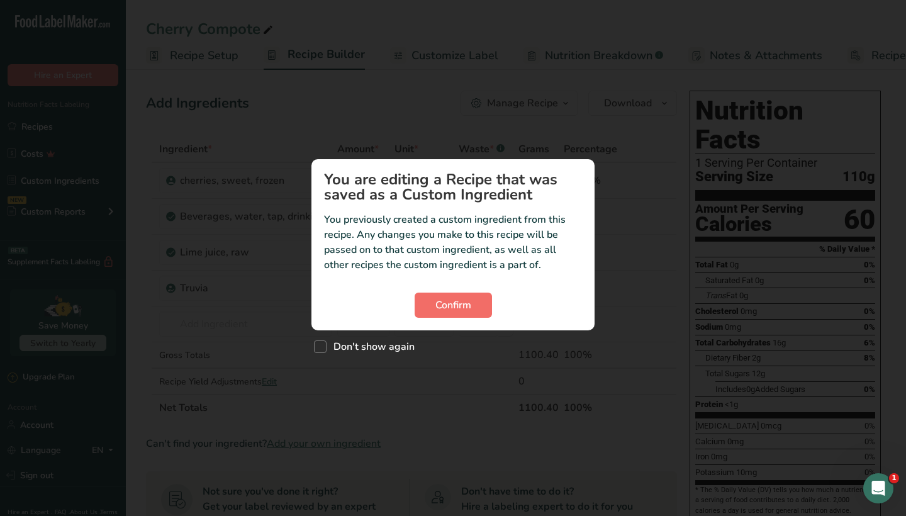
click at [451, 303] on span "Confirm" at bounding box center [453, 305] width 36 height 15
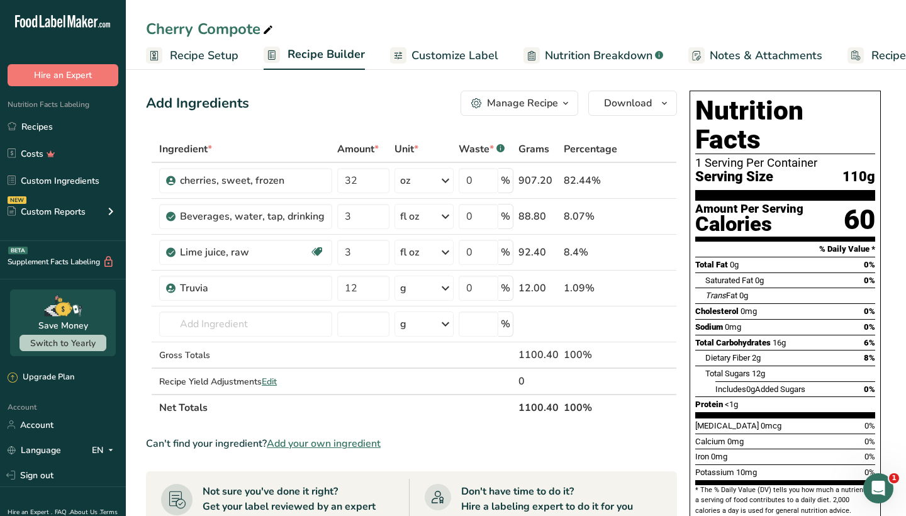
click at [529, 100] on div "Manage Recipe" at bounding box center [522, 103] width 71 height 15
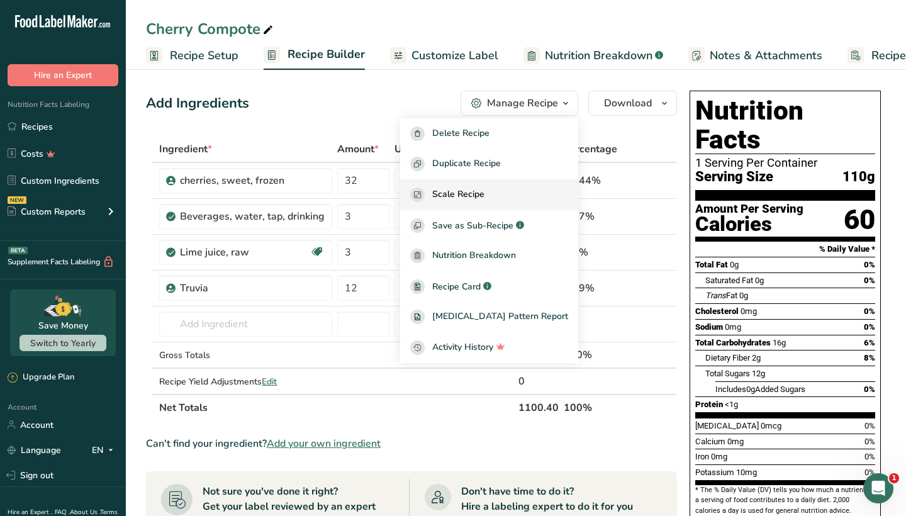
click at [485, 197] on span "Scale Recipe" at bounding box center [458, 195] width 52 height 14
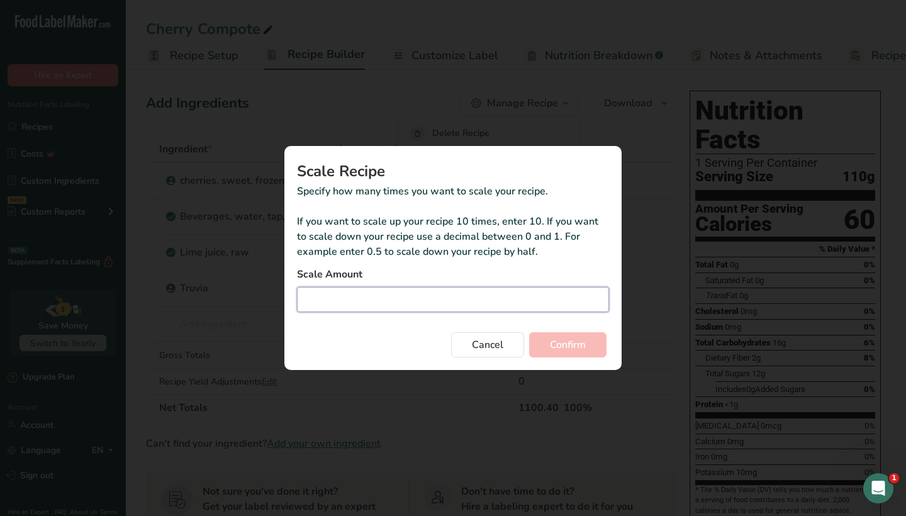
click at [445, 303] on input "Duplicate recipe modal" at bounding box center [453, 299] width 312 height 25
type input "2"
type input "3"
click at [564, 343] on span "Confirm" at bounding box center [568, 344] width 36 height 15
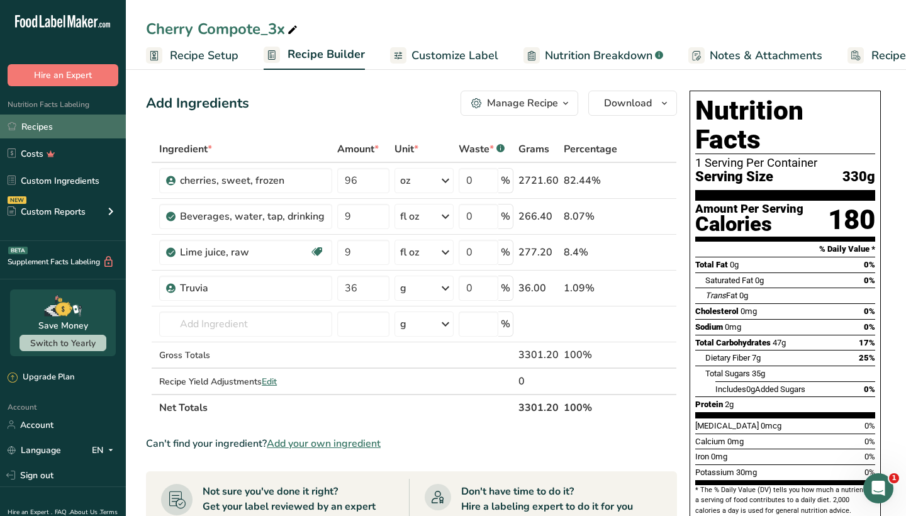
click at [75, 121] on link "Recipes" at bounding box center [63, 127] width 126 height 24
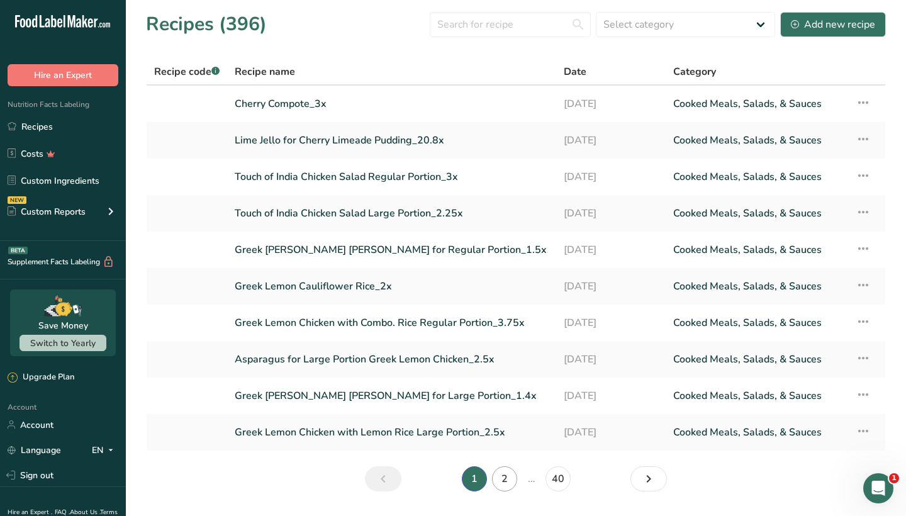
click at [502, 480] on link "2" at bounding box center [504, 478] width 25 height 25
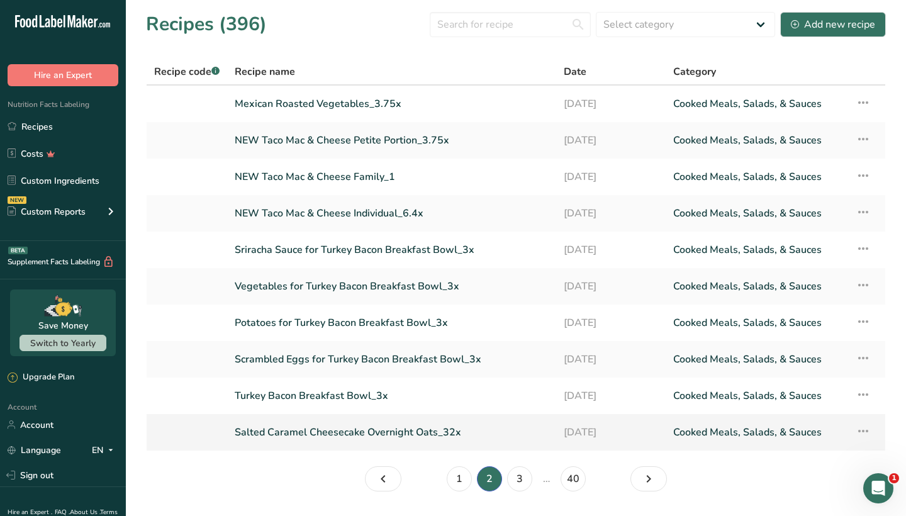
click at [354, 433] on link "Salted Caramel Cheesecake Overnight Oats_32x" at bounding box center [392, 432] width 314 height 26
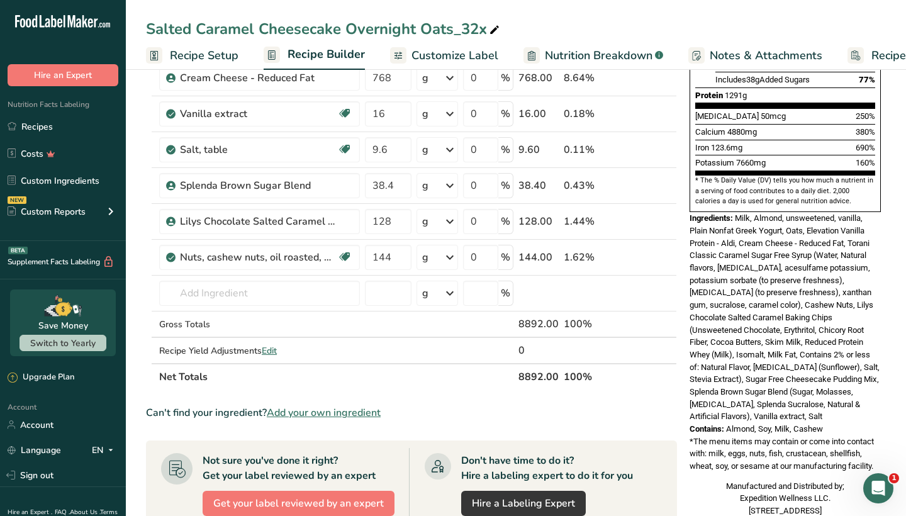
scroll to position [19, 0]
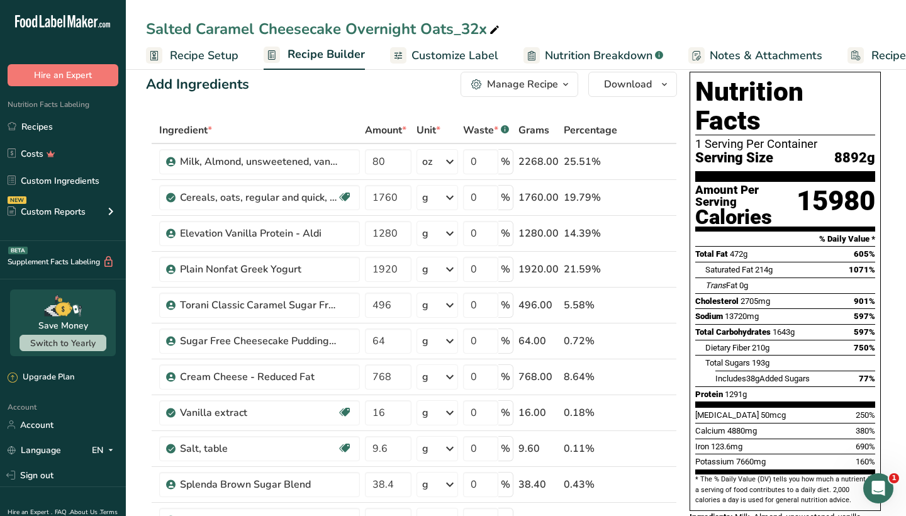
click at [530, 79] on div "Manage Recipe" at bounding box center [522, 84] width 71 height 15
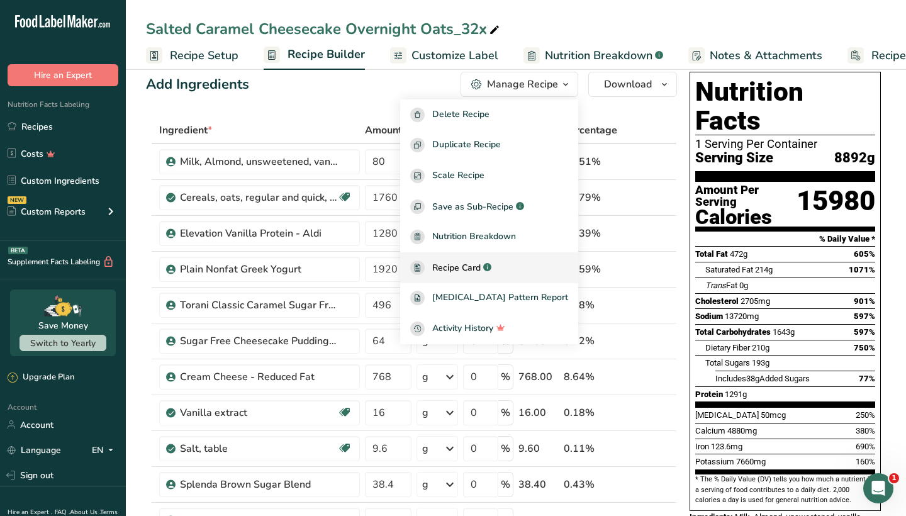
click at [481, 262] on span "Recipe Card" at bounding box center [456, 267] width 48 height 13
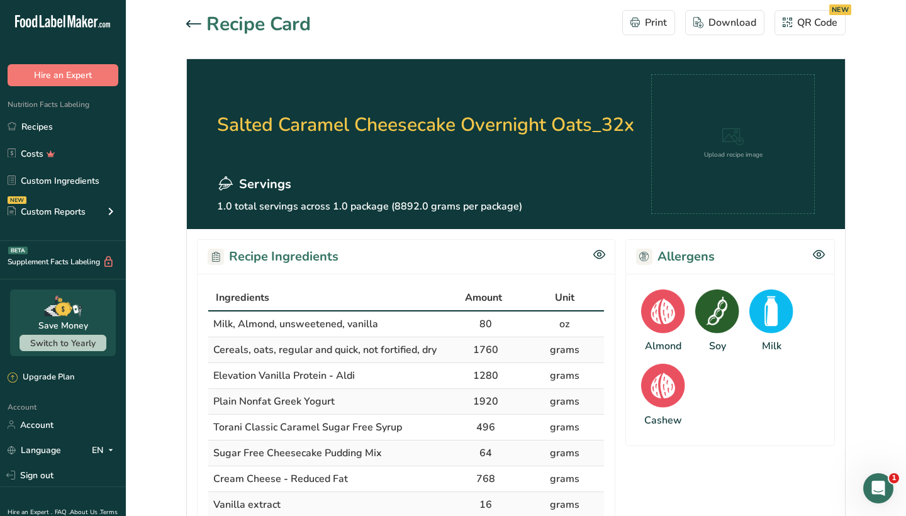
click at [190, 23] on icon at bounding box center [193, 23] width 15 height 7
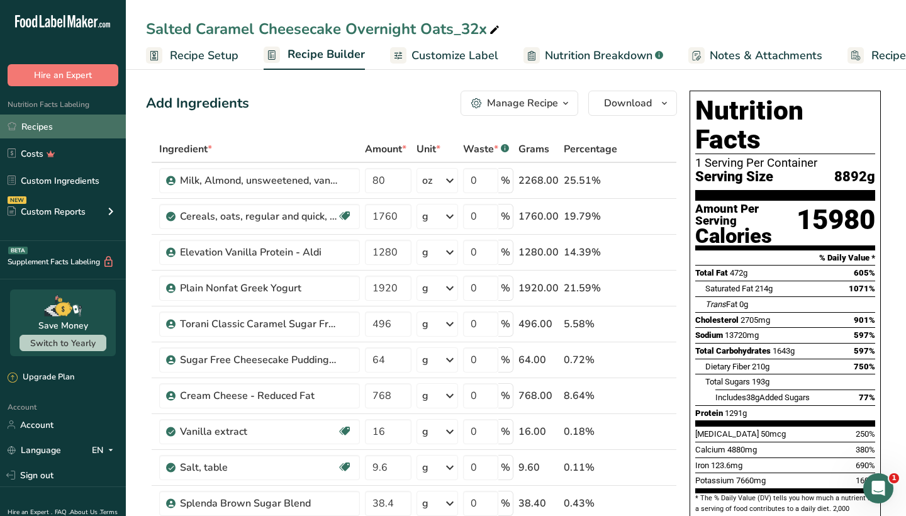
click at [70, 121] on link "Recipes" at bounding box center [63, 127] width 126 height 24
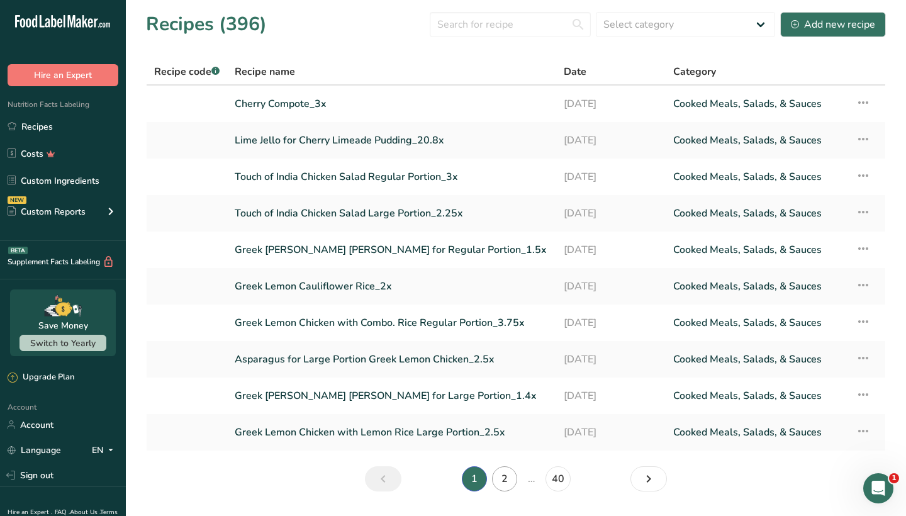
click at [497, 483] on link "2" at bounding box center [504, 478] width 25 height 25
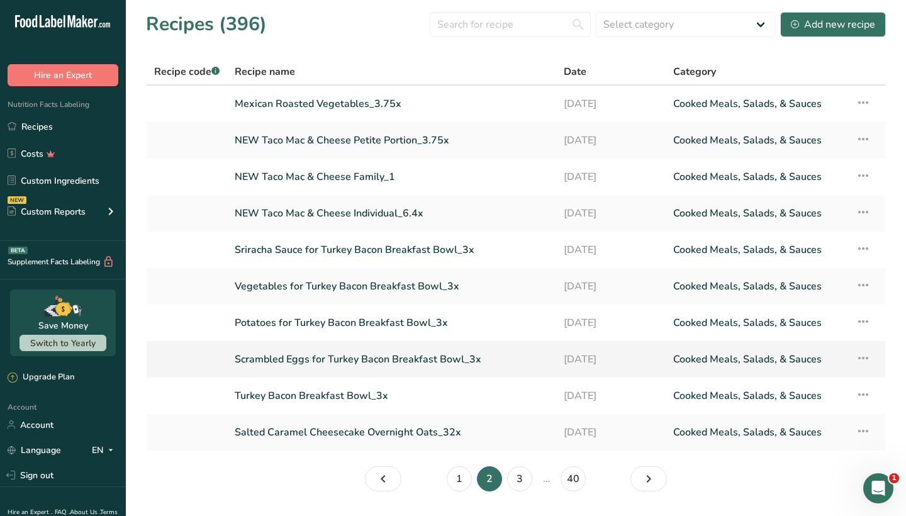
click at [338, 359] on link "Scrambled Eggs for Turkey Bacon Breakfast Bowl_3x" at bounding box center [392, 359] width 314 height 26
click at [330, 323] on link "Potatoes for Turkey Bacon Breakfast Bowl_3x" at bounding box center [392, 323] width 314 height 26
click at [291, 288] on link "Vegetables for Turkey Bacon Breakfast Bowl_3x" at bounding box center [392, 286] width 314 height 26
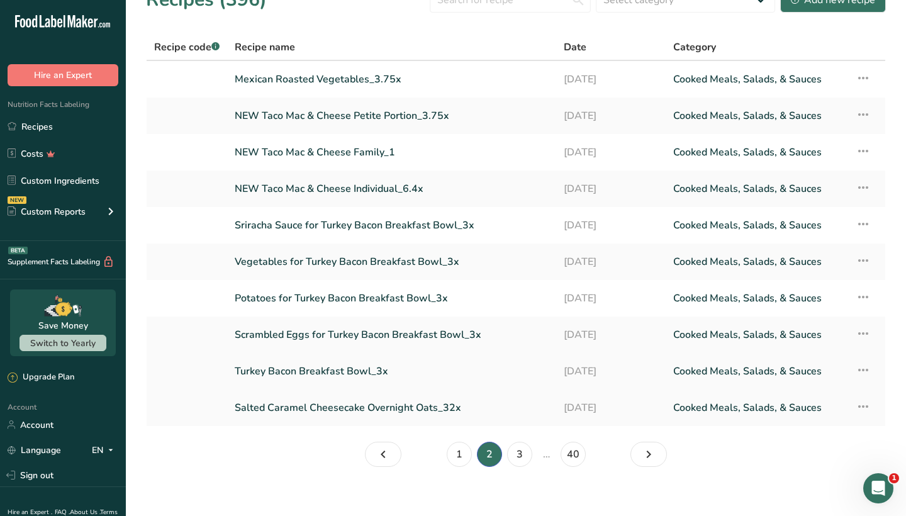
scroll to position [25, 0]
click at [298, 224] on link "Sriracha Sauce for Turkey Bacon Breakfast Bowl_3x" at bounding box center [392, 224] width 314 height 26
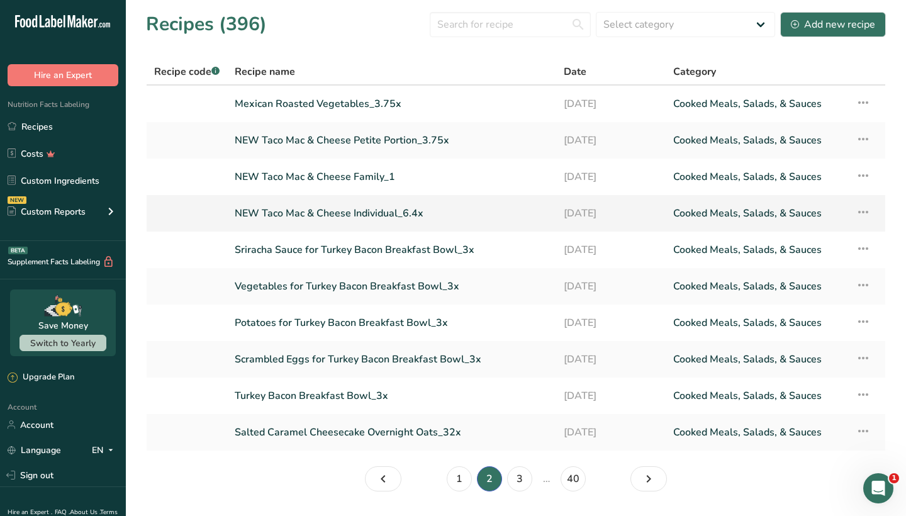
click at [313, 213] on link "NEW Taco Mac & Cheese Individual_6.4x" at bounding box center [392, 213] width 314 height 26
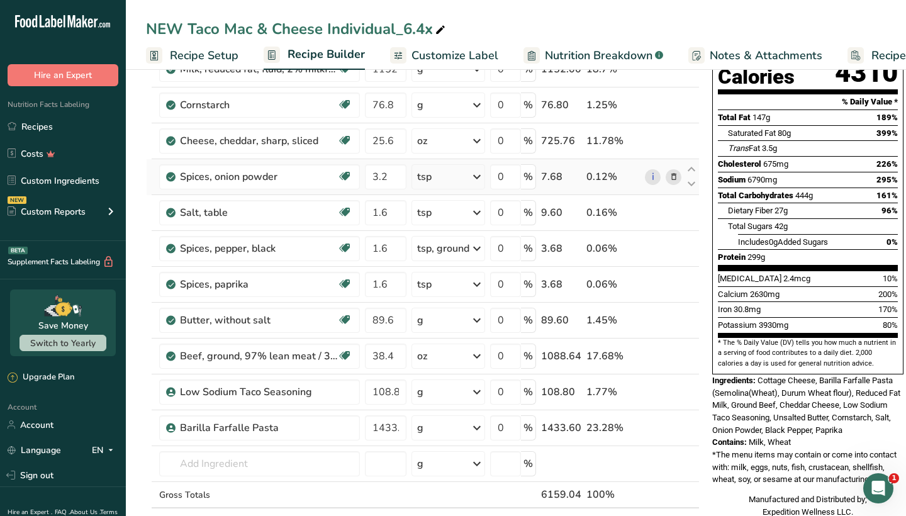
scroll to position [166, 0]
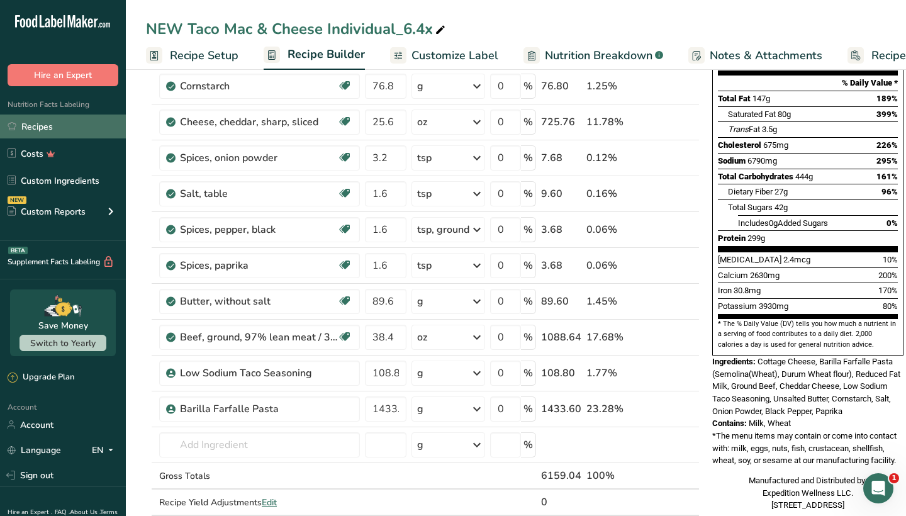
click at [70, 127] on link "Recipes" at bounding box center [63, 127] width 126 height 24
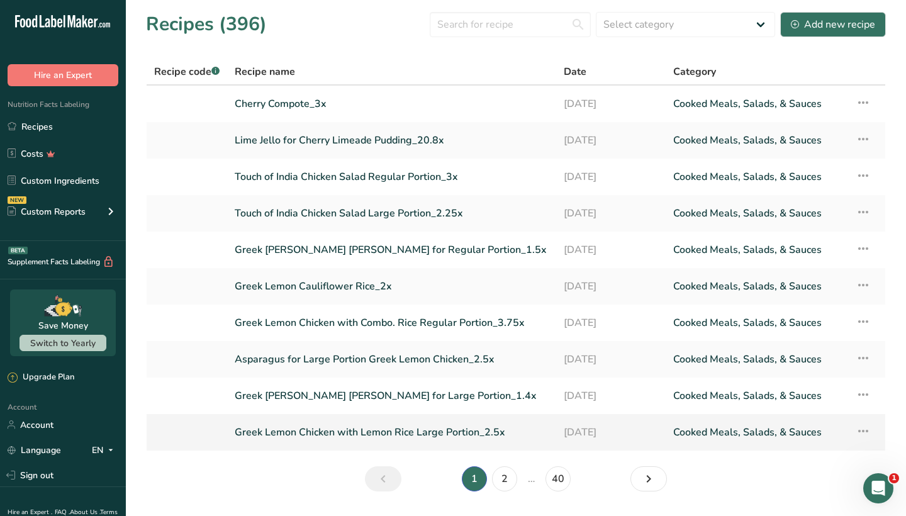
click at [356, 430] on link "Greek Lemon Chicken with Lemon Rice Large Portion_2.5x" at bounding box center [392, 432] width 314 height 26
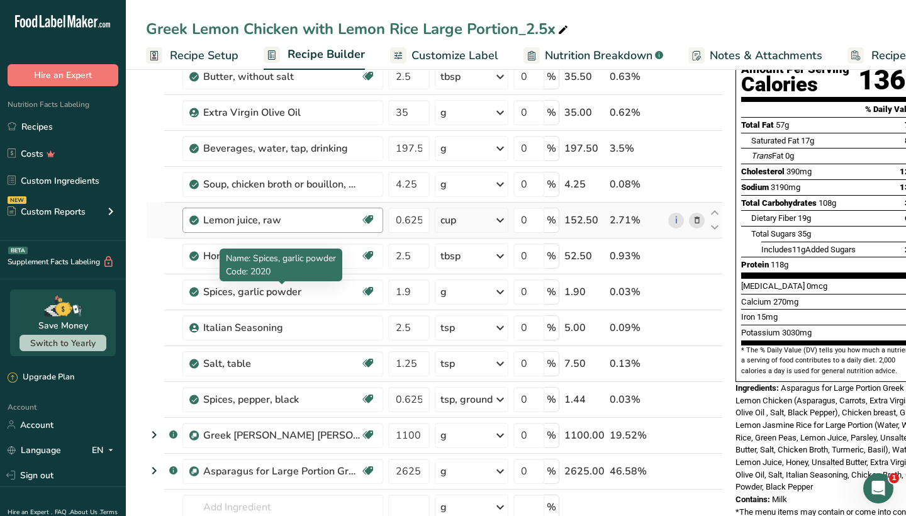
scroll to position [121, 0]
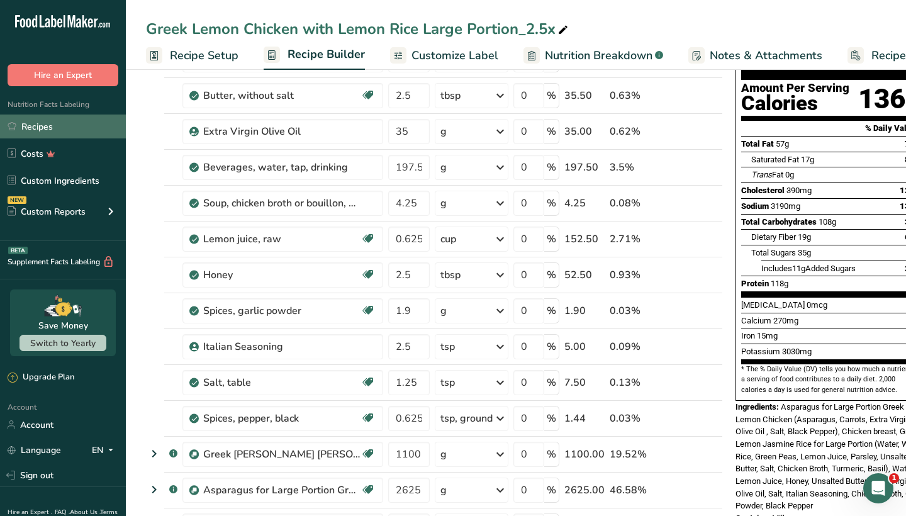
click at [70, 131] on link "Recipes" at bounding box center [63, 127] width 126 height 24
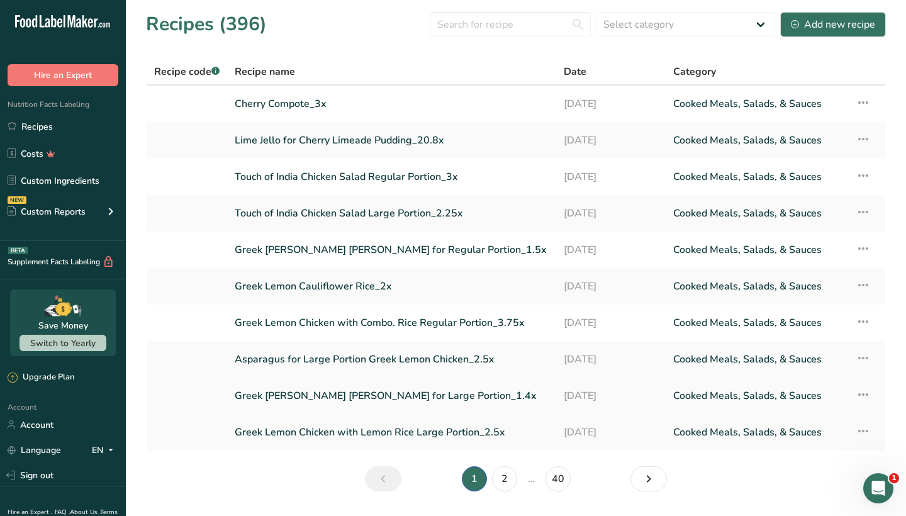
click at [346, 395] on link "Greek [PERSON_NAME] [PERSON_NAME] for Large Portion_1.4x" at bounding box center [392, 396] width 314 height 26
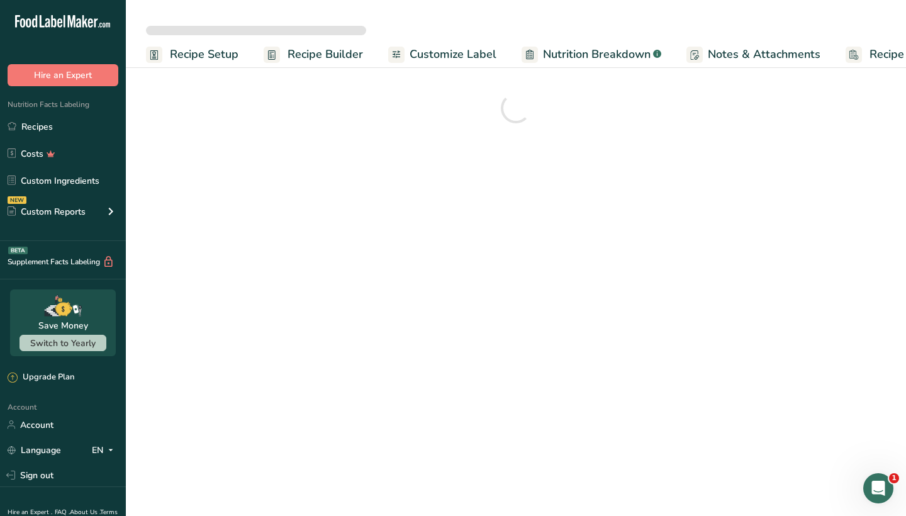
click at [356, 1] on div "Recipe Setup Recipe Builder Customize Label Nutrition Breakdown .a-a{fill:#3473…" at bounding box center [516, 34] width 780 height 68
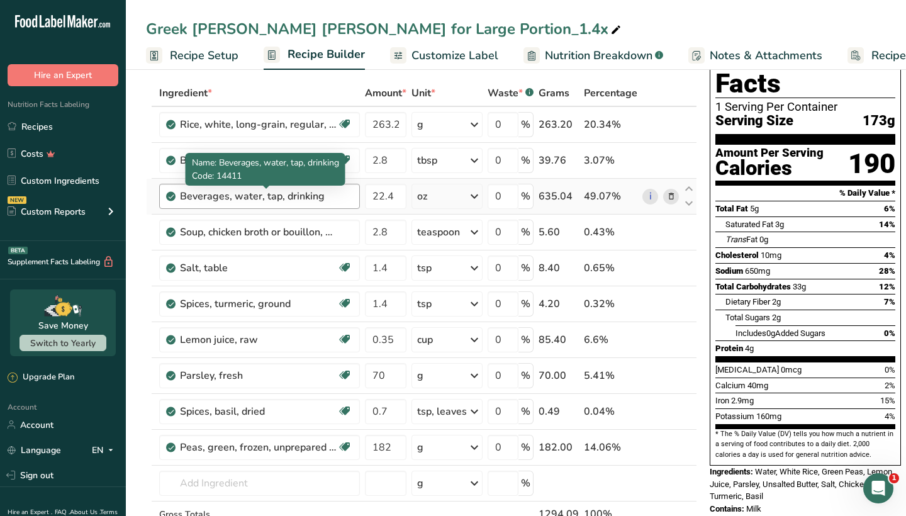
scroll to position [57, 0]
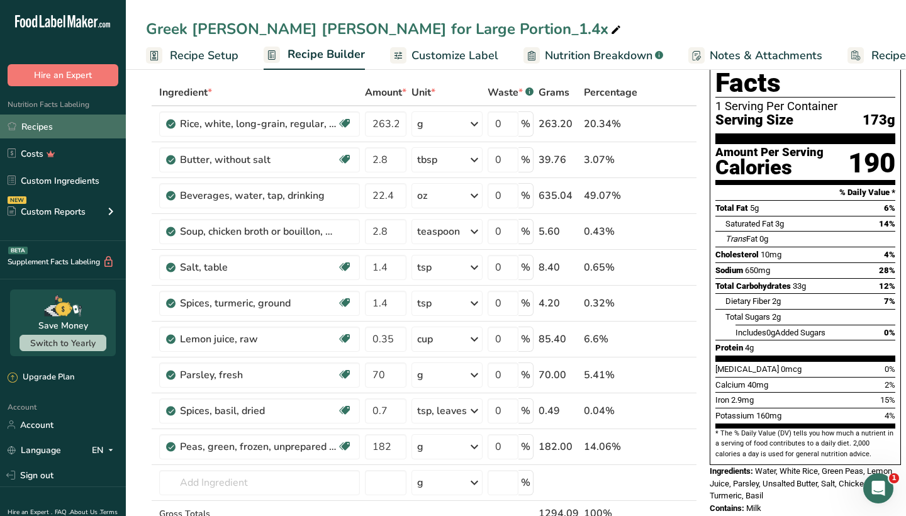
click at [65, 126] on link "Recipes" at bounding box center [63, 127] width 126 height 24
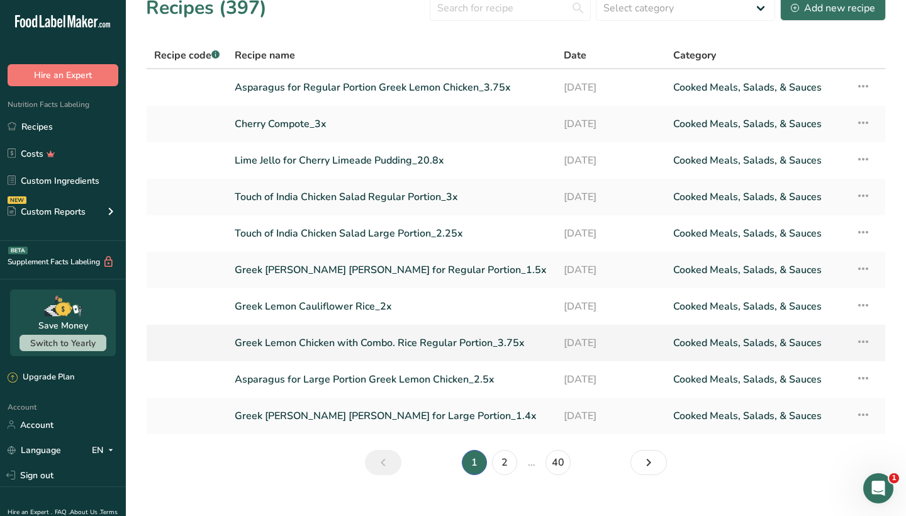
scroll to position [18, 0]
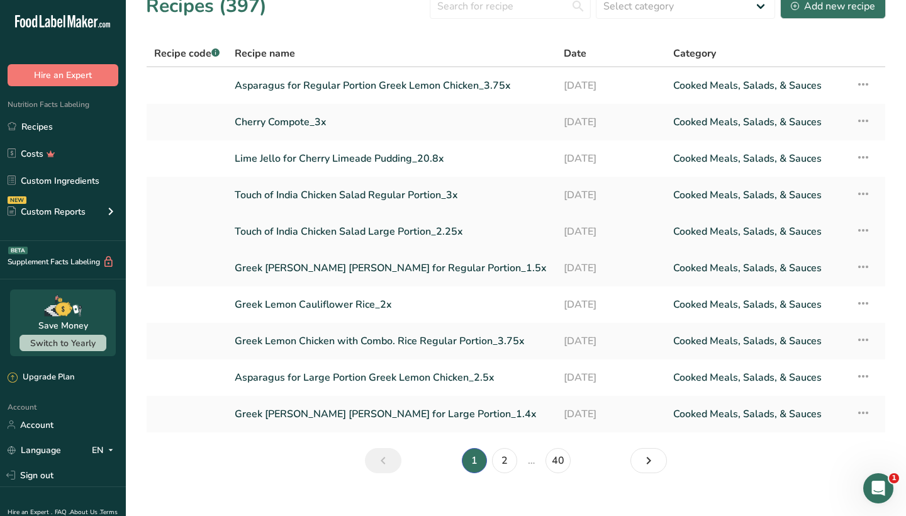
click at [330, 232] on link "Touch of India Chicken Salad Large Portion_2.25x" at bounding box center [392, 231] width 314 height 26
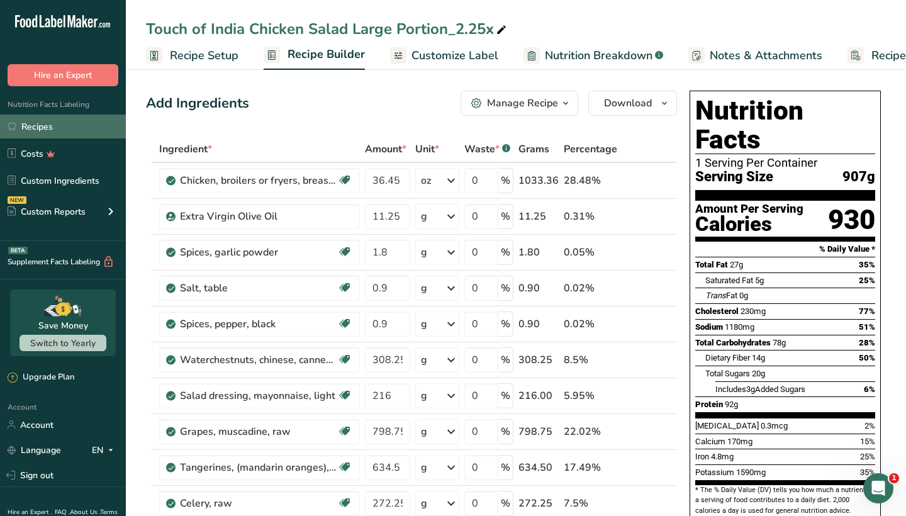
click at [72, 127] on link "Recipes" at bounding box center [63, 127] width 126 height 24
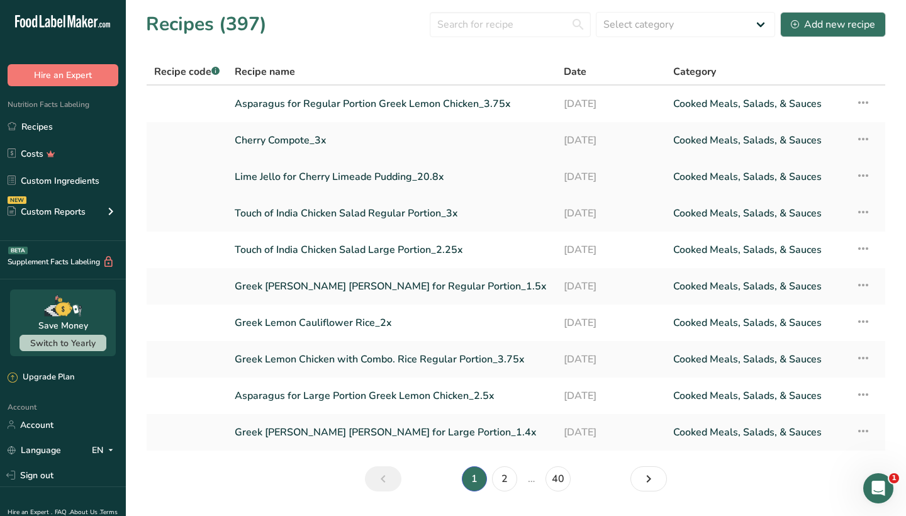
click at [389, 178] on link "Lime Jello for Cherry Limeade Pudding_20.8x" at bounding box center [392, 177] width 314 height 26
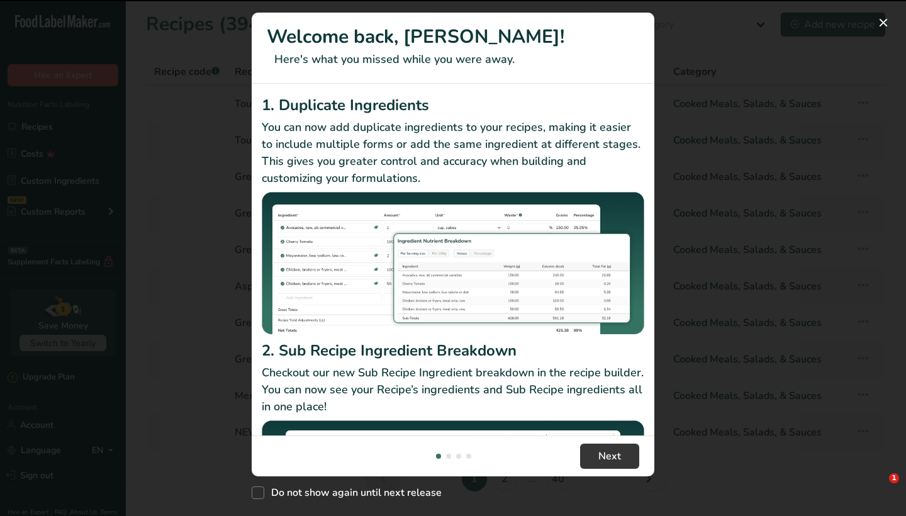
drag, startPoint x: 882, startPoint y: 18, endPoint x: 814, endPoint y: 65, distance: 83.3
click at [882, 18] on button "New Features" at bounding box center [883, 23] width 20 height 20
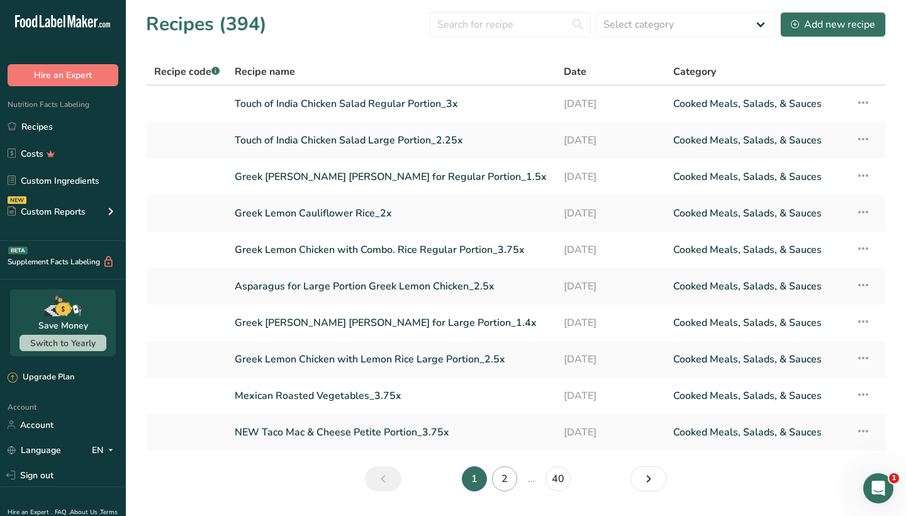
click at [502, 477] on link "2" at bounding box center [504, 478] width 25 height 25
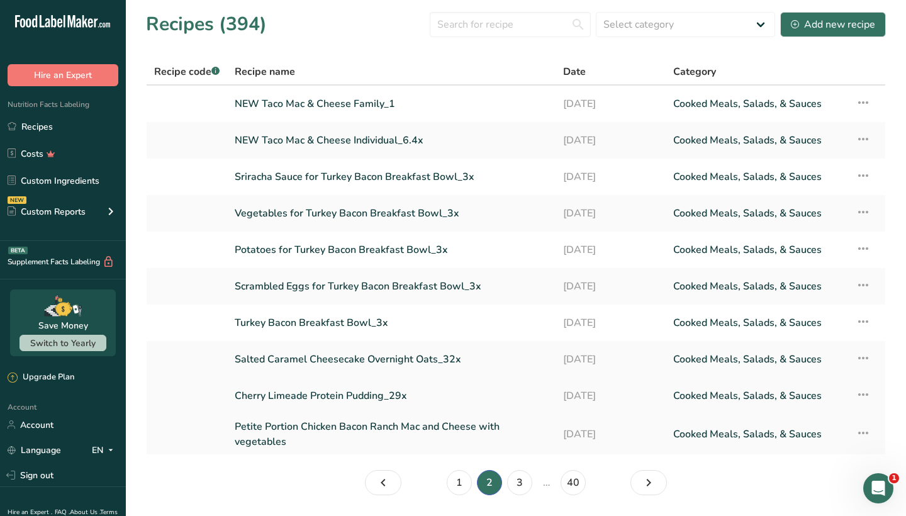
click at [322, 395] on link "Cherry Limeade Protein Pudding_29x" at bounding box center [391, 396] width 313 height 26
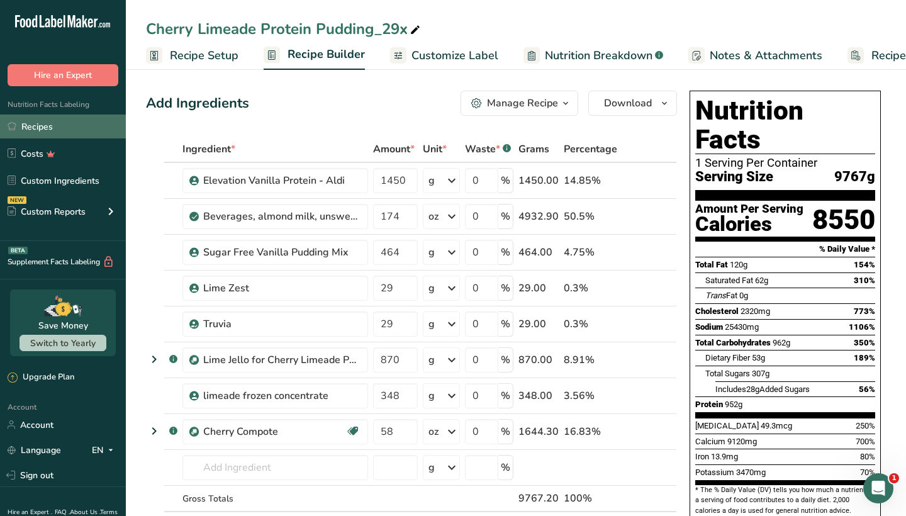
click at [86, 118] on link "Recipes" at bounding box center [63, 127] width 126 height 24
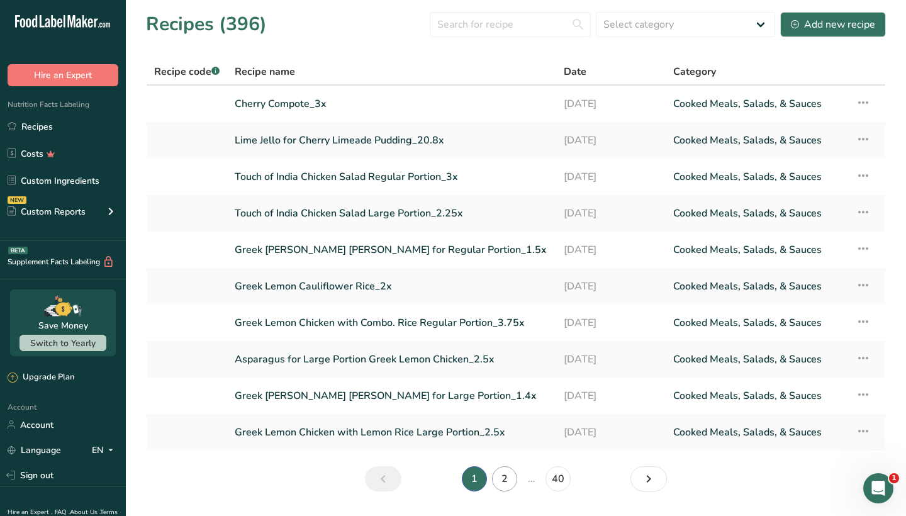
click at [502, 479] on link "2" at bounding box center [504, 478] width 25 height 25
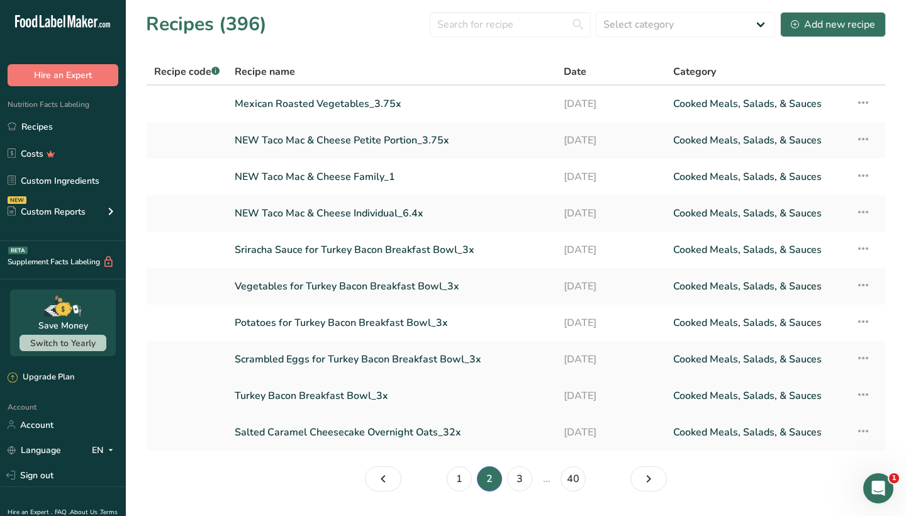
click at [338, 396] on link "Turkey Bacon Breakfast Bowl_3x" at bounding box center [392, 396] width 314 height 26
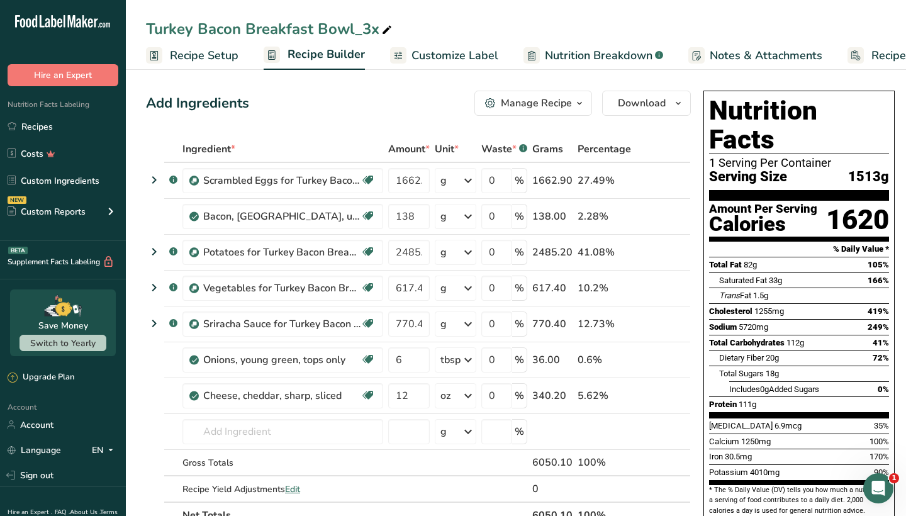
click at [508, 107] on div "Manage Recipe" at bounding box center [536, 103] width 71 height 15
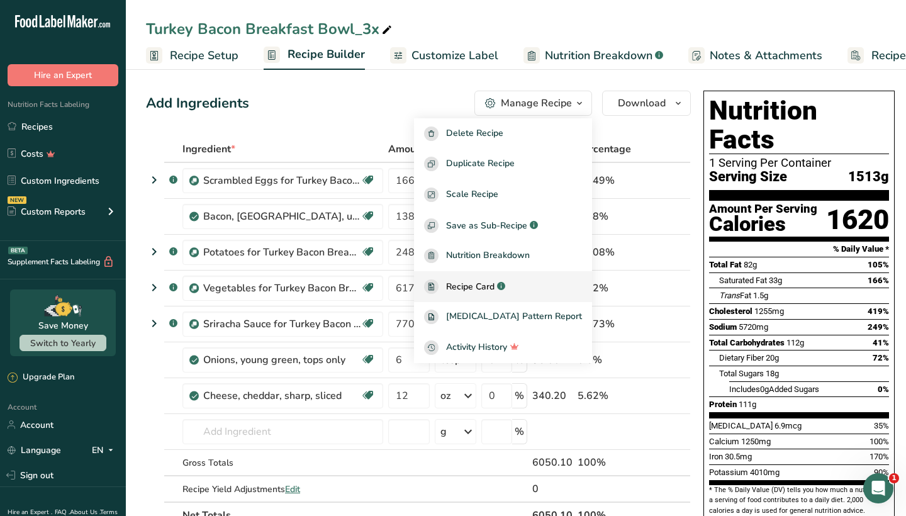
click at [495, 282] on span "Recipe Card" at bounding box center [470, 286] width 48 height 13
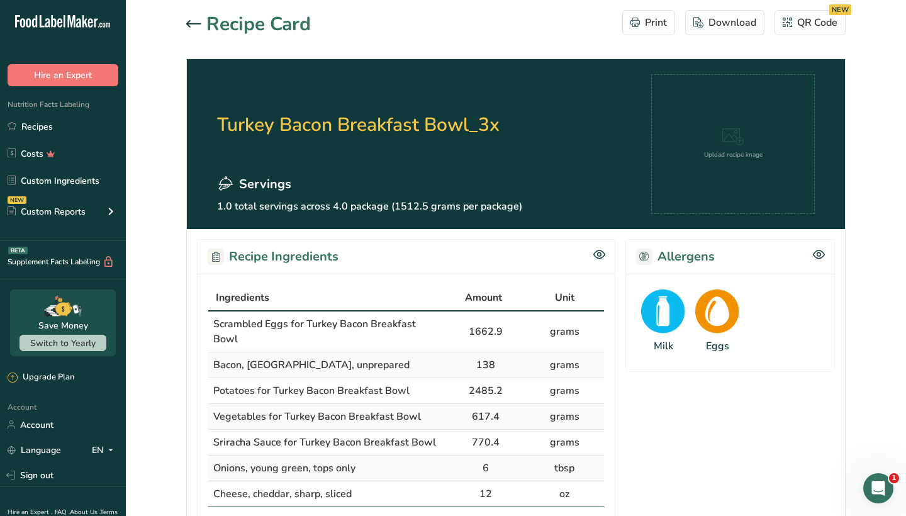
click at [199, 26] on icon at bounding box center [193, 24] width 15 height 8
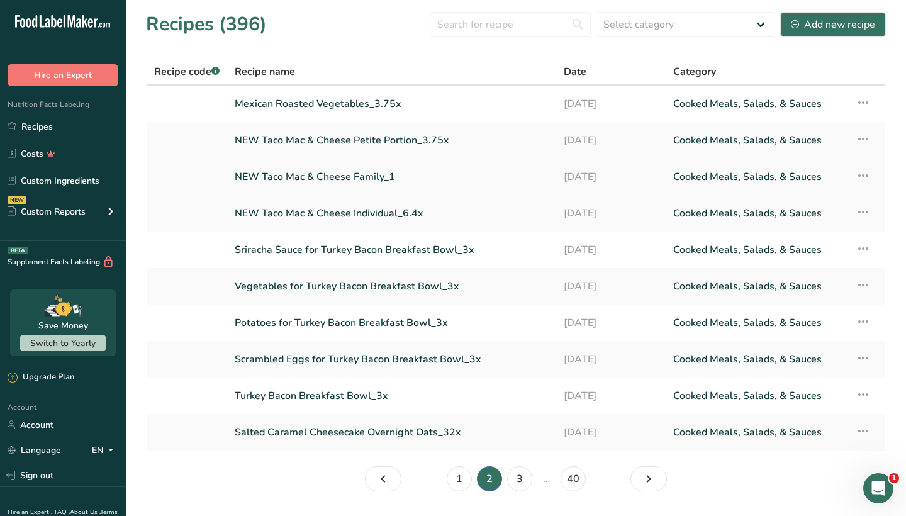
click at [339, 174] on link "NEW Taco Mac & Cheese Family_1" at bounding box center [392, 177] width 314 height 26
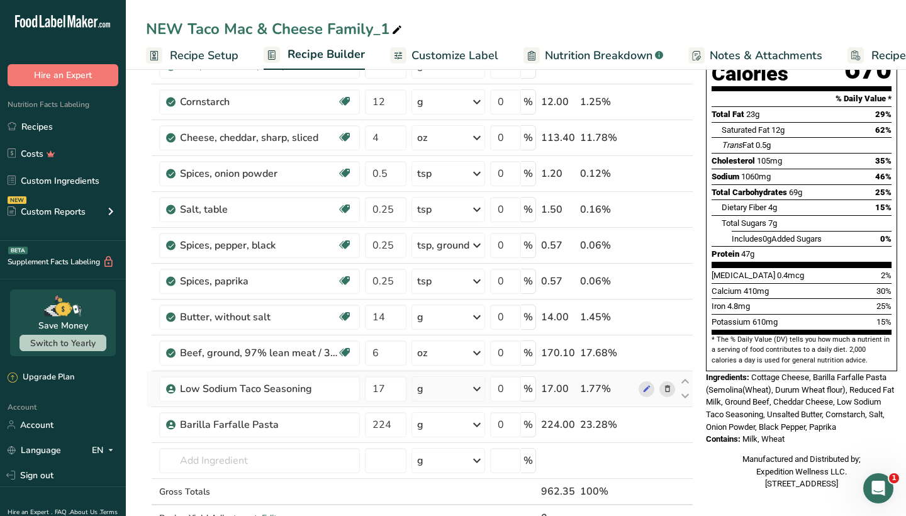
scroll to position [151, 0]
click at [72, 125] on link "Recipes" at bounding box center [63, 127] width 126 height 24
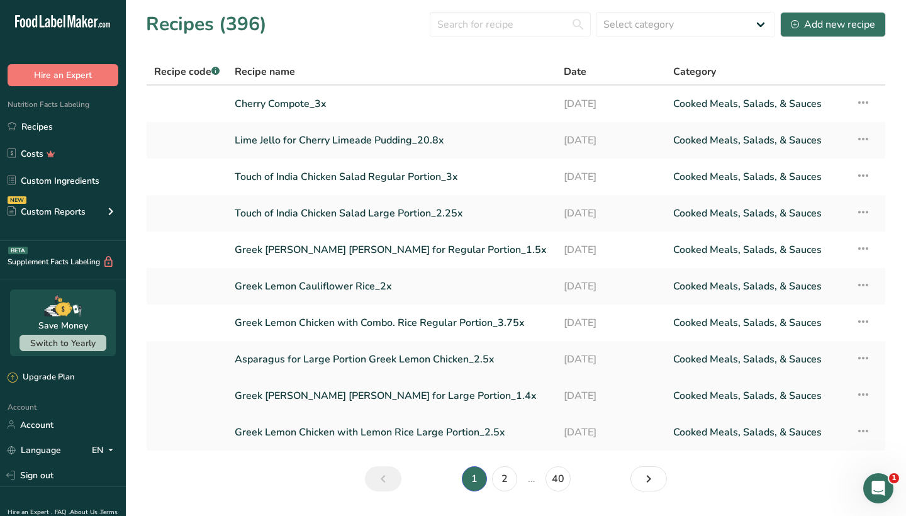
click at [364, 396] on link "Greek [PERSON_NAME] [PERSON_NAME] for Large Portion_1.4x" at bounding box center [392, 396] width 314 height 26
click at [351, 322] on link "Greek Lemon Chicken with Combo. Rice Regular Portion_3.75x" at bounding box center [392, 323] width 314 height 26
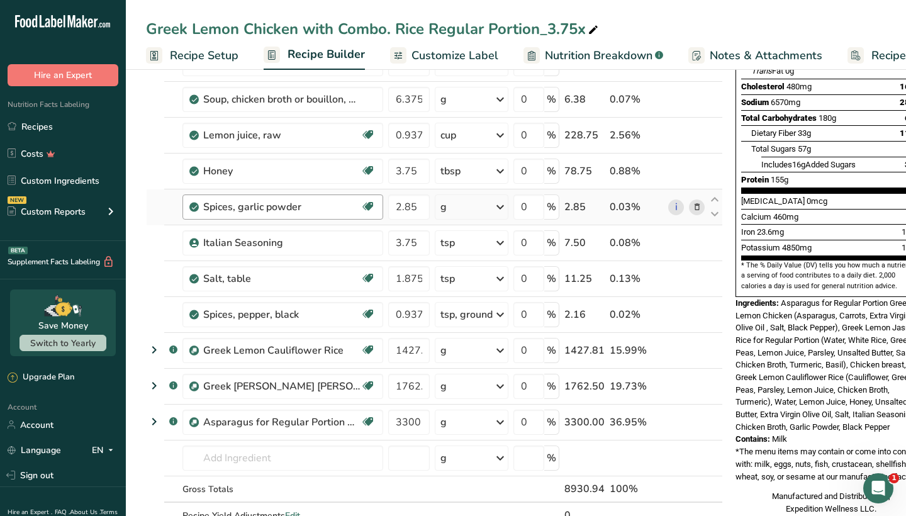
scroll to position [227, 0]
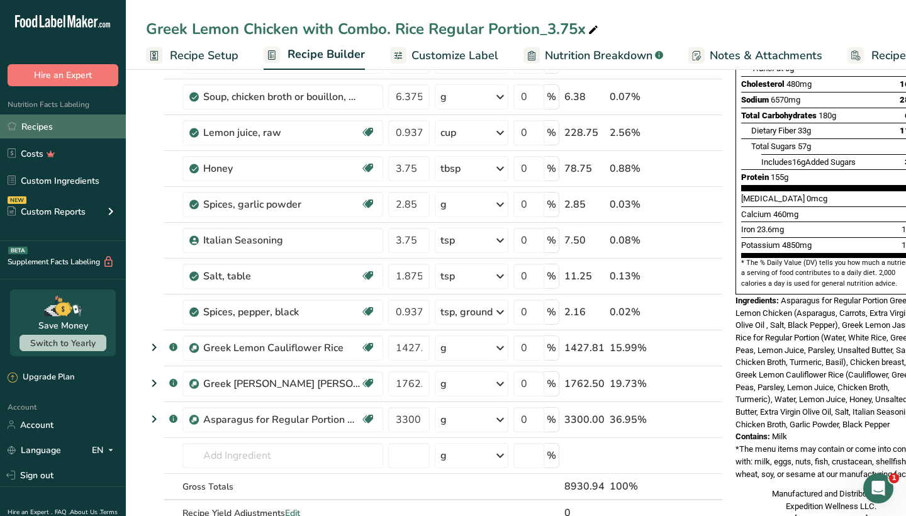
click at [84, 133] on link "Recipes" at bounding box center [63, 127] width 126 height 24
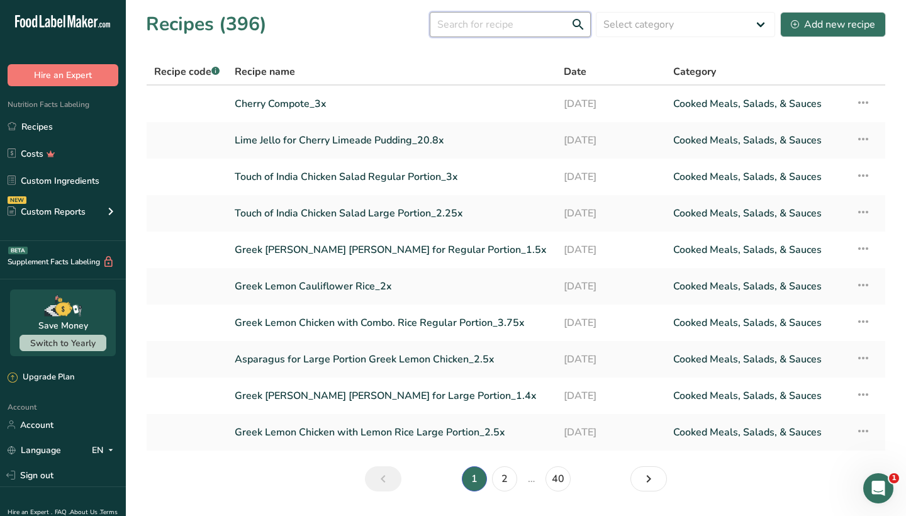
click at [467, 19] on input "text" at bounding box center [510, 24] width 161 height 25
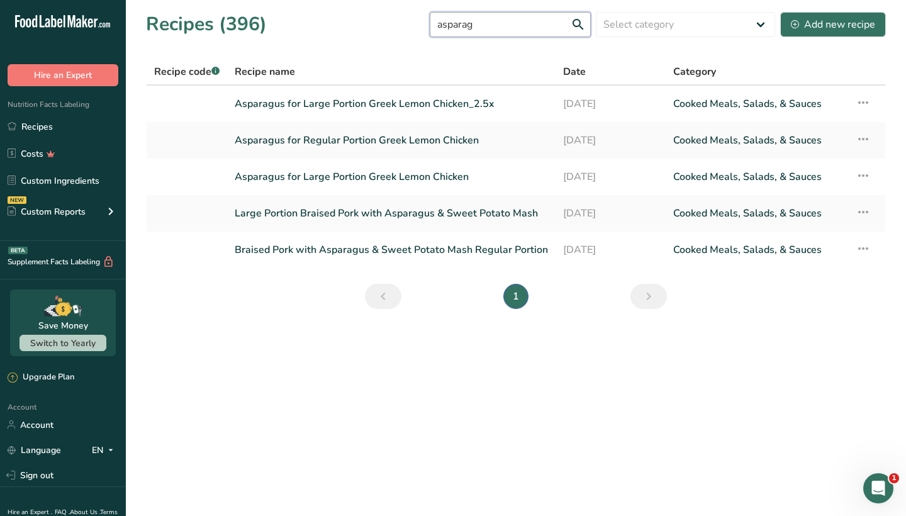
type input "asparagus"
drag, startPoint x: 457, startPoint y: 52, endPoint x: 410, endPoint y: 138, distance: 98.8
click at [410, 138] on link "Asparagus for Regular Portion Greek Lemon Chicken" at bounding box center [391, 140] width 313 height 26
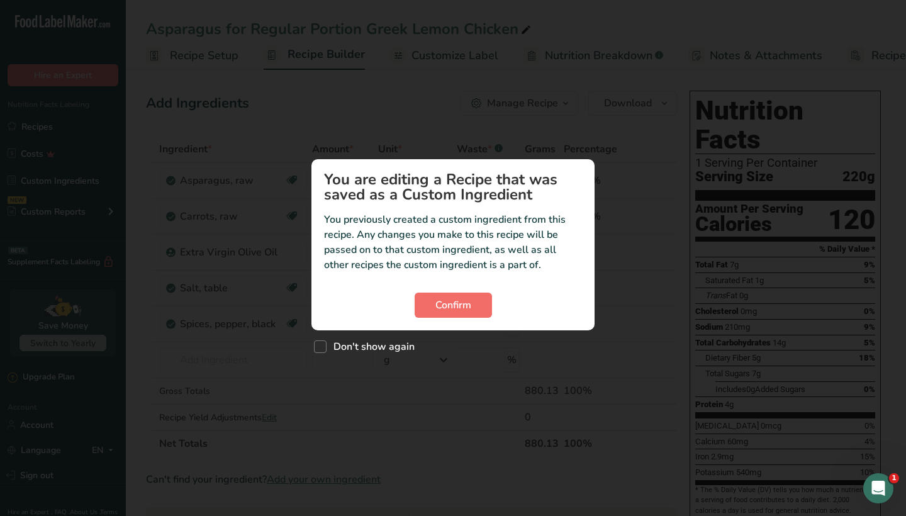
click at [457, 306] on span "Confirm" at bounding box center [453, 305] width 36 height 15
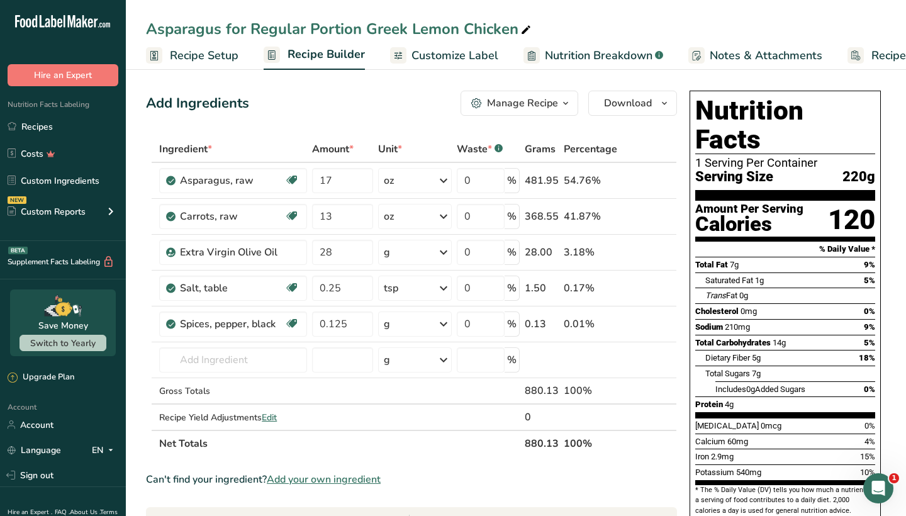
click at [520, 104] on div "Manage Recipe" at bounding box center [522, 103] width 71 height 15
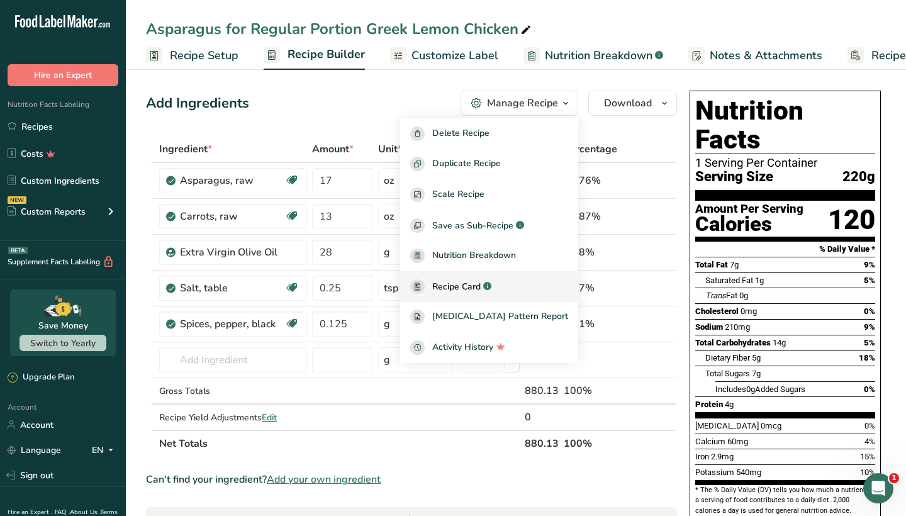
click at [477, 287] on span "Recipe Card" at bounding box center [456, 286] width 48 height 13
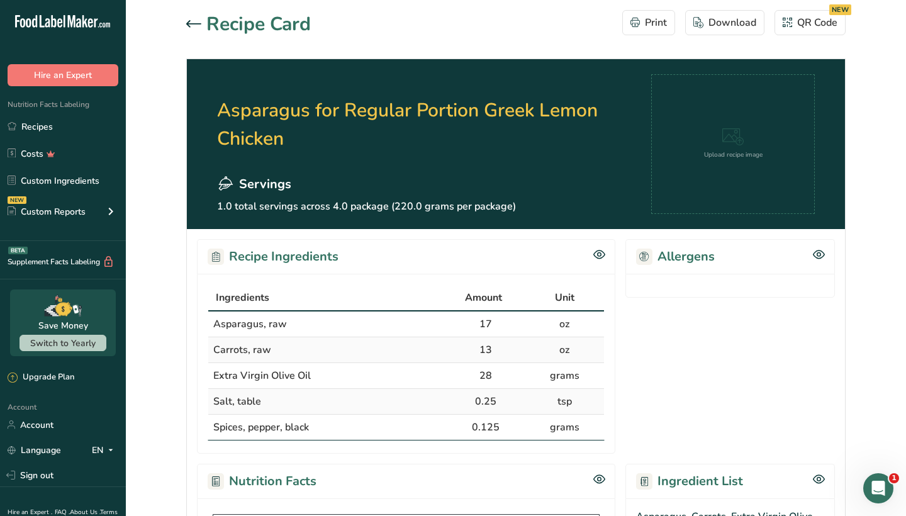
click at [194, 28] on div at bounding box center [196, 24] width 20 height 15
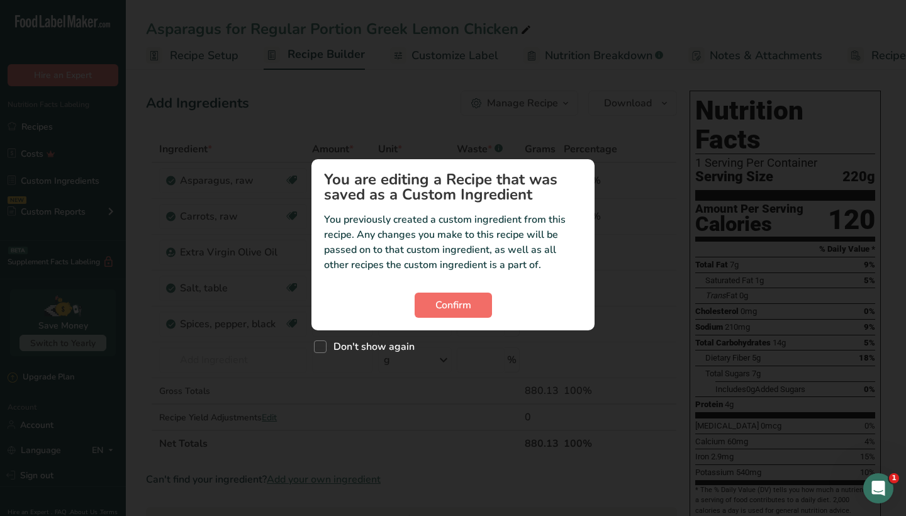
click at [465, 306] on span "Confirm" at bounding box center [453, 305] width 36 height 15
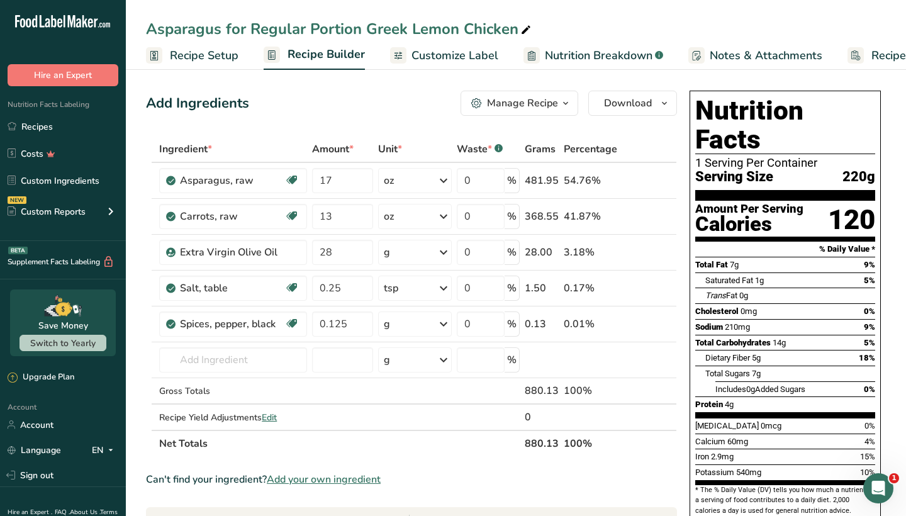
click at [537, 106] on div "Manage Recipe" at bounding box center [522, 103] width 71 height 15
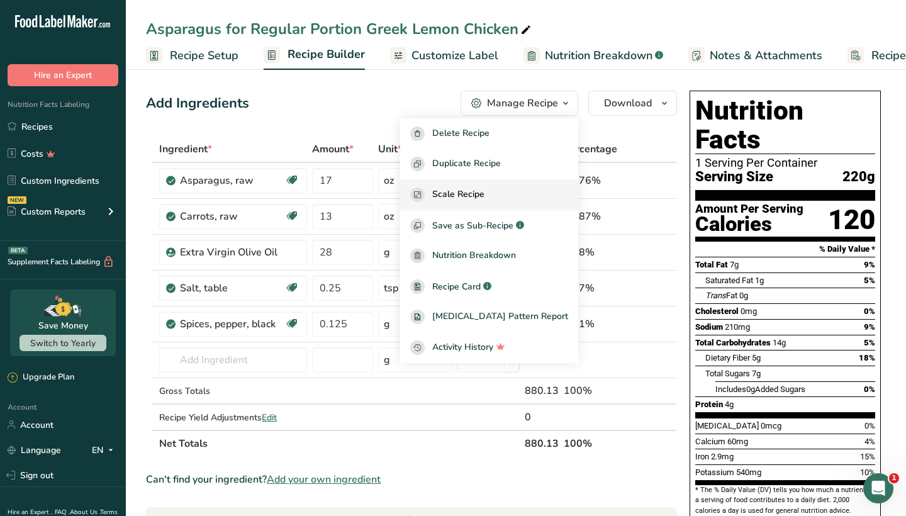
click at [485, 198] on span "Scale Recipe" at bounding box center [458, 195] width 52 height 14
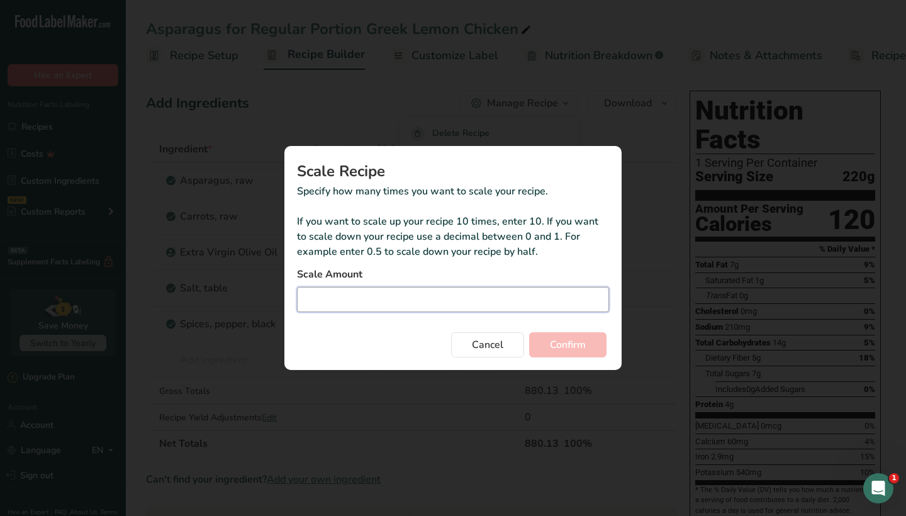
click at [453, 298] on input "Duplicate recipe modal" at bounding box center [453, 299] width 312 height 25
type input "3"
type input "3.75"
click at [561, 344] on span "Confirm" at bounding box center [568, 344] width 36 height 15
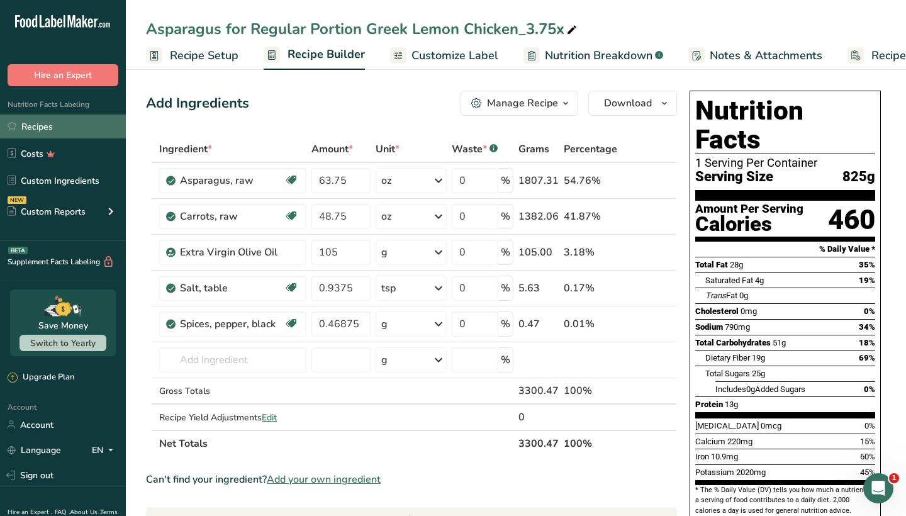
click at [72, 130] on link "Recipes" at bounding box center [63, 127] width 126 height 24
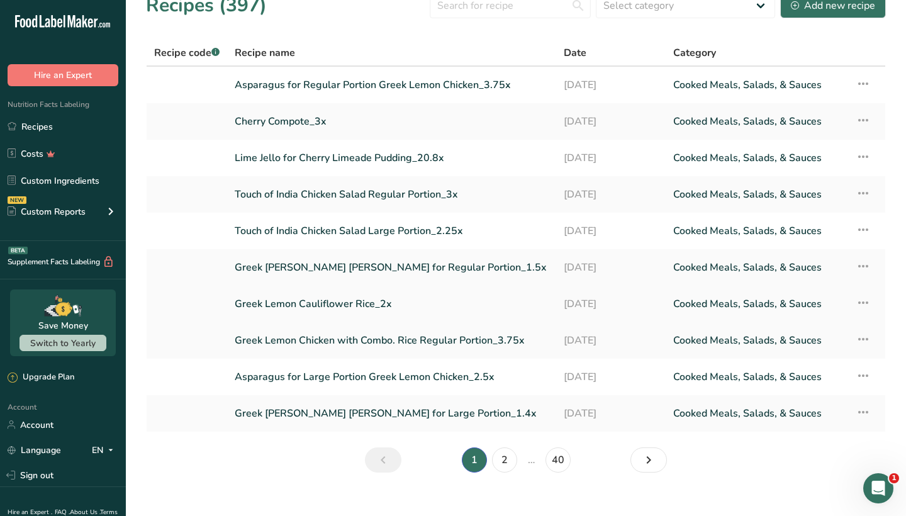
scroll to position [21, 0]
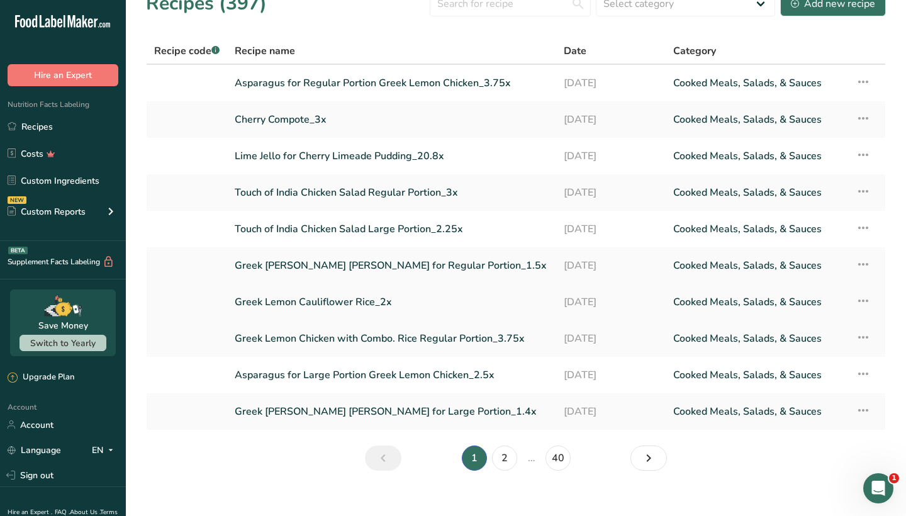
click at [338, 301] on link "Greek Lemon Cauliflower Rice_2x" at bounding box center [392, 302] width 314 height 26
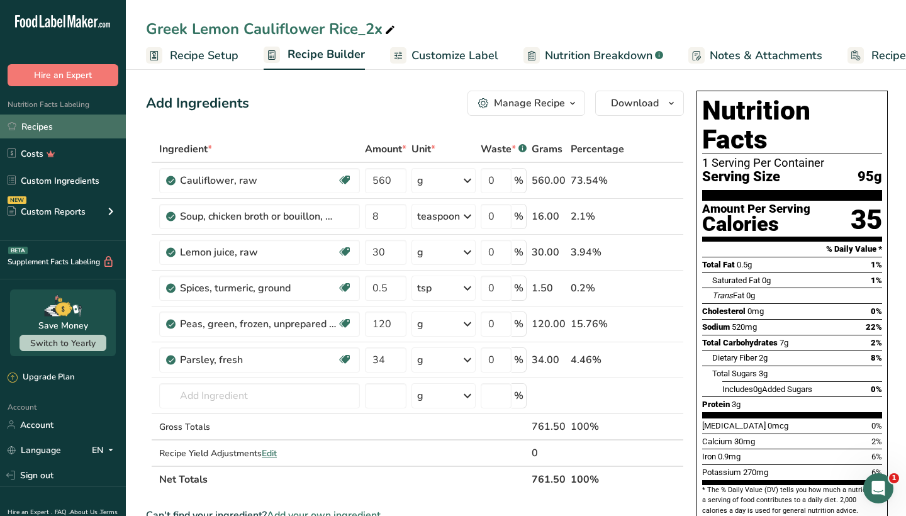
click at [74, 126] on link "Recipes" at bounding box center [63, 127] width 126 height 24
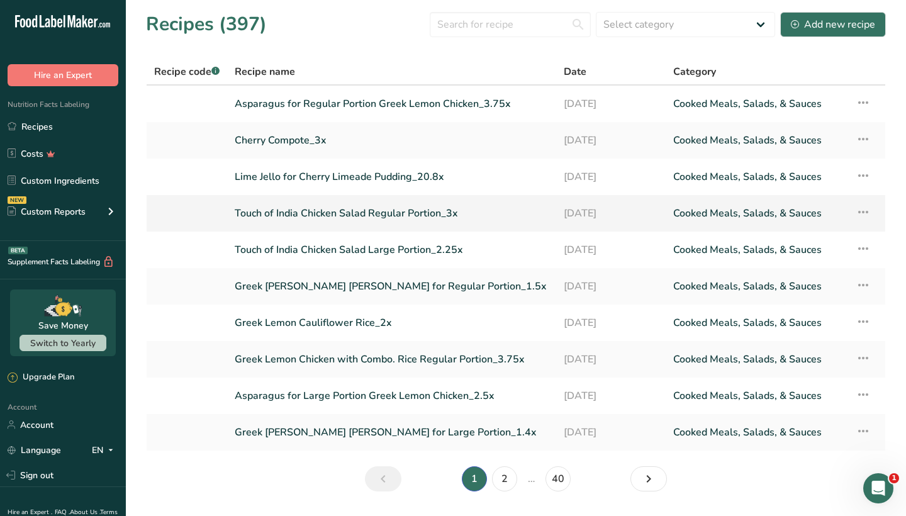
click at [317, 215] on link "Touch of India Chicken Salad Regular Portion_3x" at bounding box center [392, 213] width 314 height 26
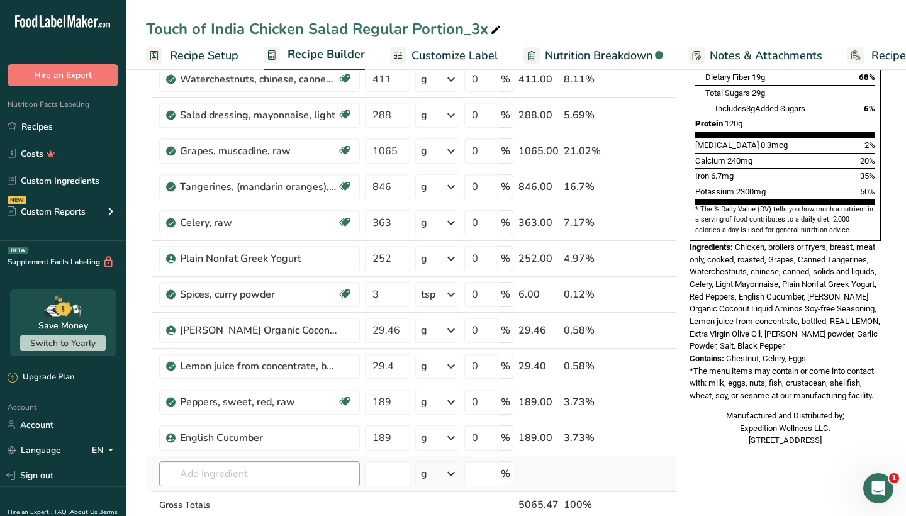
scroll to position [276, 0]
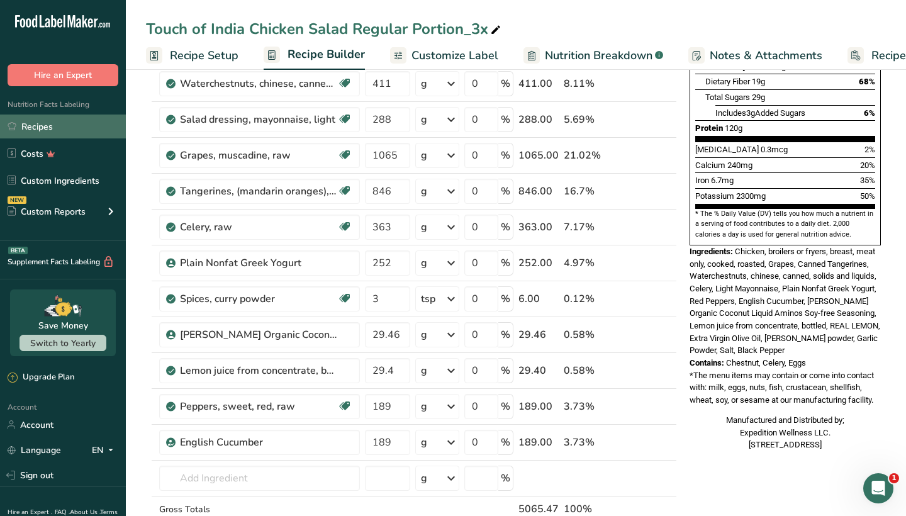
click at [77, 132] on link "Recipes" at bounding box center [63, 127] width 126 height 24
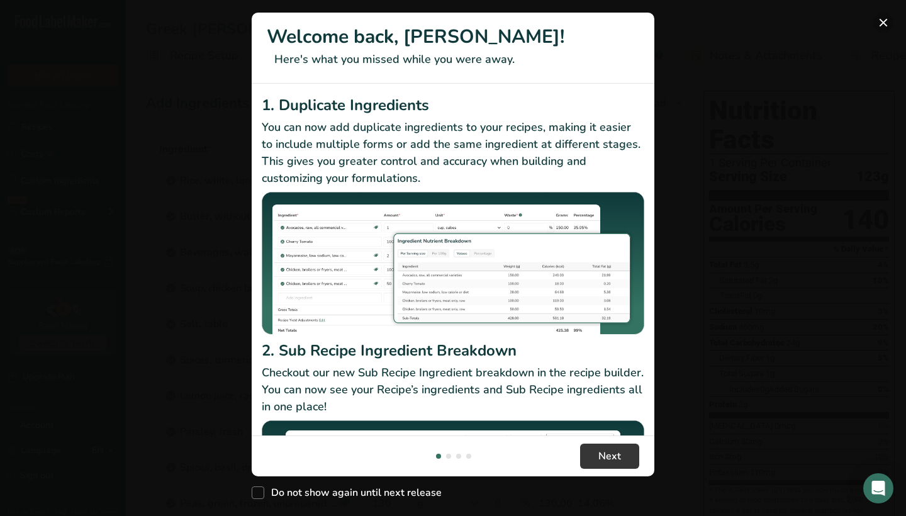
click at [883, 18] on button "New Features" at bounding box center [883, 23] width 20 height 20
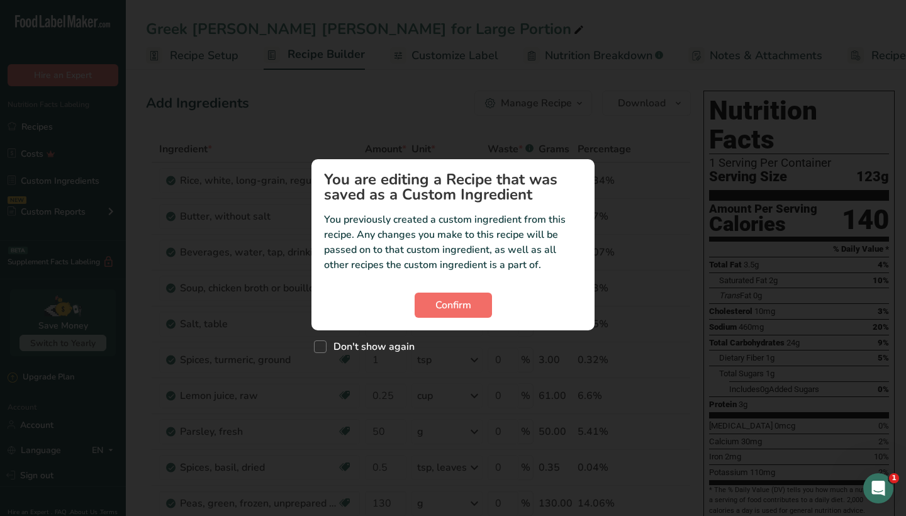
click at [449, 305] on span "Confirm" at bounding box center [453, 305] width 36 height 15
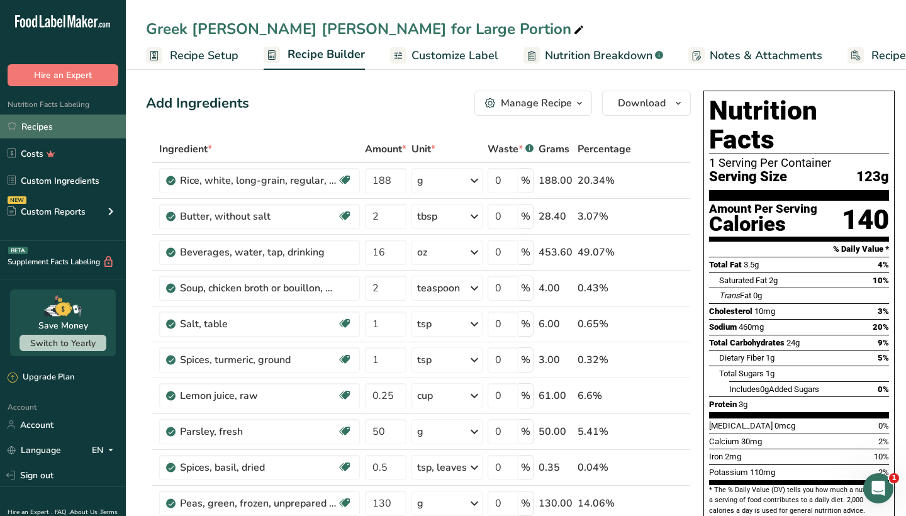
click at [69, 123] on link "Recipes" at bounding box center [63, 127] width 126 height 24
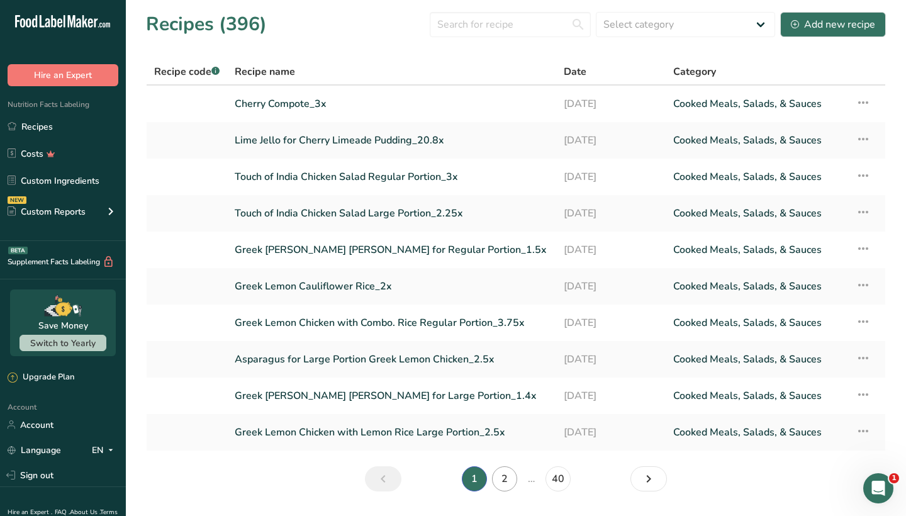
click at [504, 488] on link "2" at bounding box center [504, 478] width 25 height 25
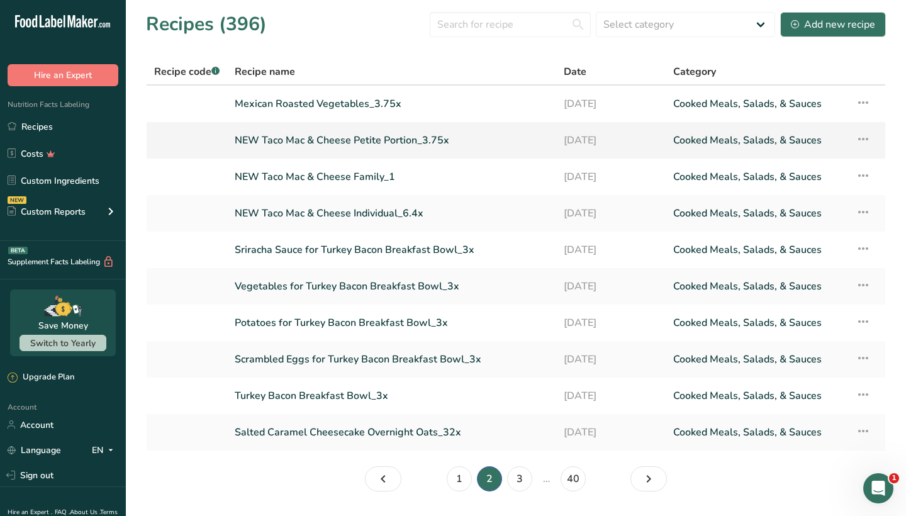
click at [305, 141] on link "NEW Taco Mac & Cheese Petite Portion_3.75x" at bounding box center [392, 140] width 314 height 26
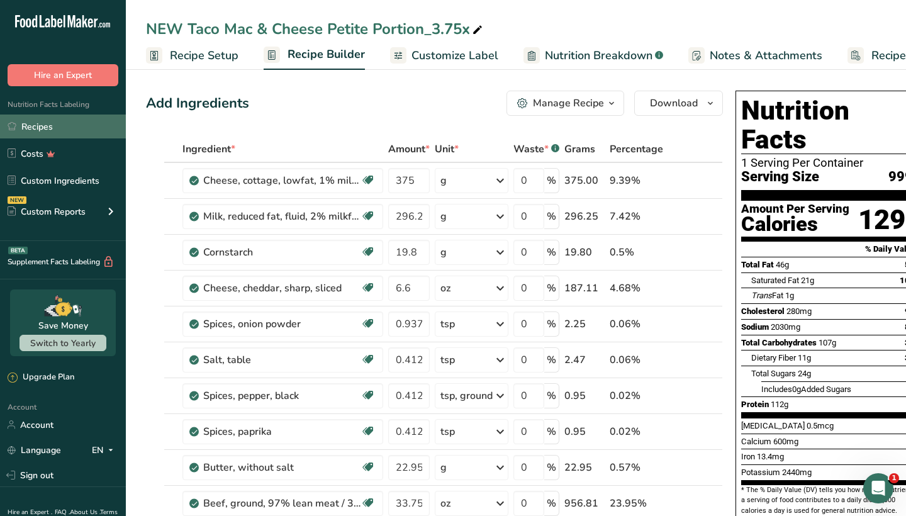
click at [99, 128] on link "Recipes" at bounding box center [63, 127] width 126 height 24
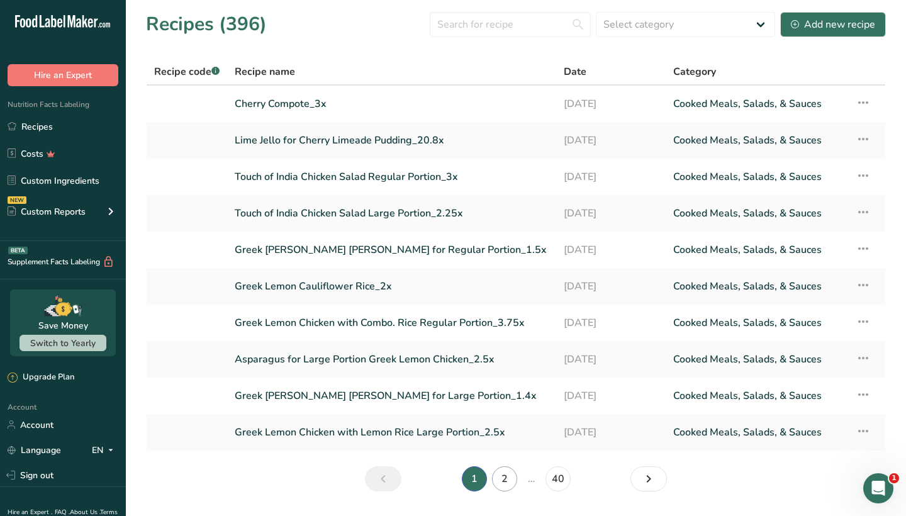
click at [507, 483] on link "2" at bounding box center [504, 478] width 25 height 25
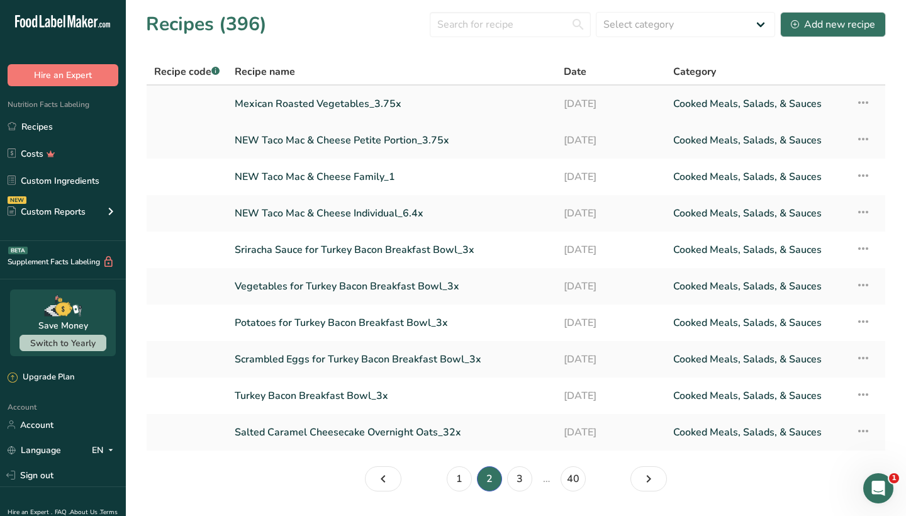
click at [286, 103] on link "Mexican Roasted Vegetables_3.75x" at bounding box center [392, 104] width 314 height 26
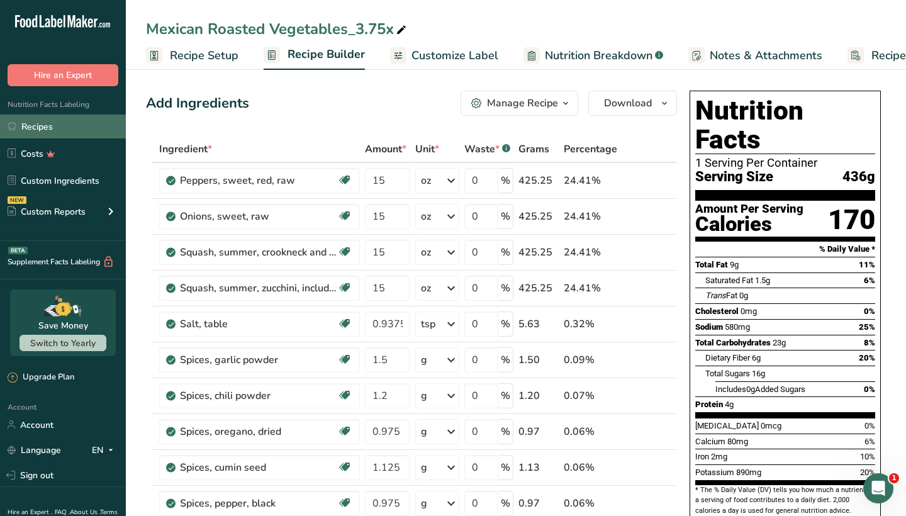
click at [70, 123] on link "Recipes" at bounding box center [63, 127] width 126 height 24
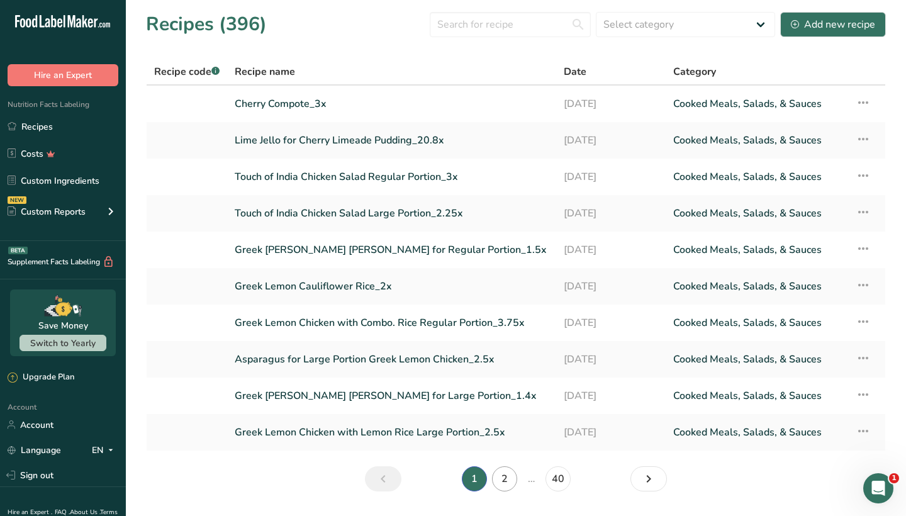
click at [511, 483] on link "2" at bounding box center [504, 478] width 25 height 25
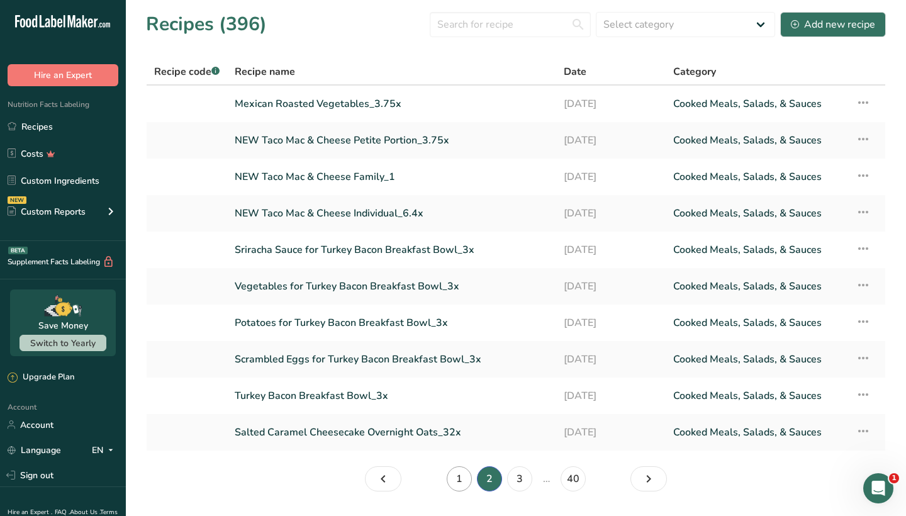
click at [457, 478] on link "1" at bounding box center [459, 478] width 25 height 25
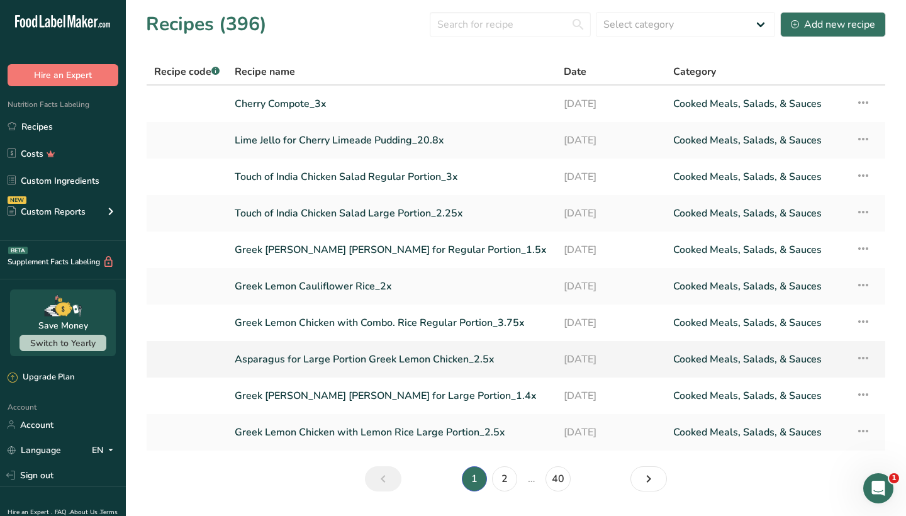
click at [376, 359] on link "Asparagus for Large Portion Greek Lemon Chicken_2.5x" at bounding box center [392, 359] width 314 height 26
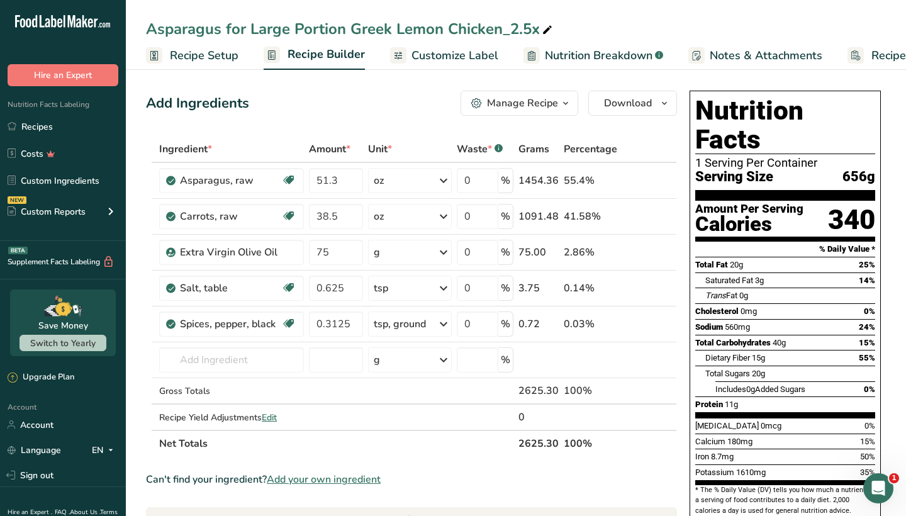
click at [534, 109] on div "Manage Recipe" at bounding box center [522, 103] width 71 height 15
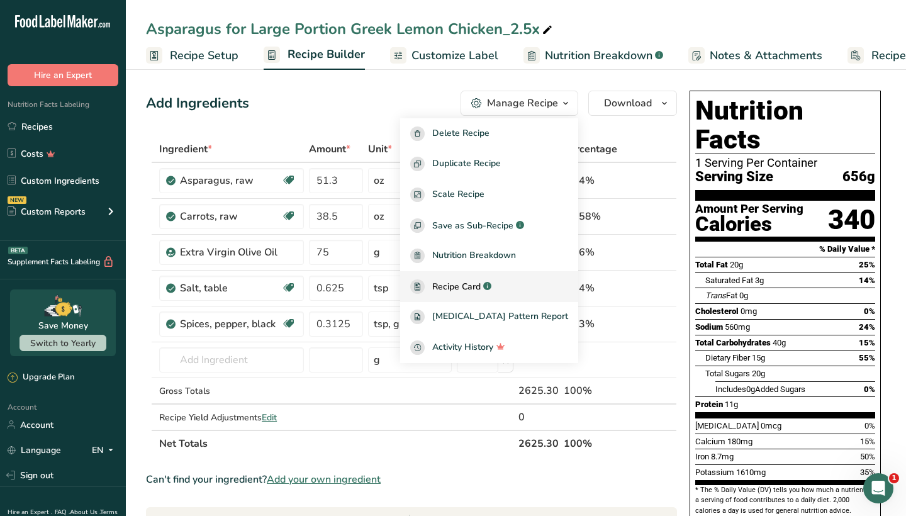
click at [481, 286] on span "Recipe Card" at bounding box center [456, 286] width 48 height 13
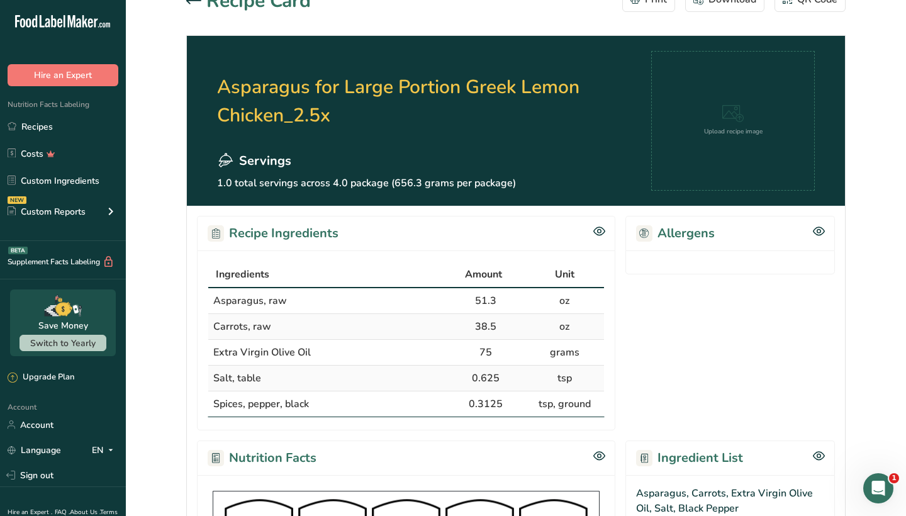
scroll to position [22, 0]
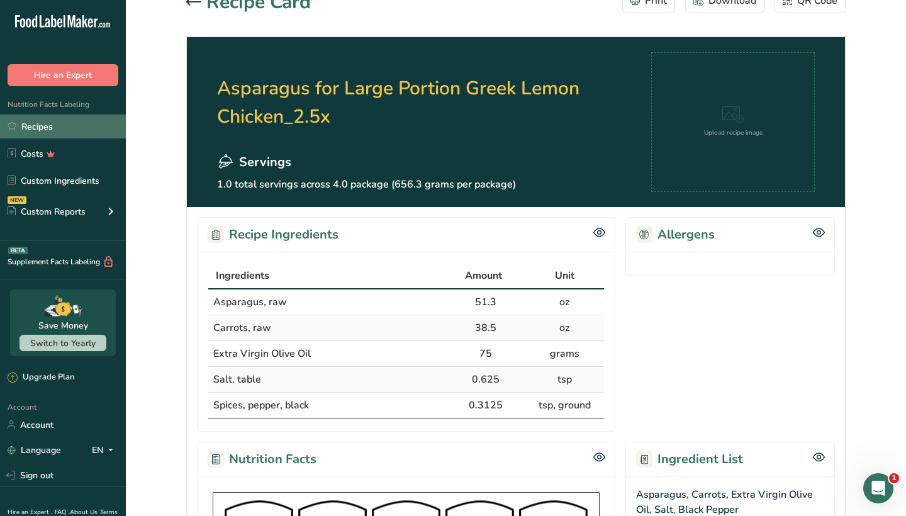
click at [48, 130] on link "Recipes" at bounding box center [63, 127] width 126 height 24
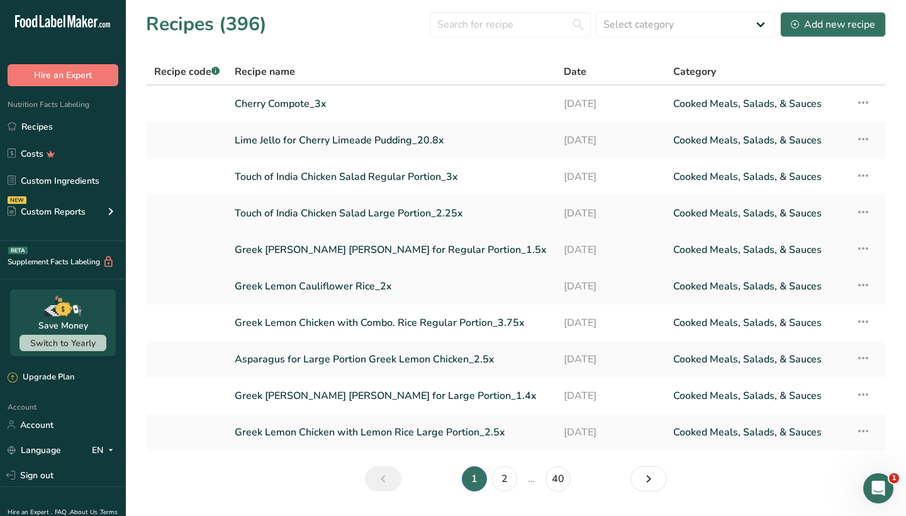
click at [337, 249] on link "Greek [PERSON_NAME] [PERSON_NAME] for Regular Portion_1.5x" at bounding box center [392, 250] width 314 height 26
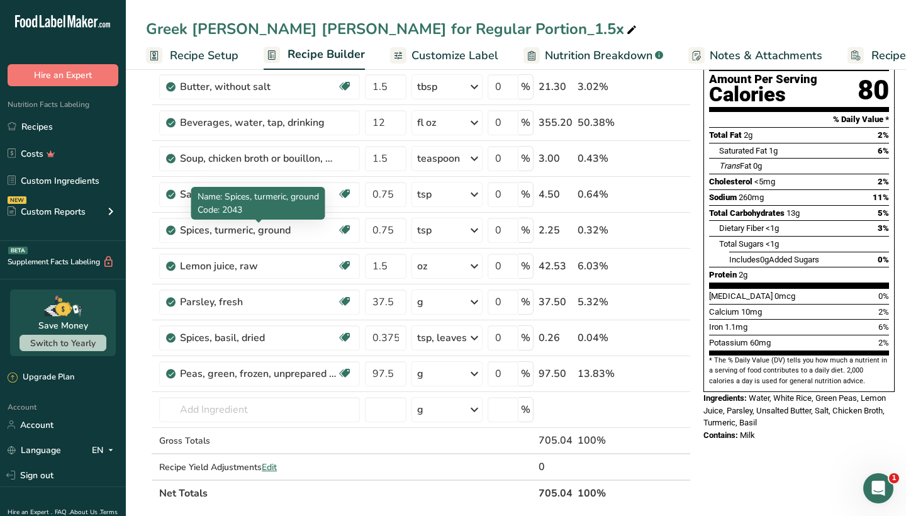
scroll to position [141, 0]
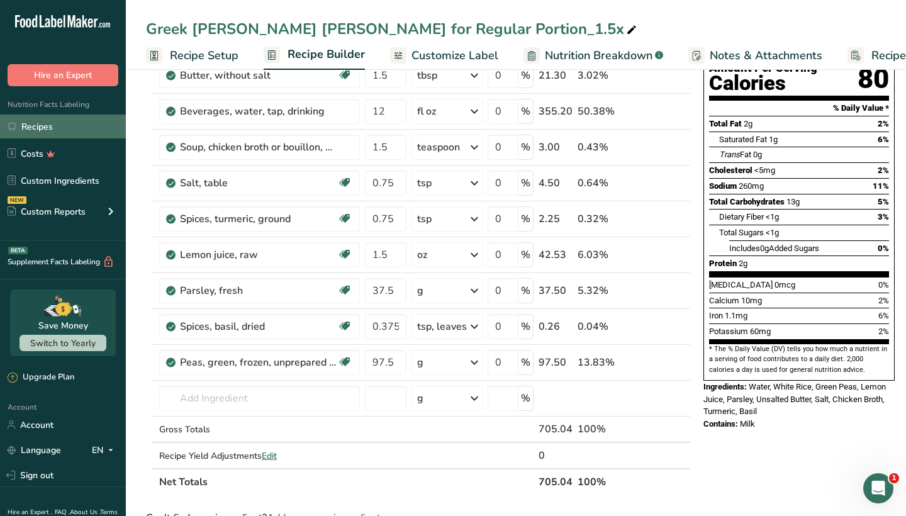
click at [96, 124] on link "Recipes" at bounding box center [63, 127] width 126 height 24
